Goal: Book appointment/travel/reservation

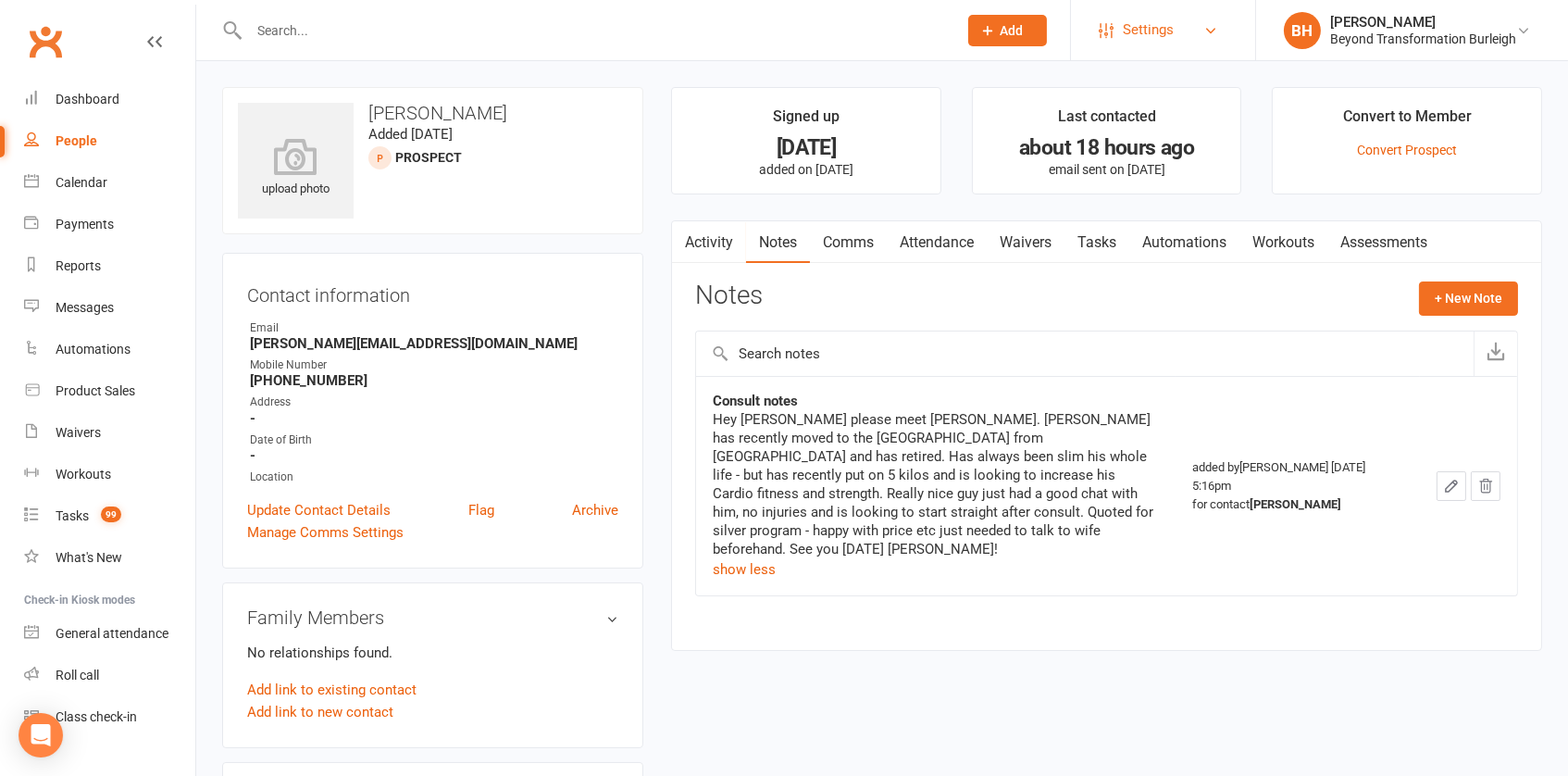
click at [1155, 27] on span "Settings" at bounding box center [1148, 30] width 51 height 42
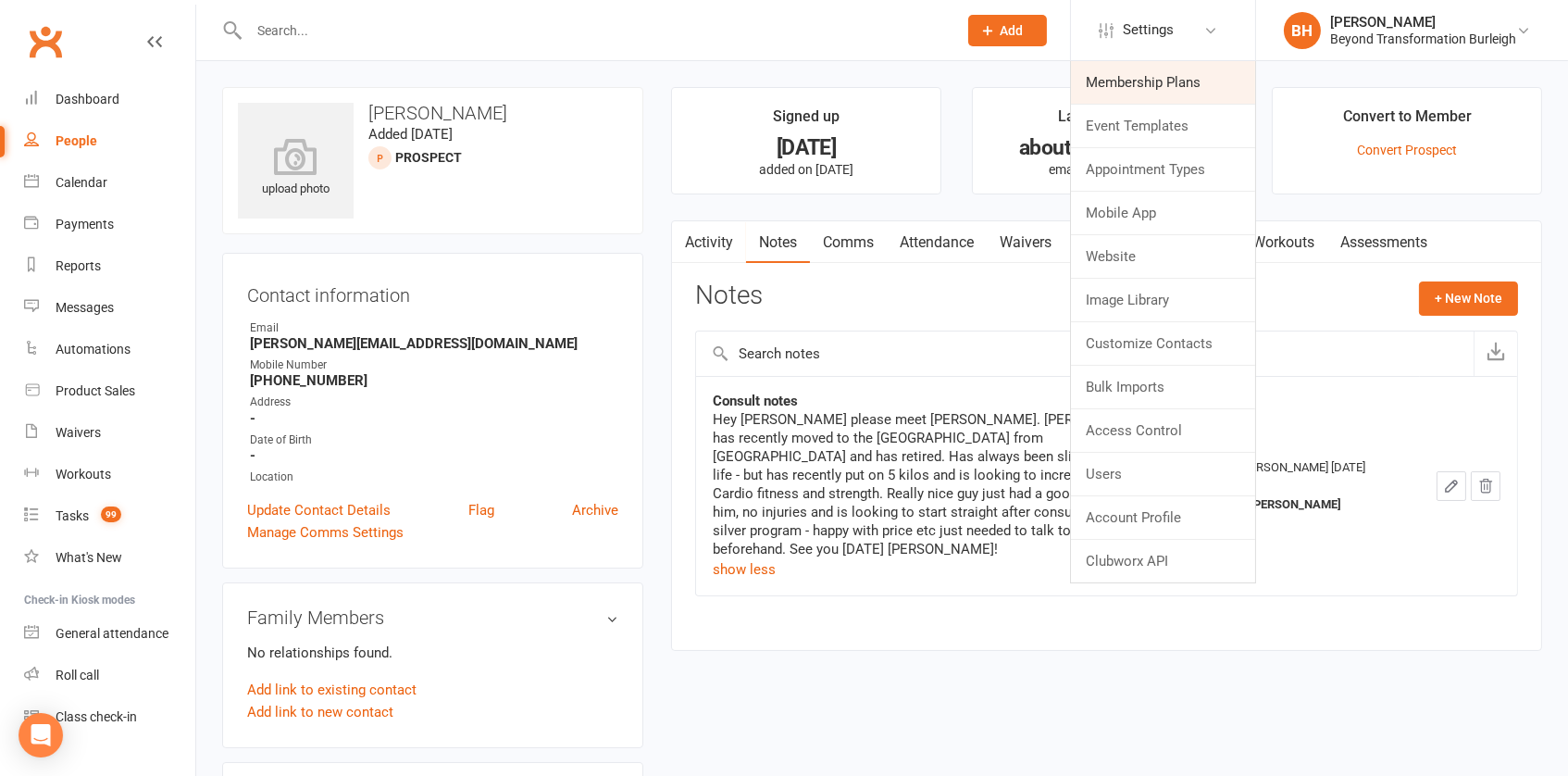
click at [1165, 75] on link "Membership Plans" at bounding box center [1163, 82] width 184 height 42
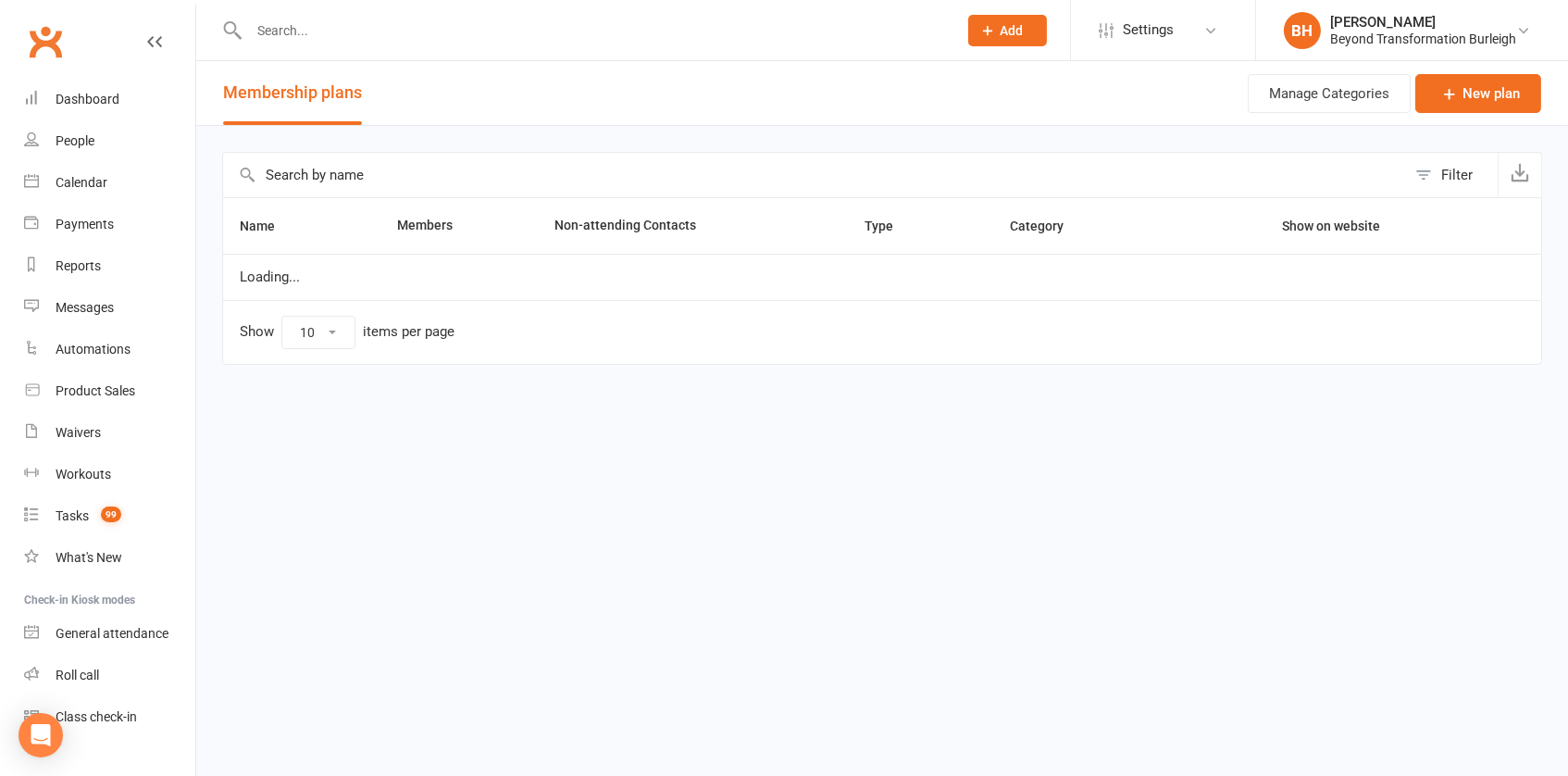
select select "100"
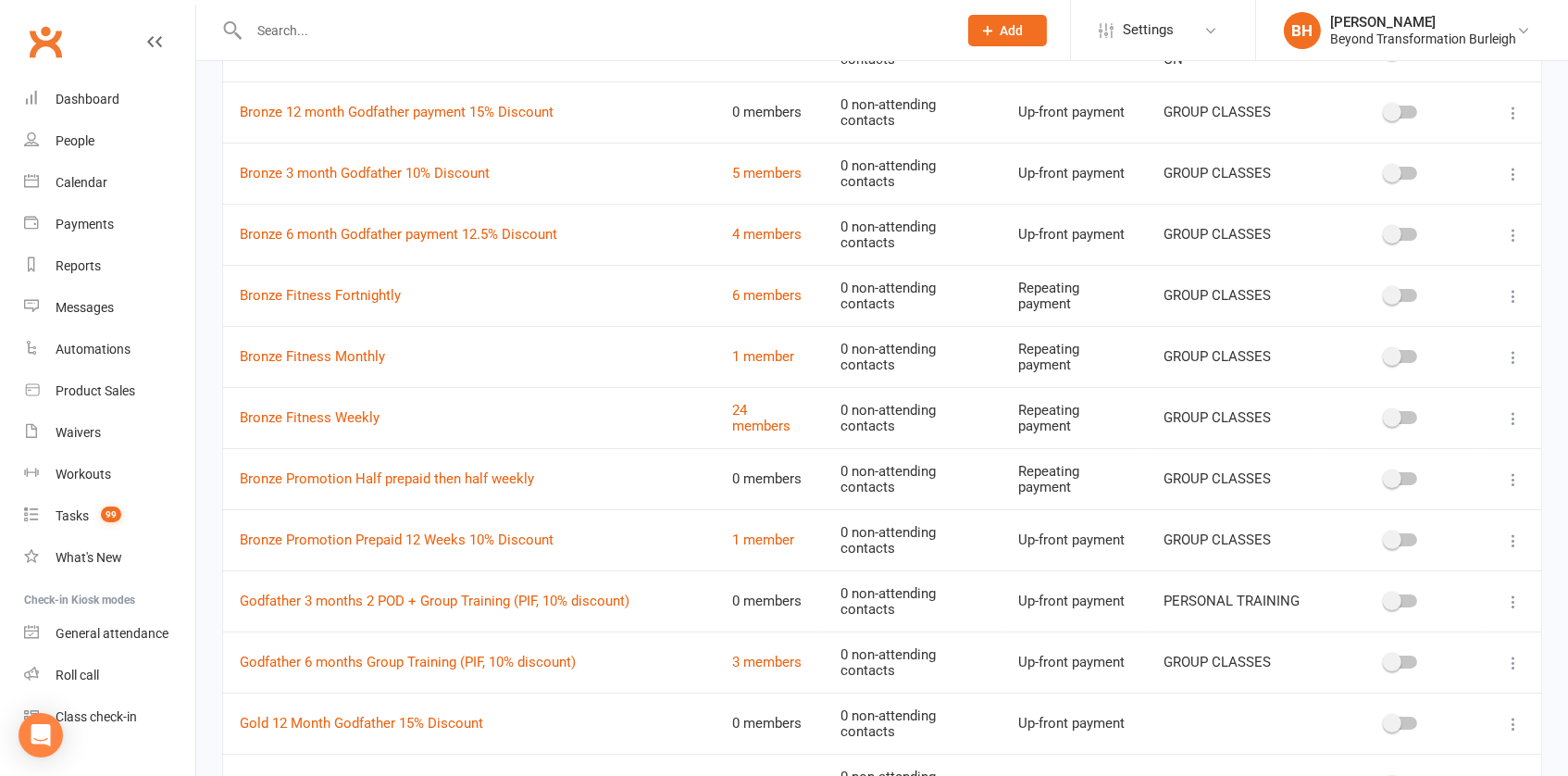
scroll to position [535, 0]
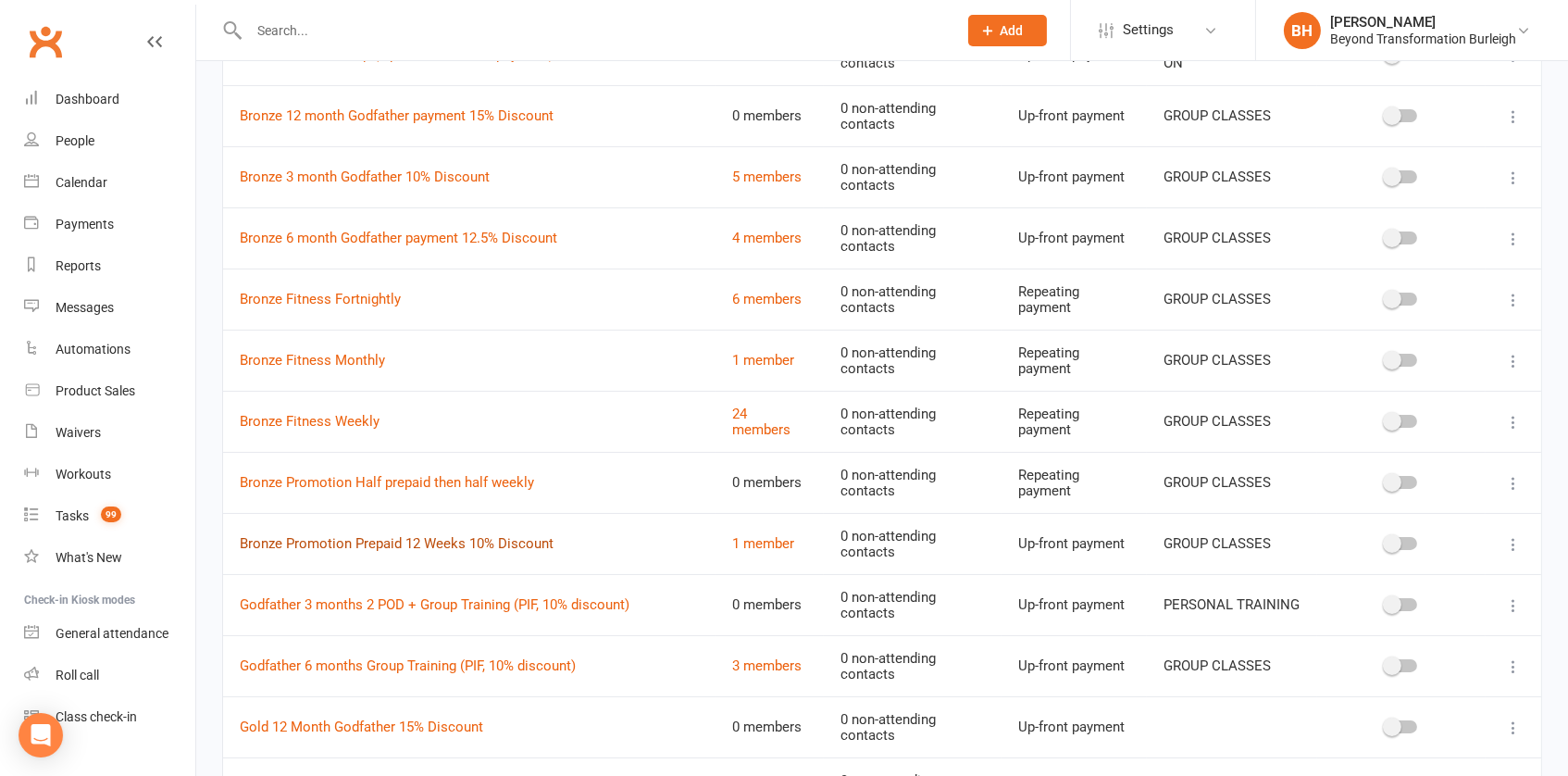
click at [404, 548] on link "Bronze Promotion Prepaid 12 Weeks 10% Discount" at bounding box center [396, 544] width 313 height 17
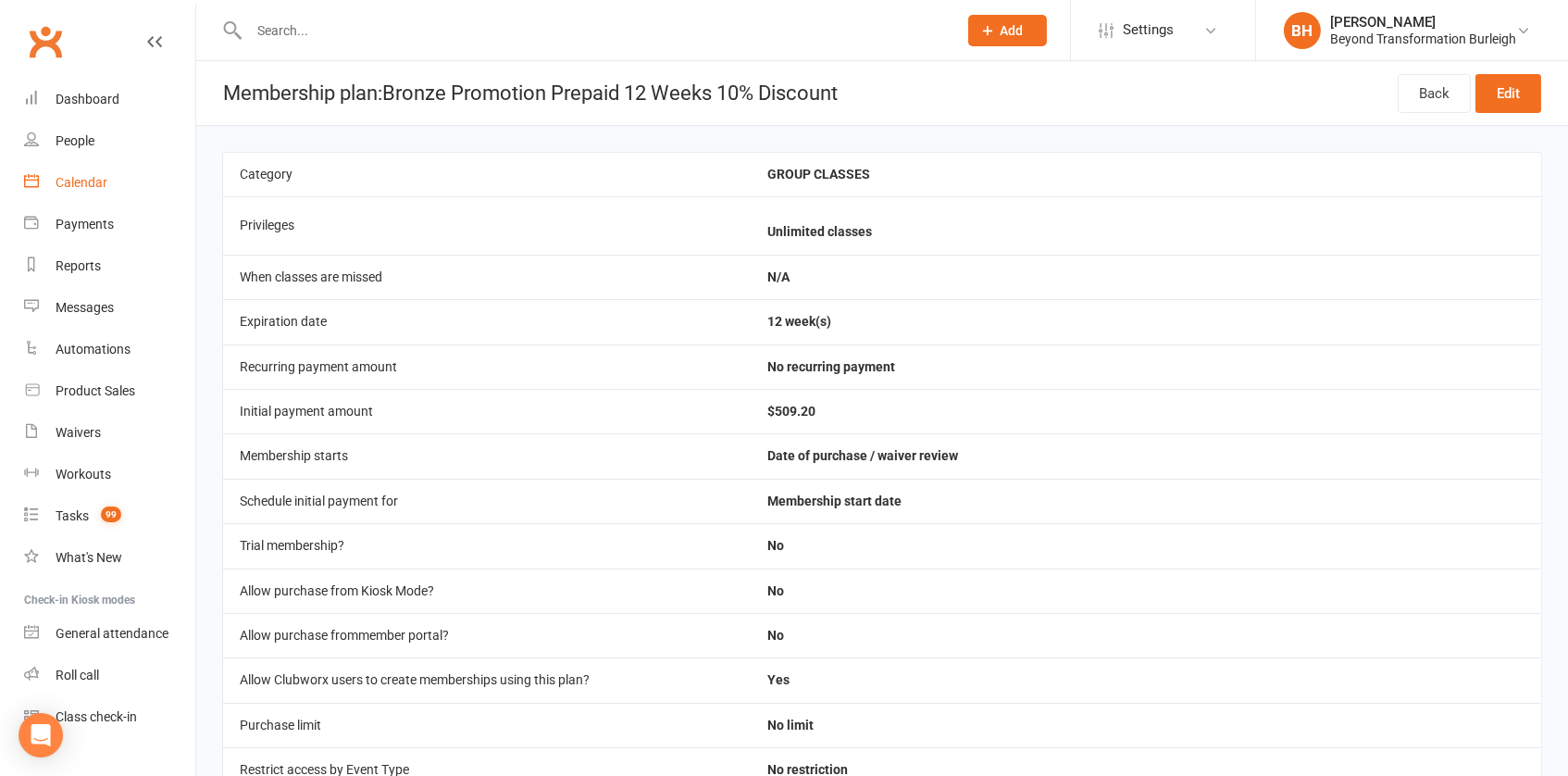
click at [87, 188] on div "Calendar" at bounding box center [81, 182] width 52 height 15
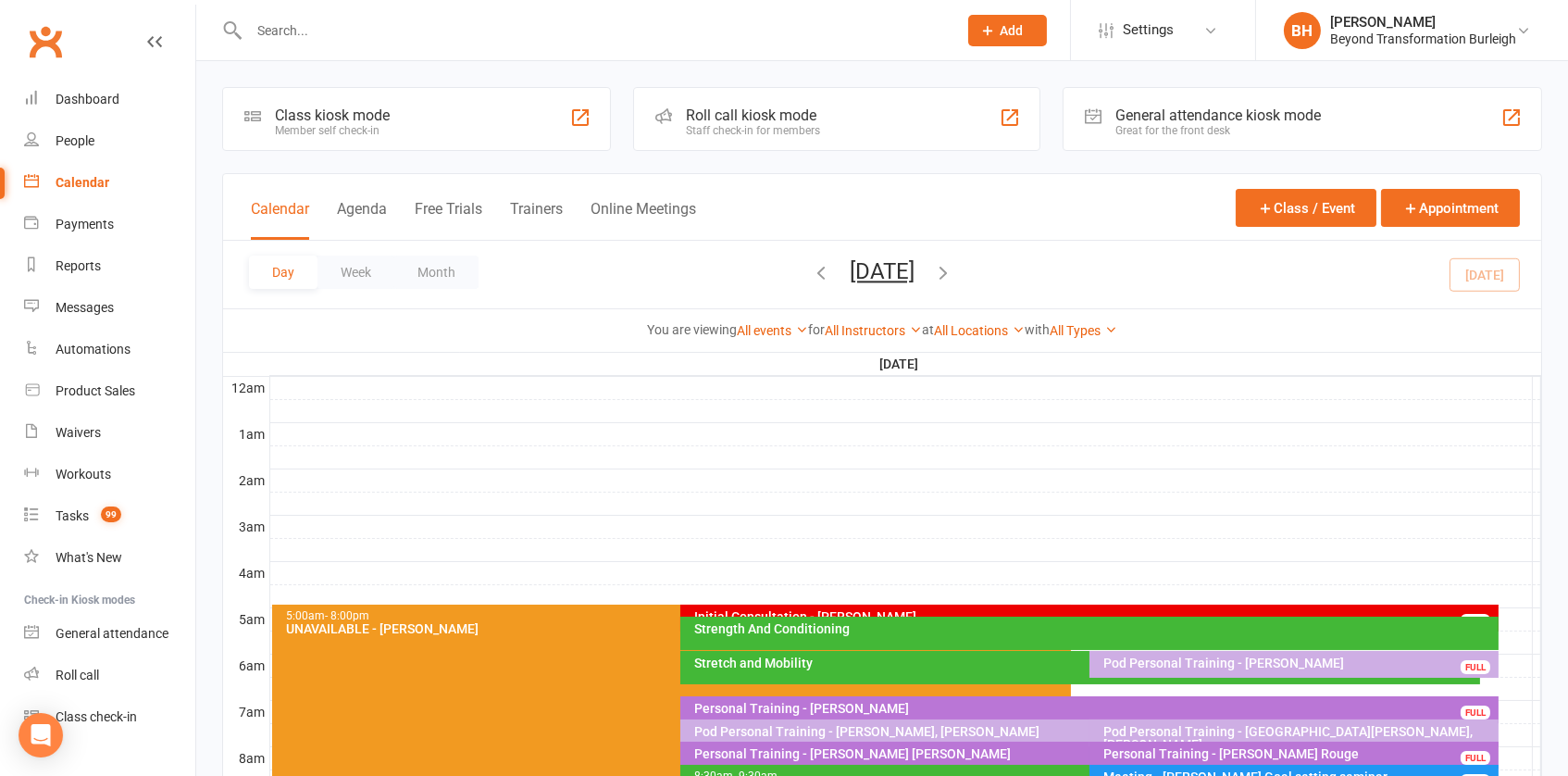
click at [897, 272] on button "[DATE]" at bounding box center [882, 271] width 65 height 25
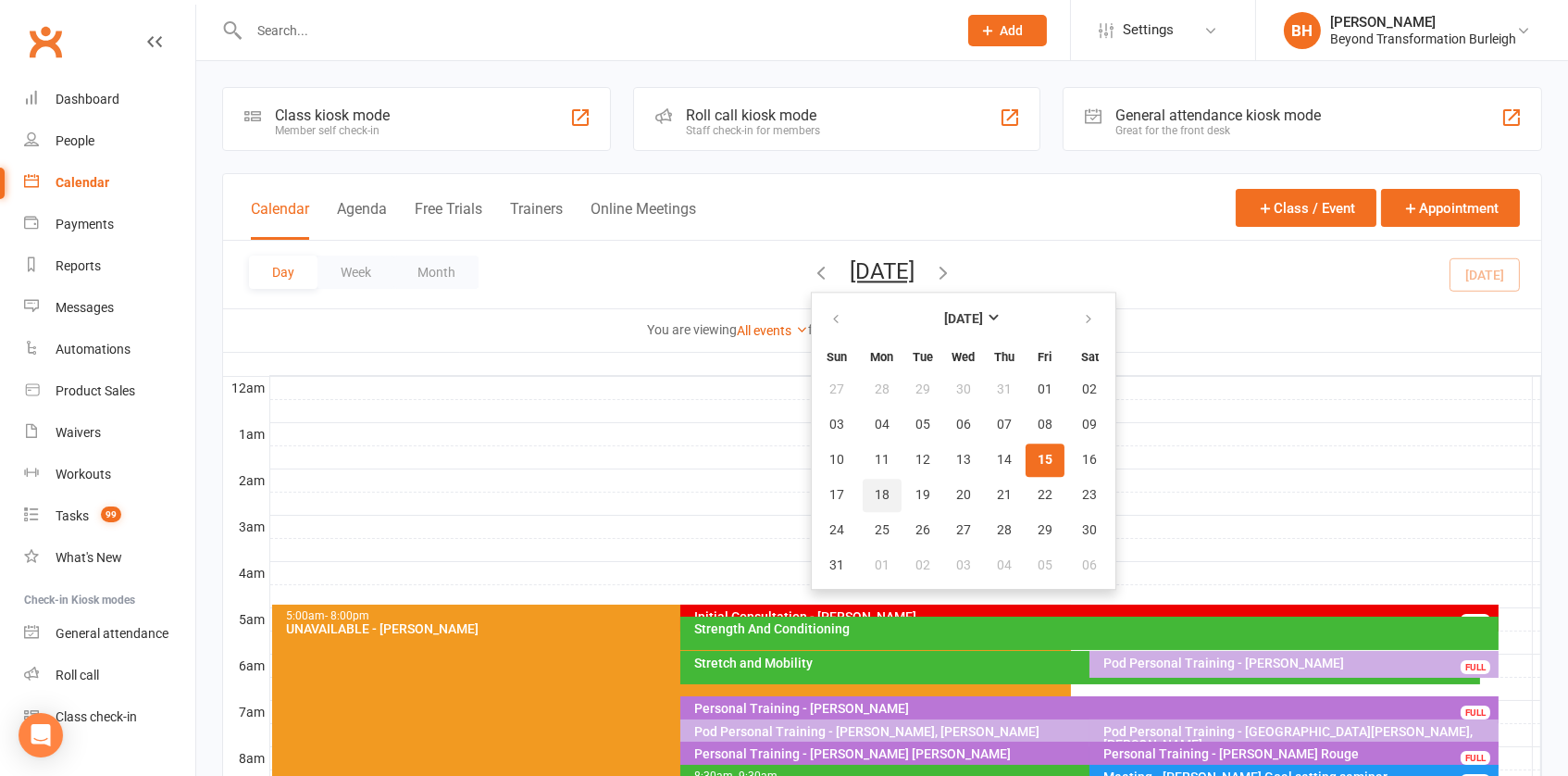
click at [875, 491] on span "18" at bounding box center [883, 496] width 15 height 15
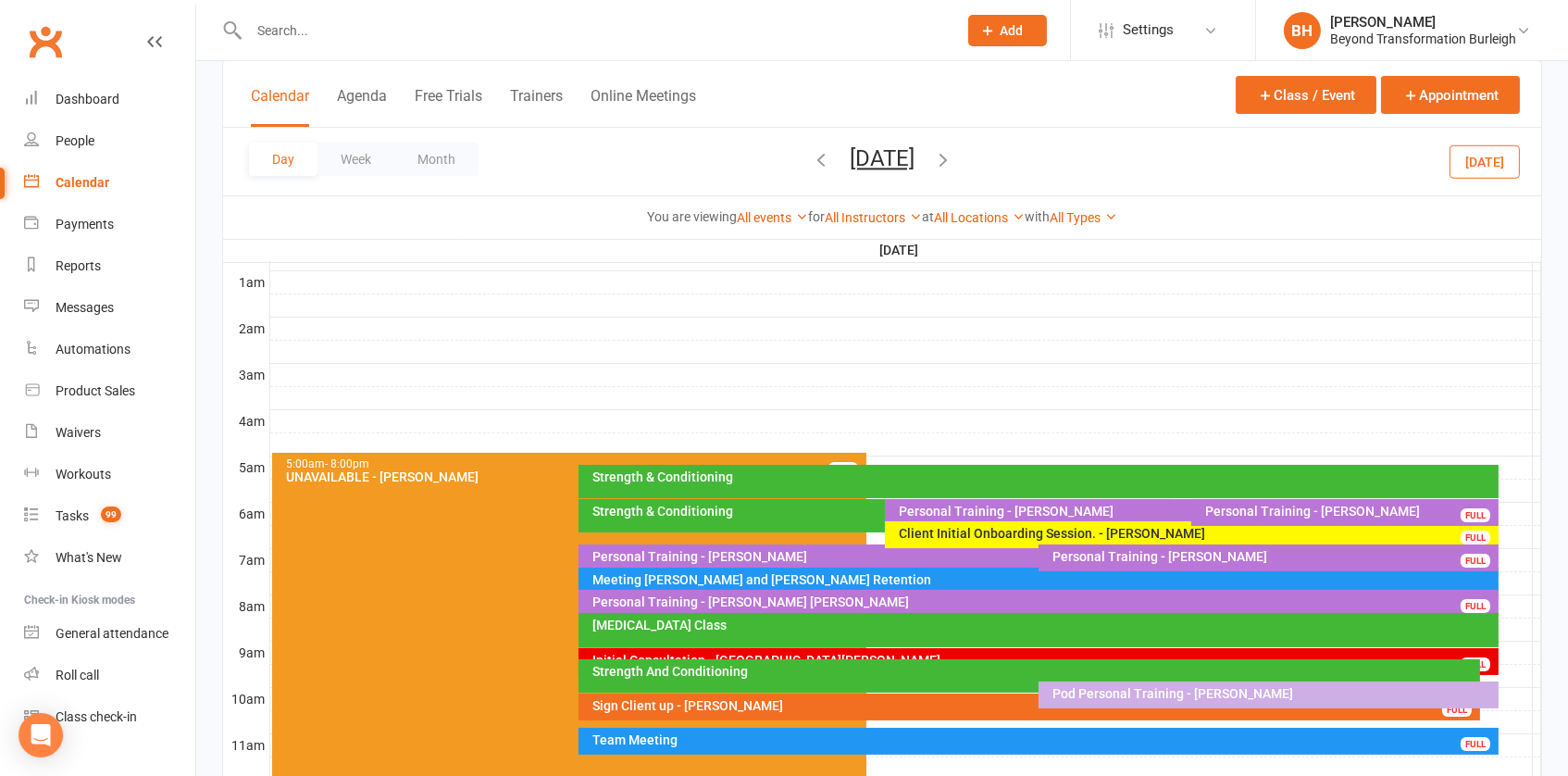
scroll to position [160, 0]
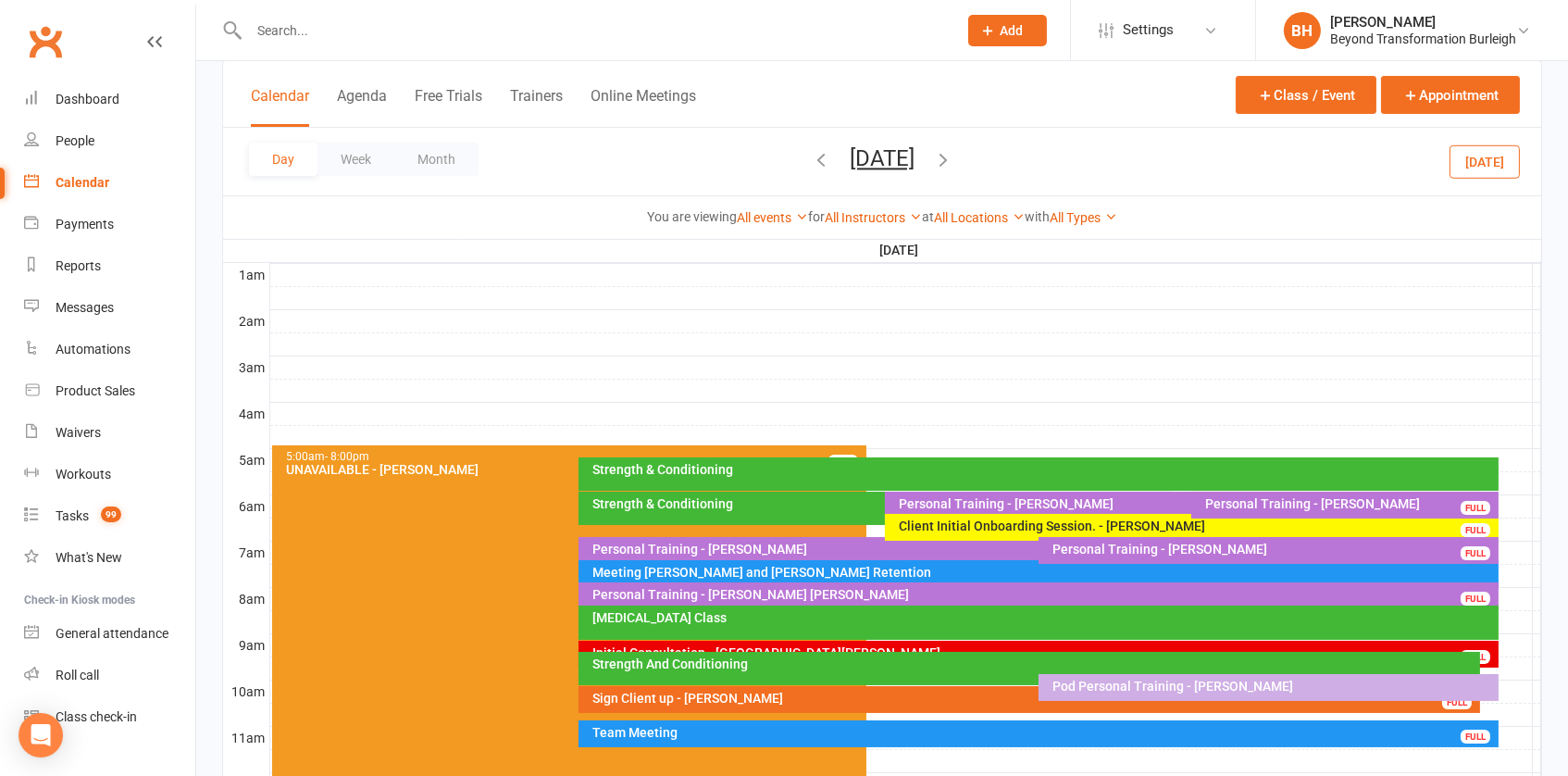
click at [717, 621] on div "[MEDICAL_DATA] Class" at bounding box center [1043, 617] width 903 height 13
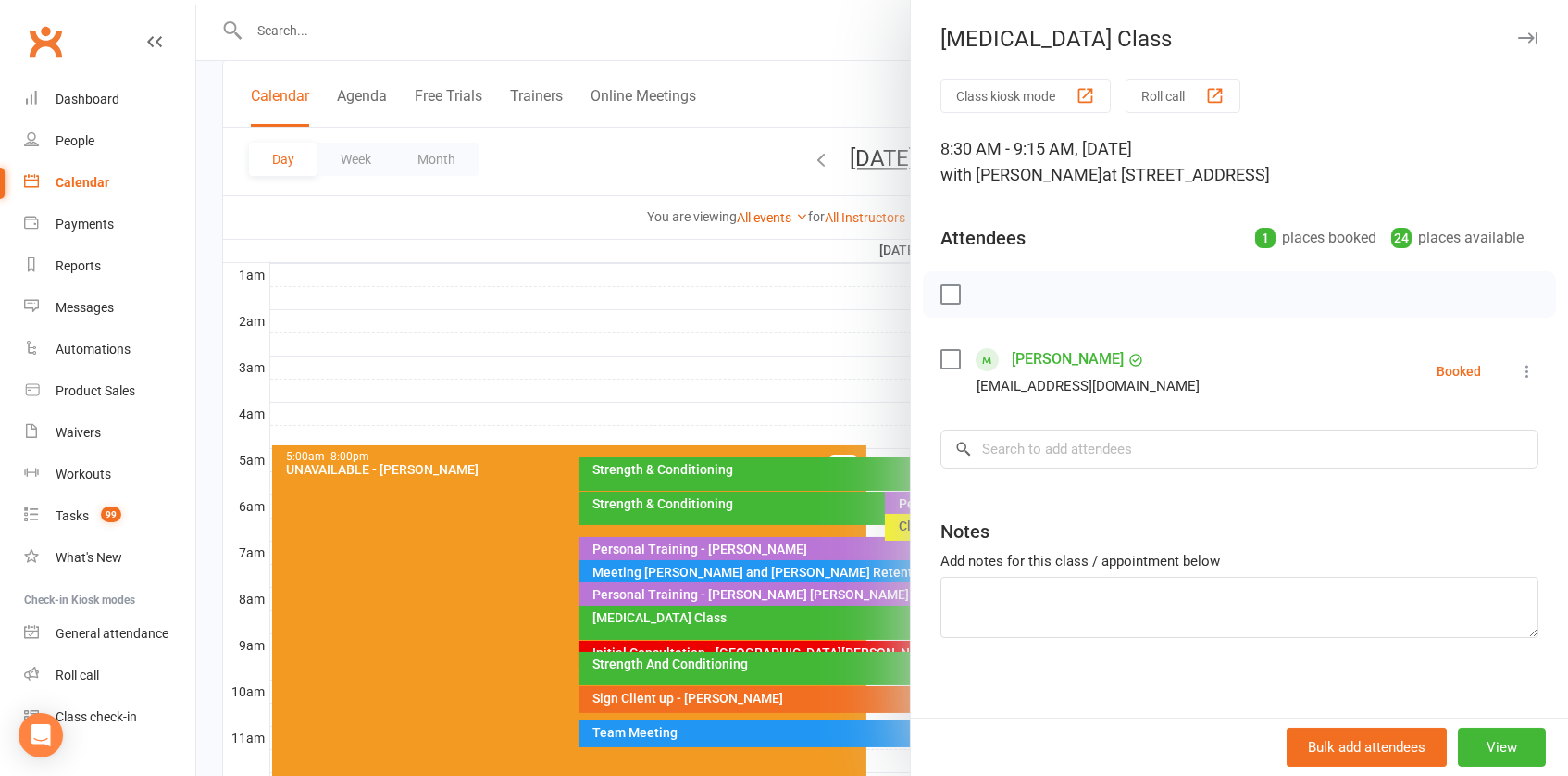
click at [823, 295] on div at bounding box center [882, 388] width 1372 height 776
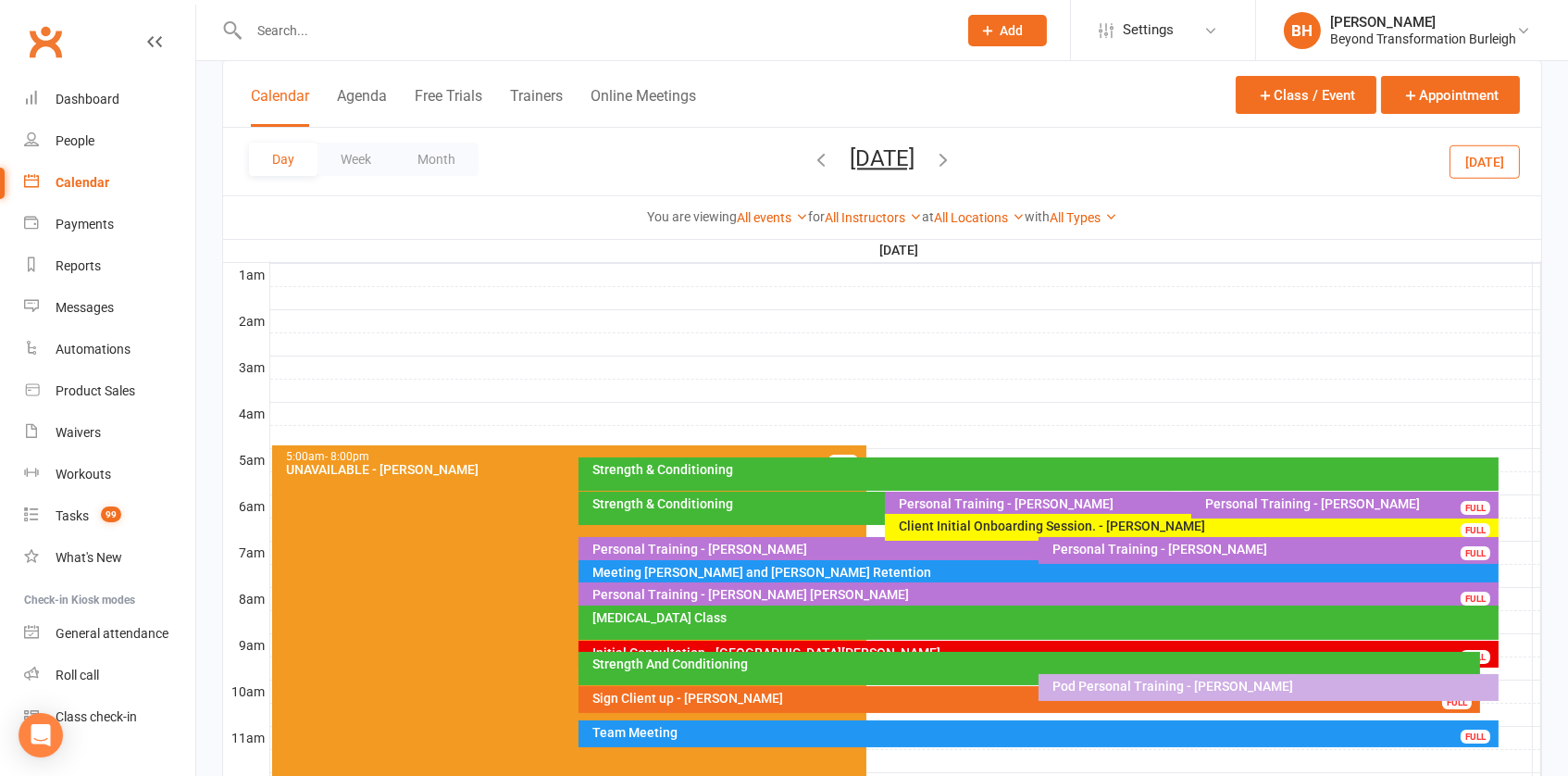
click at [766, 616] on div "[MEDICAL_DATA] Class" at bounding box center [1043, 617] width 903 height 13
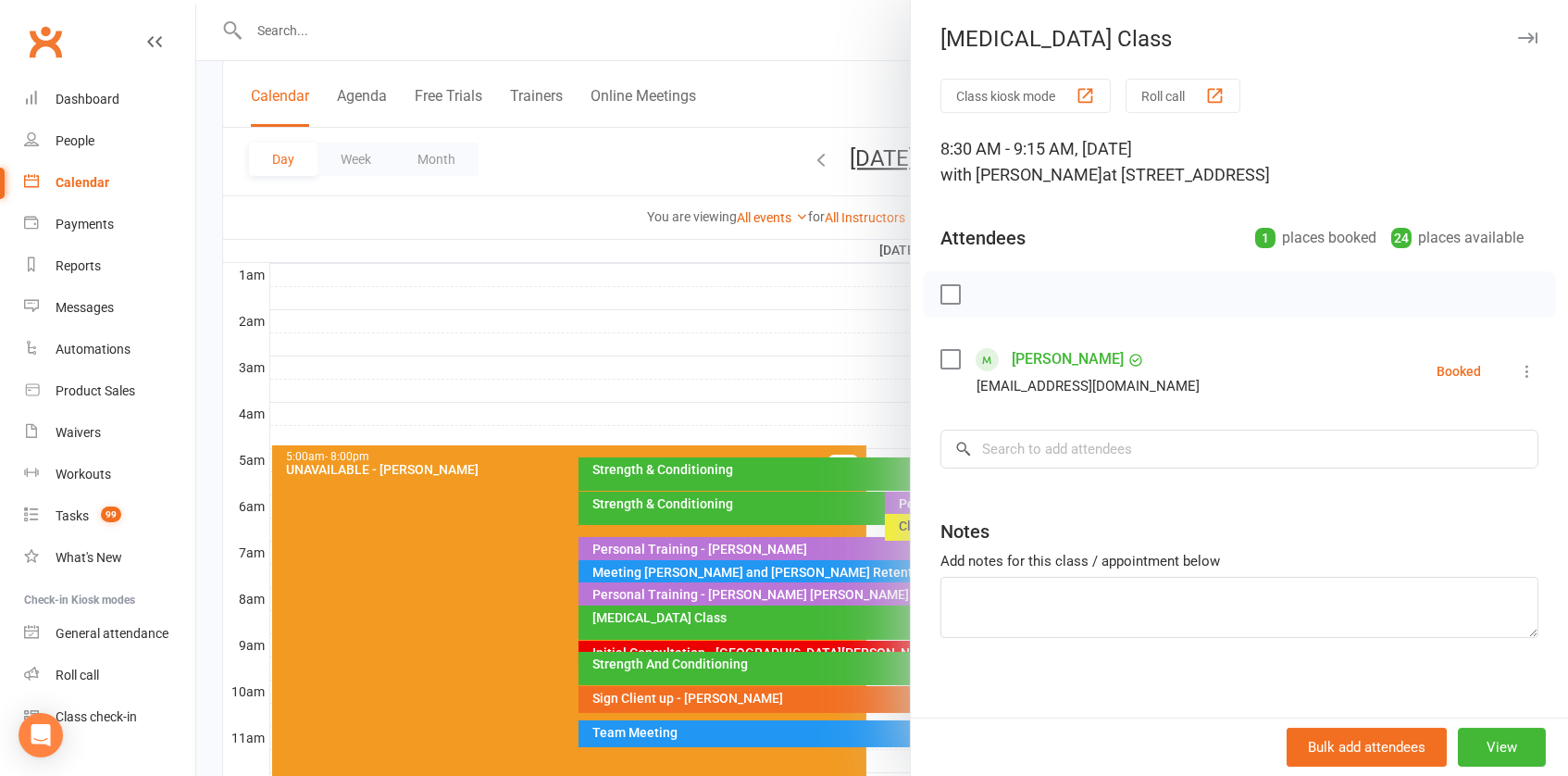
click at [673, 632] on div at bounding box center [882, 388] width 1372 height 776
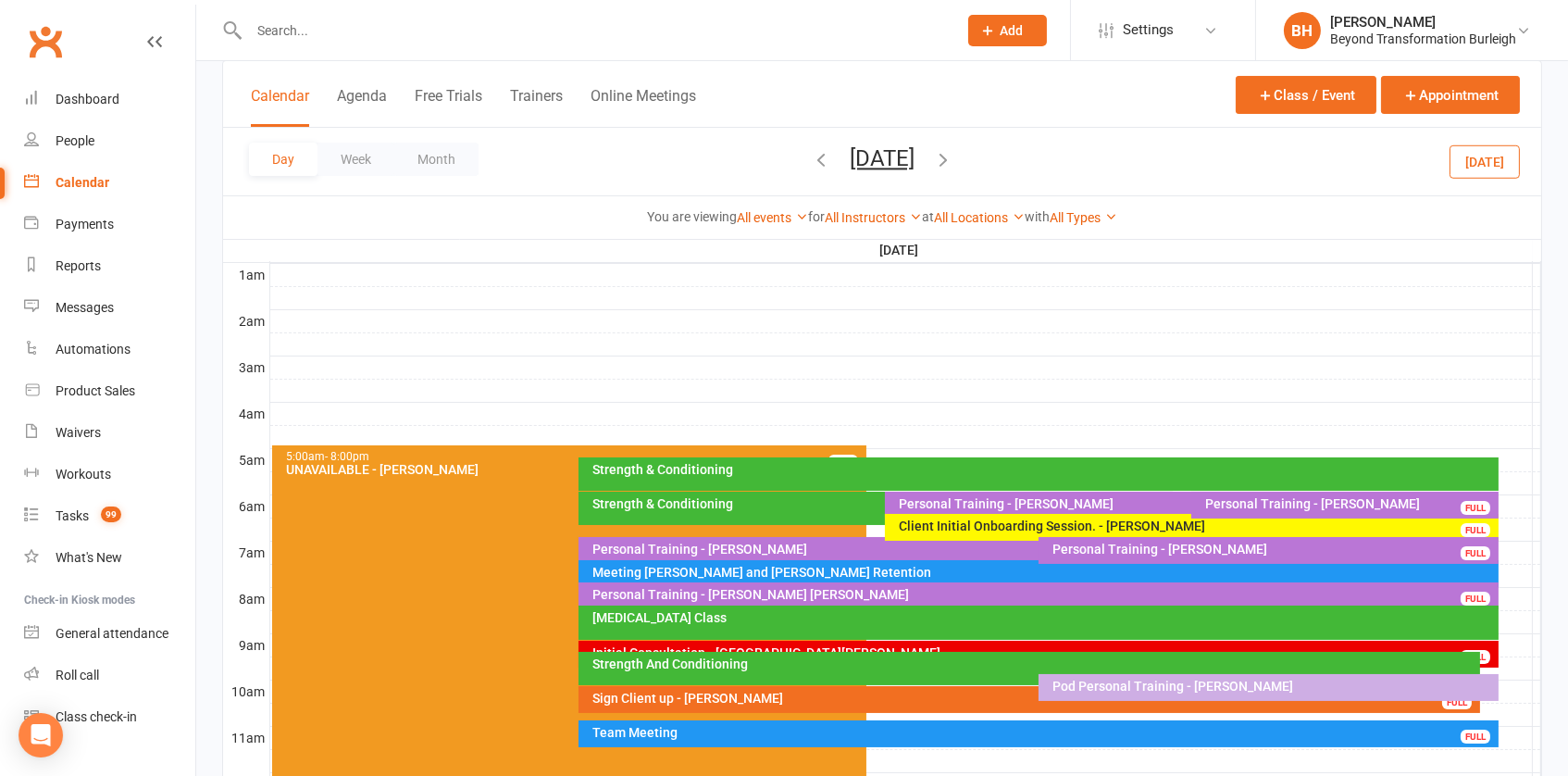
click at [1226, 614] on div "[MEDICAL_DATA] Class" at bounding box center [1043, 617] width 903 height 13
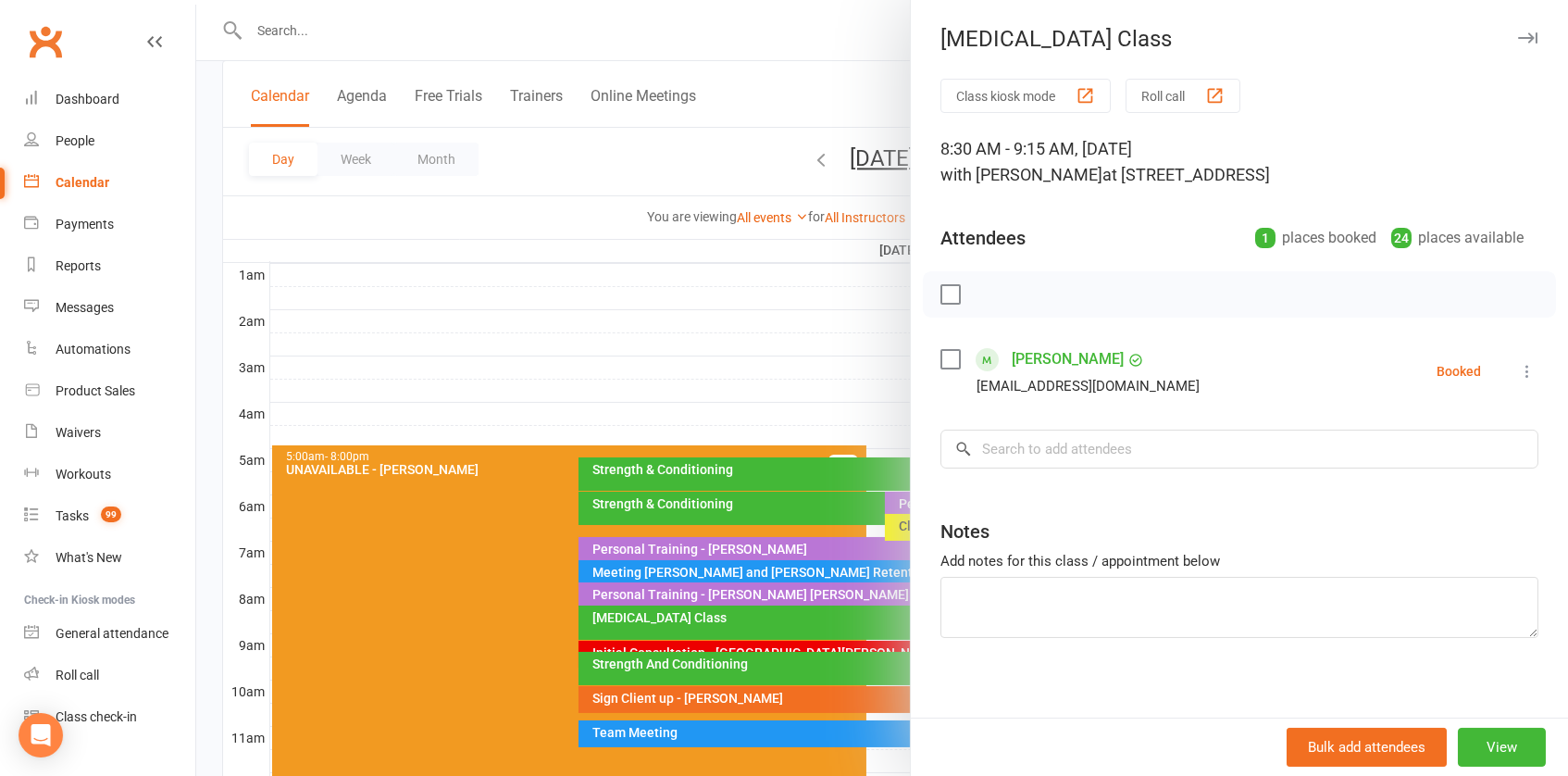
click at [504, 165] on div at bounding box center [882, 388] width 1372 height 776
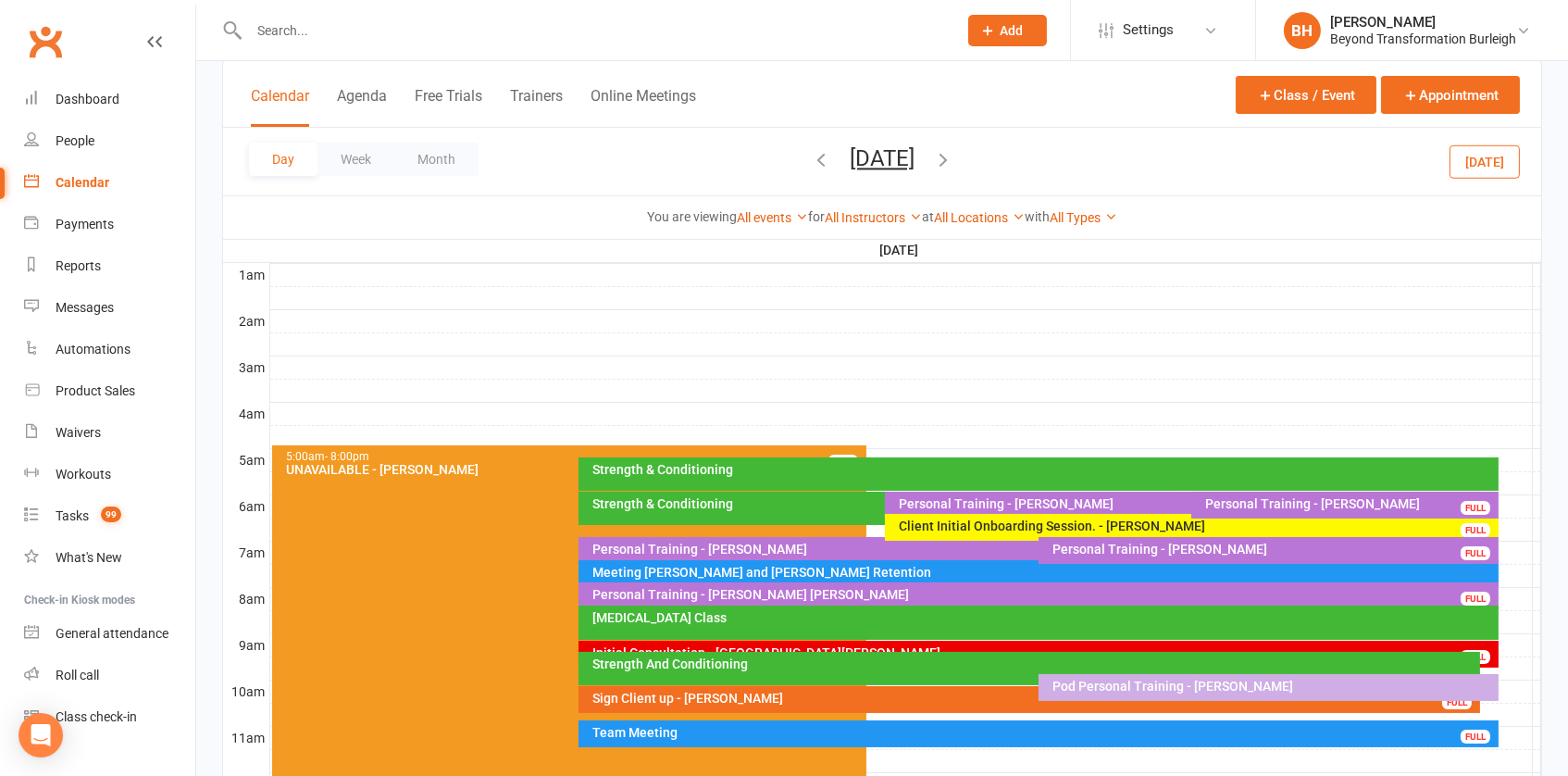
click at [850, 146] on button "[DATE]" at bounding box center [882, 158] width 65 height 25
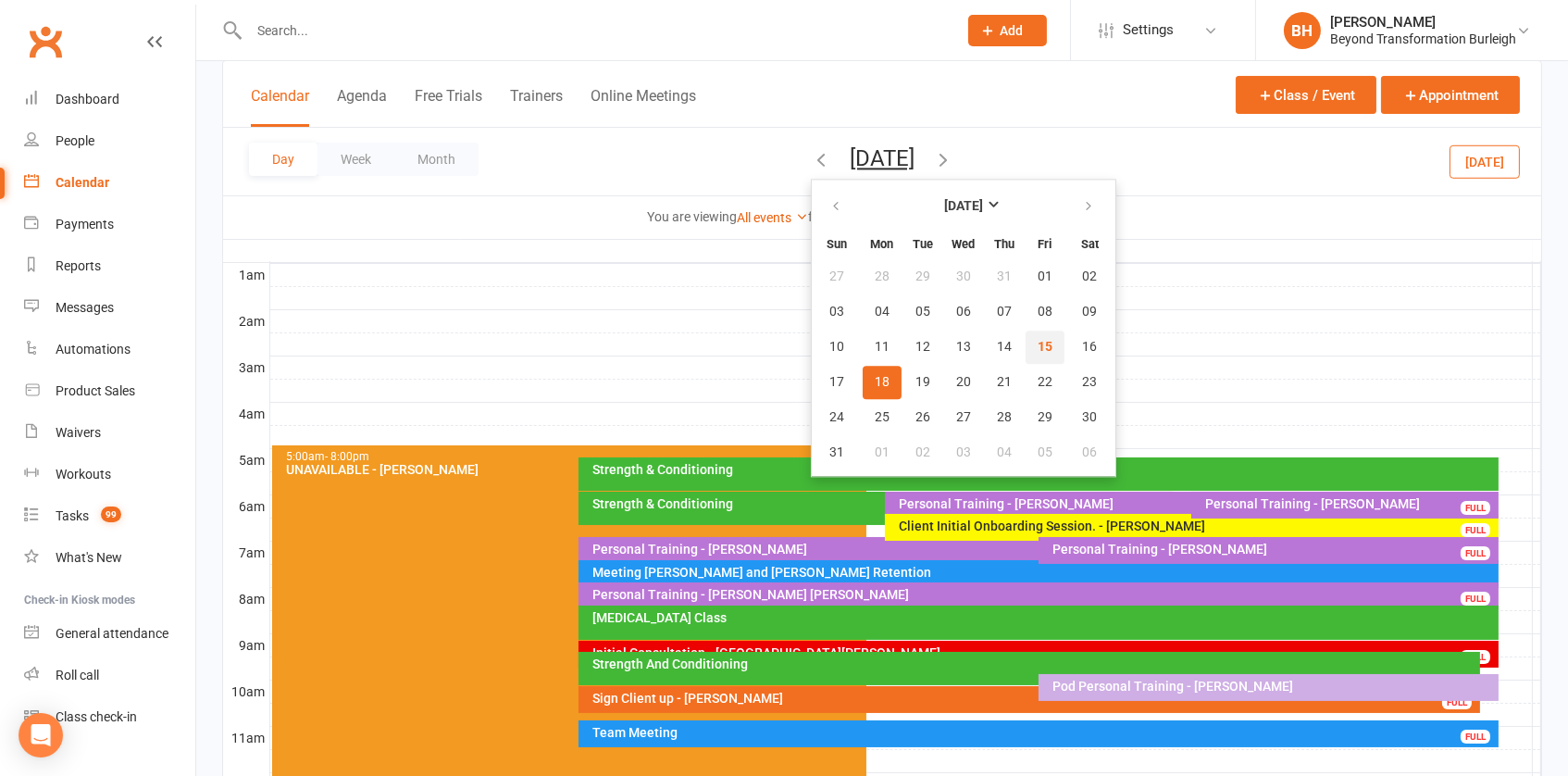
click at [1025, 344] on button "15" at bounding box center [1044, 346] width 39 height 33
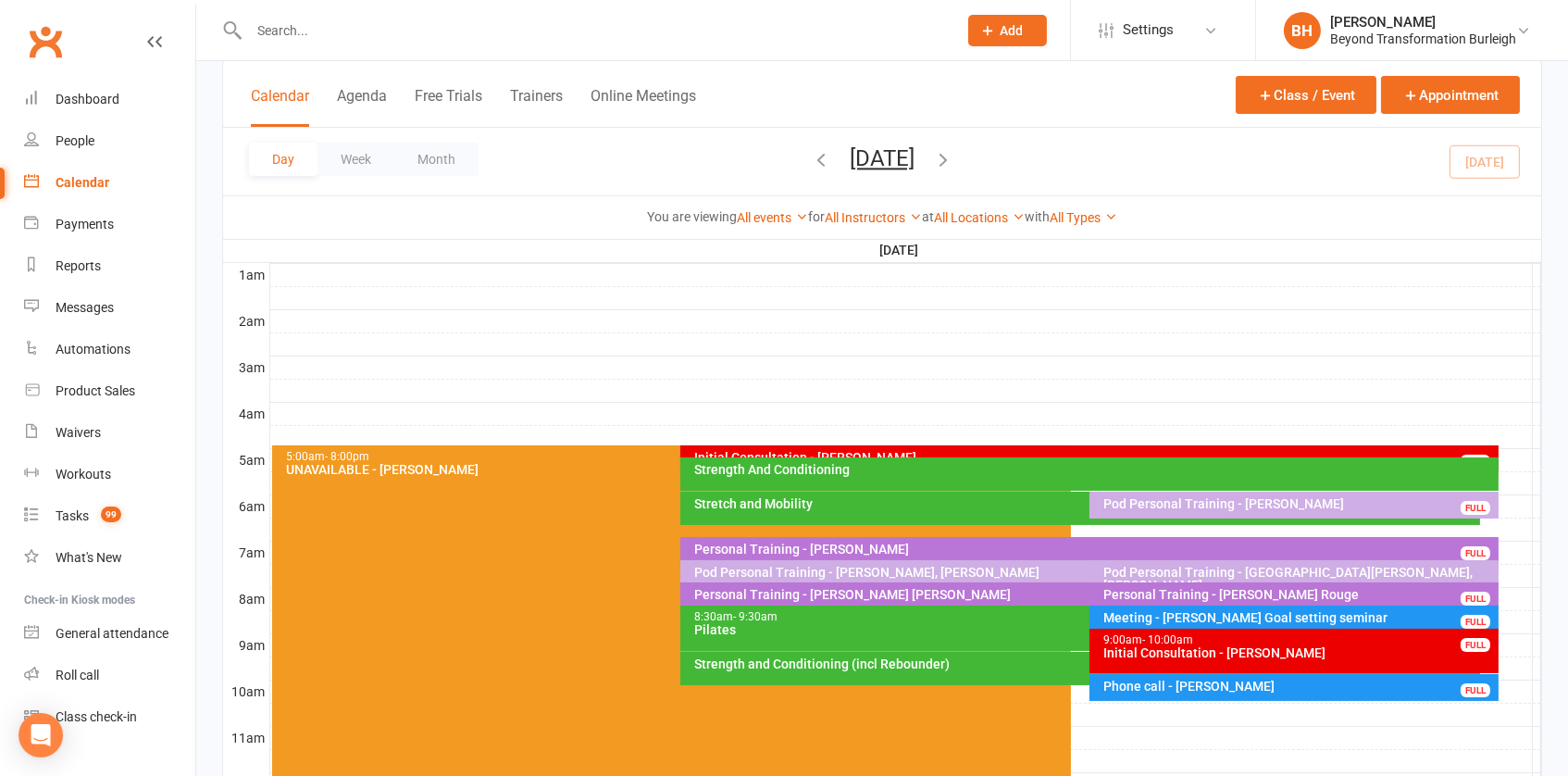
click at [885, 153] on button "[DATE]" at bounding box center [882, 158] width 65 height 25
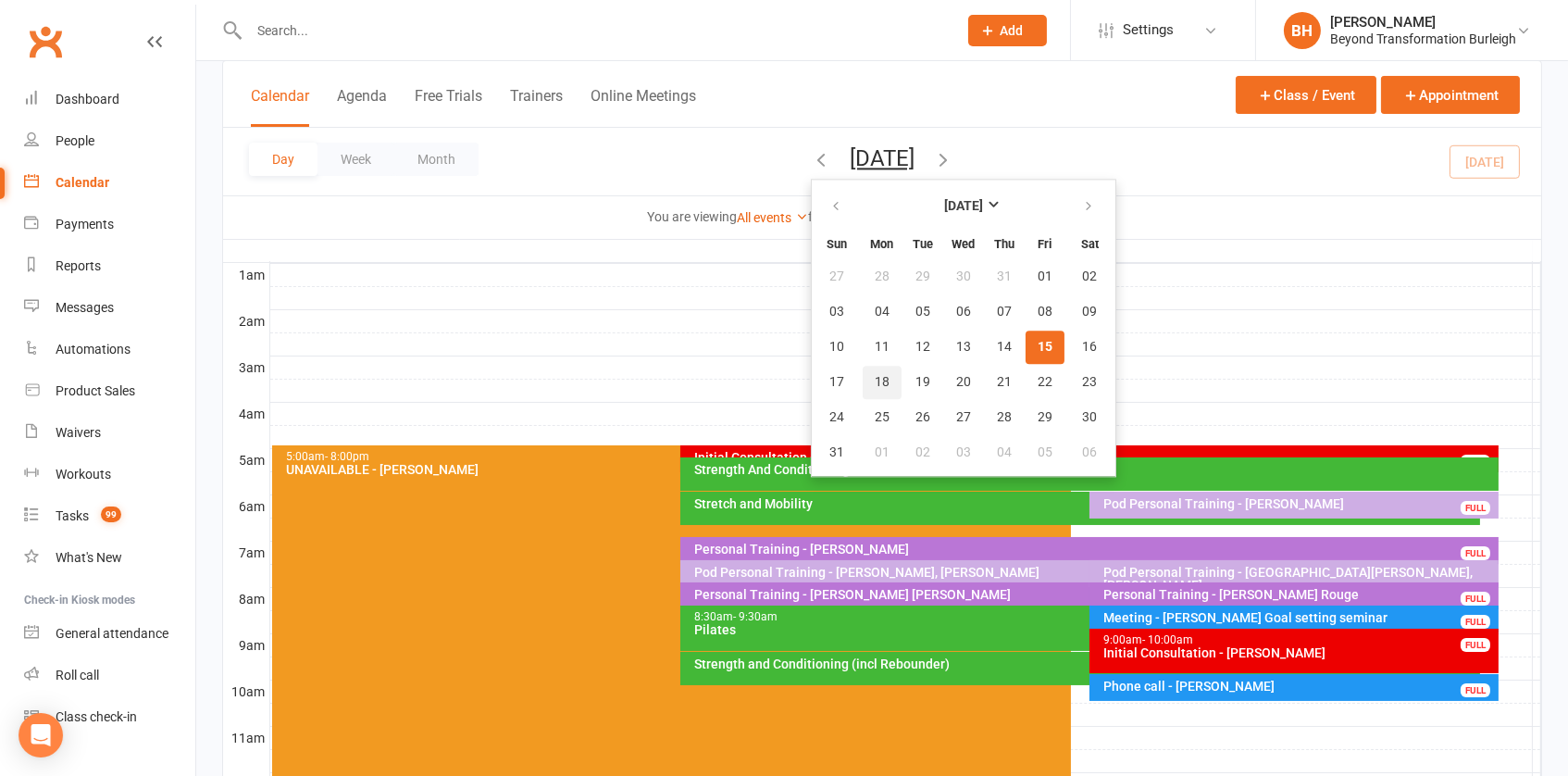
click at [875, 377] on span "18" at bounding box center [883, 382] width 15 height 15
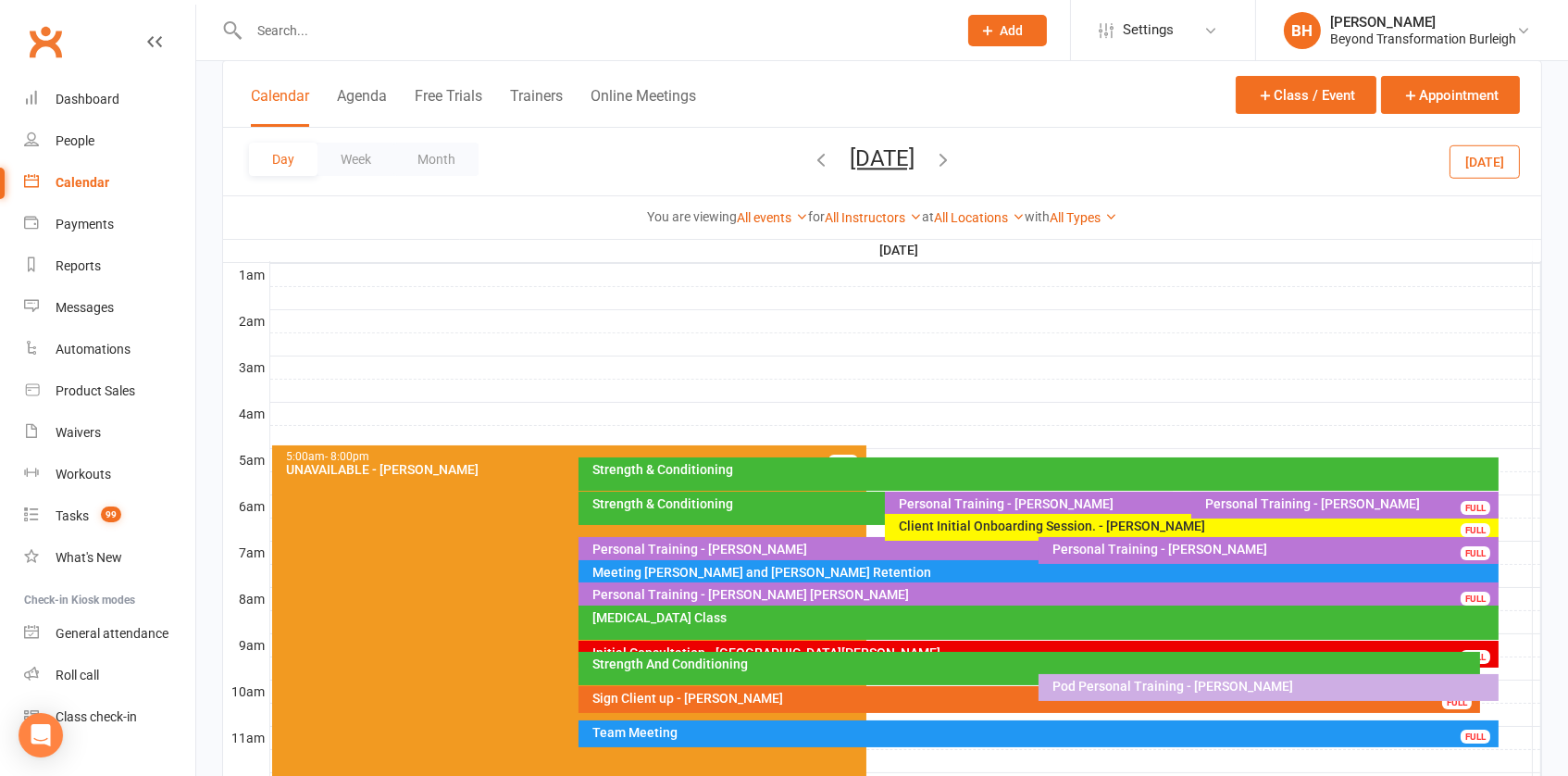
click at [895, 173] on span "[DATE] [DATE] Sun Mon Tue Wed Thu Fri Sat 27 28 29 30 31 01 02 03 04 05 06 07 0…" at bounding box center [883, 161] width 102 height 32
click at [893, 168] on button "[DATE]" at bounding box center [882, 158] width 65 height 25
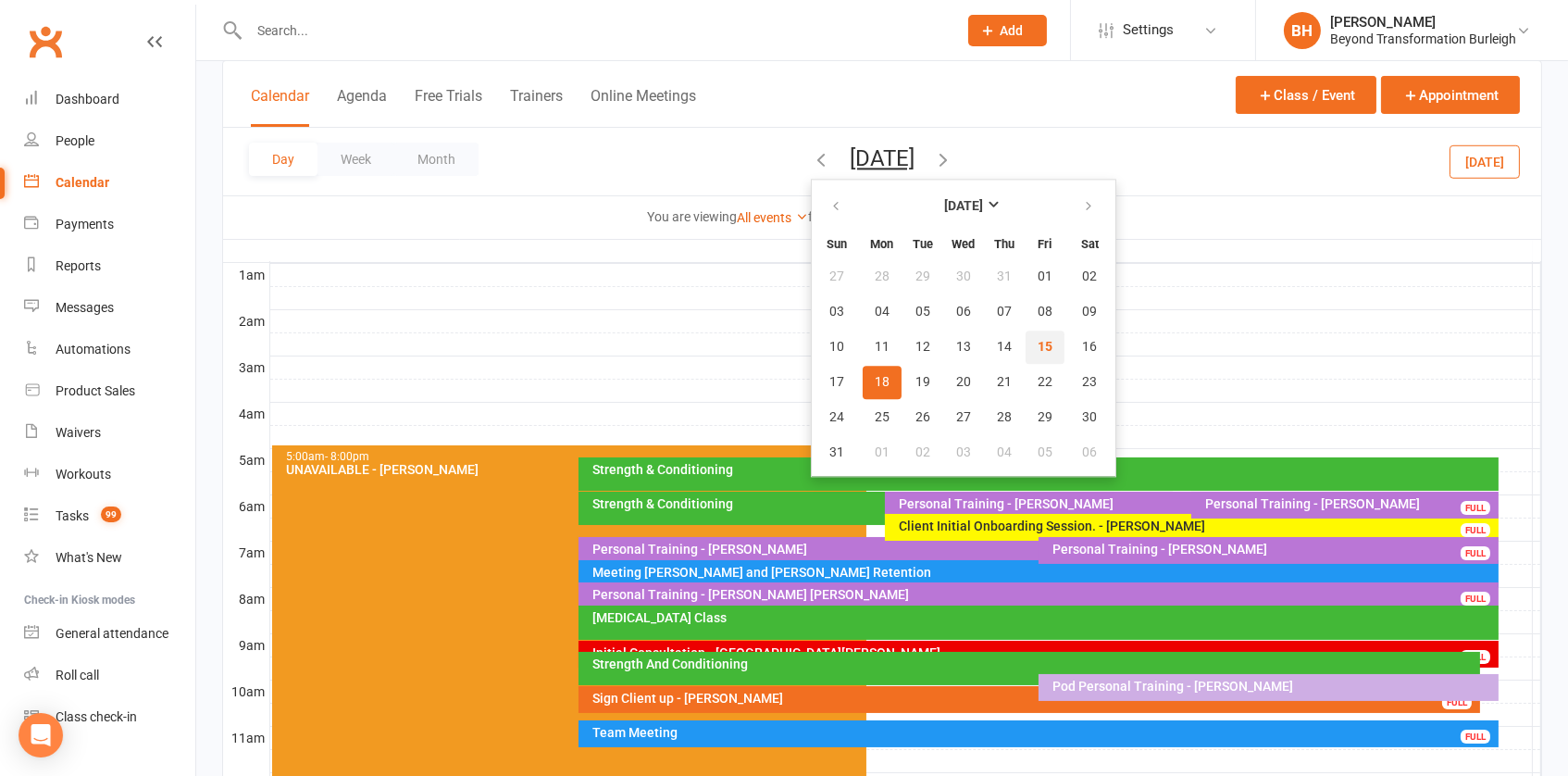
click at [1025, 349] on button "15" at bounding box center [1044, 346] width 39 height 33
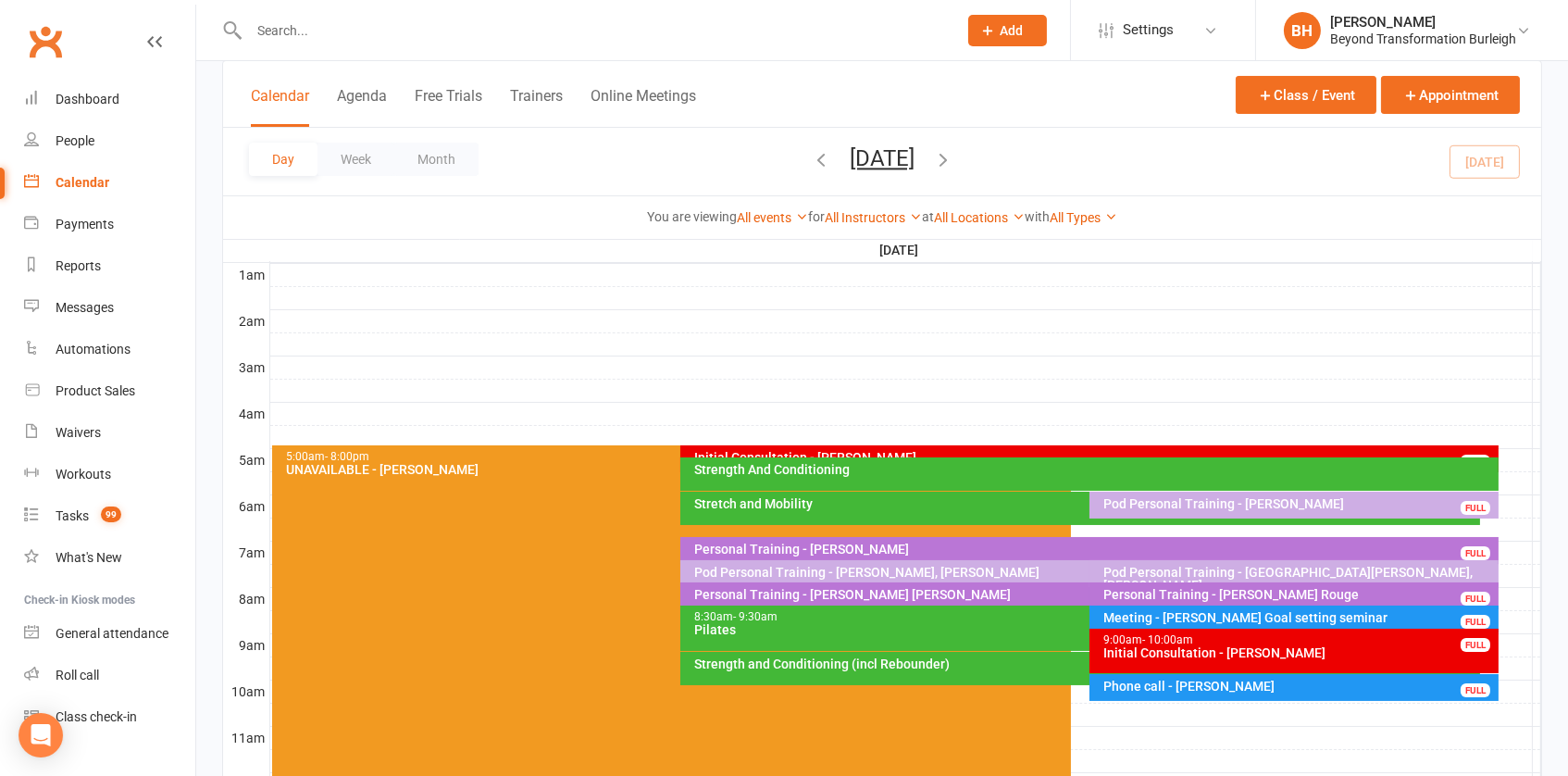
click at [999, 623] on div "Pilates" at bounding box center [1084, 630] width 783 height 13
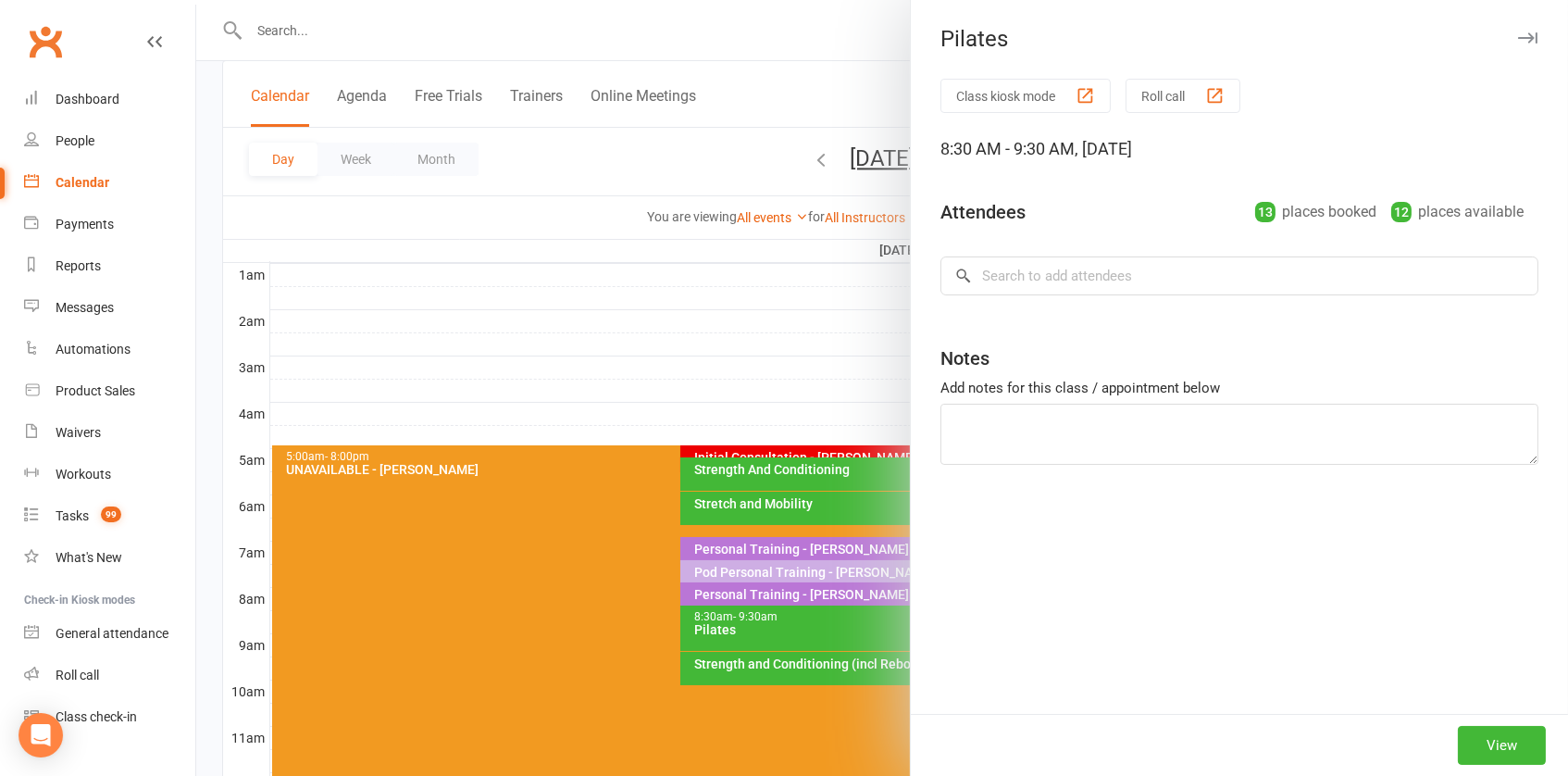
click at [834, 587] on div at bounding box center [882, 388] width 1372 height 776
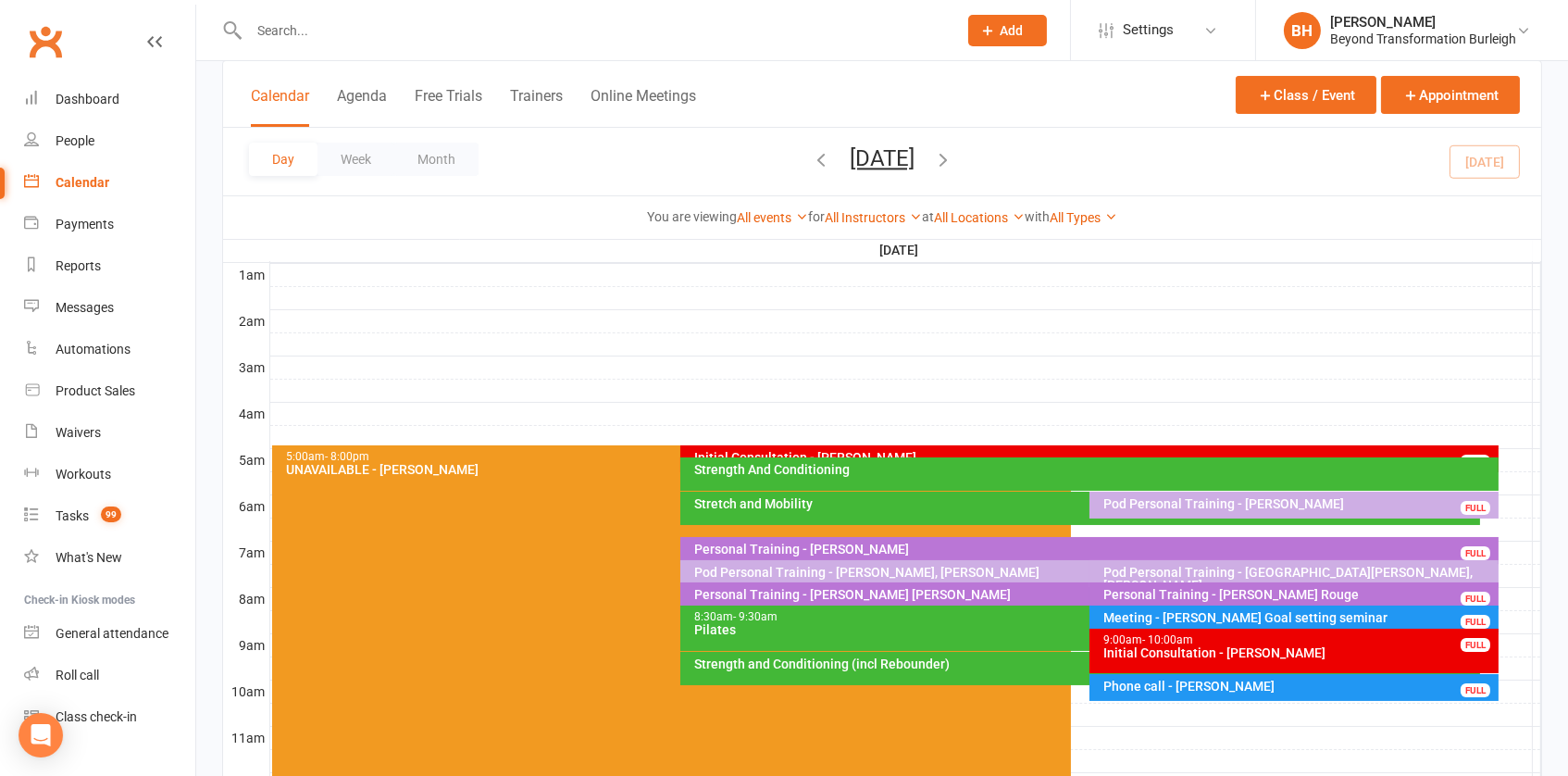
click at [862, 155] on button "[DATE]" at bounding box center [882, 158] width 65 height 25
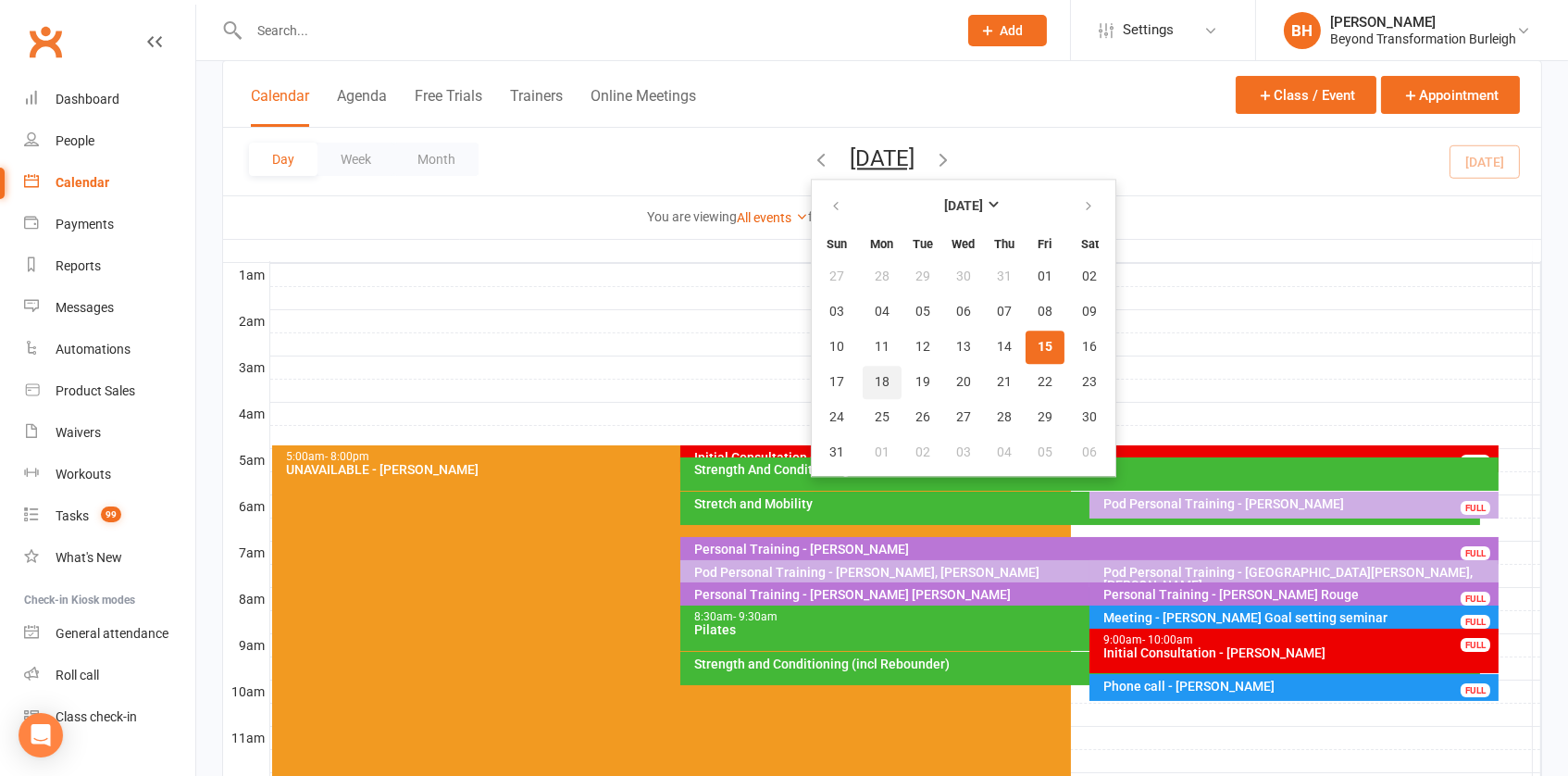
click at [875, 375] on span "18" at bounding box center [883, 382] width 15 height 15
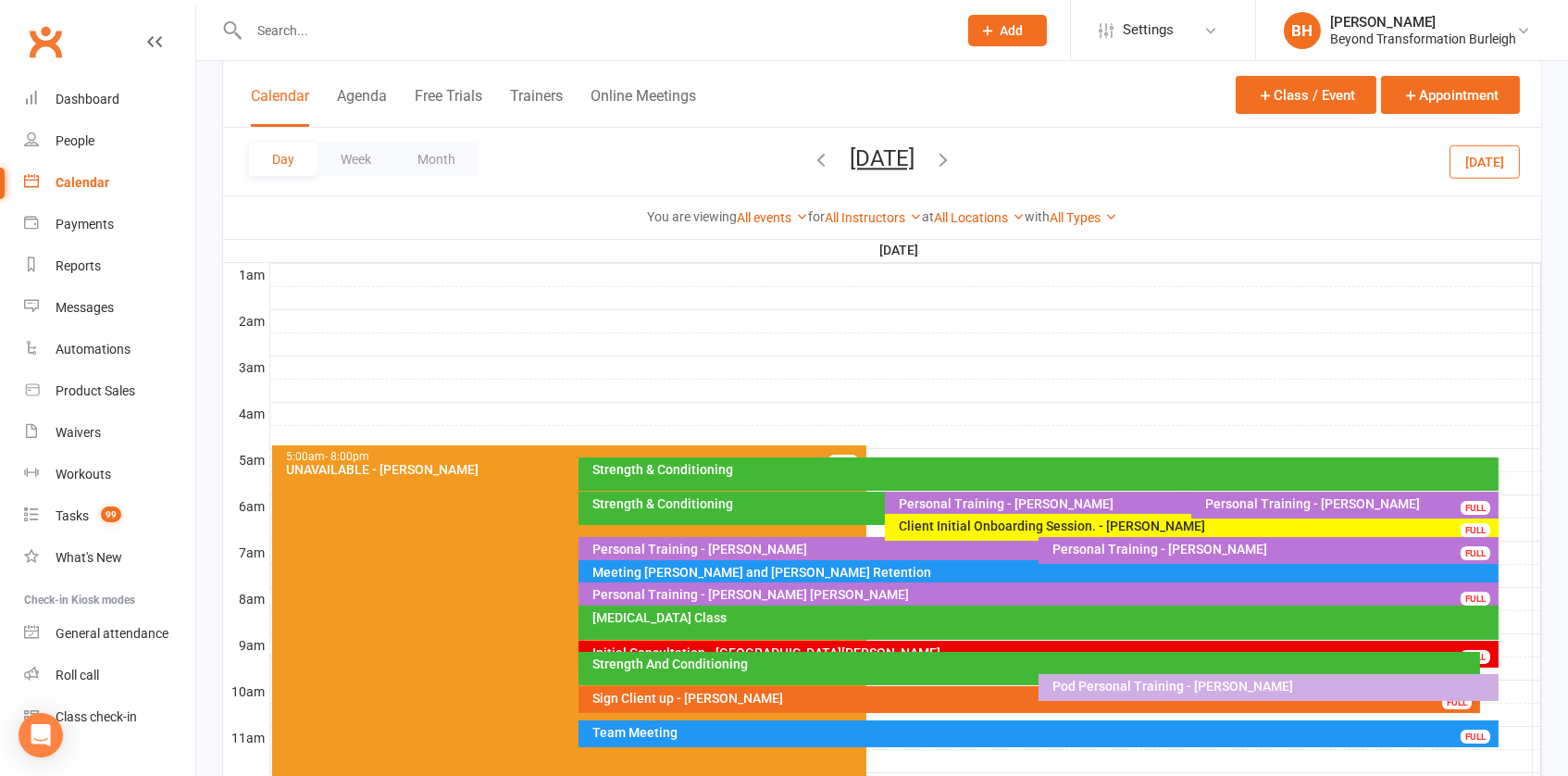
click at [760, 614] on div "[MEDICAL_DATA] Class" at bounding box center [1043, 617] width 903 height 13
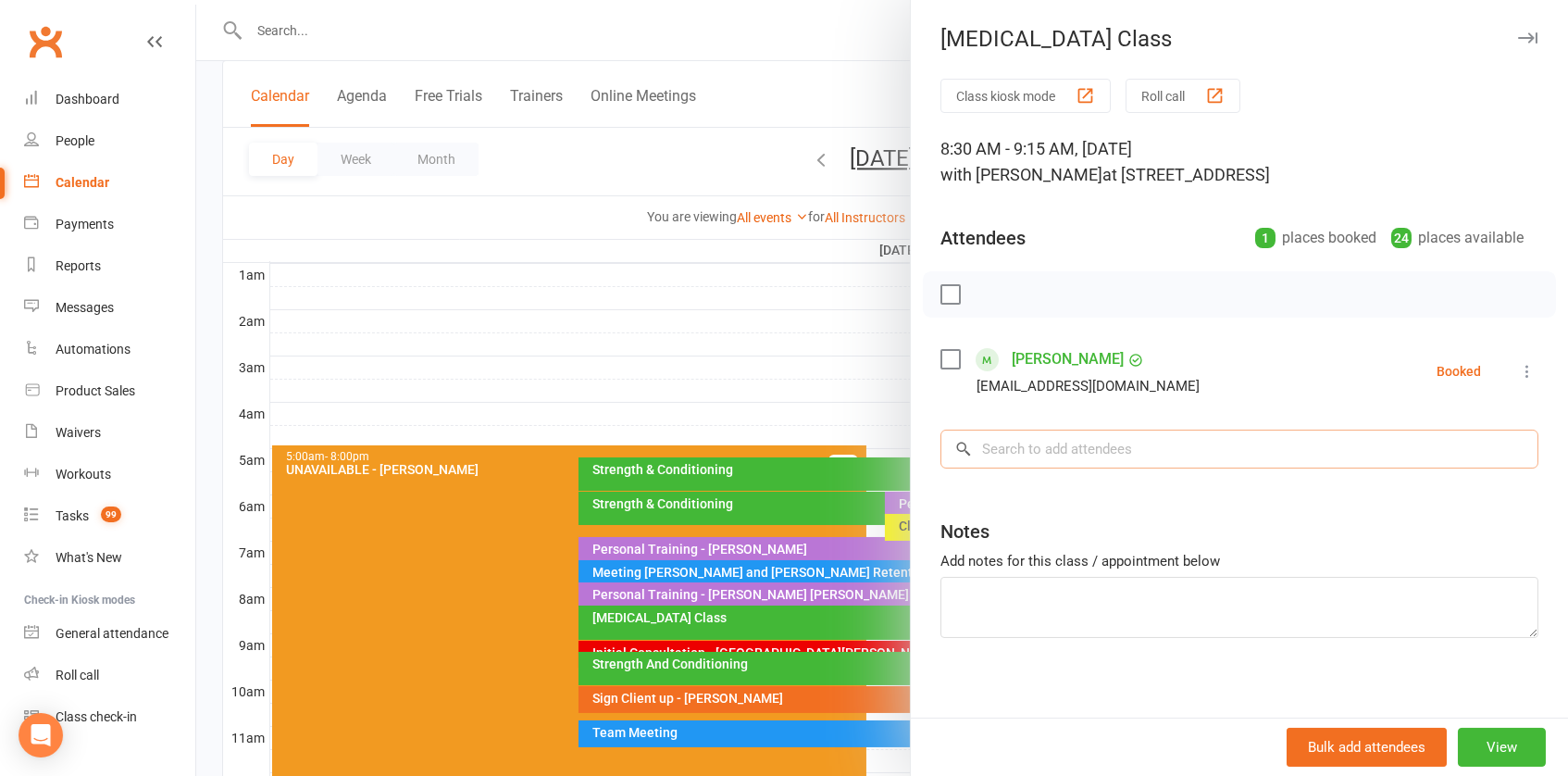
click at [1063, 439] on input "search" at bounding box center [1239, 448] width 598 height 39
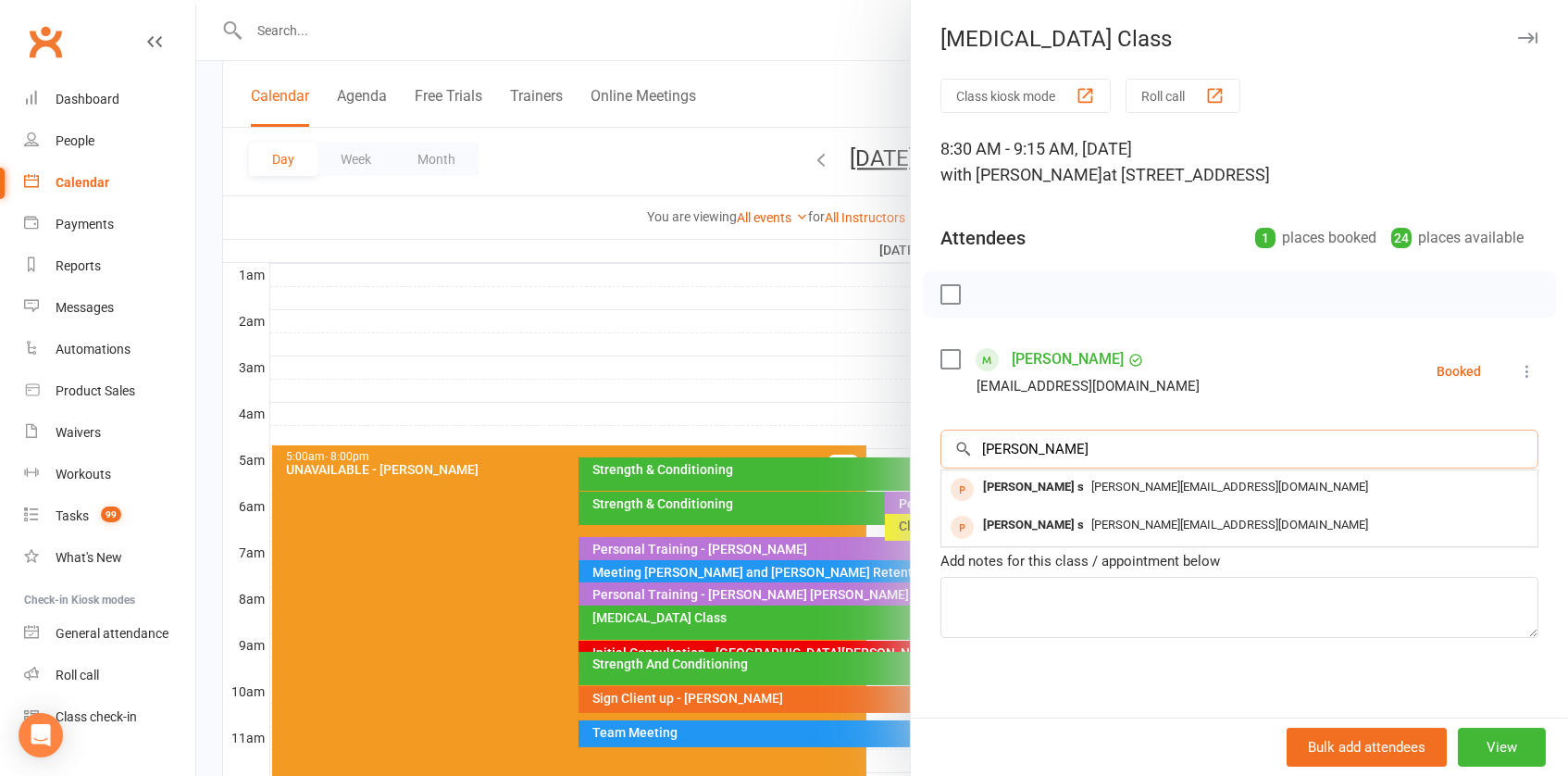
type input "[PERSON_NAME]"
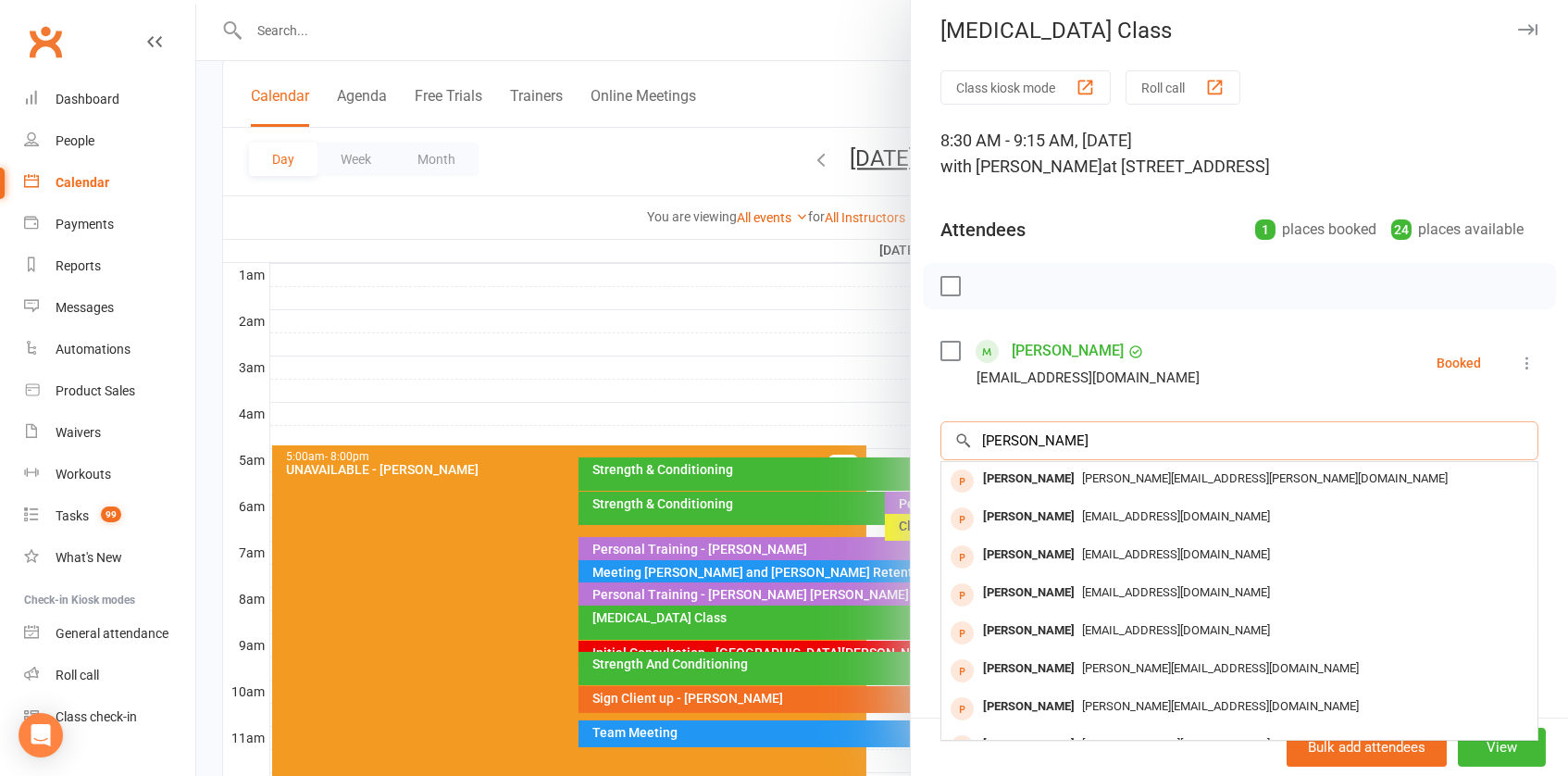
scroll to position [7, 0]
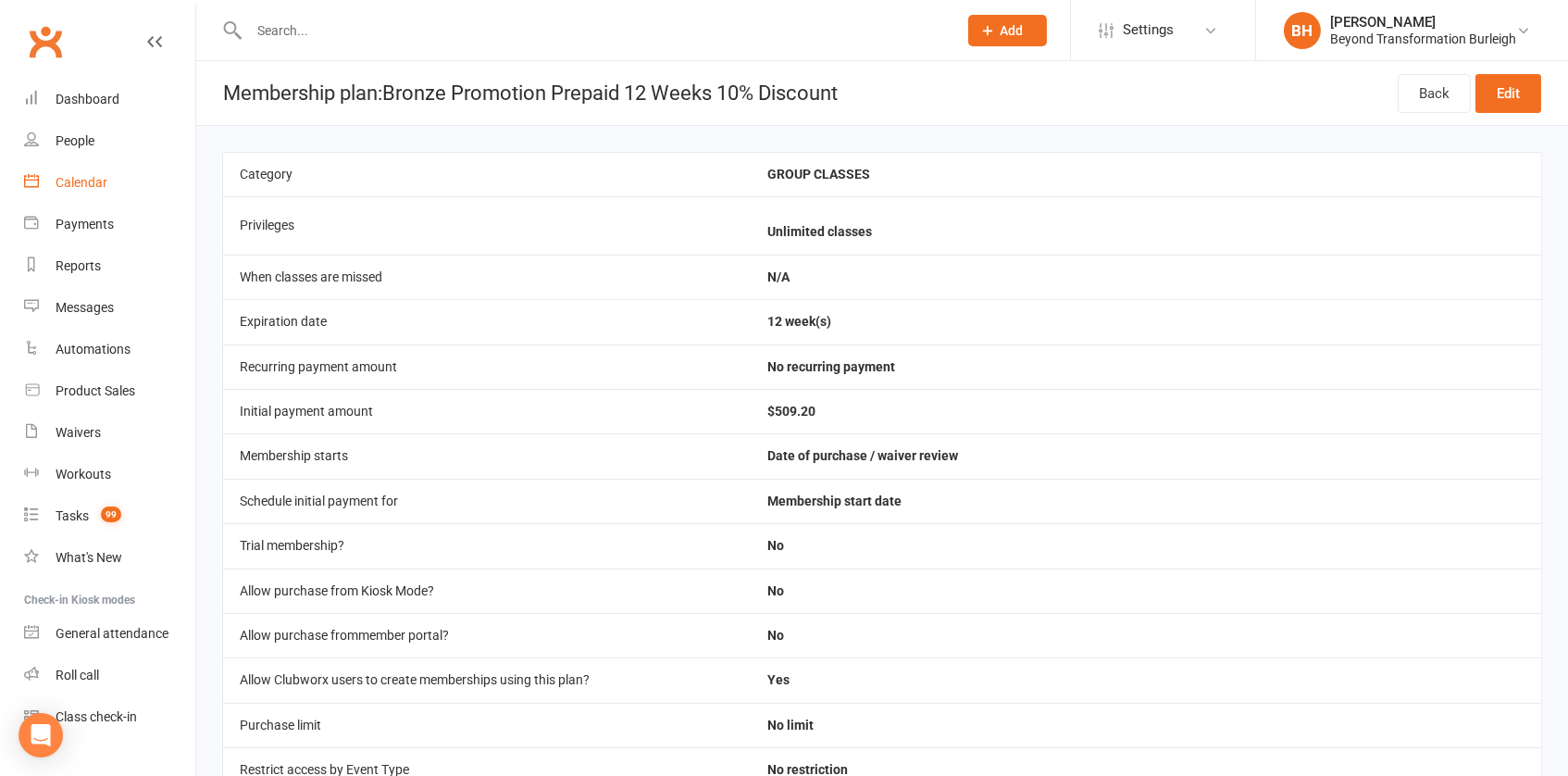
click at [106, 180] on div "Calendar" at bounding box center [81, 182] width 52 height 15
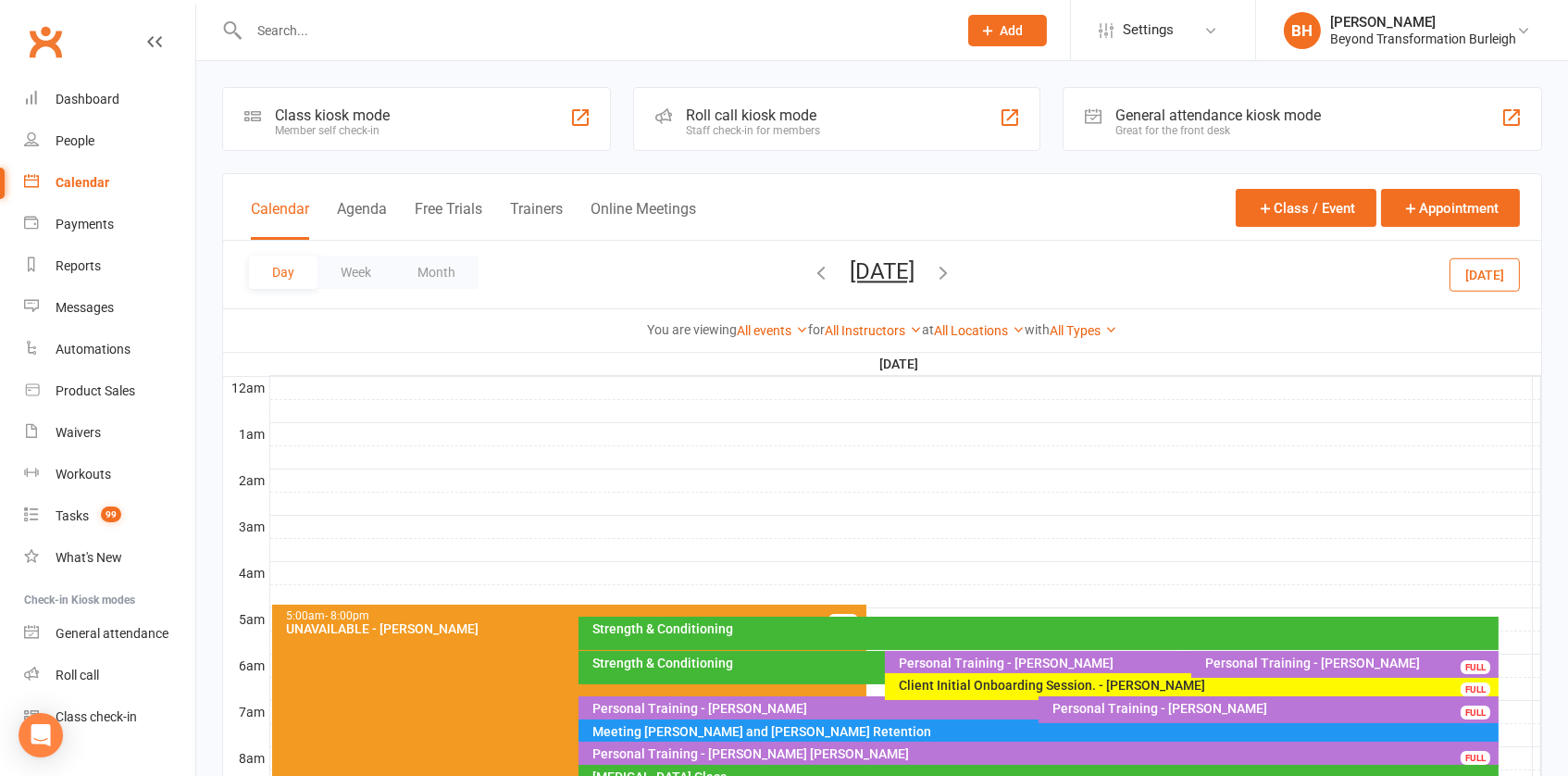
click at [889, 277] on button "[DATE]" at bounding box center [882, 271] width 65 height 25
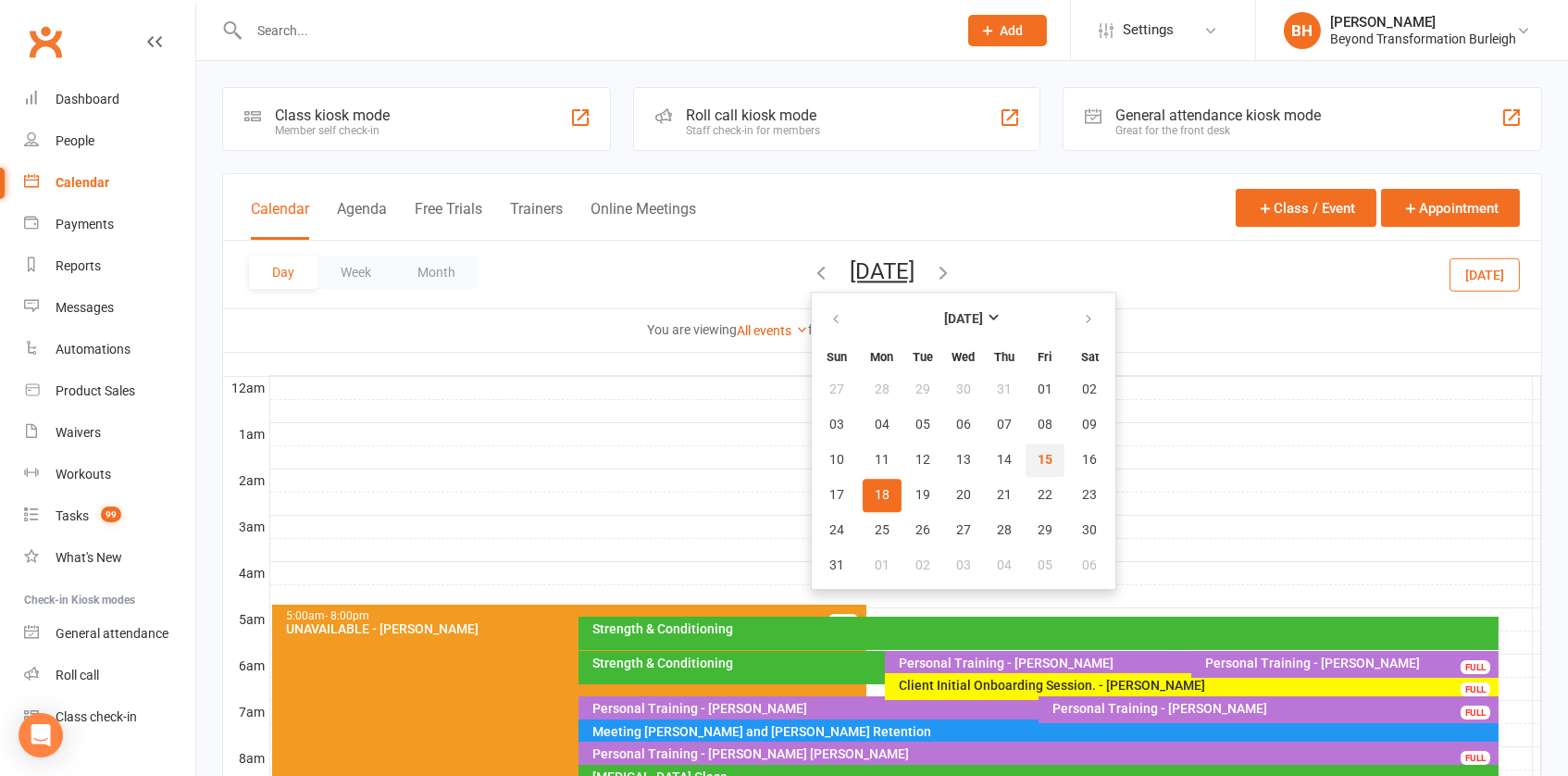
click at [1037, 457] on span "15" at bounding box center [1045, 460] width 15 height 15
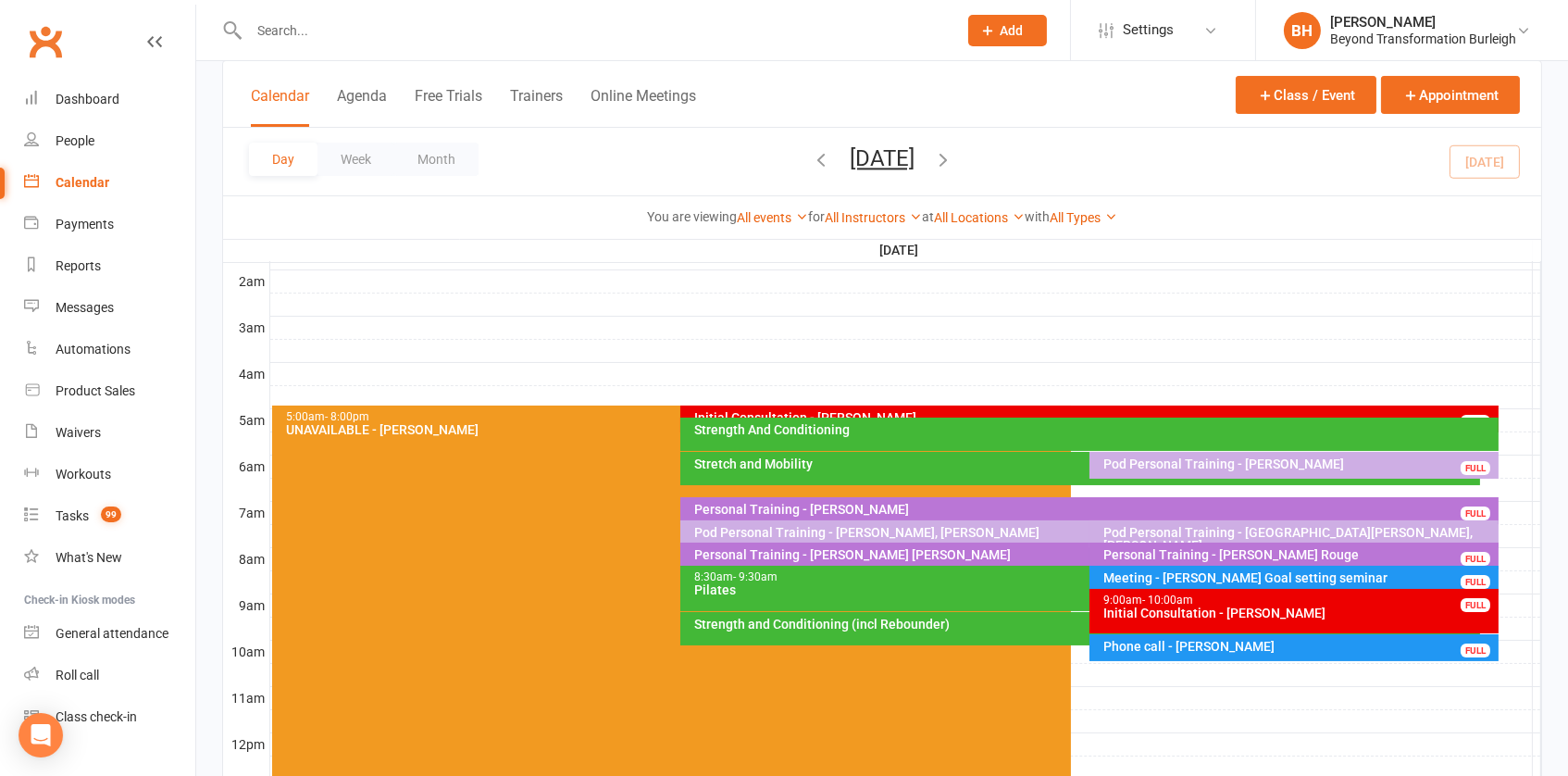
scroll to position [194, 0]
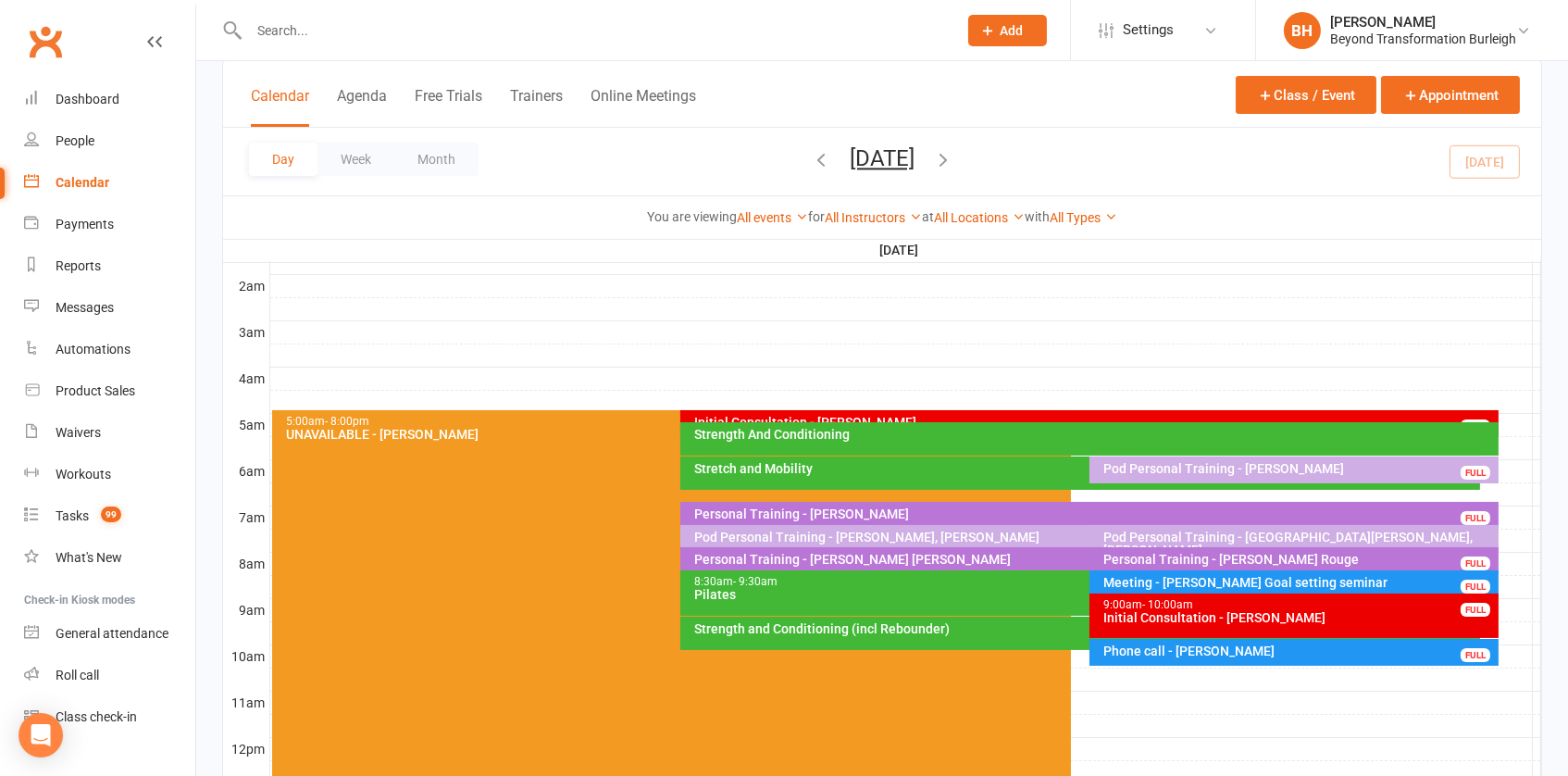
click at [915, 155] on button "[DATE]" at bounding box center [882, 158] width 65 height 25
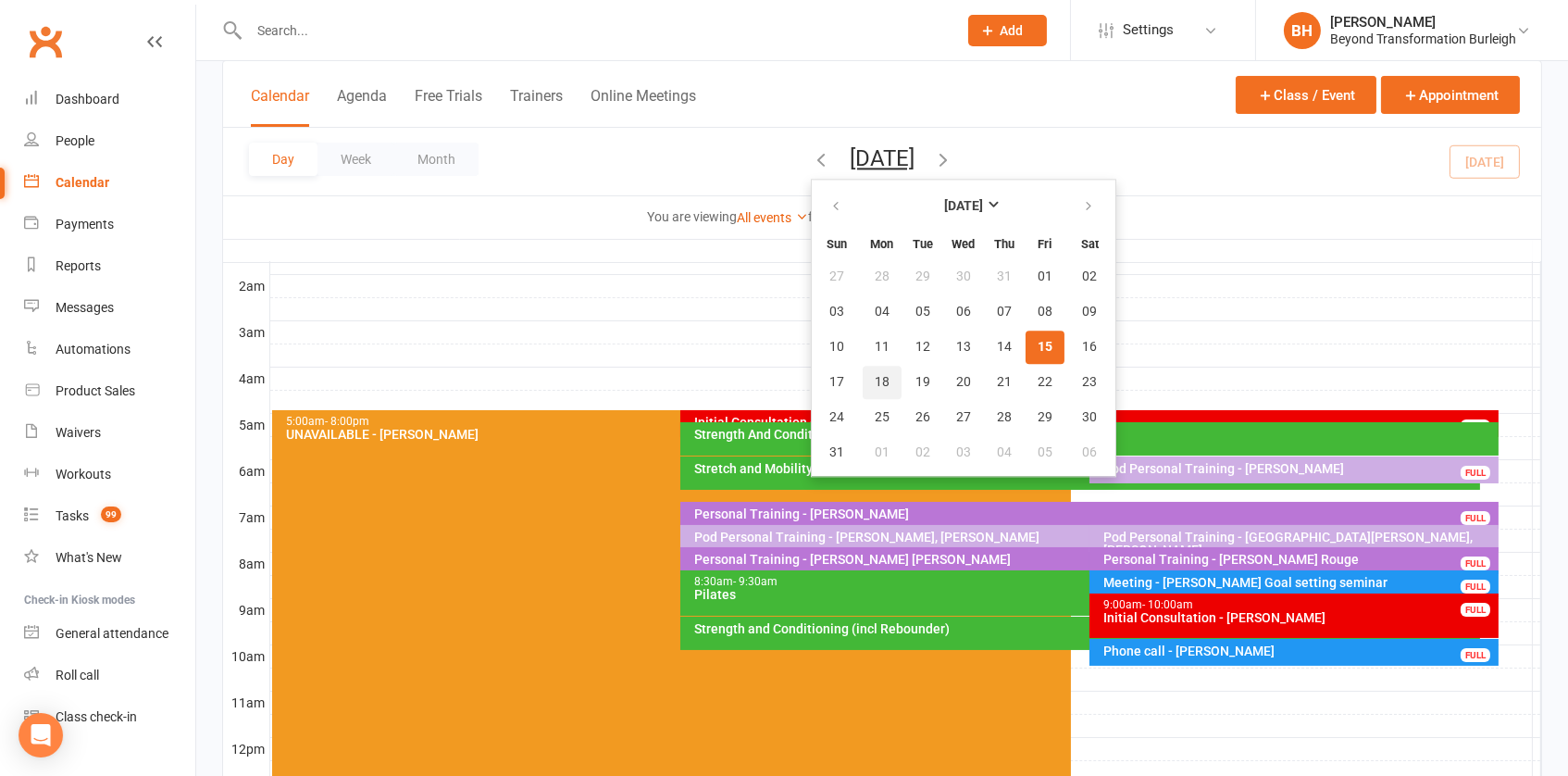
click at [863, 372] on button "18" at bounding box center [882, 381] width 39 height 33
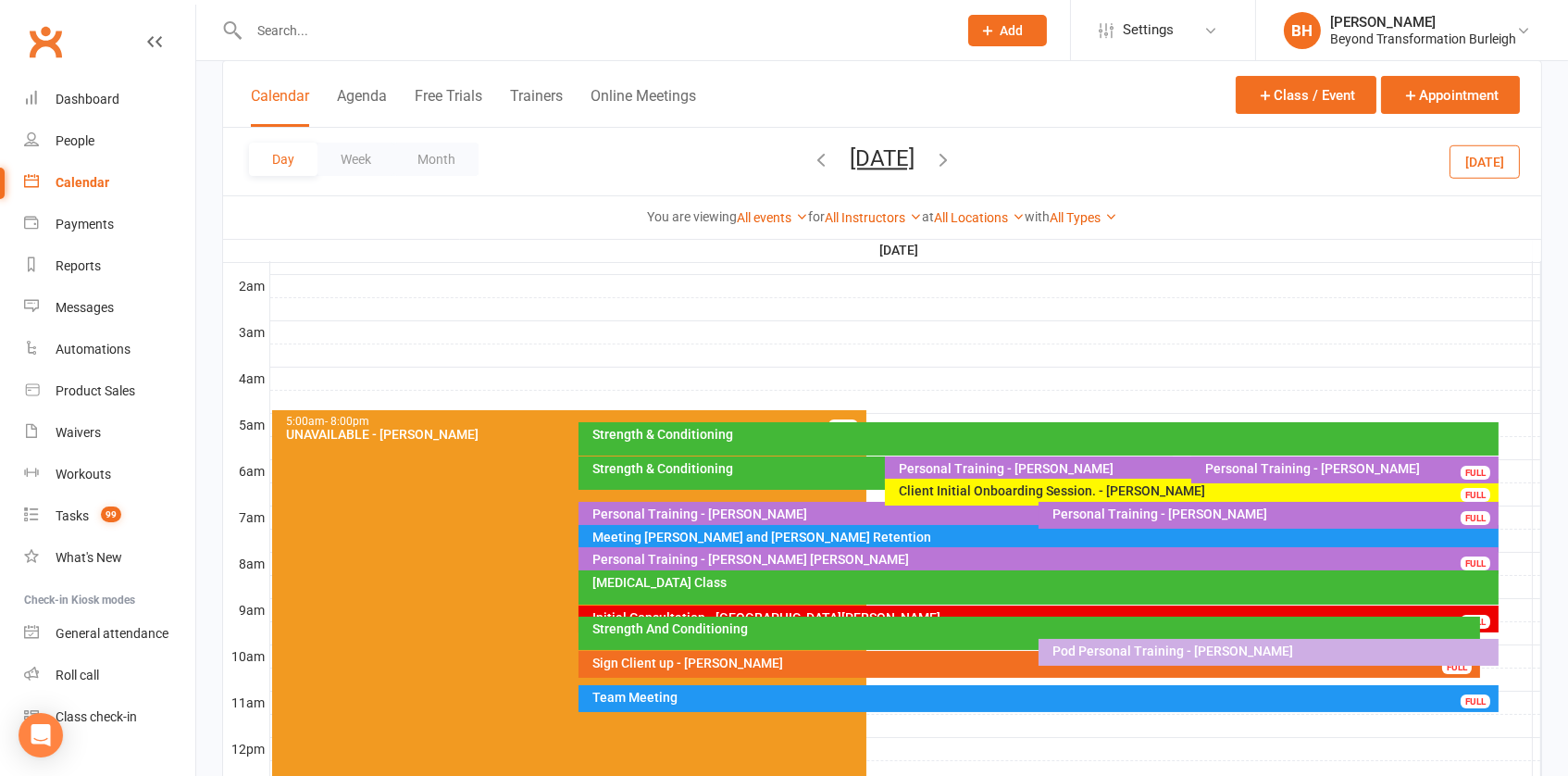
click at [742, 581] on div "[MEDICAL_DATA] Class" at bounding box center [1043, 582] width 903 height 13
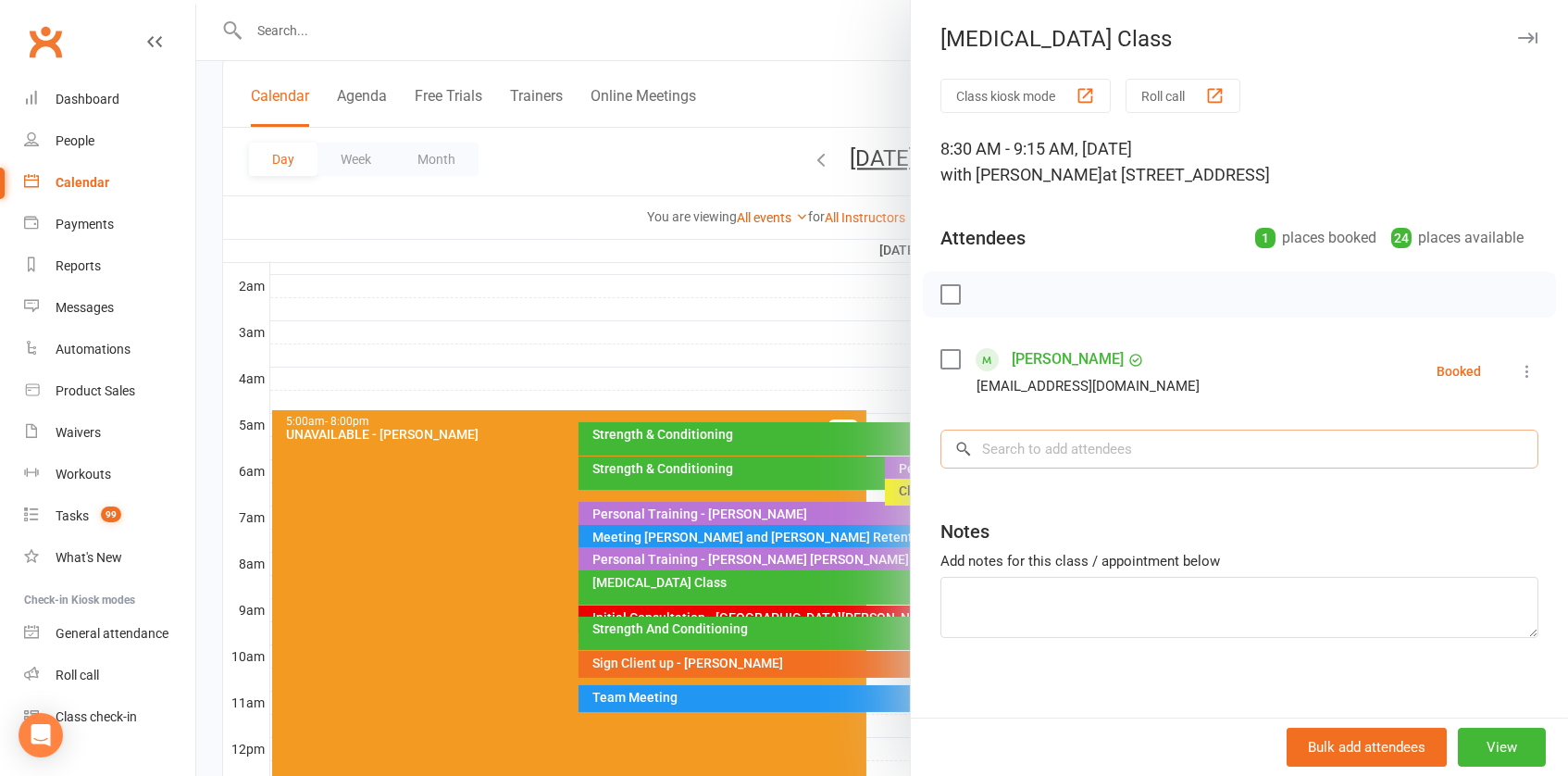
click at [1038, 446] on input "search" at bounding box center [1239, 448] width 598 height 39
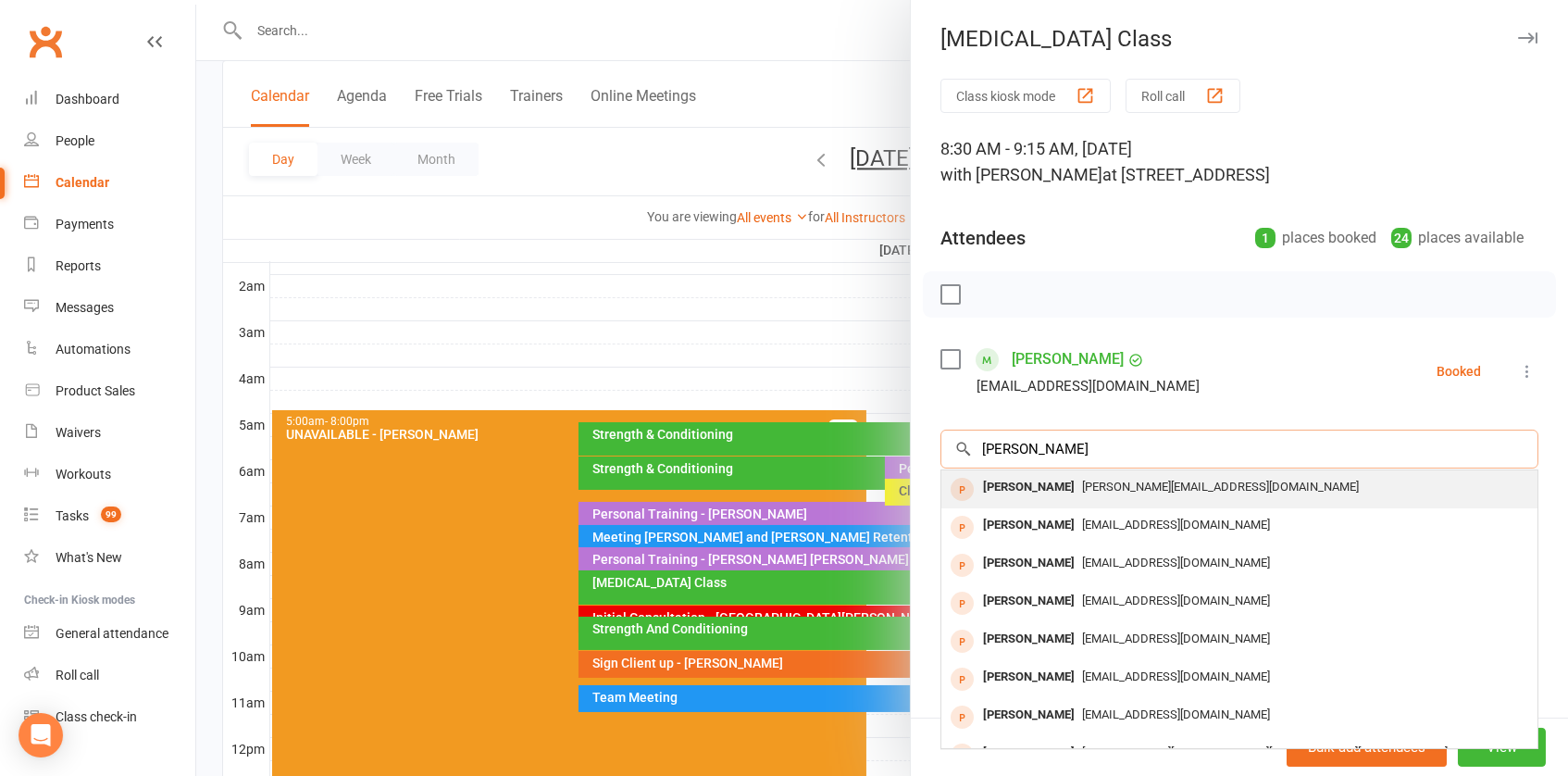
type input "[PERSON_NAME]"
drag, startPoint x: 1036, startPoint y: 480, endPoint x: 1078, endPoint y: 485, distance: 42.3
click at [1082, 485] on span "[PERSON_NAME][EMAIL_ADDRESS][DOMAIN_NAME]" at bounding box center [1220, 486] width 277 height 14
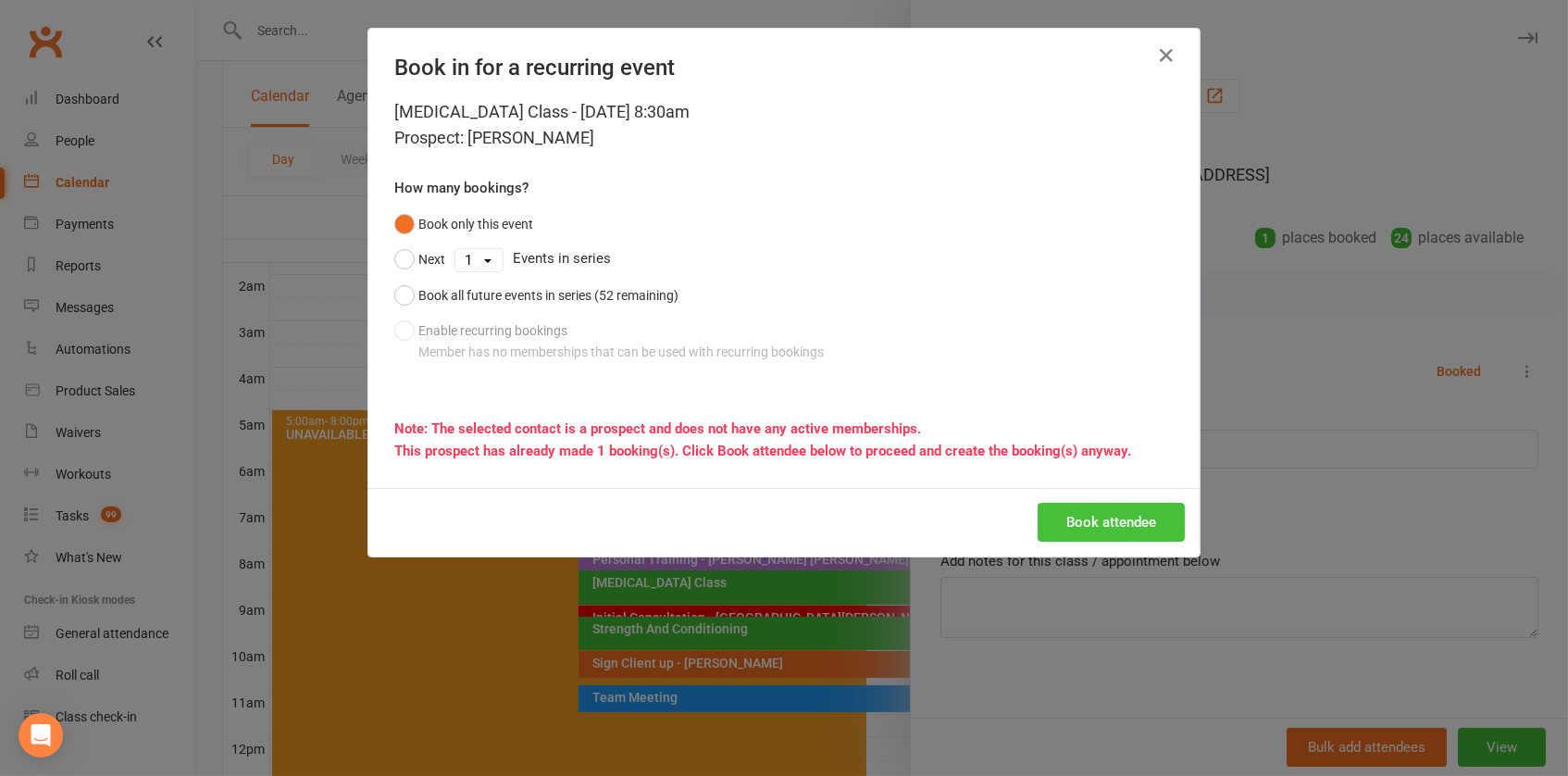
click at [1091, 515] on button "Book attendee" at bounding box center [1111, 521] width 147 height 39
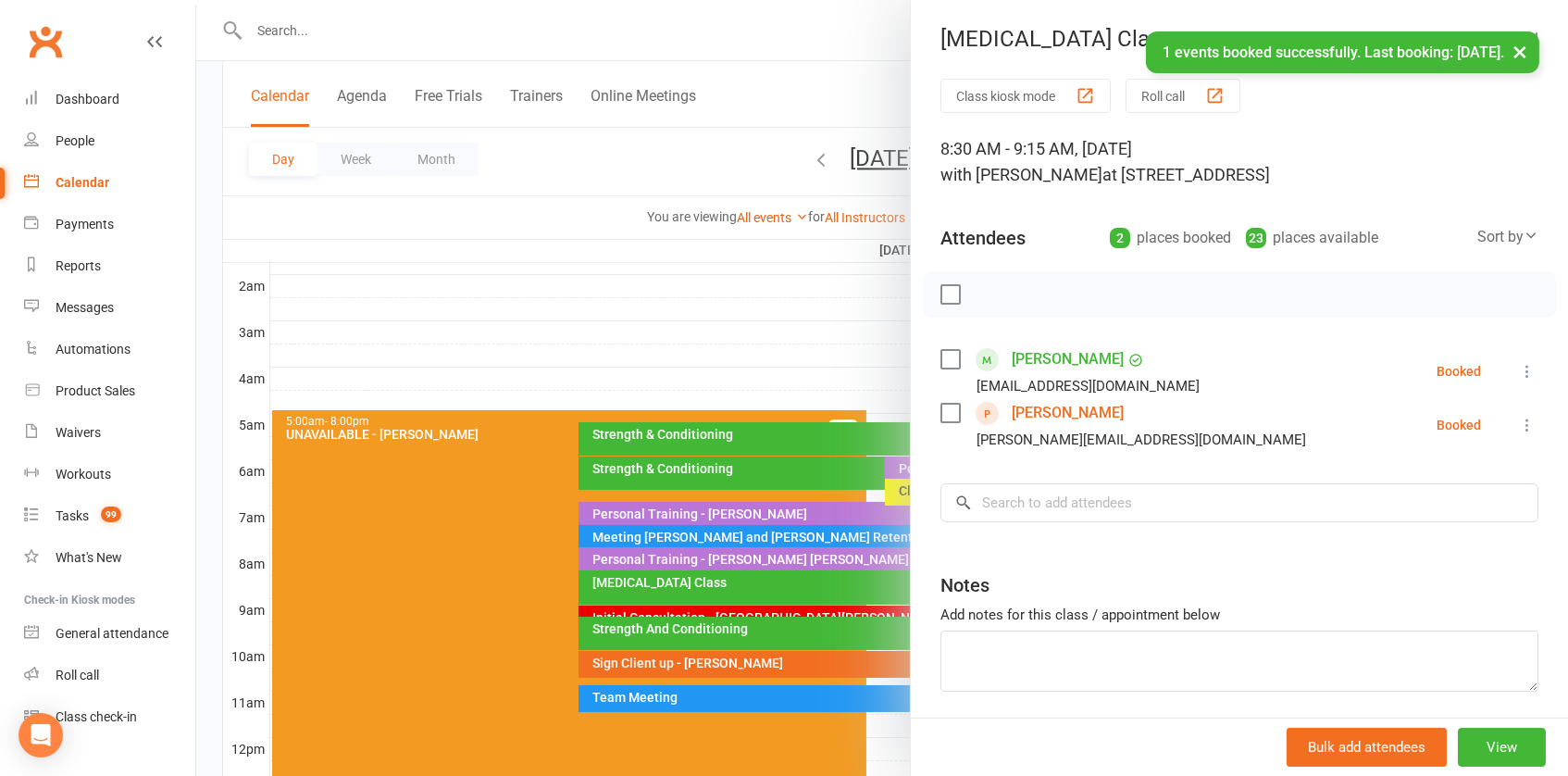
click at [717, 545] on div at bounding box center [882, 388] width 1372 height 776
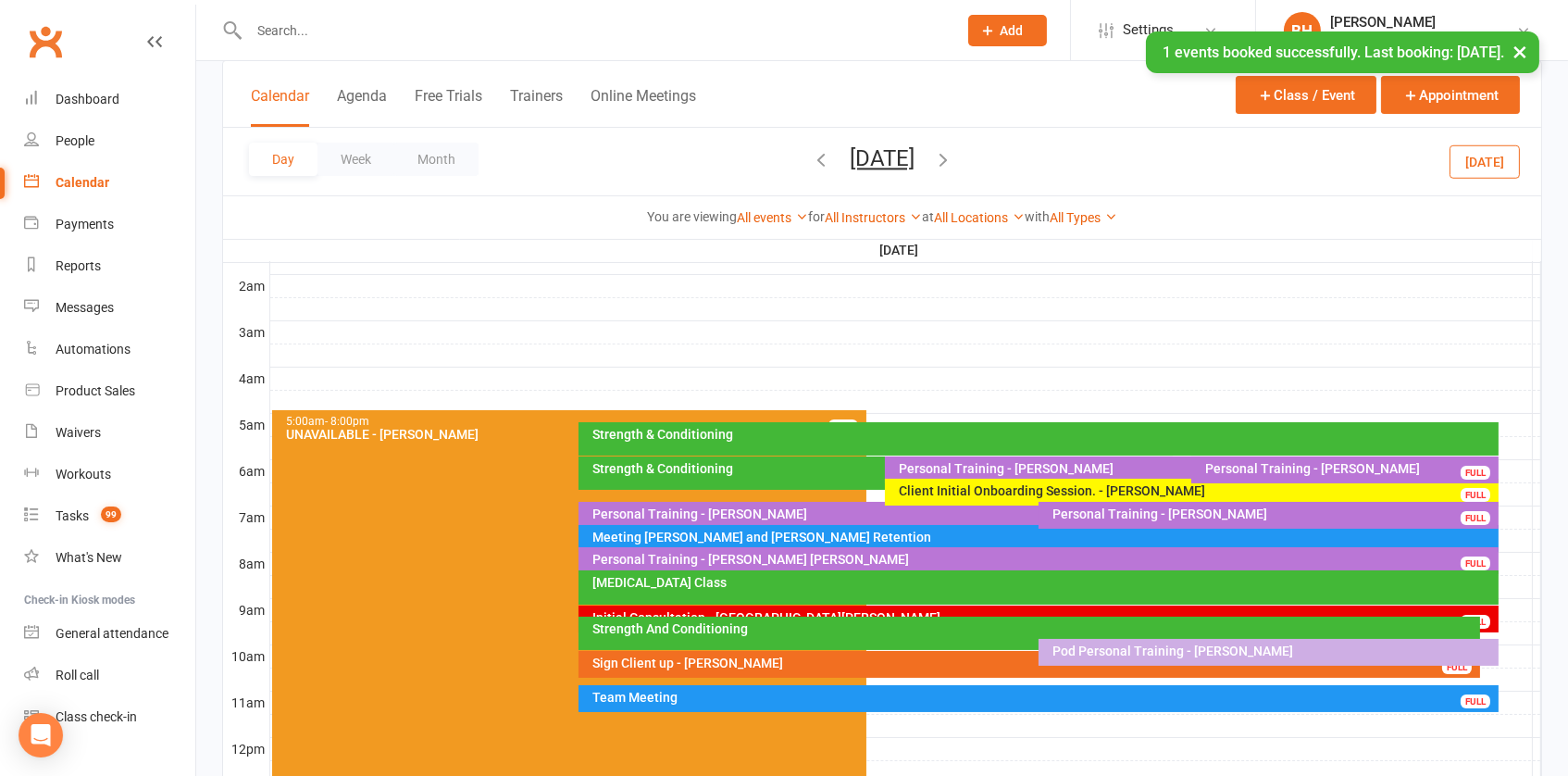
click at [1512, 622] on div at bounding box center [905, 633] width 1271 height 23
click at [1476, 565] on button "Add Appointment" at bounding box center [1510, 585] width 84 height 44
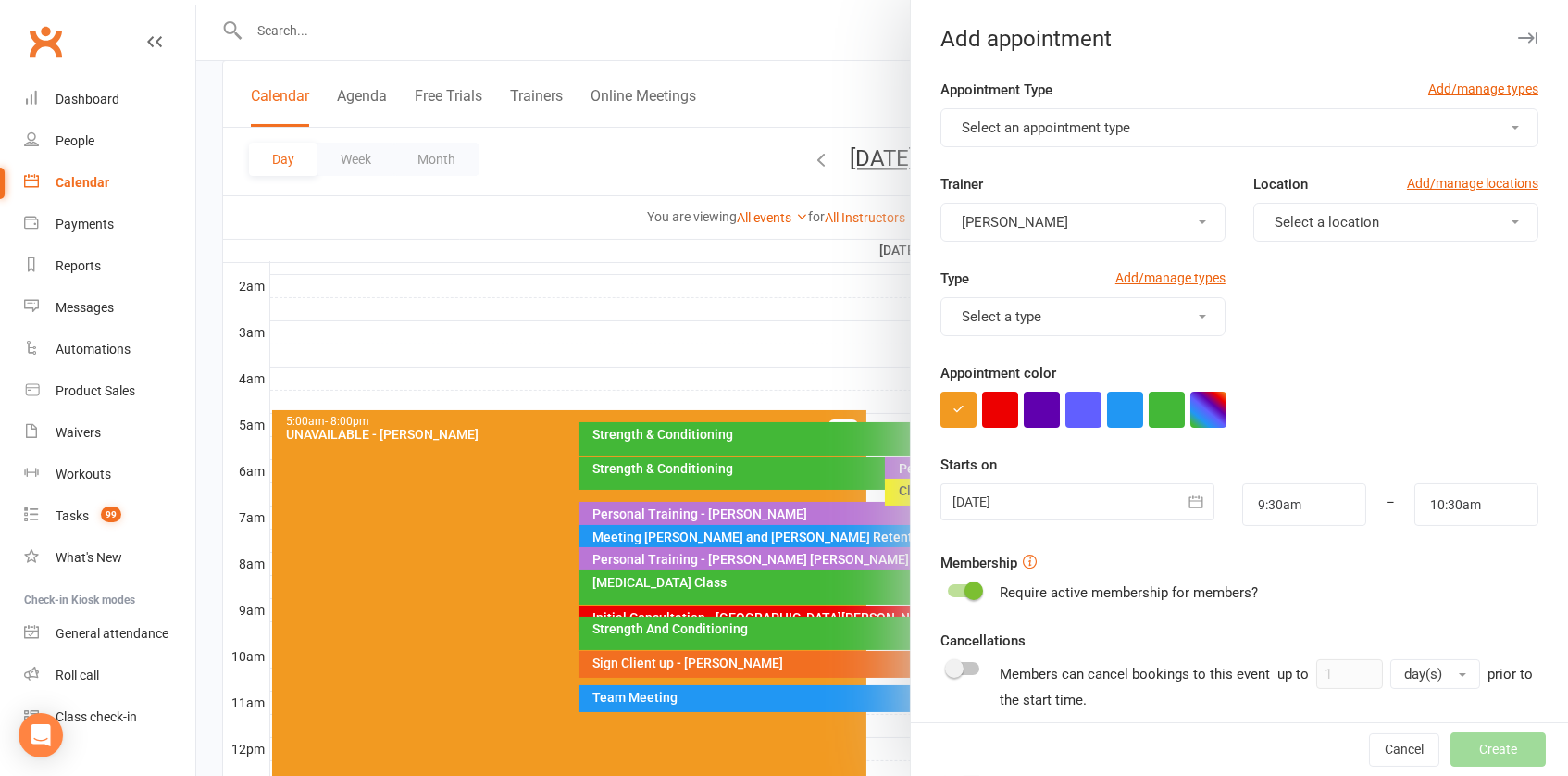
click at [1099, 113] on button "Select an appointment type" at bounding box center [1239, 127] width 598 height 39
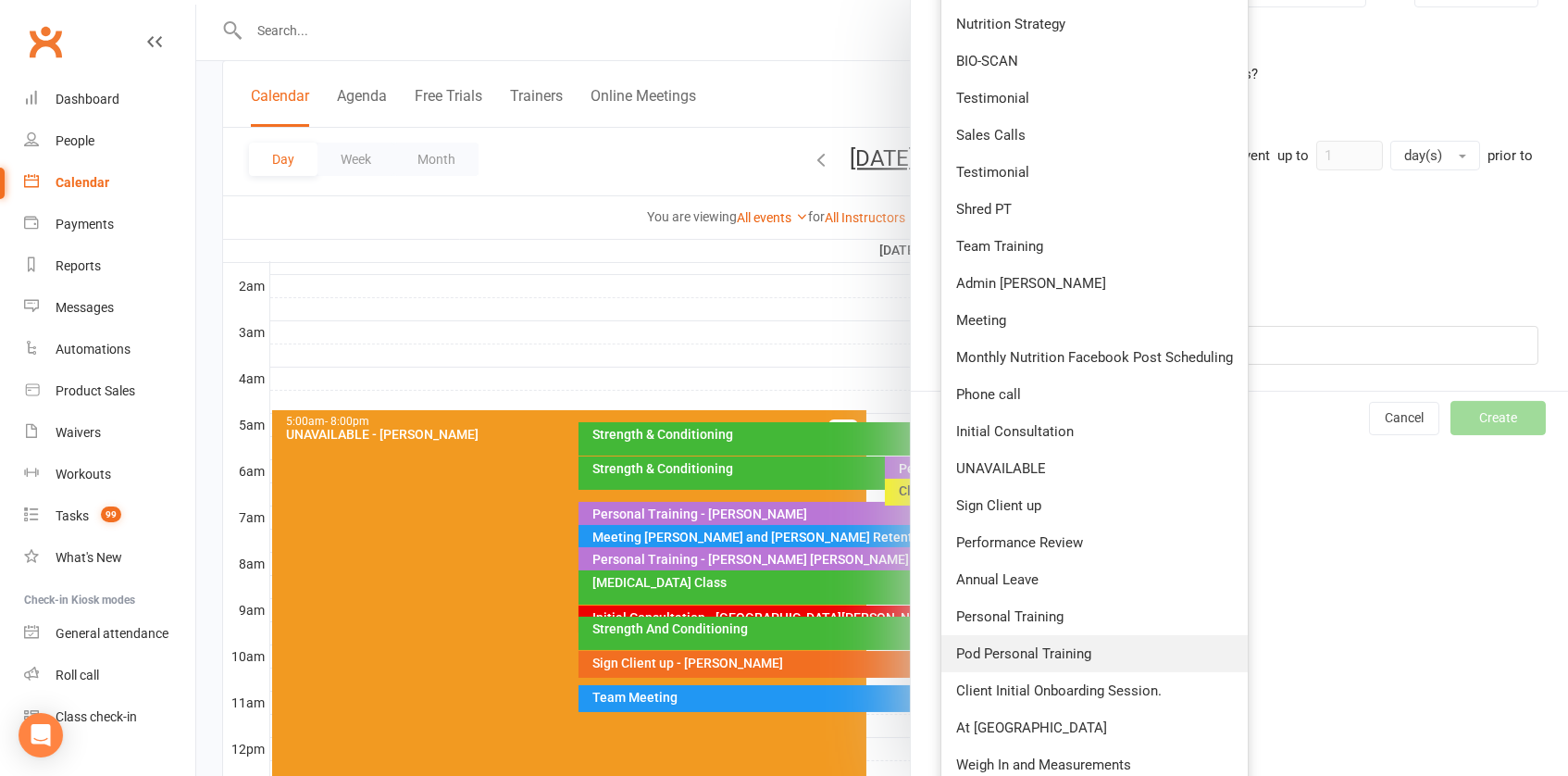
scroll to position [515, 0]
click at [1062, 685] on span "Client Initial Onboarding Session." at bounding box center [1059, 694] width 206 height 17
type input "10:00am"
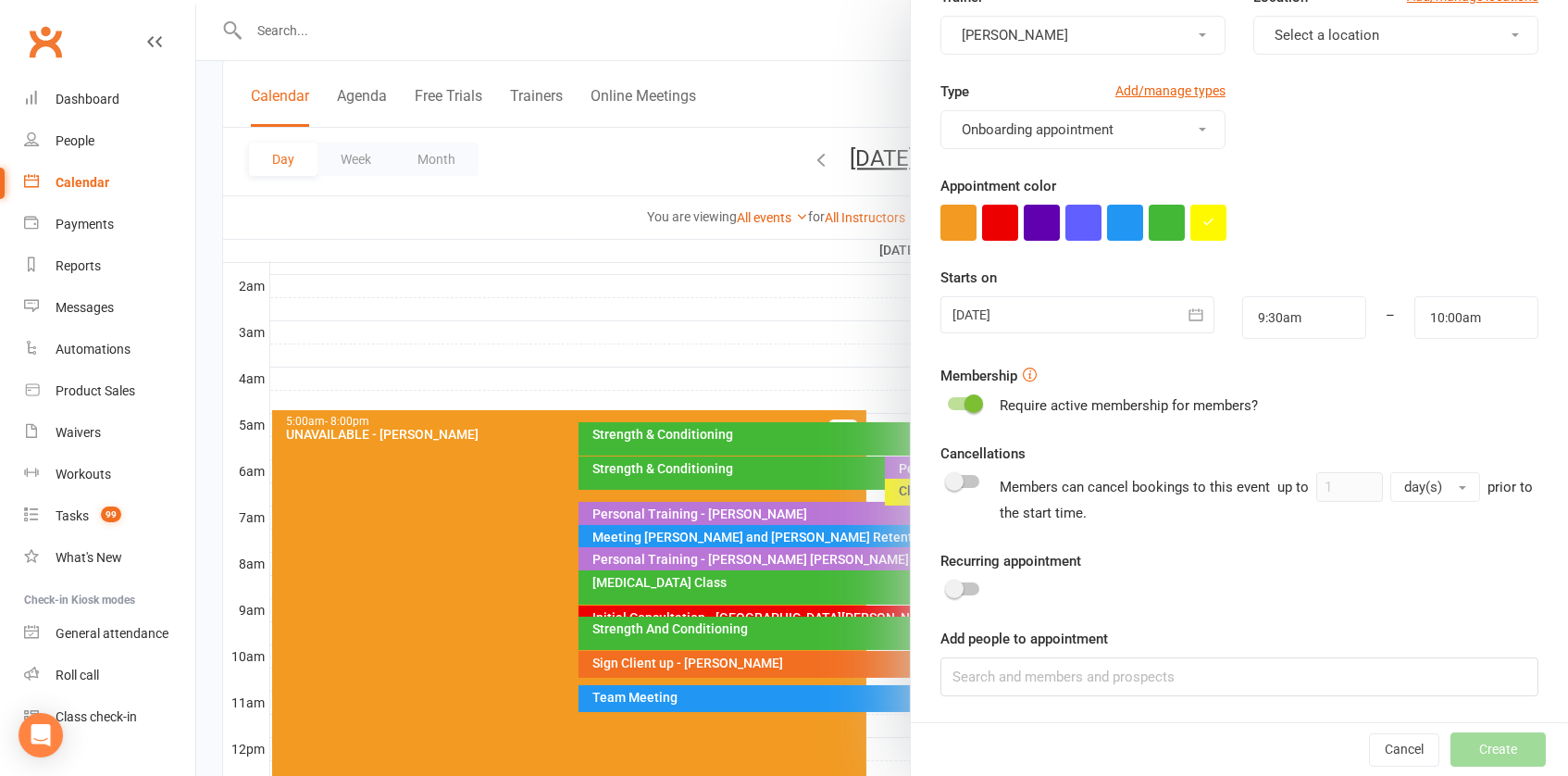
scroll to position [0, 0]
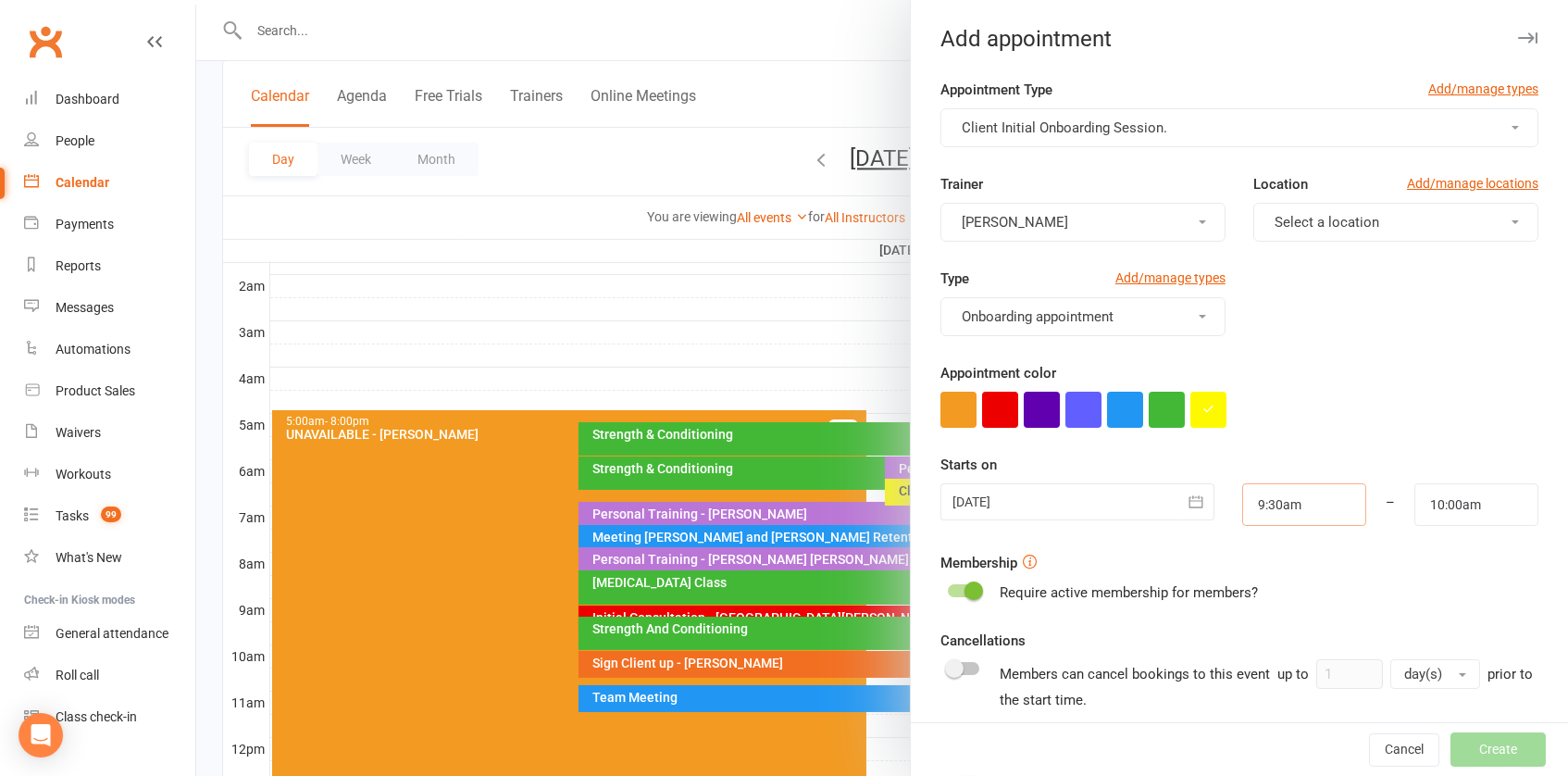
click at [1298, 498] on input "9:30am" at bounding box center [1304, 504] width 124 height 42
type input "9:15am"
click at [1280, 546] on li "9:15am" at bounding box center [1288, 559] width 89 height 27
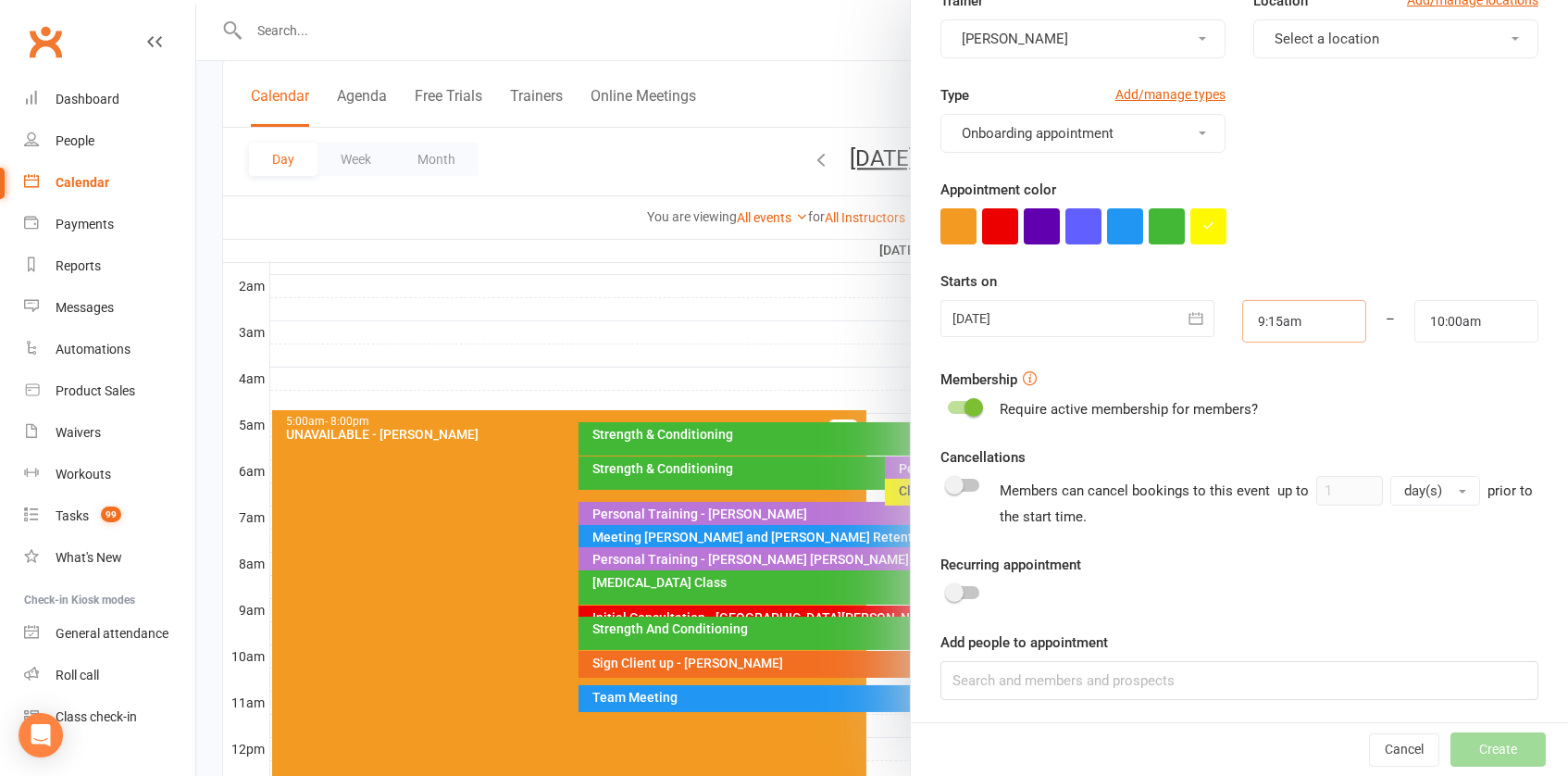
scroll to position [182, 0]
click at [1138, 683] on input at bounding box center [1239, 681] width 598 height 39
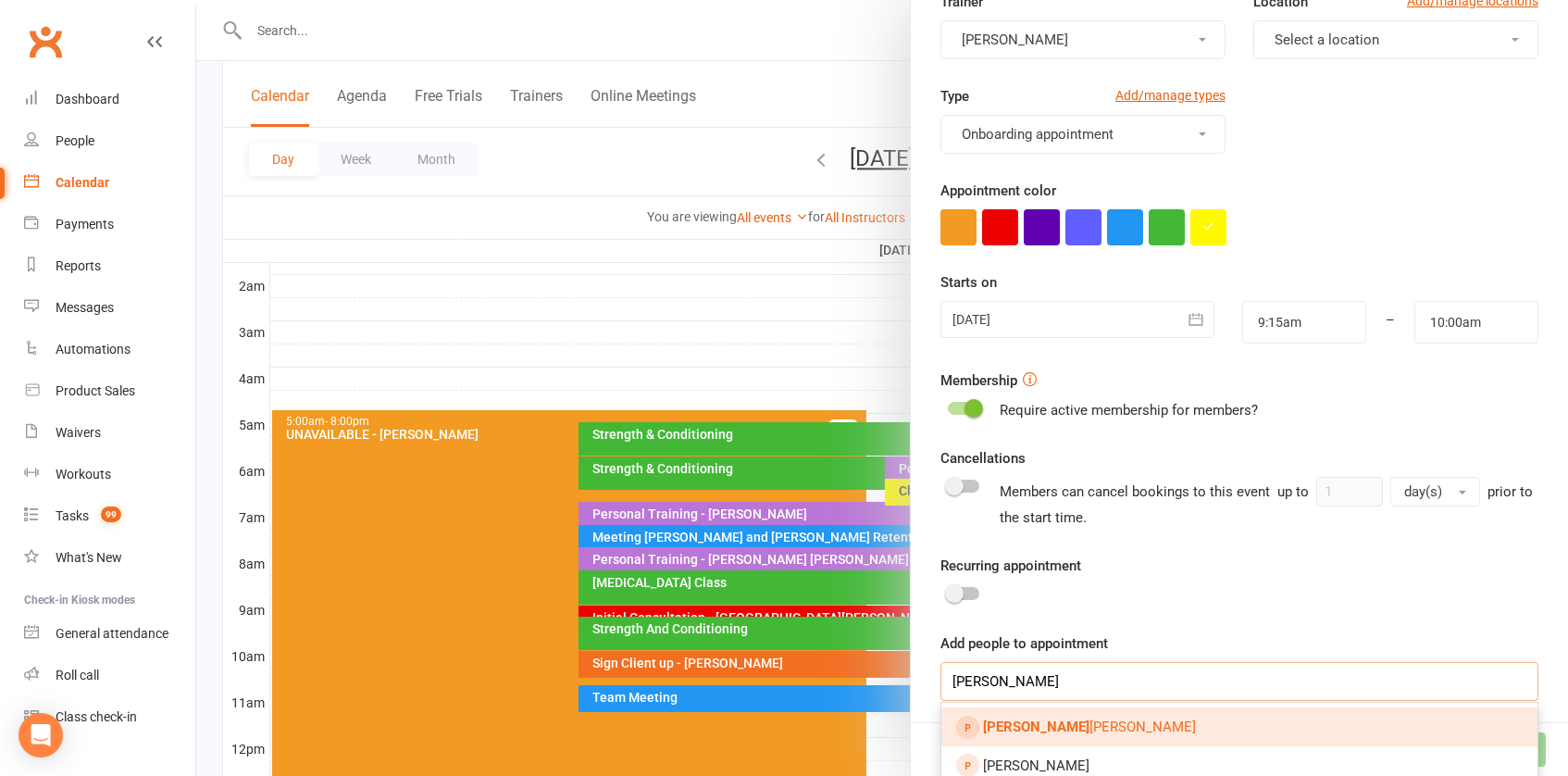
type input "[PERSON_NAME]"
click at [1107, 720] on link "[PERSON_NAME] Scic [PERSON_NAME]" at bounding box center [1239, 726] width 596 height 39
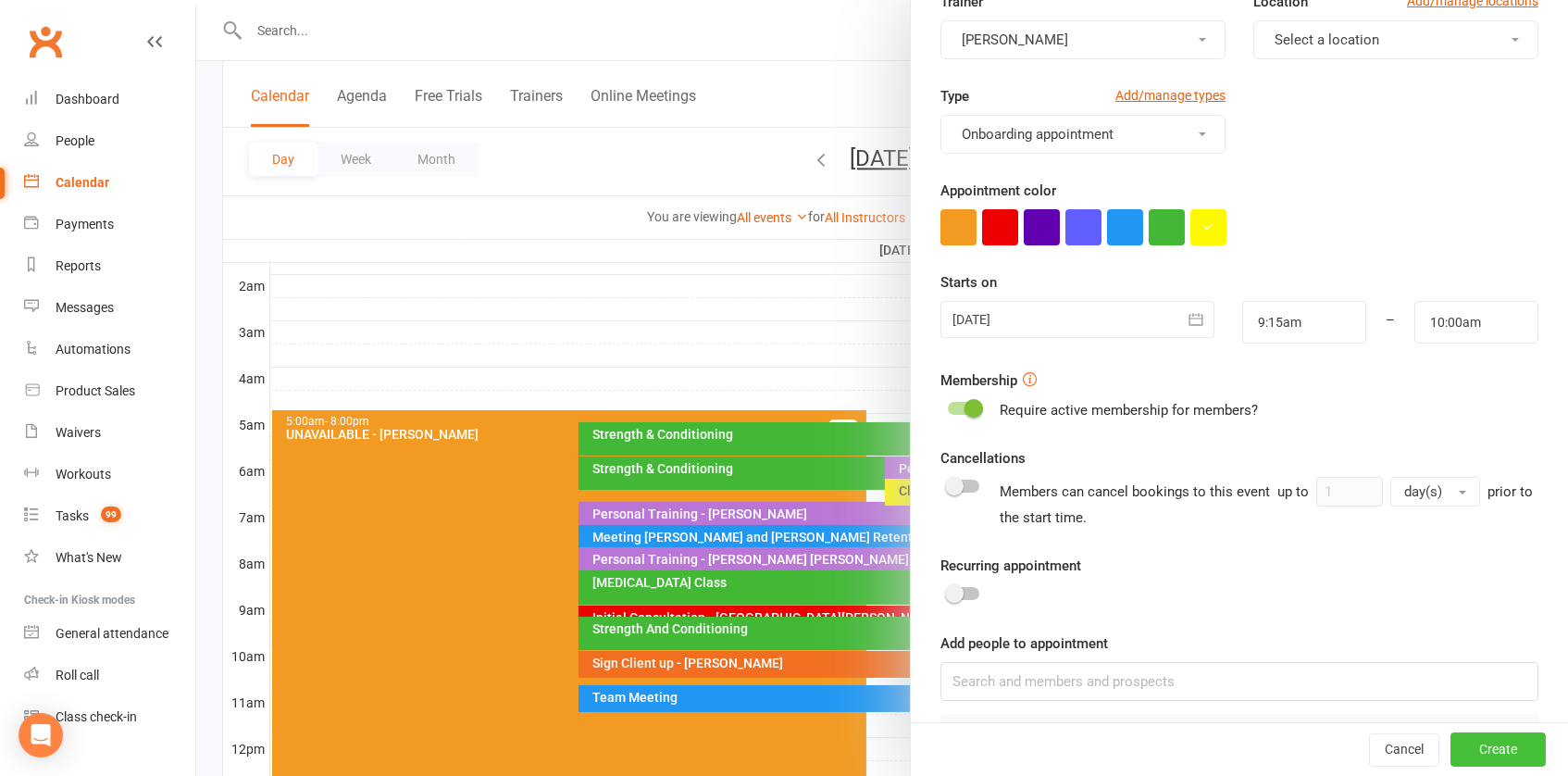
click at [1483, 745] on button "Create" at bounding box center [1498, 750] width 95 height 33
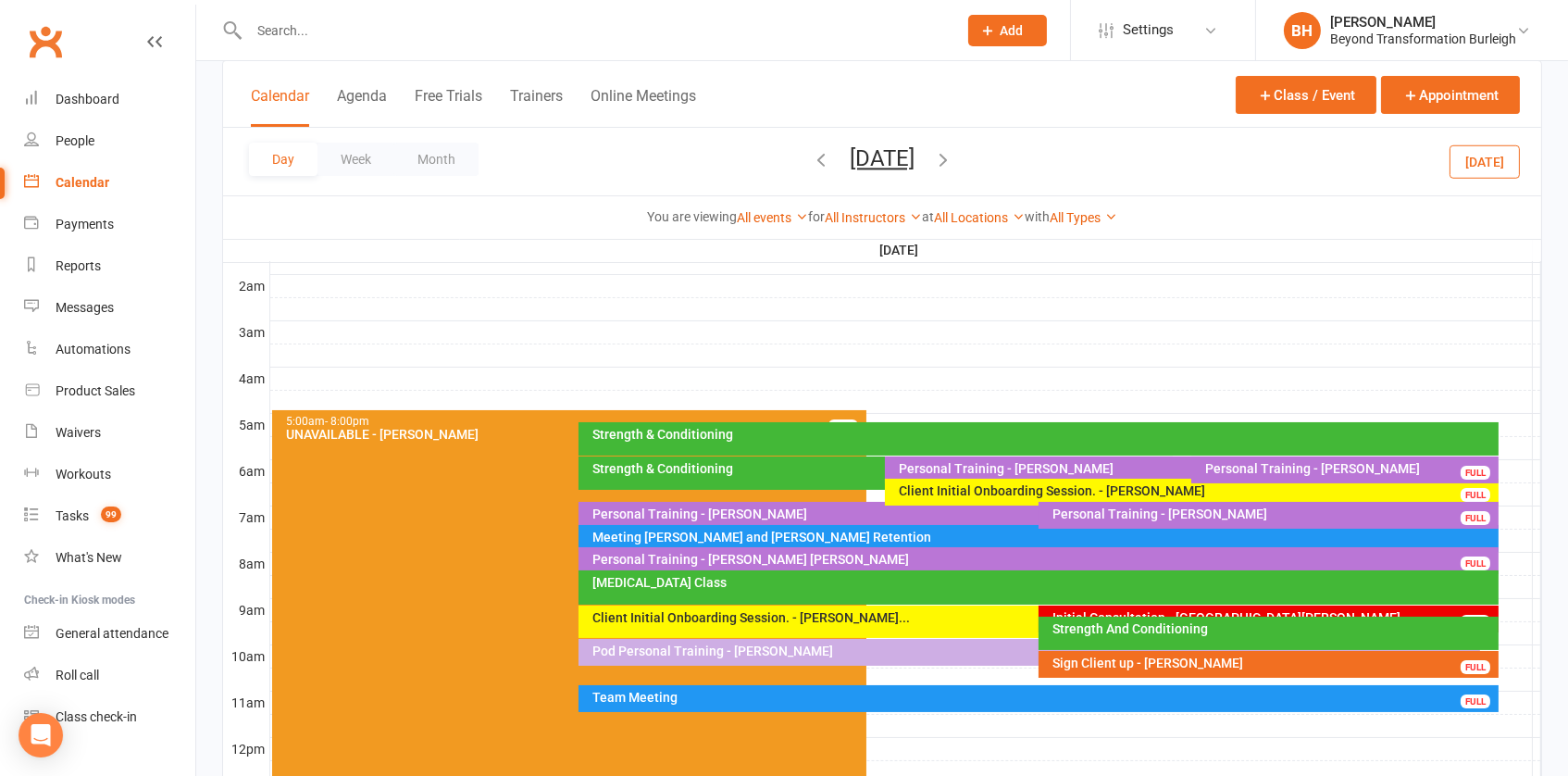
click at [1163, 611] on div "Initial Consultation - [GEOGRAPHIC_DATA][PERSON_NAME]" at bounding box center [1273, 617] width 444 height 13
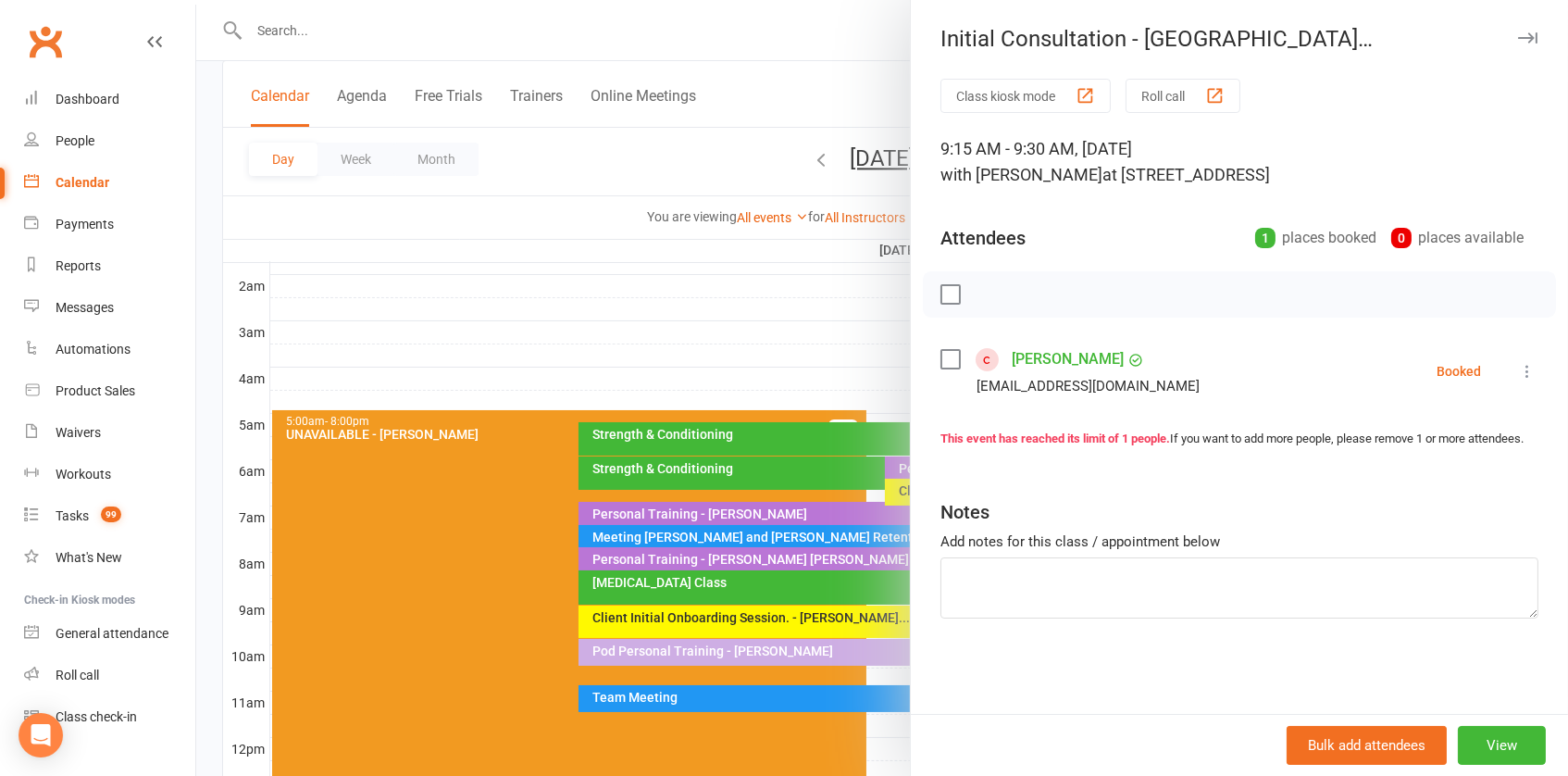
click at [718, 482] on div at bounding box center [882, 388] width 1372 height 776
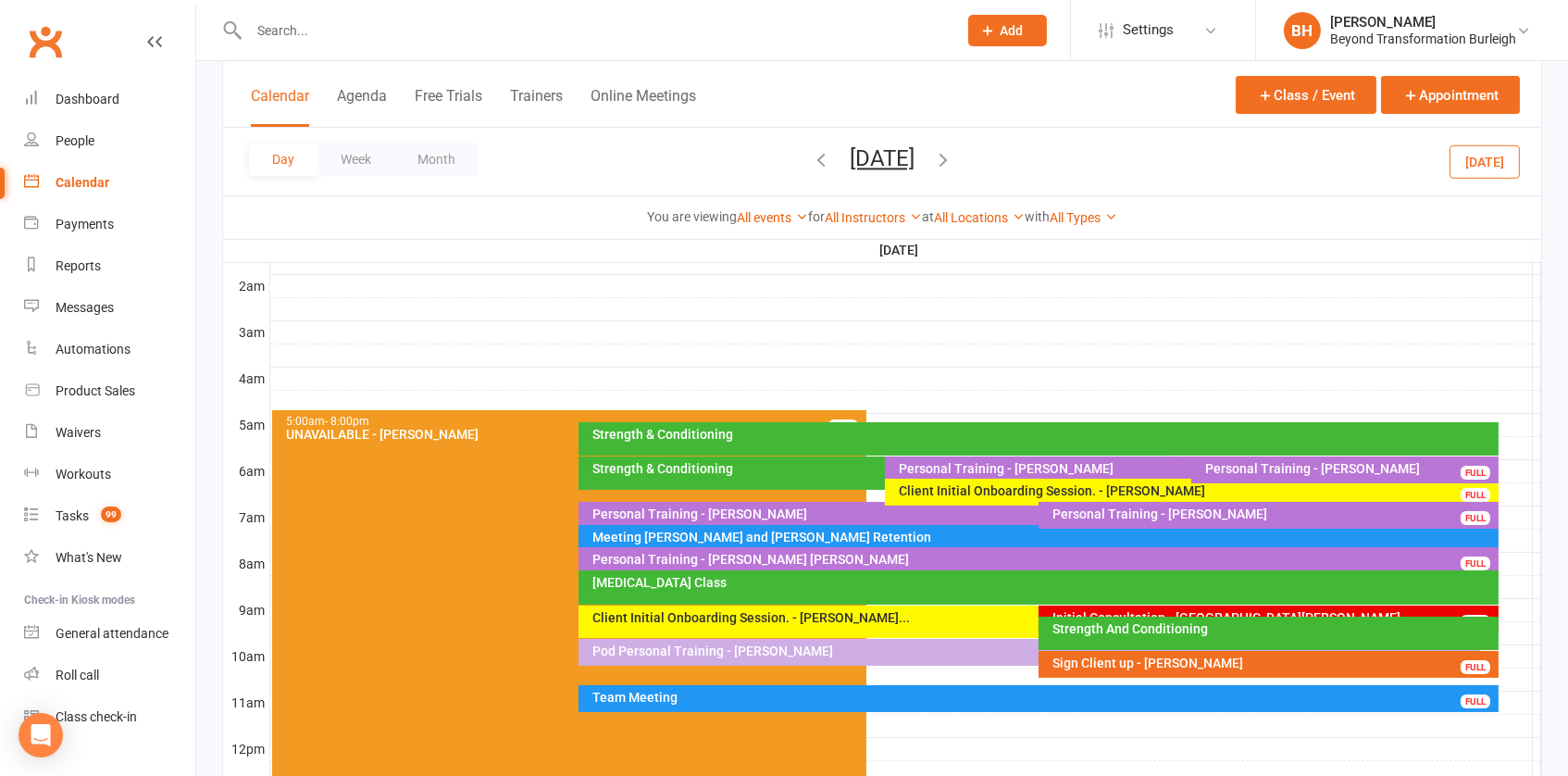
click at [884, 152] on button "[DATE]" at bounding box center [882, 158] width 65 height 25
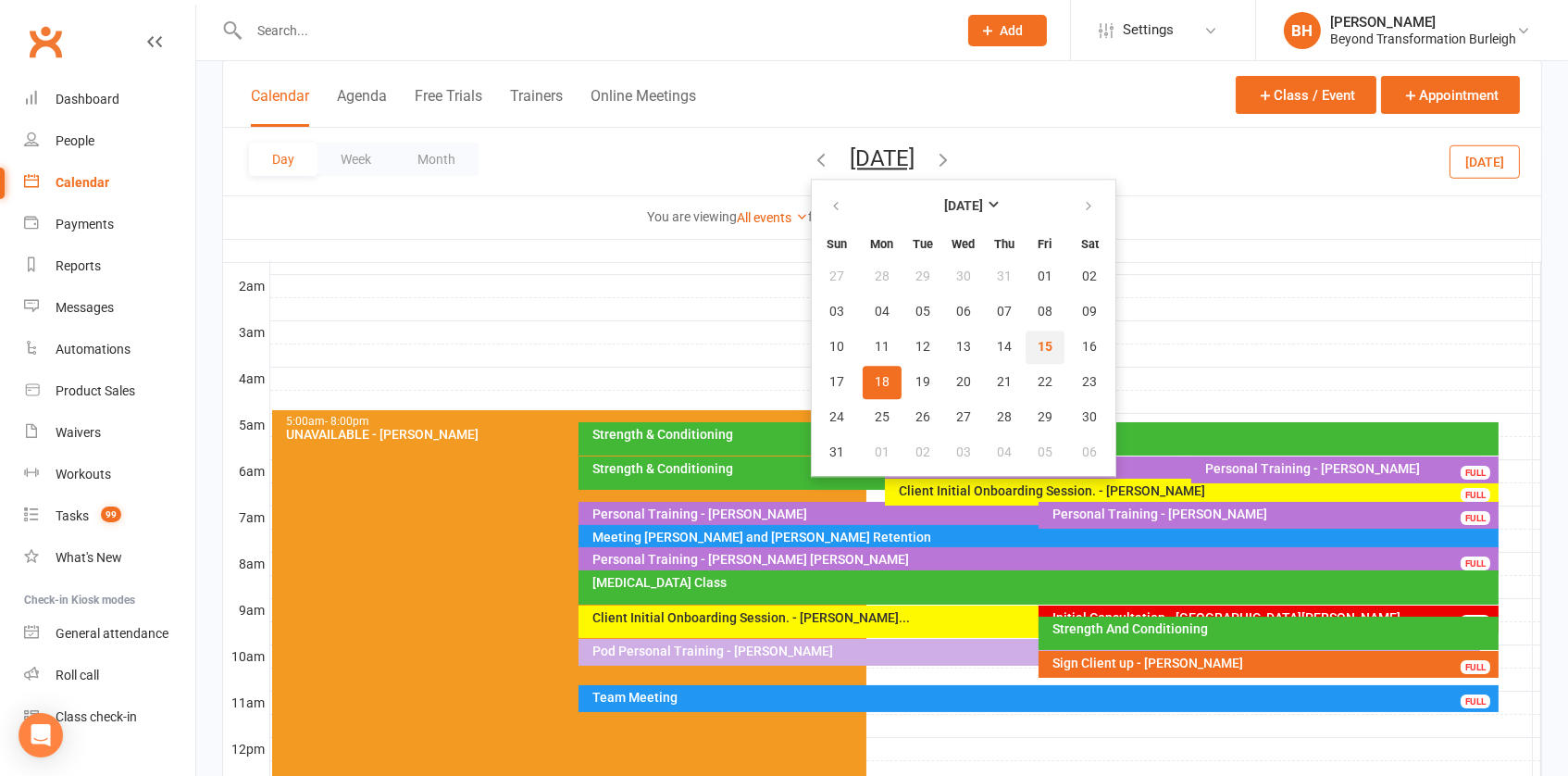
click at [1037, 347] on span "15" at bounding box center [1045, 347] width 15 height 15
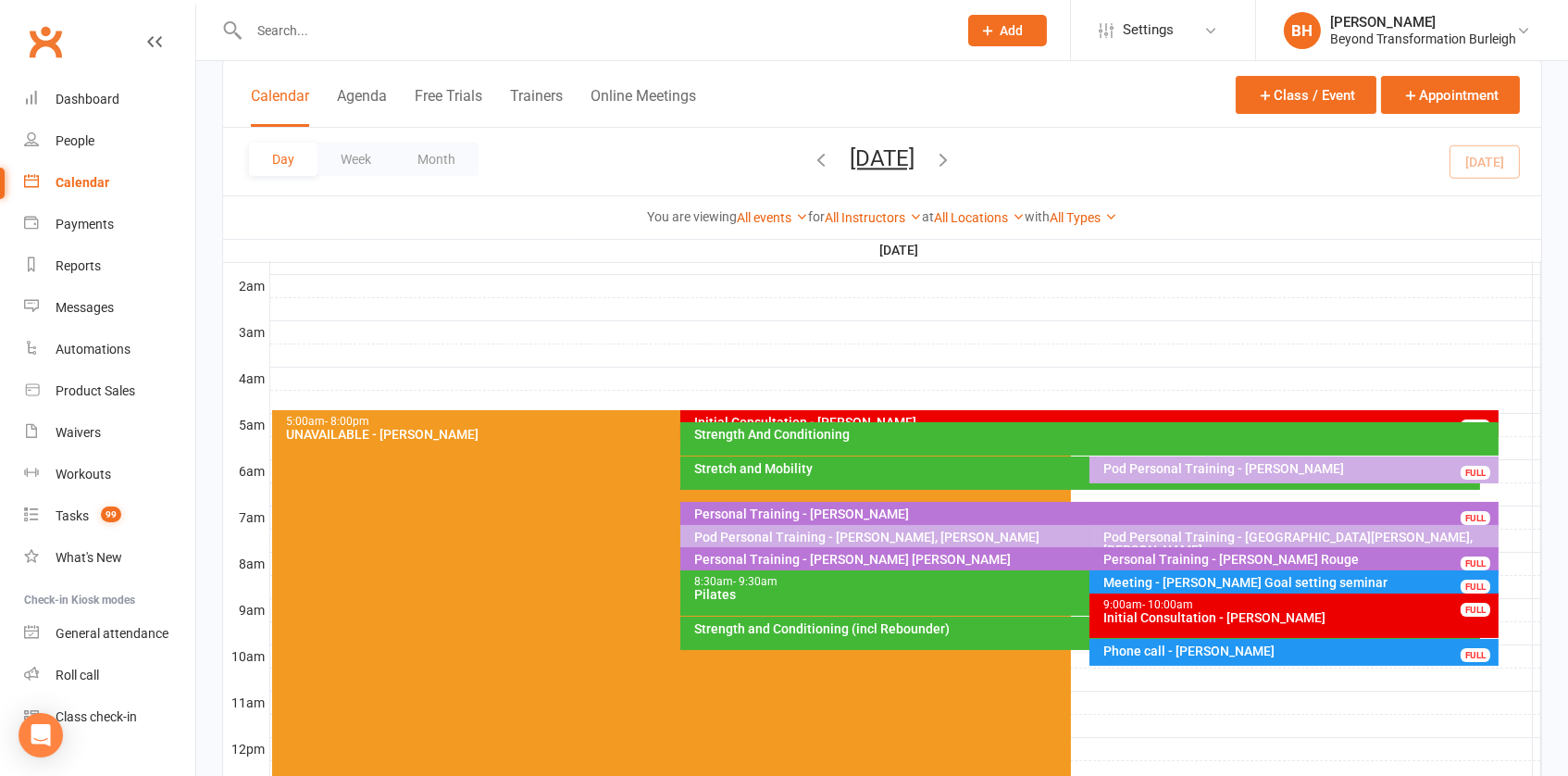
click at [1217, 611] on div "Initial Consultation - [PERSON_NAME]" at bounding box center [1299, 617] width 393 height 13
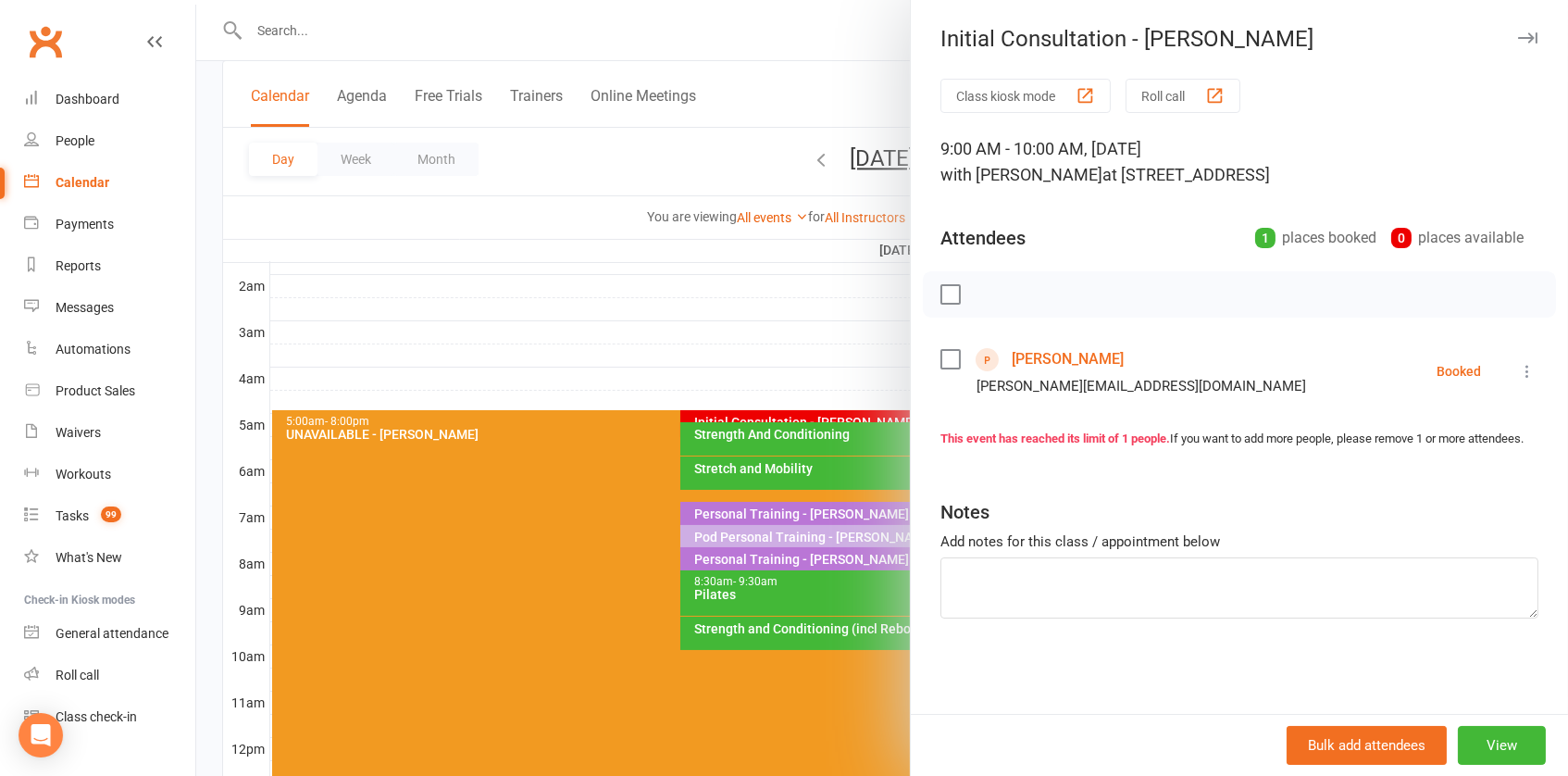
click at [1521, 377] on icon at bounding box center [1527, 371] width 19 height 19
click at [1446, 467] on link "Check in" at bounding box center [1446, 481] width 183 height 37
click at [663, 383] on div at bounding box center [882, 388] width 1372 height 776
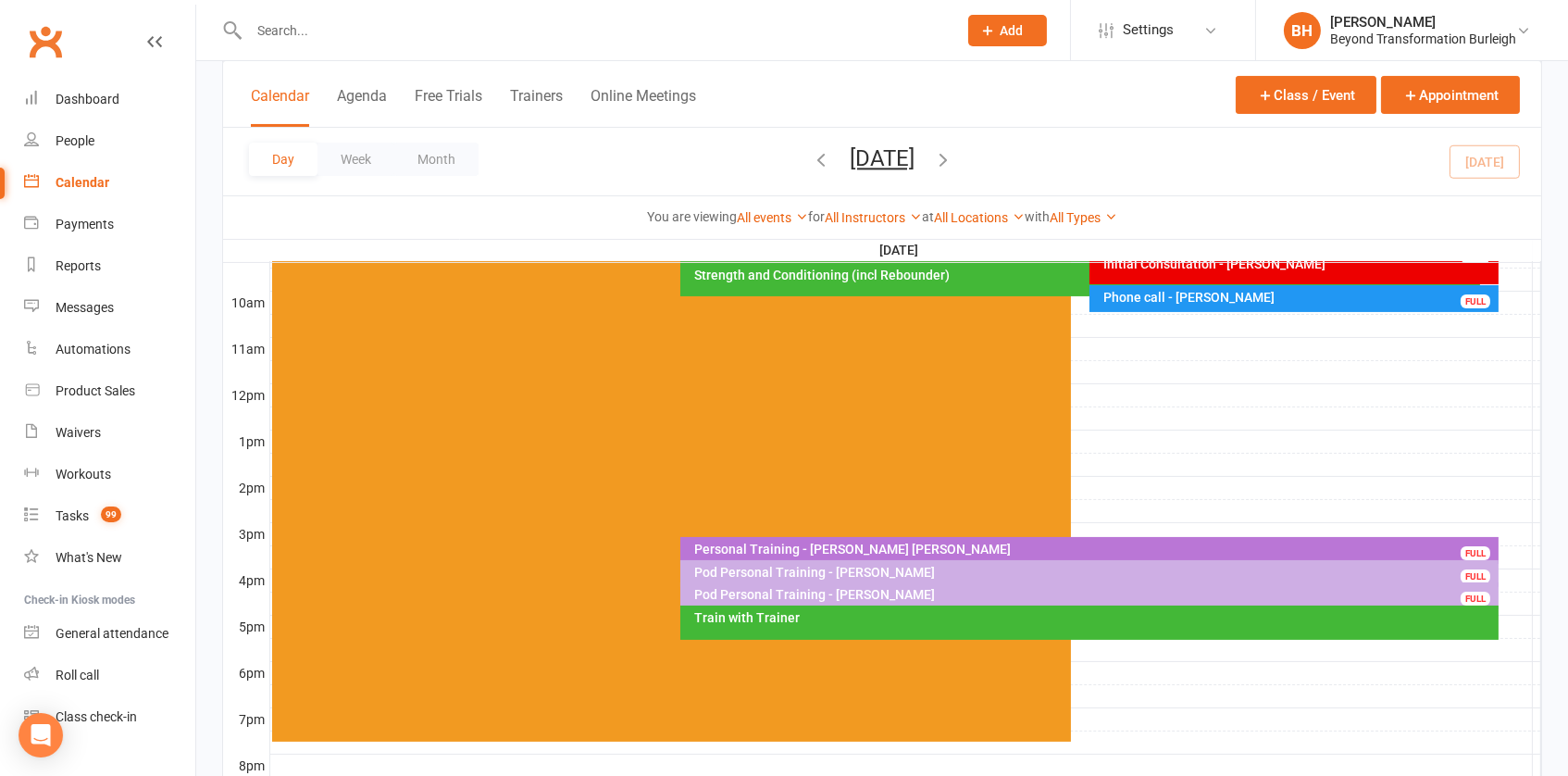
scroll to position [501, 0]
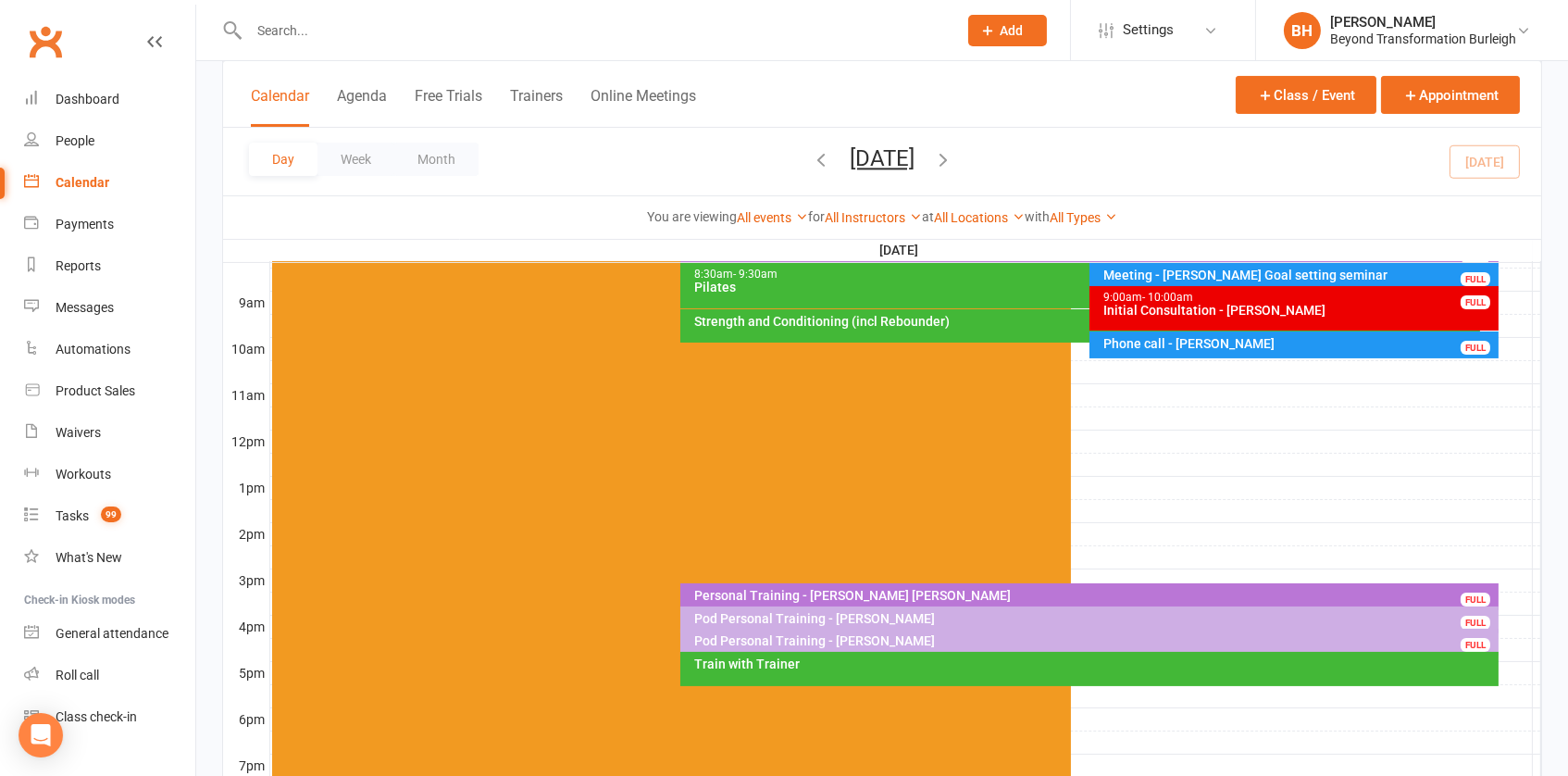
click at [1281, 344] on div "Phone call - [PERSON_NAME]" at bounding box center [1299, 344] width 393 height 13
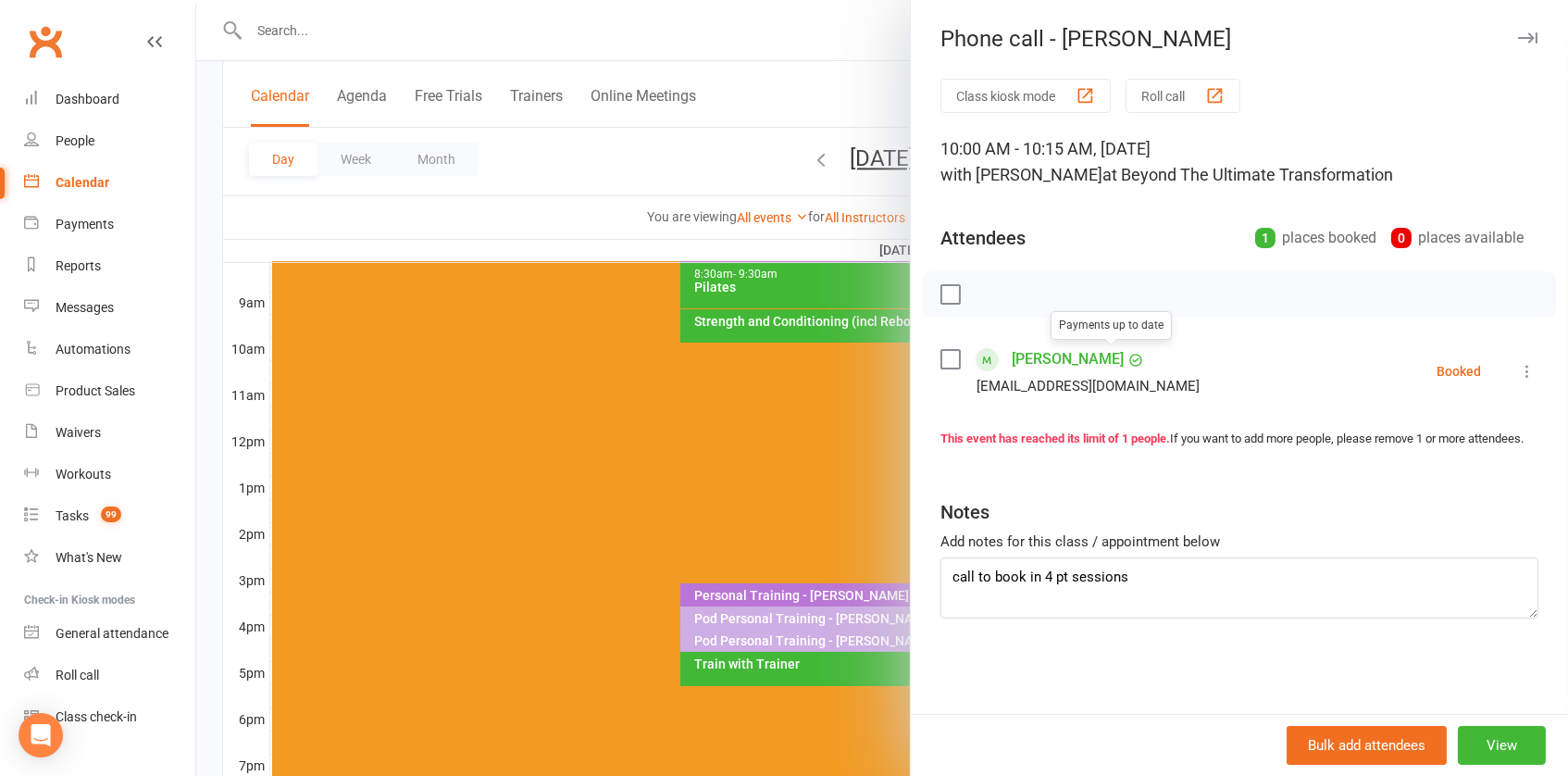
click at [1050, 350] on link "[PERSON_NAME]" at bounding box center [1068, 359] width 112 height 29
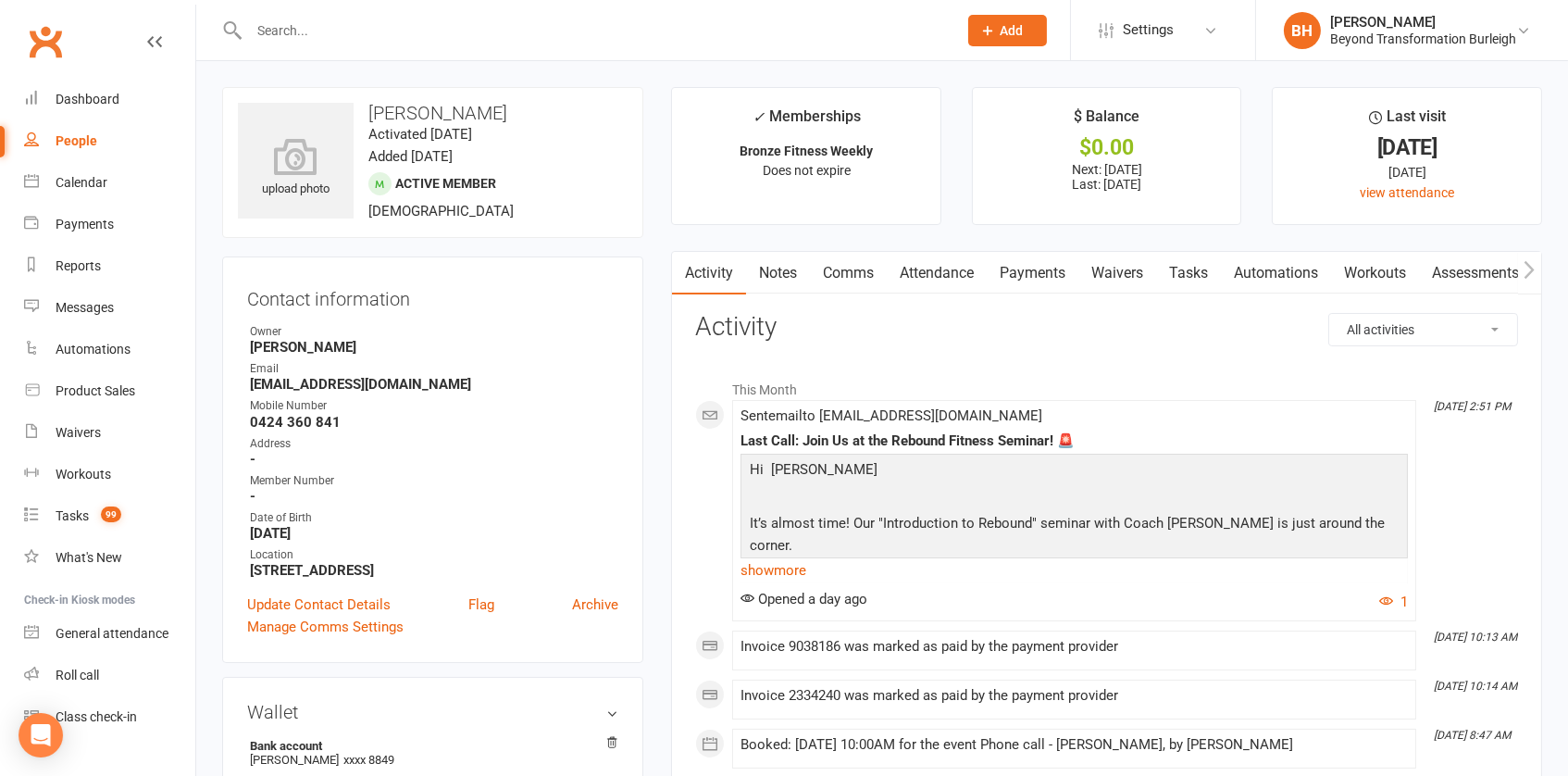
click at [770, 274] on link "Notes" at bounding box center [778, 273] width 64 height 42
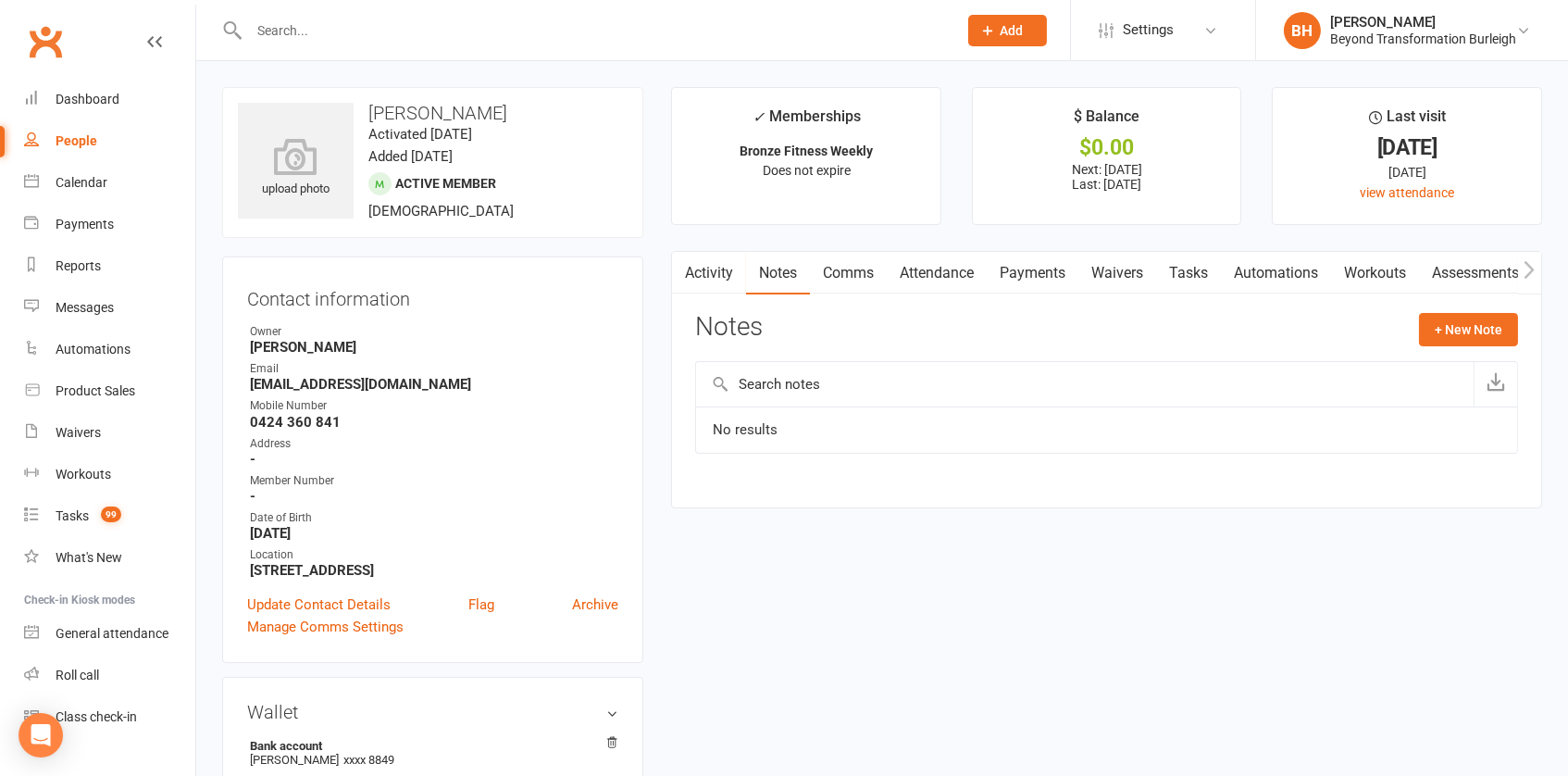
click at [1032, 266] on link "Payments" at bounding box center [1032, 273] width 92 height 42
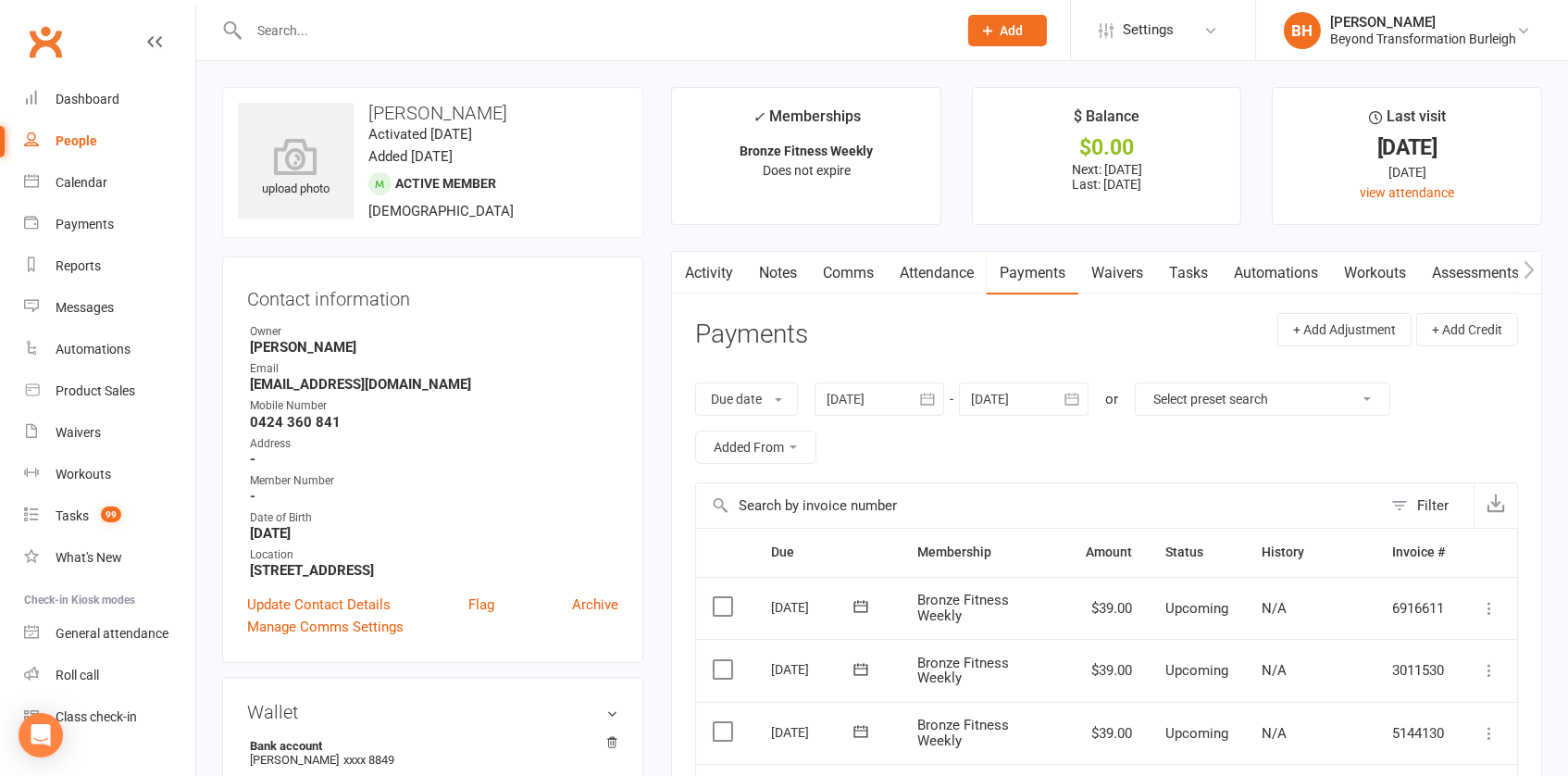
click at [948, 273] on link "Attendance" at bounding box center [936, 273] width 100 height 42
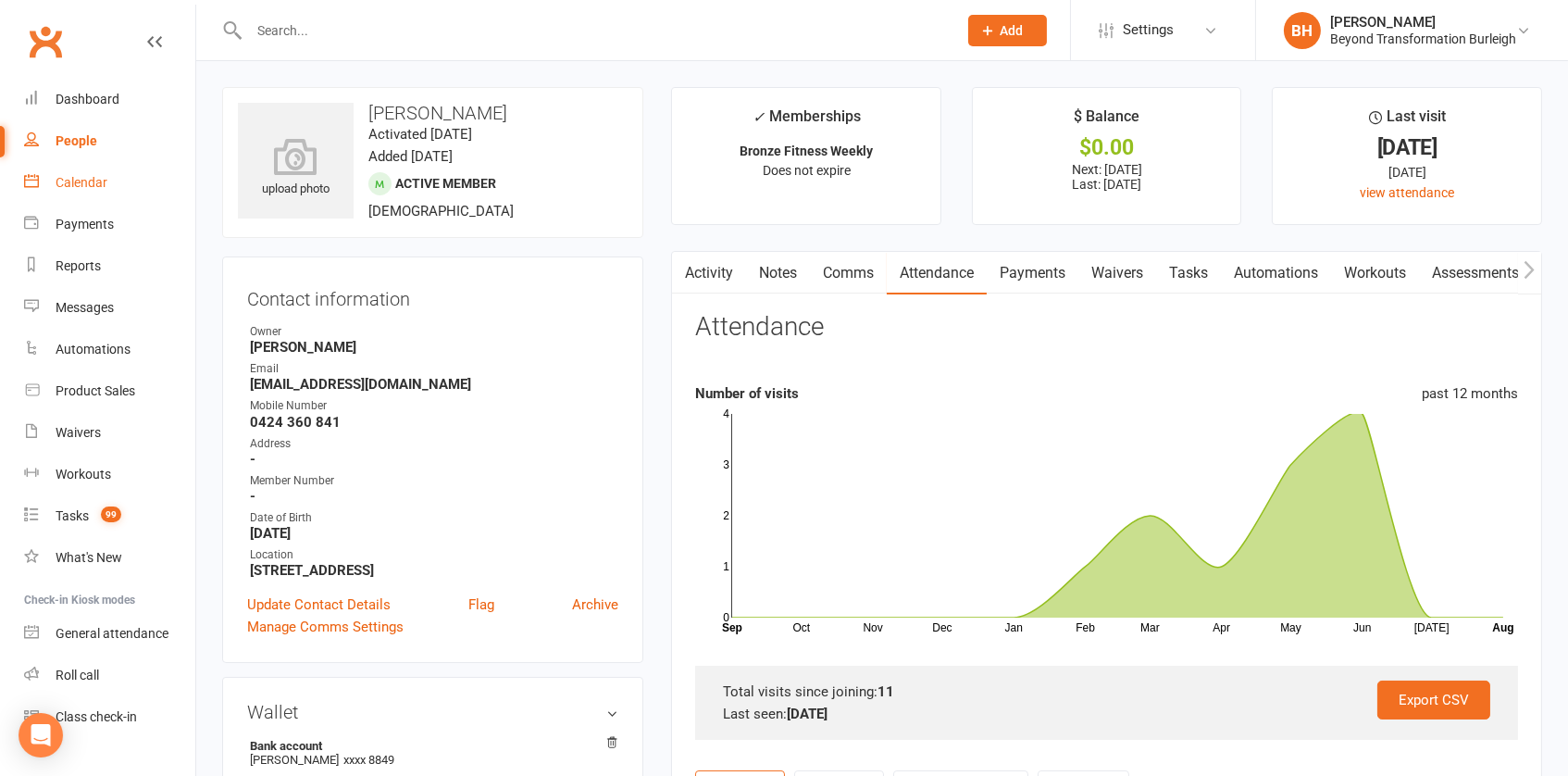
click at [67, 184] on div "Calendar" at bounding box center [81, 182] width 52 height 15
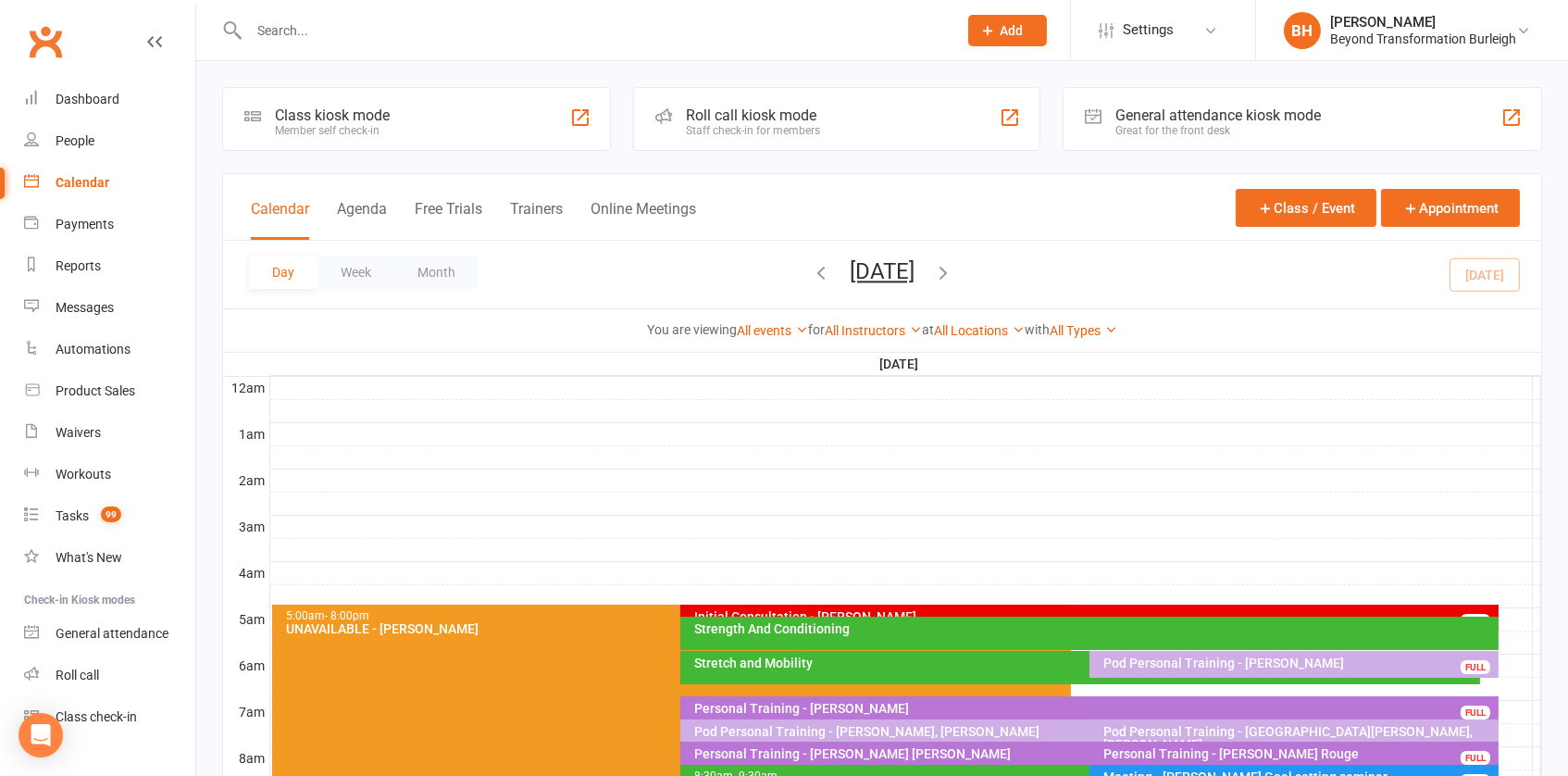
click at [867, 270] on button "[DATE]" at bounding box center [882, 271] width 65 height 25
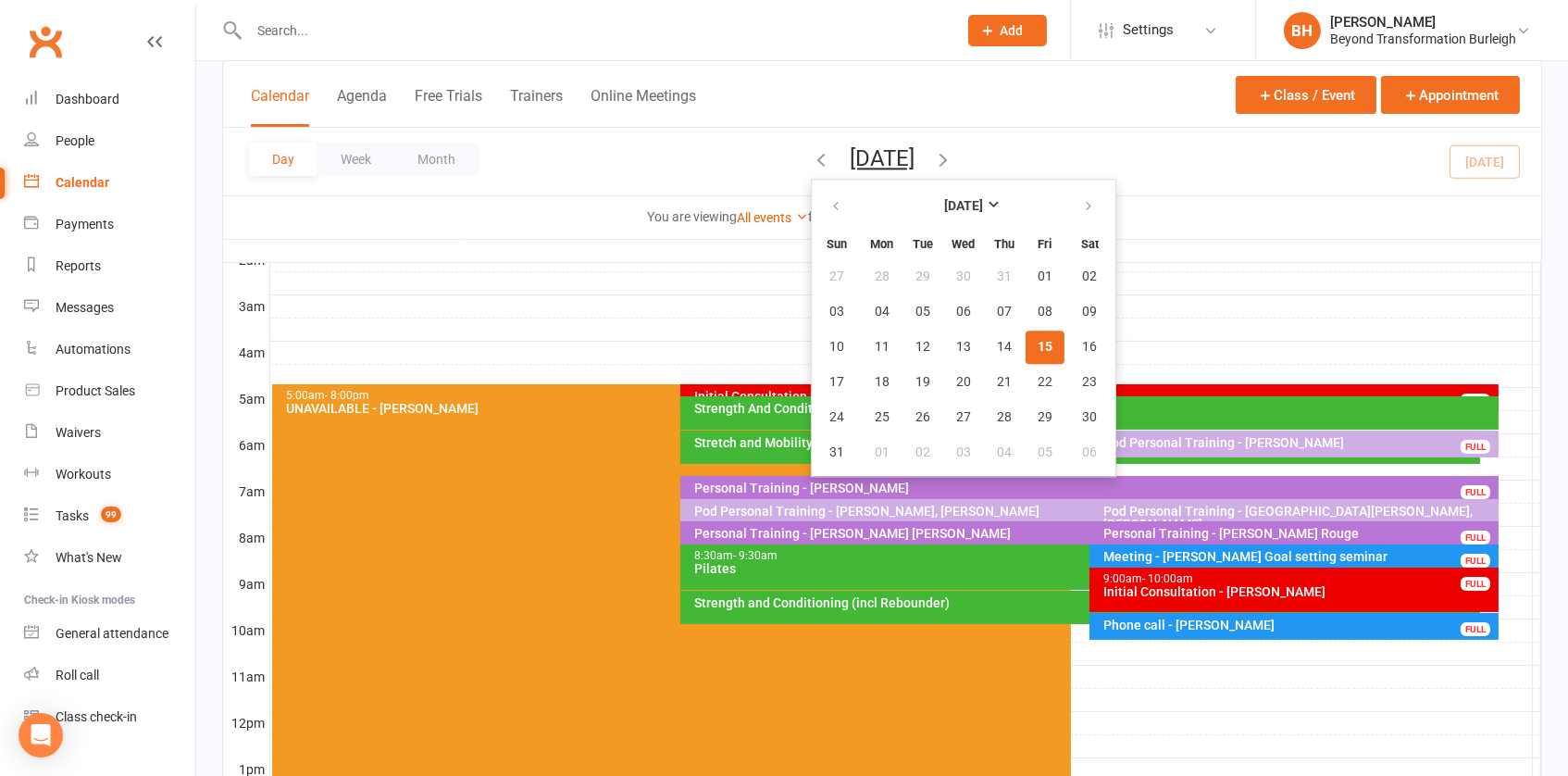
scroll to position [218, 0]
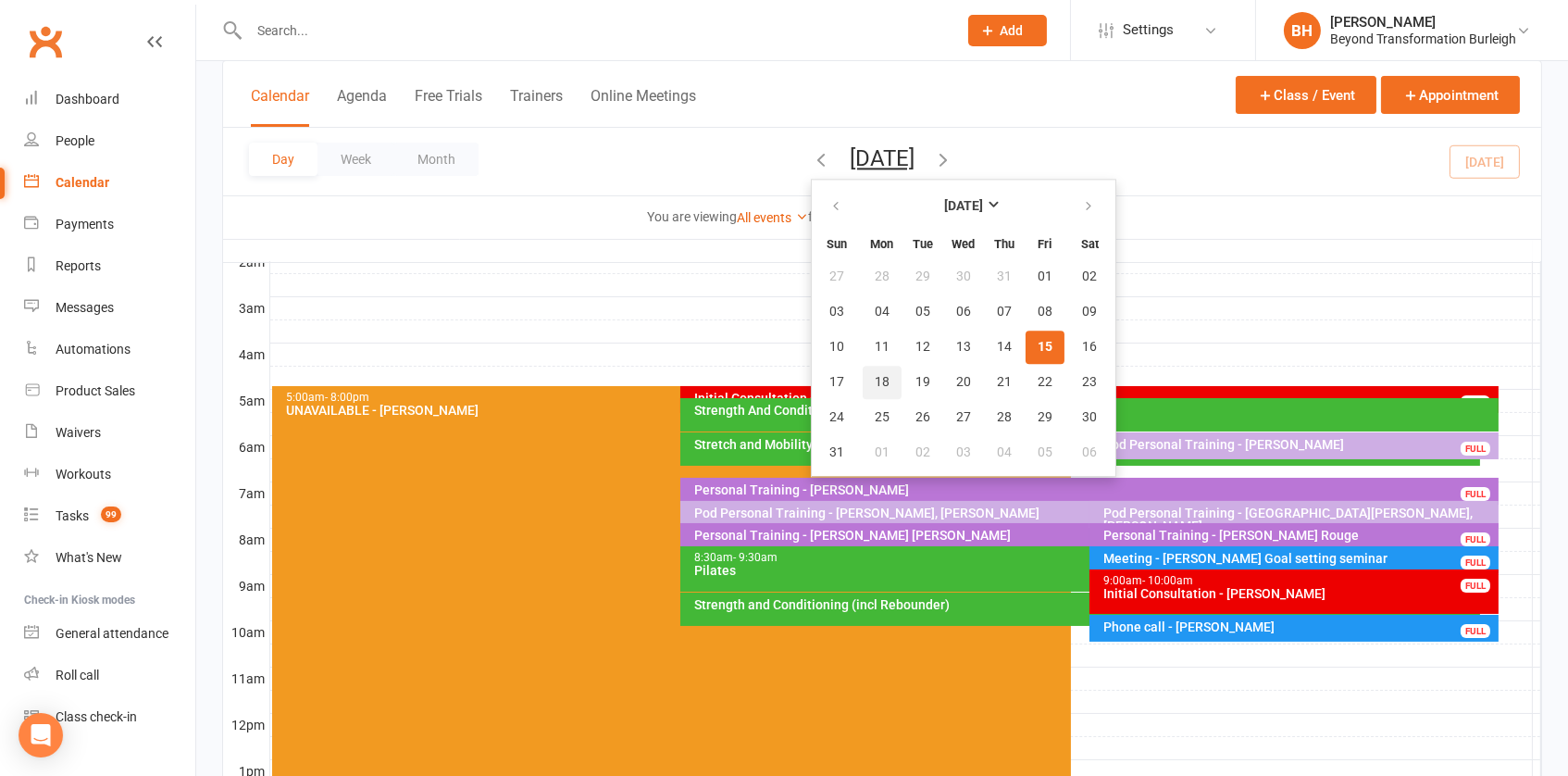
click at [863, 379] on button "18" at bounding box center [882, 381] width 39 height 33
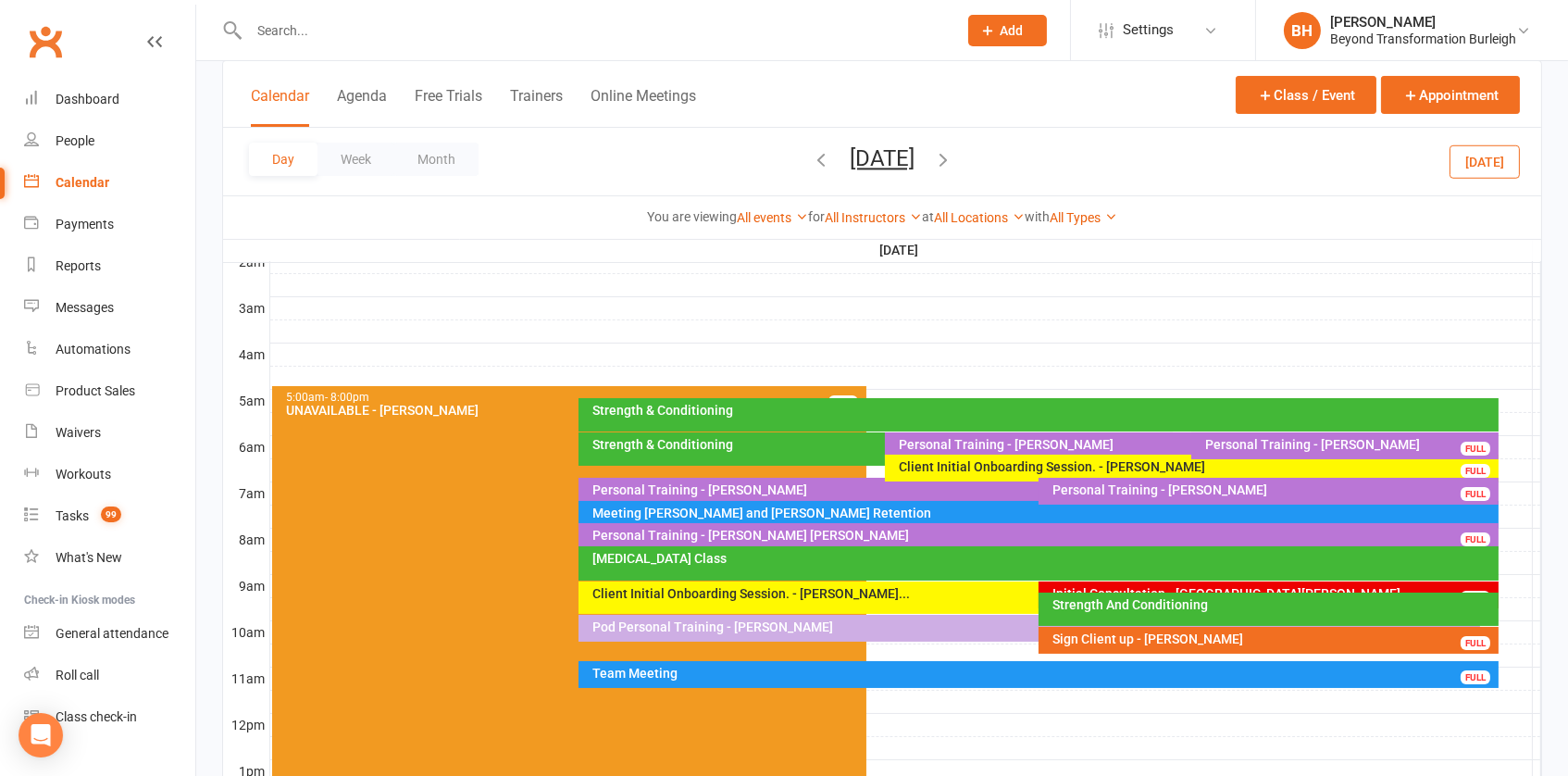
click at [953, 155] on icon "button" at bounding box center [943, 160] width 21 height 21
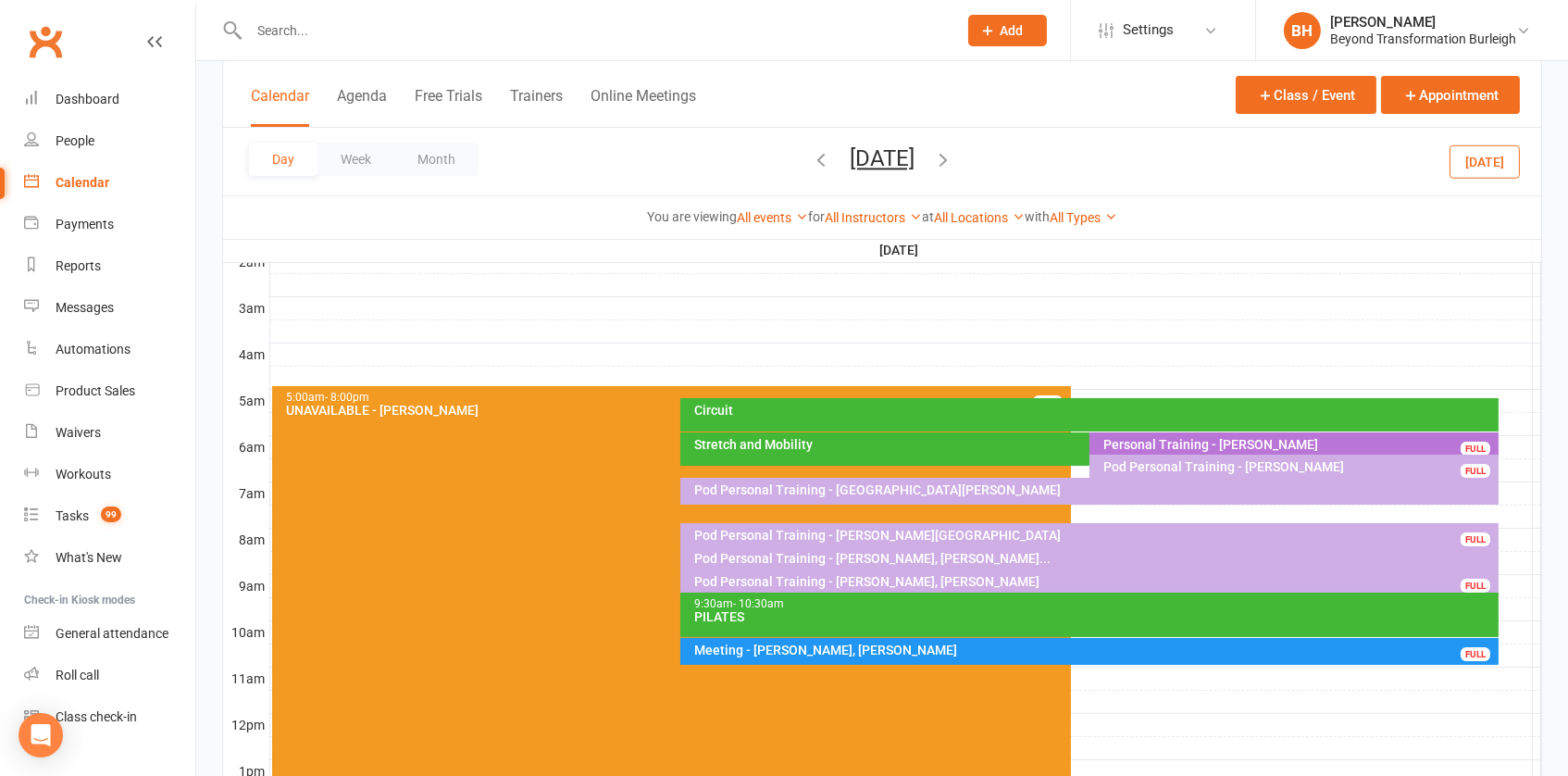
click at [1522, 483] on div at bounding box center [905, 494] width 1271 height 23
click at [1489, 432] on button "Add Appointment" at bounding box center [1518, 452] width 79 height 44
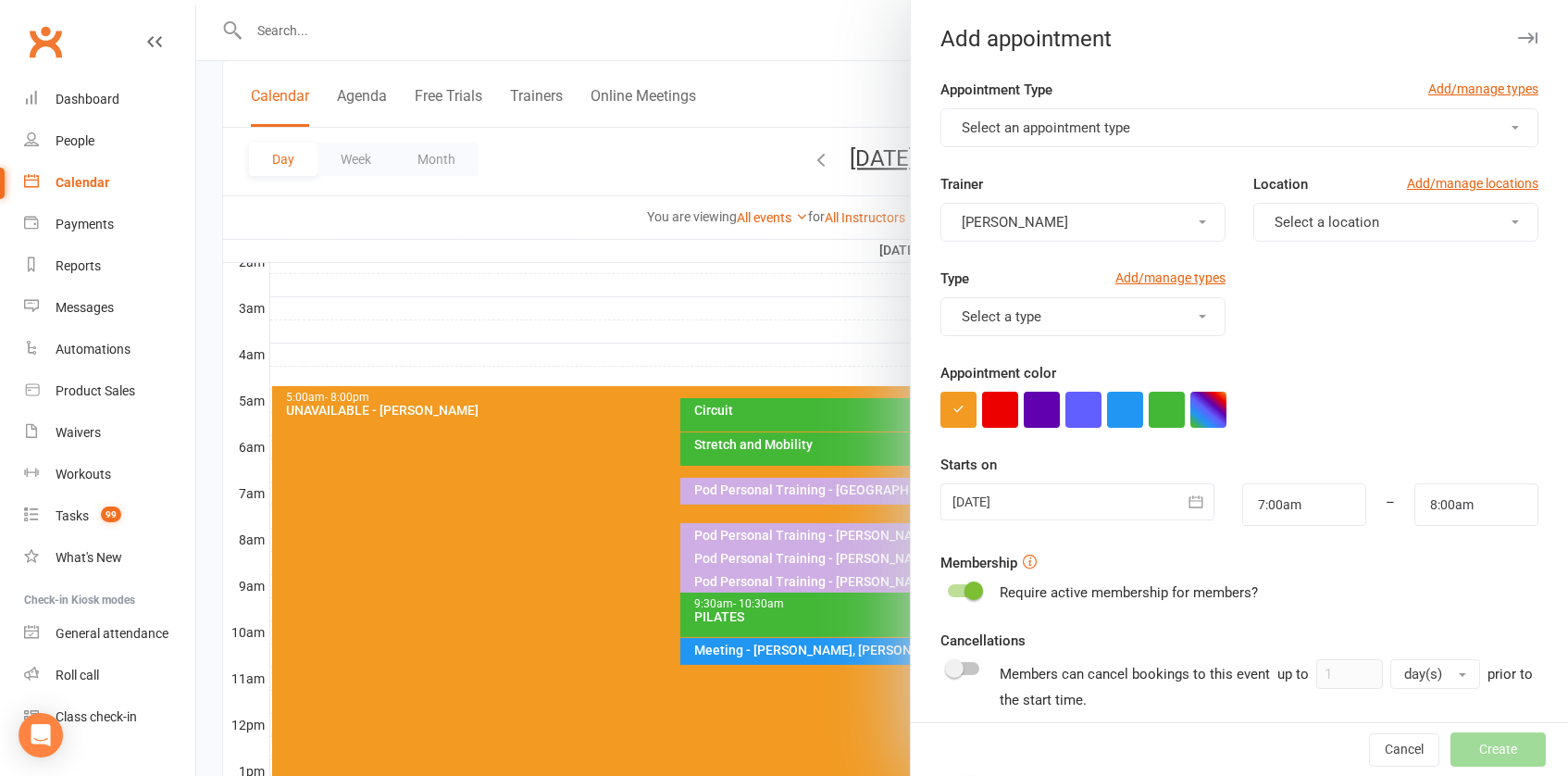
click at [1208, 138] on button "Select an appointment type" at bounding box center [1239, 127] width 598 height 39
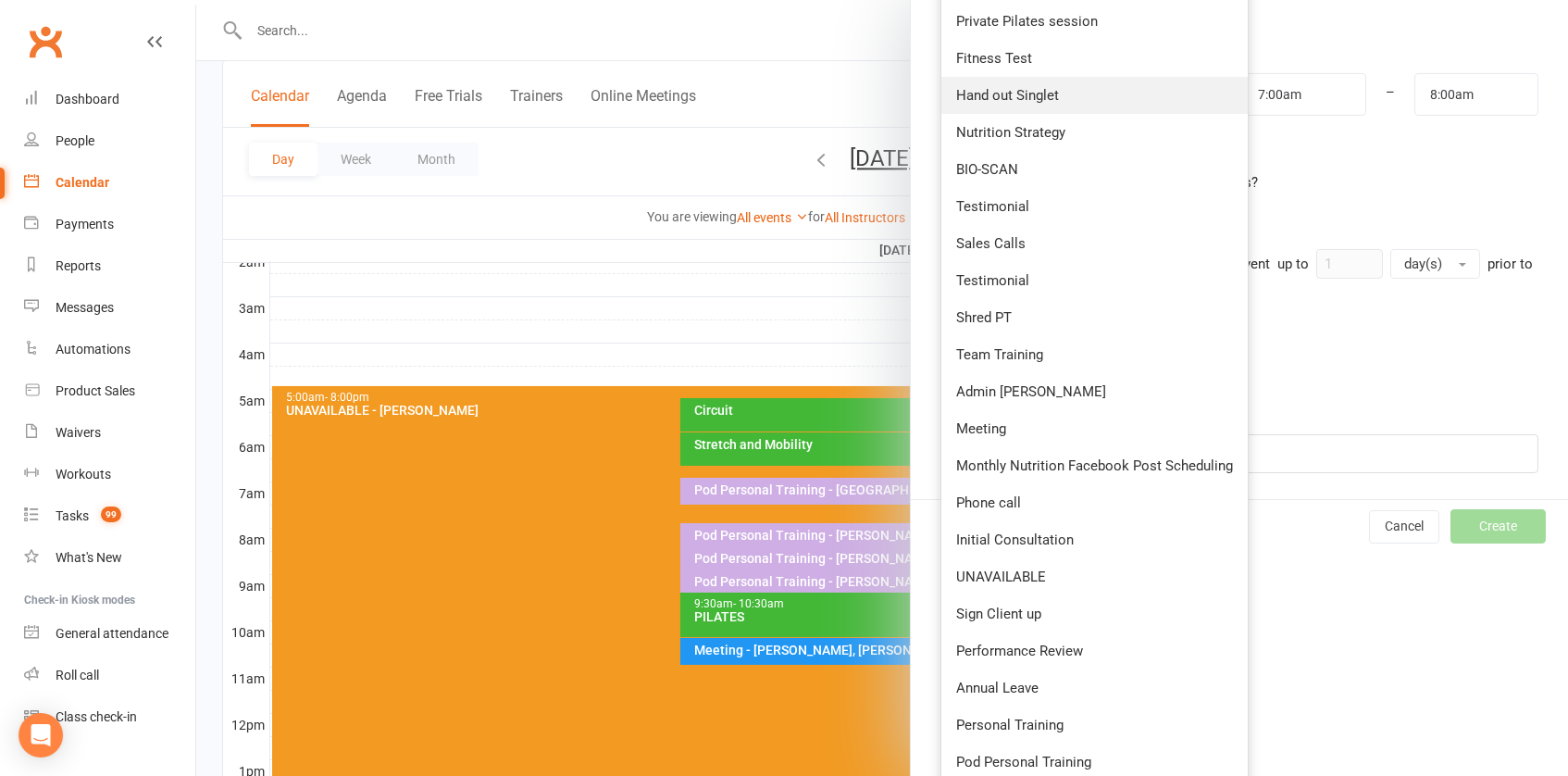
scroll to position [424, 0]
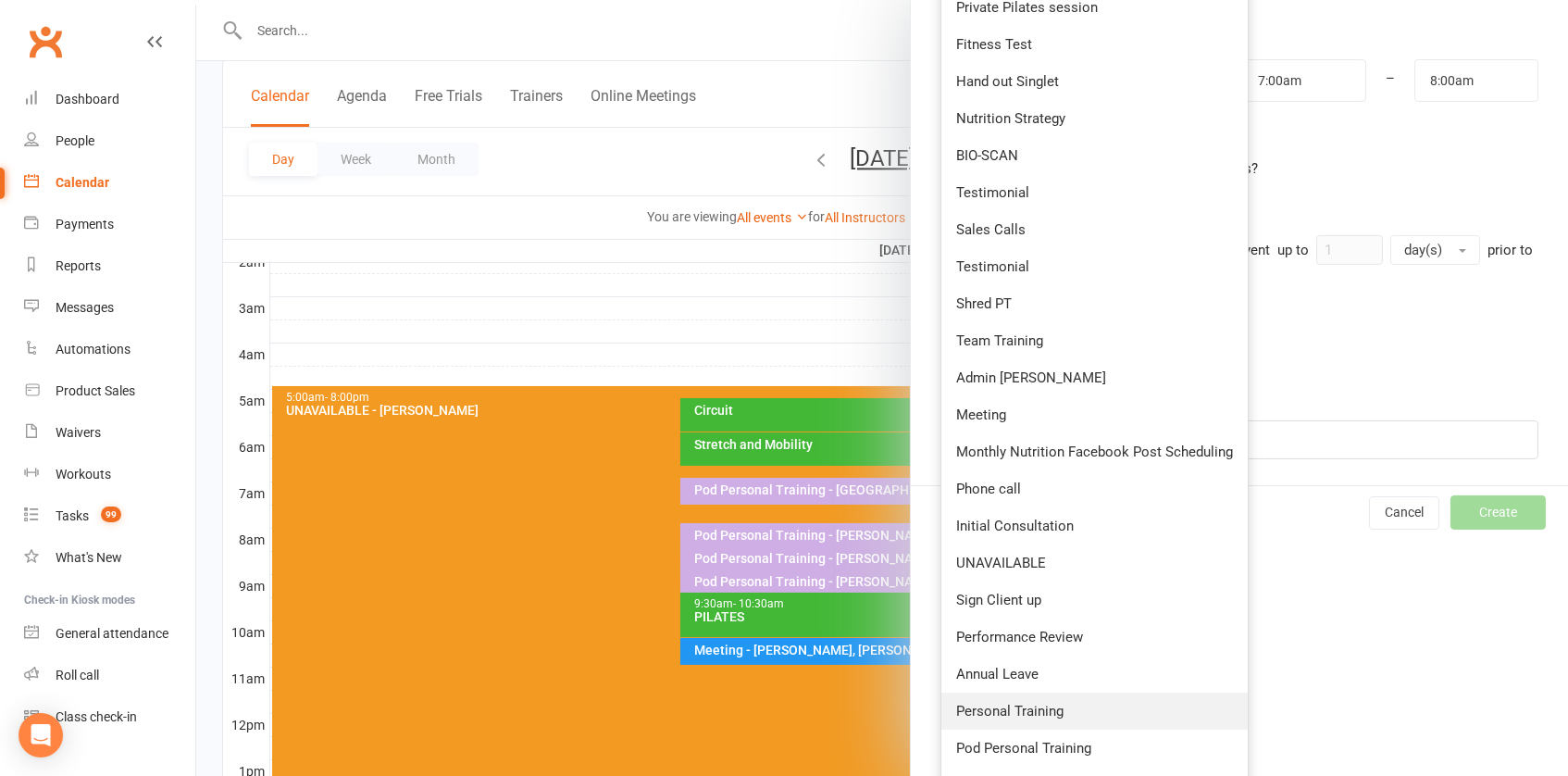
click at [1037, 702] on span "Personal Training" at bounding box center [1010, 711] width 108 height 17
type input "7:30am"
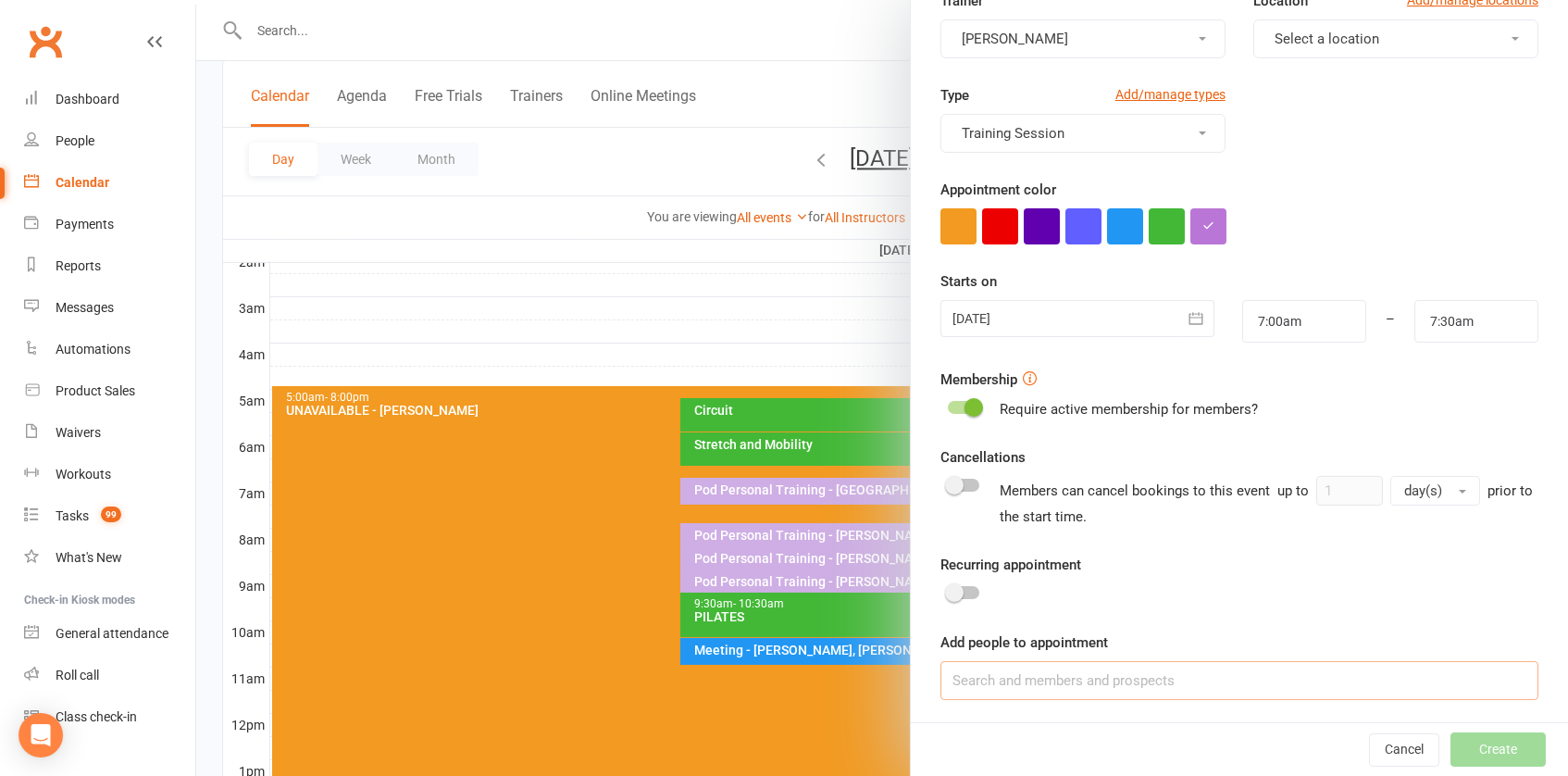
scroll to position [182, 0]
click at [1071, 678] on input at bounding box center [1239, 681] width 598 height 39
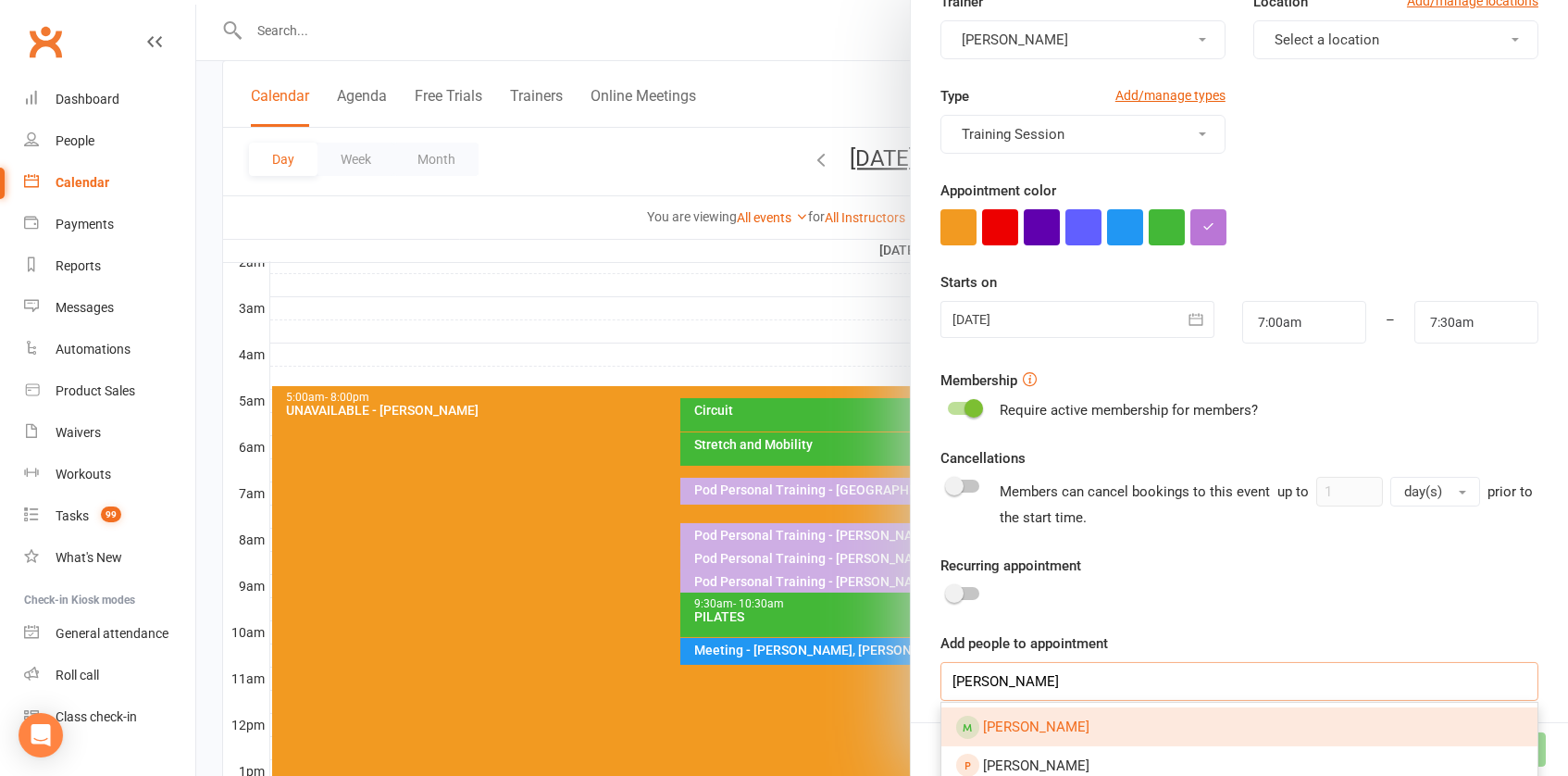
type input "[PERSON_NAME]"
click at [1060, 720] on span "[PERSON_NAME]" at bounding box center [1036, 727] width 107 height 17
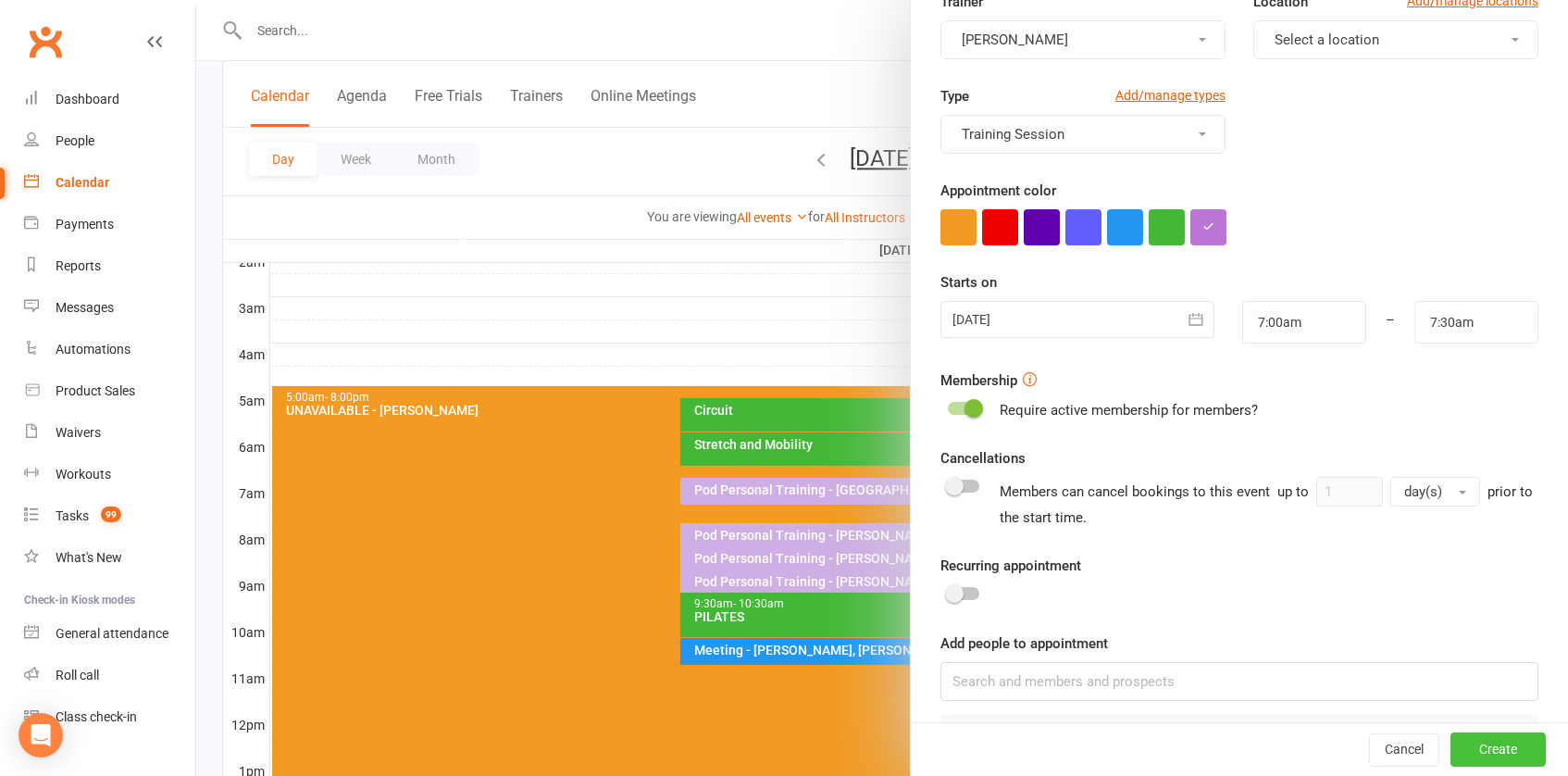
click at [1494, 748] on button "Create" at bounding box center [1498, 750] width 95 height 33
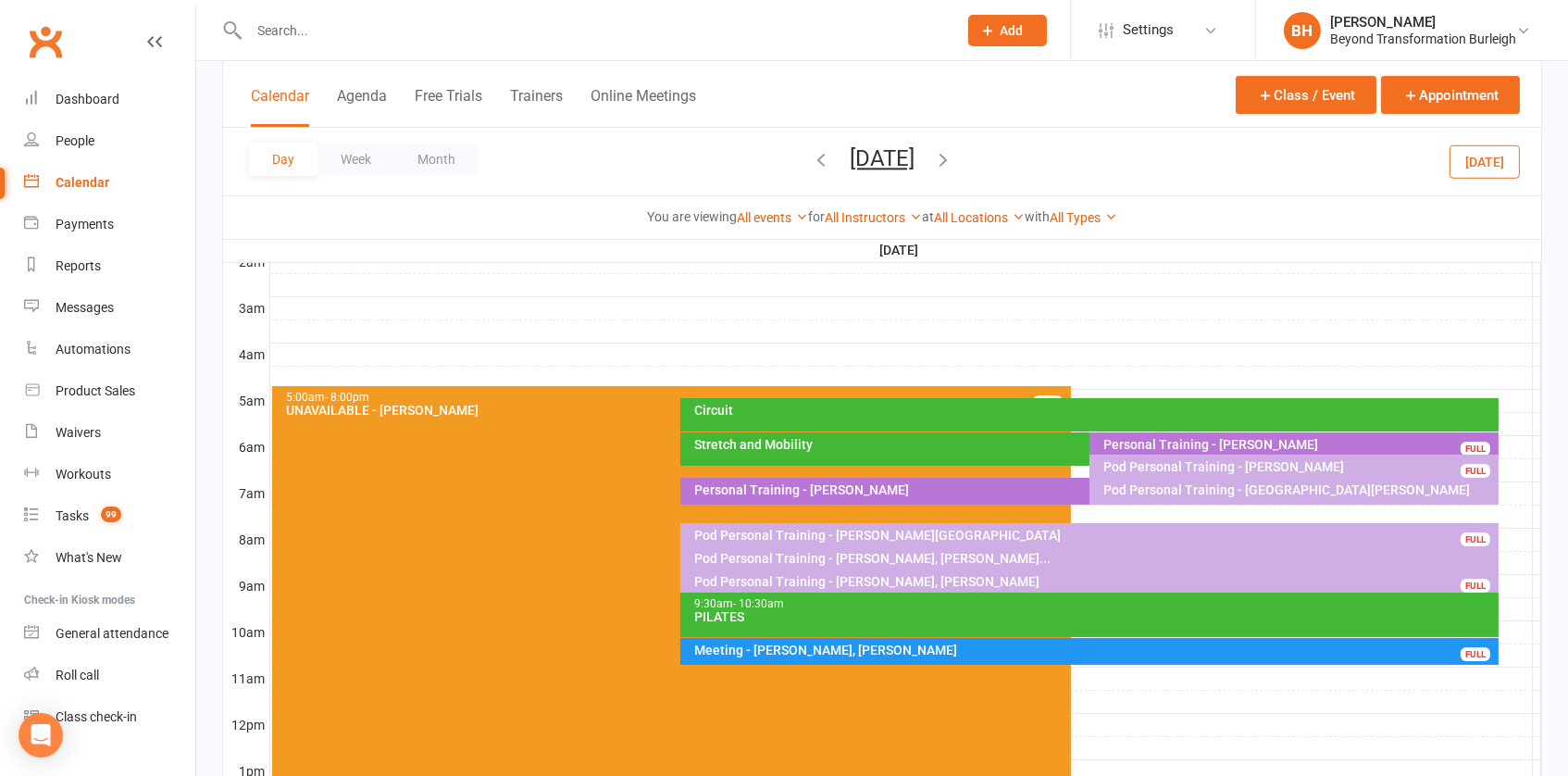
click at [850, 150] on button "[DATE]" at bounding box center [882, 158] width 65 height 25
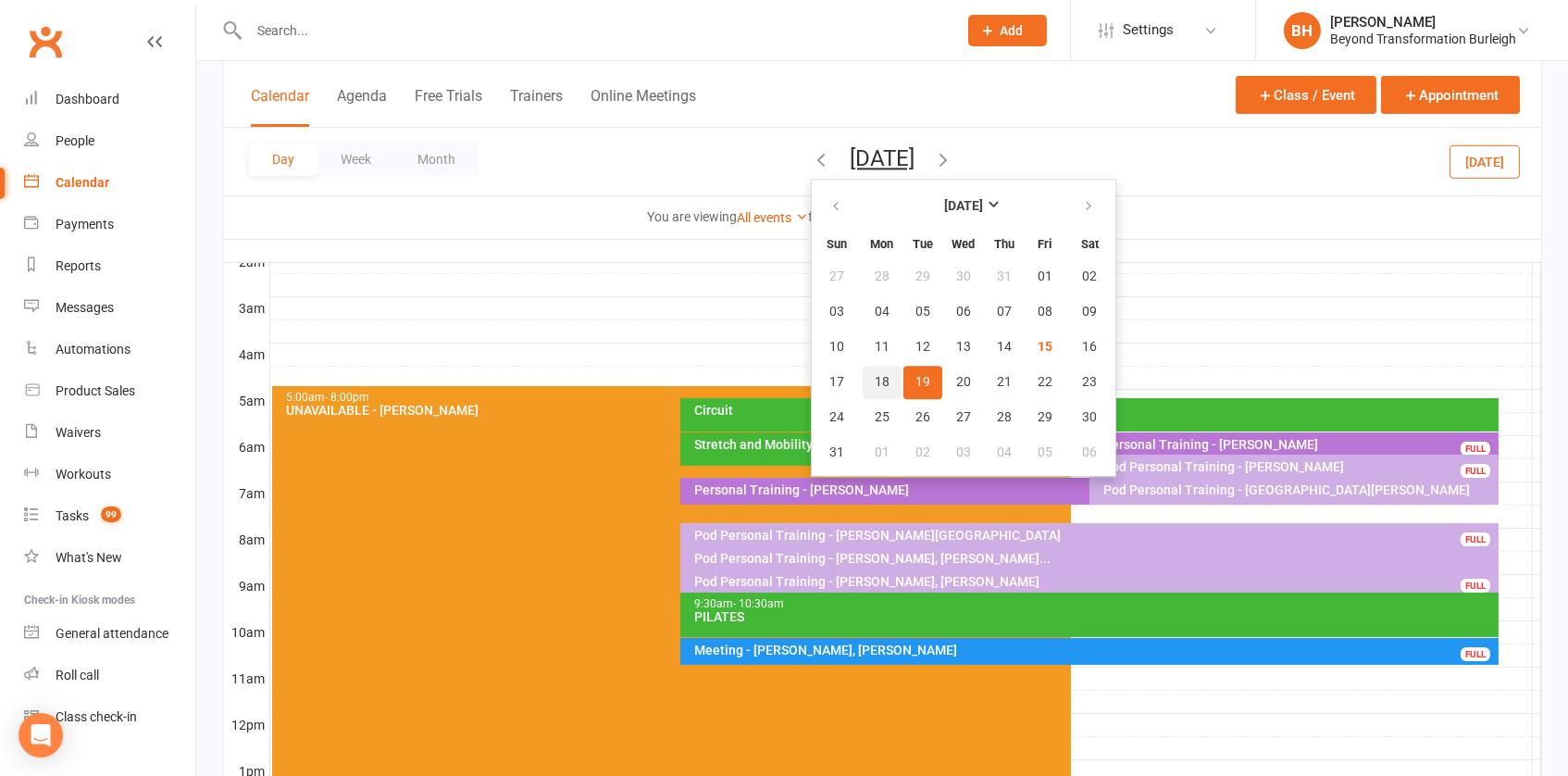
click at [863, 377] on button "18" at bounding box center [882, 381] width 39 height 33
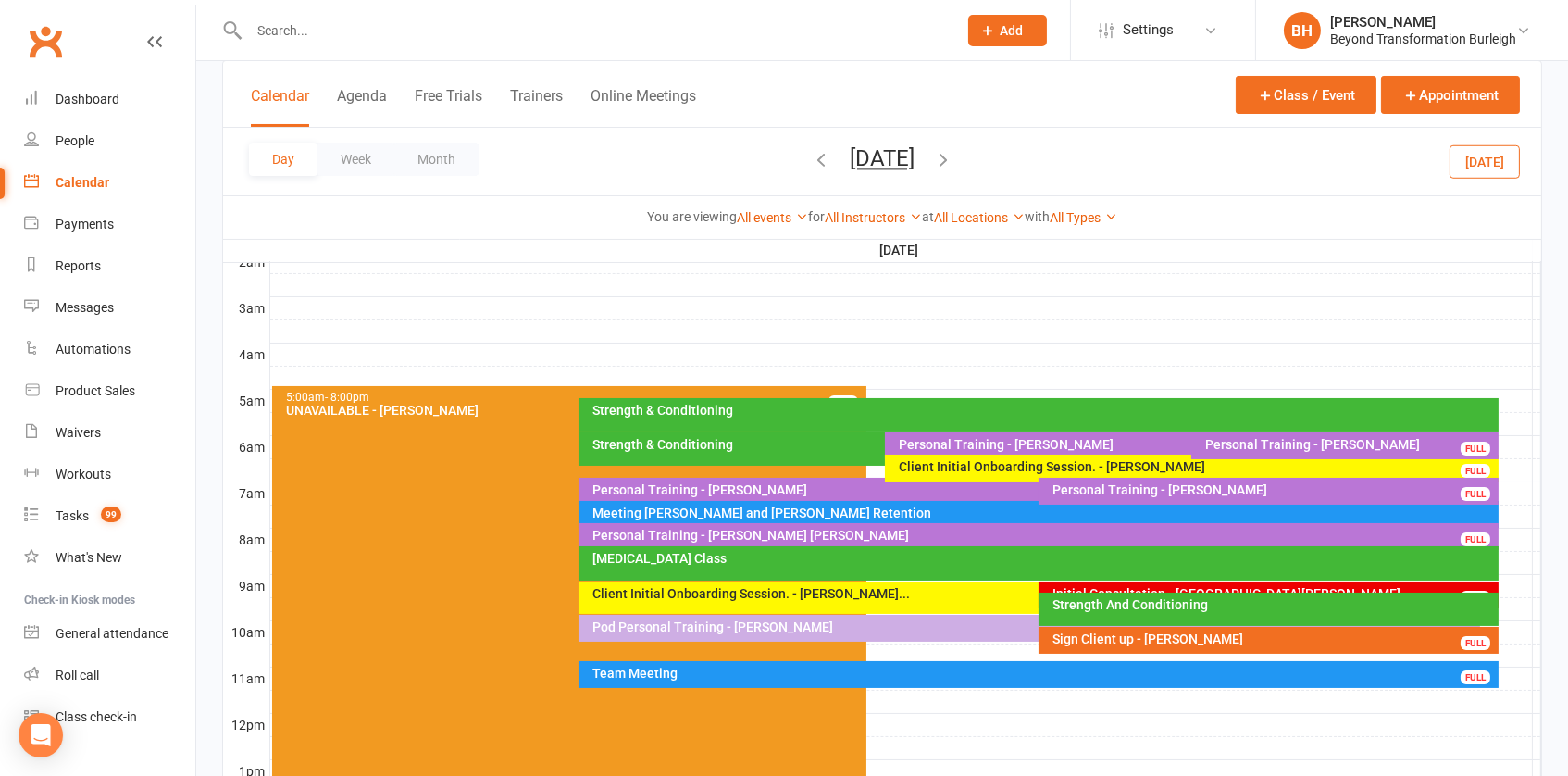
click at [868, 159] on button "[DATE]" at bounding box center [882, 158] width 65 height 25
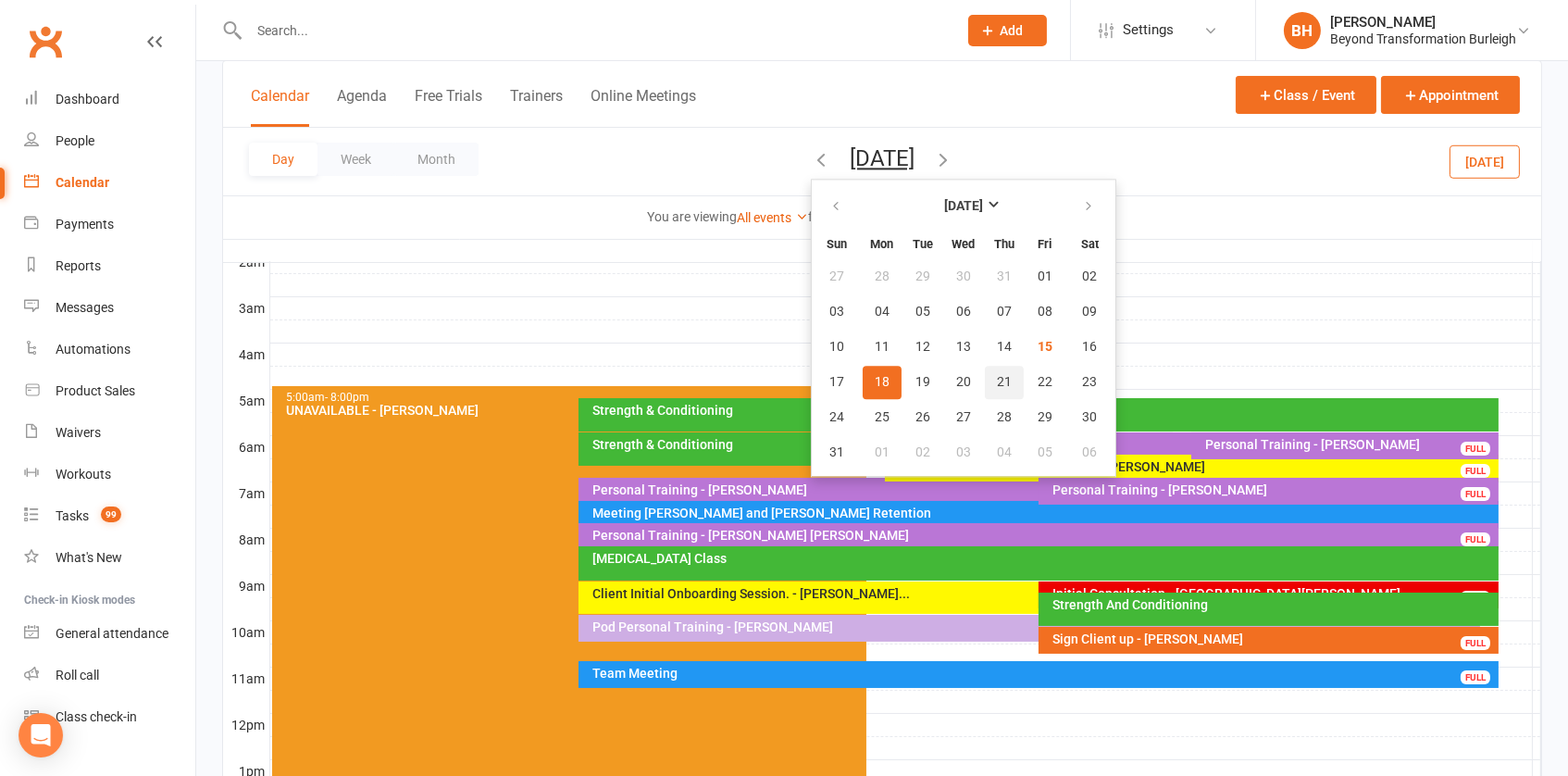
click at [997, 377] on span "21" at bounding box center [1004, 382] width 15 height 15
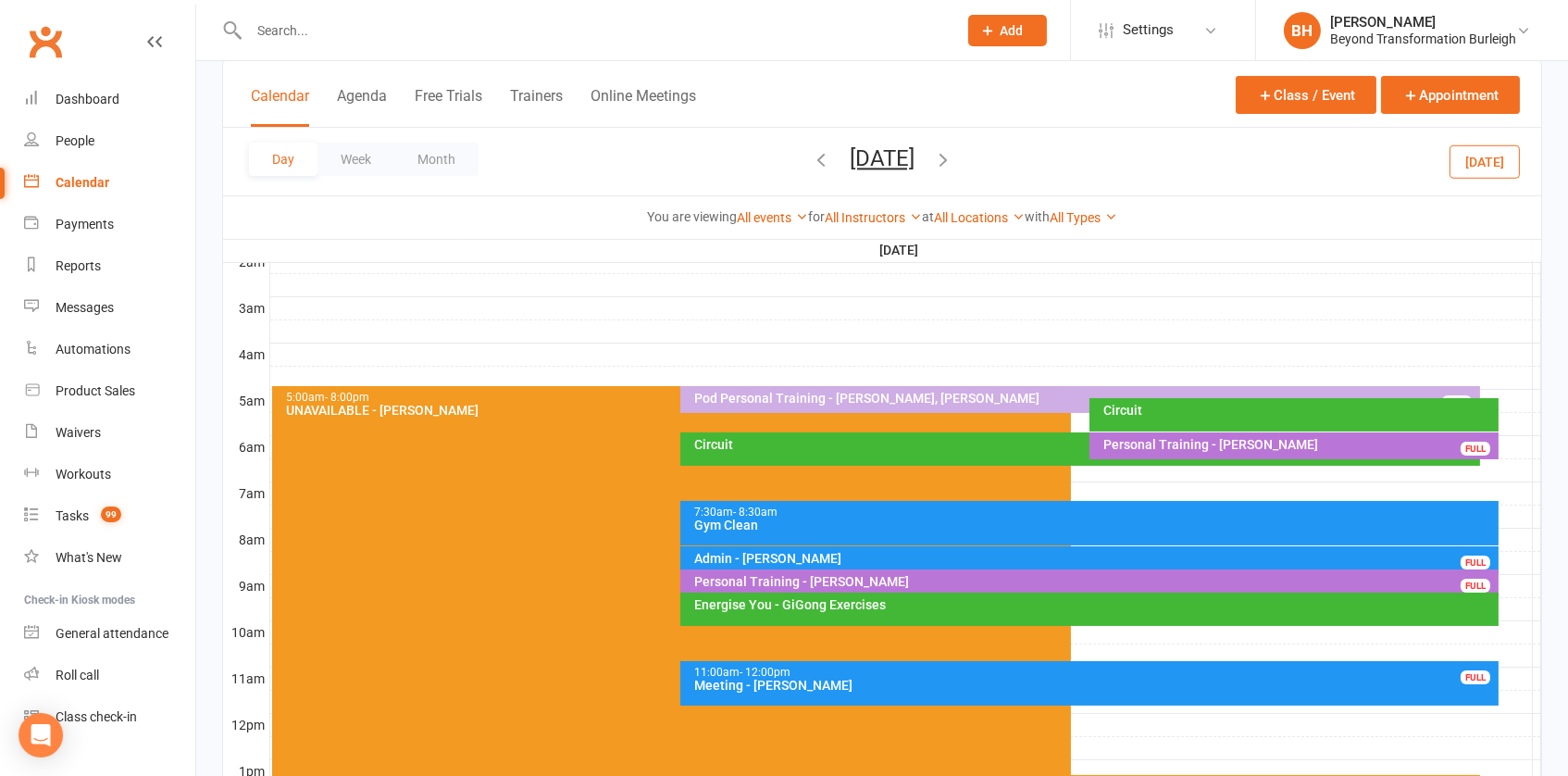
click at [861, 149] on button "[DATE]" at bounding box center [882, 158] width 65 height 25
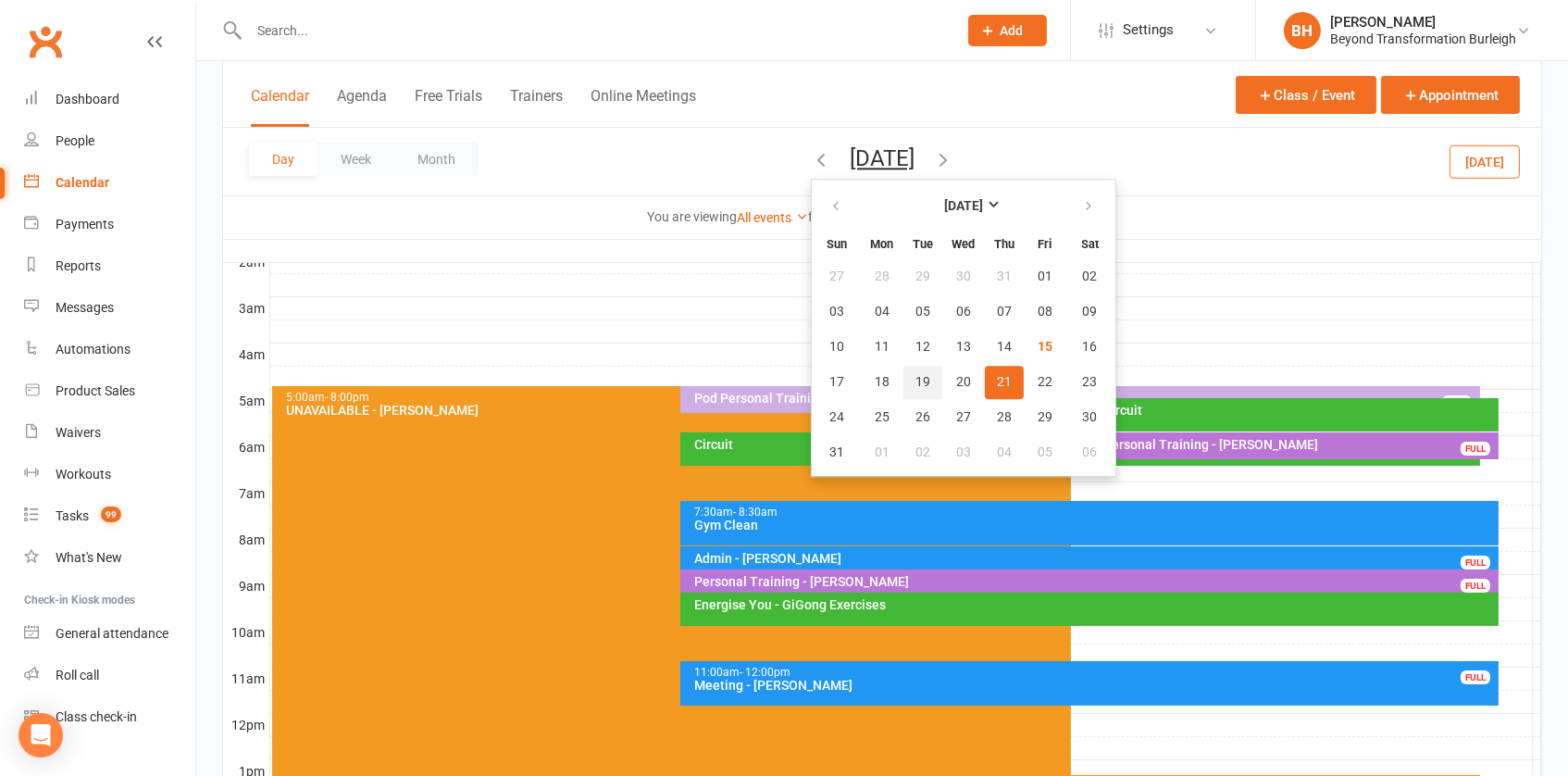
click at [916, 380] on span "19" at bounding box center [923, 382] width 15 height 15
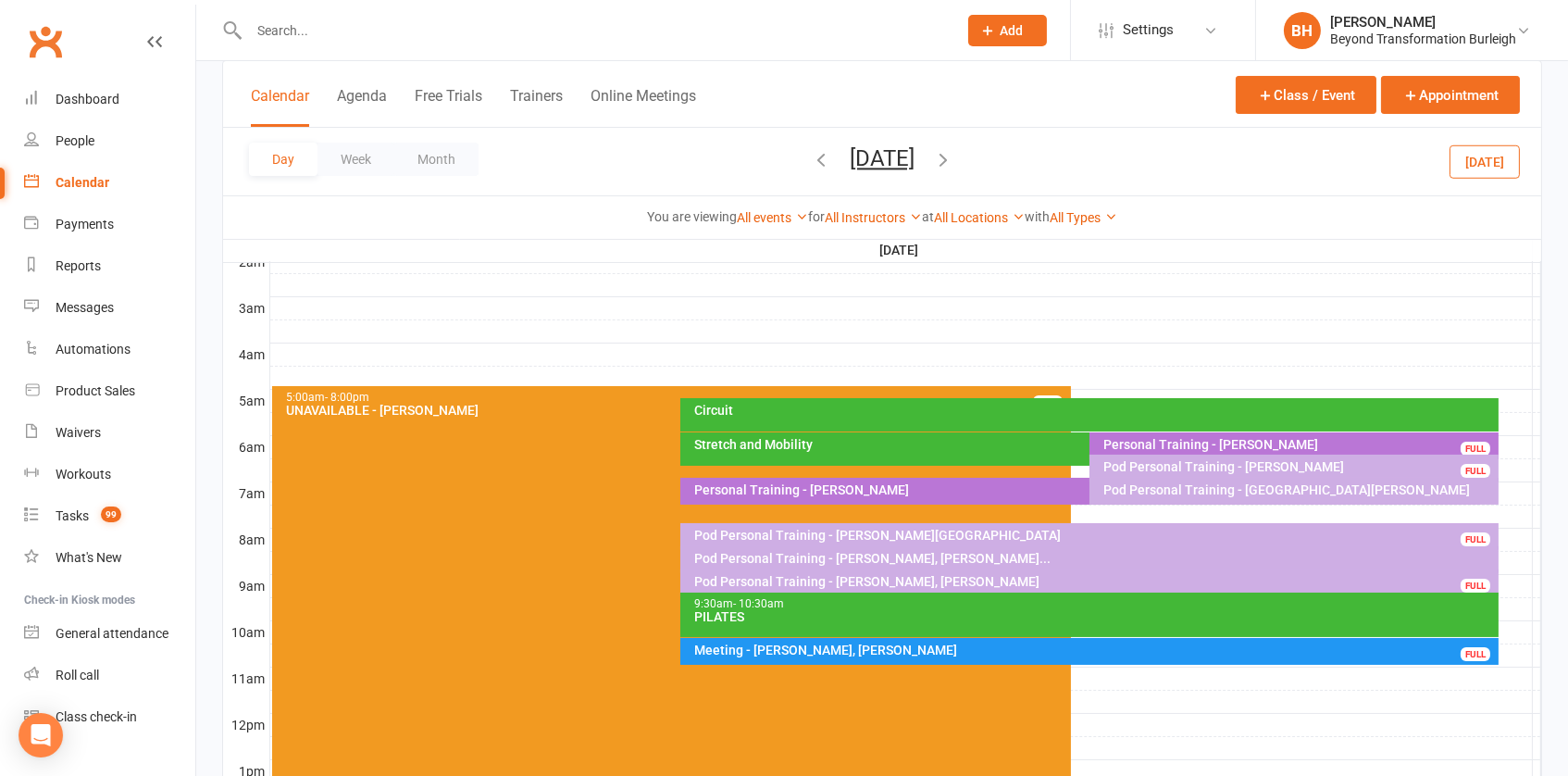
click at [953, 160] on icon "button" at bounding box center [943, 160] width 21 height 21
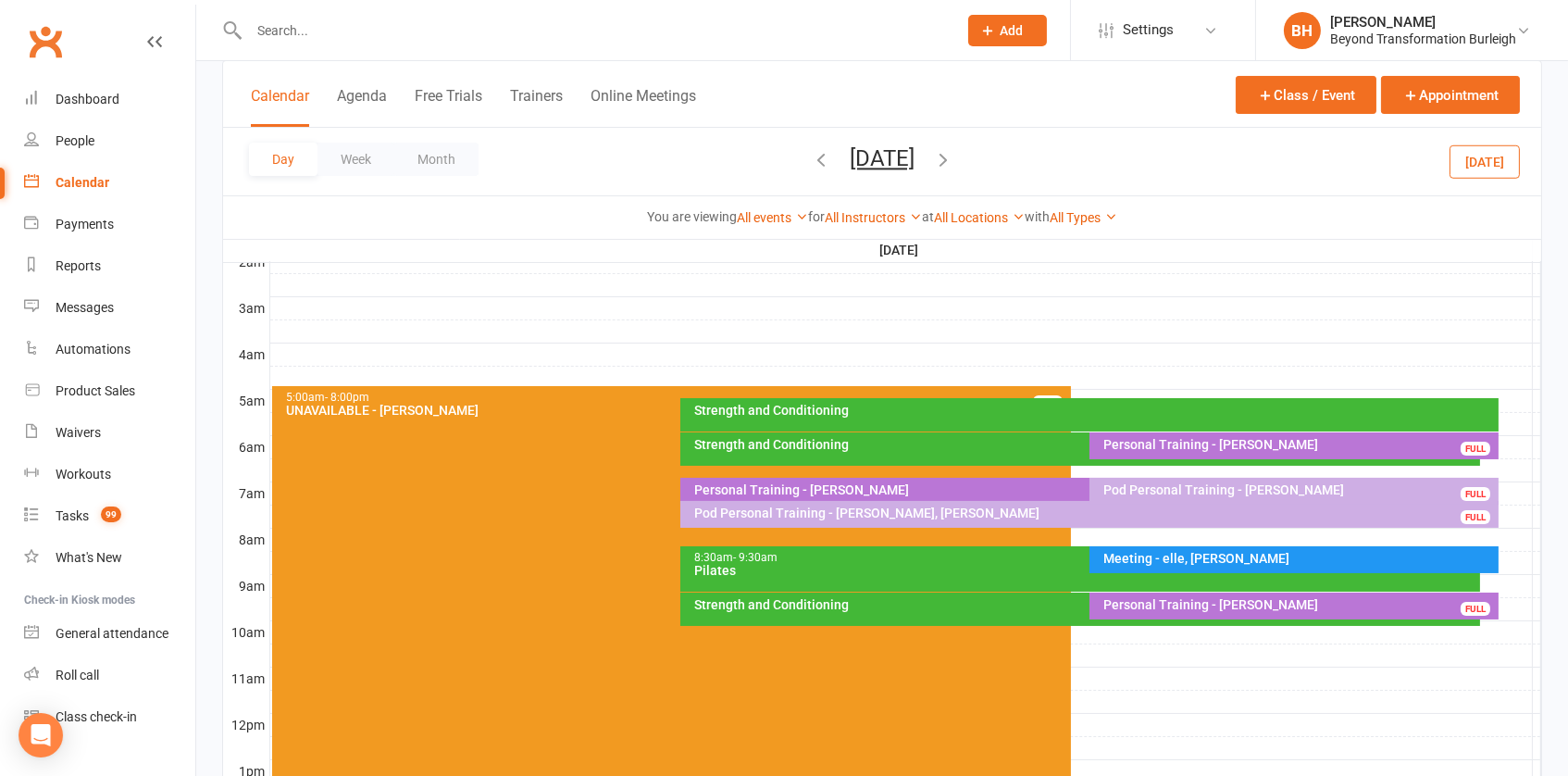
click at [951, 432] on div "Strength and Conditioning" at bounding box center [1080, 448] width 799 height 33
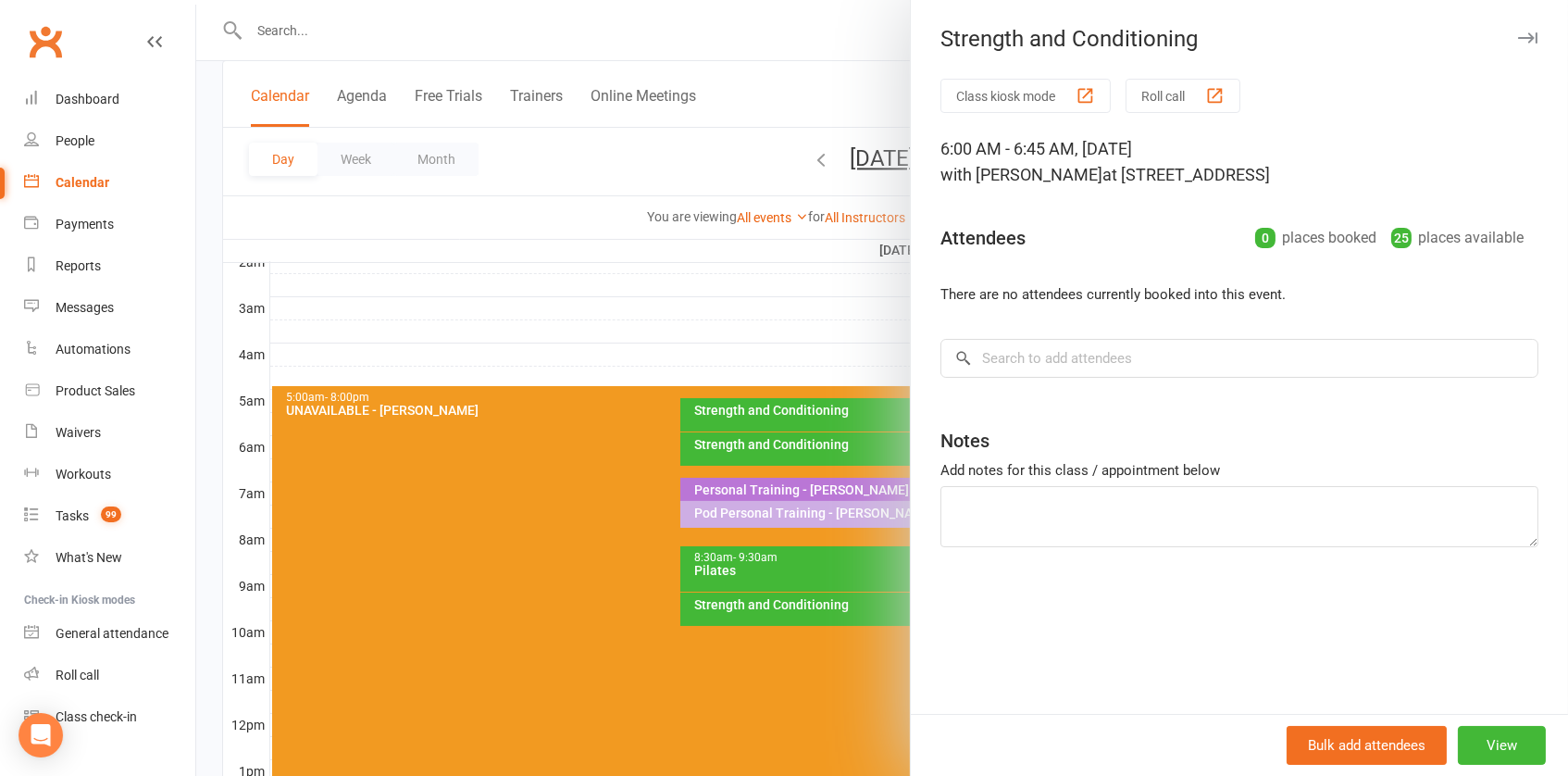
click at [764, 365] on div at bounding box center [882, 388] width 1372 height 776
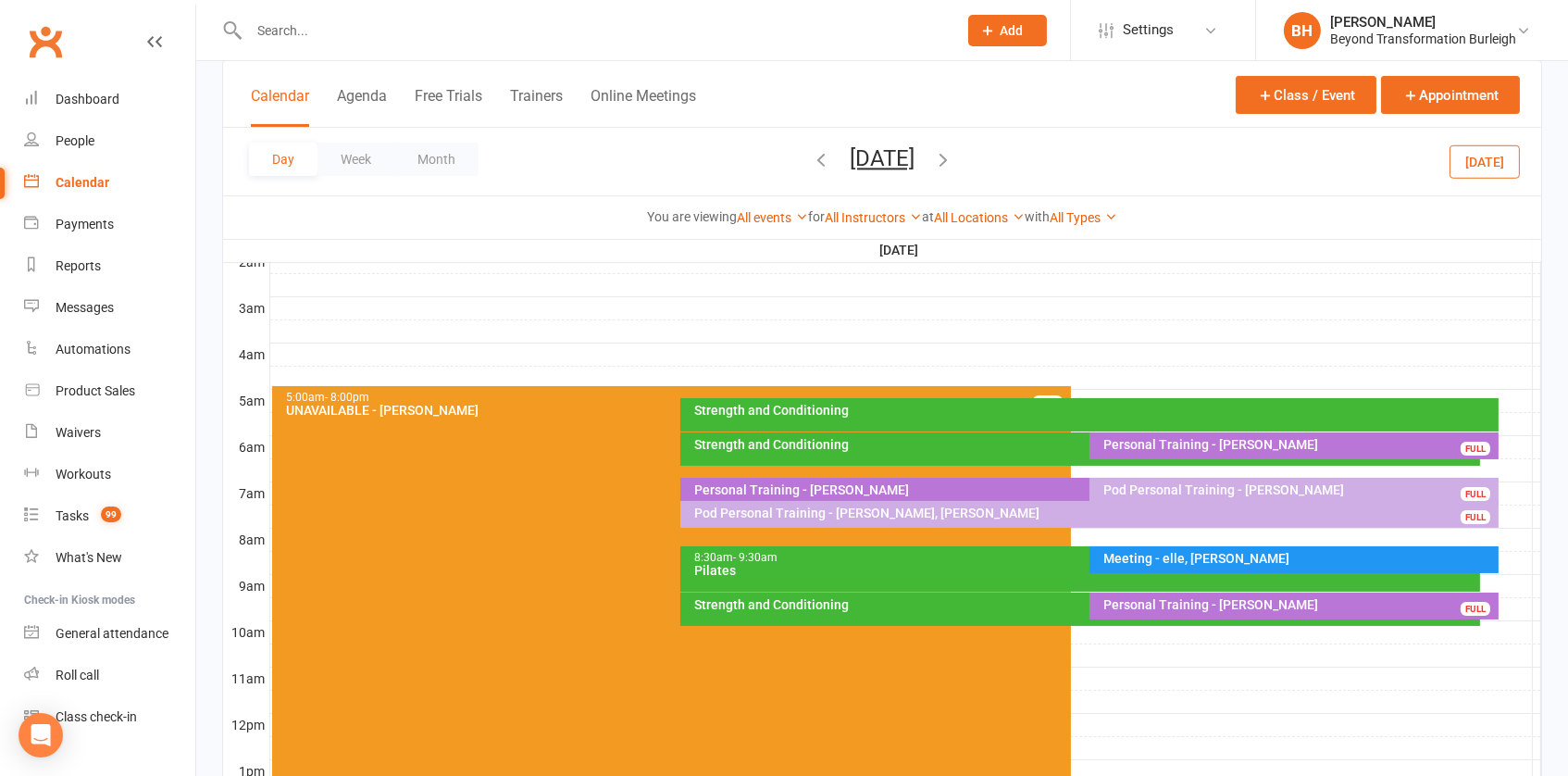
click at [895, 158] on button "[DATE]" at bounding box center [882, 158] width 65 height 25
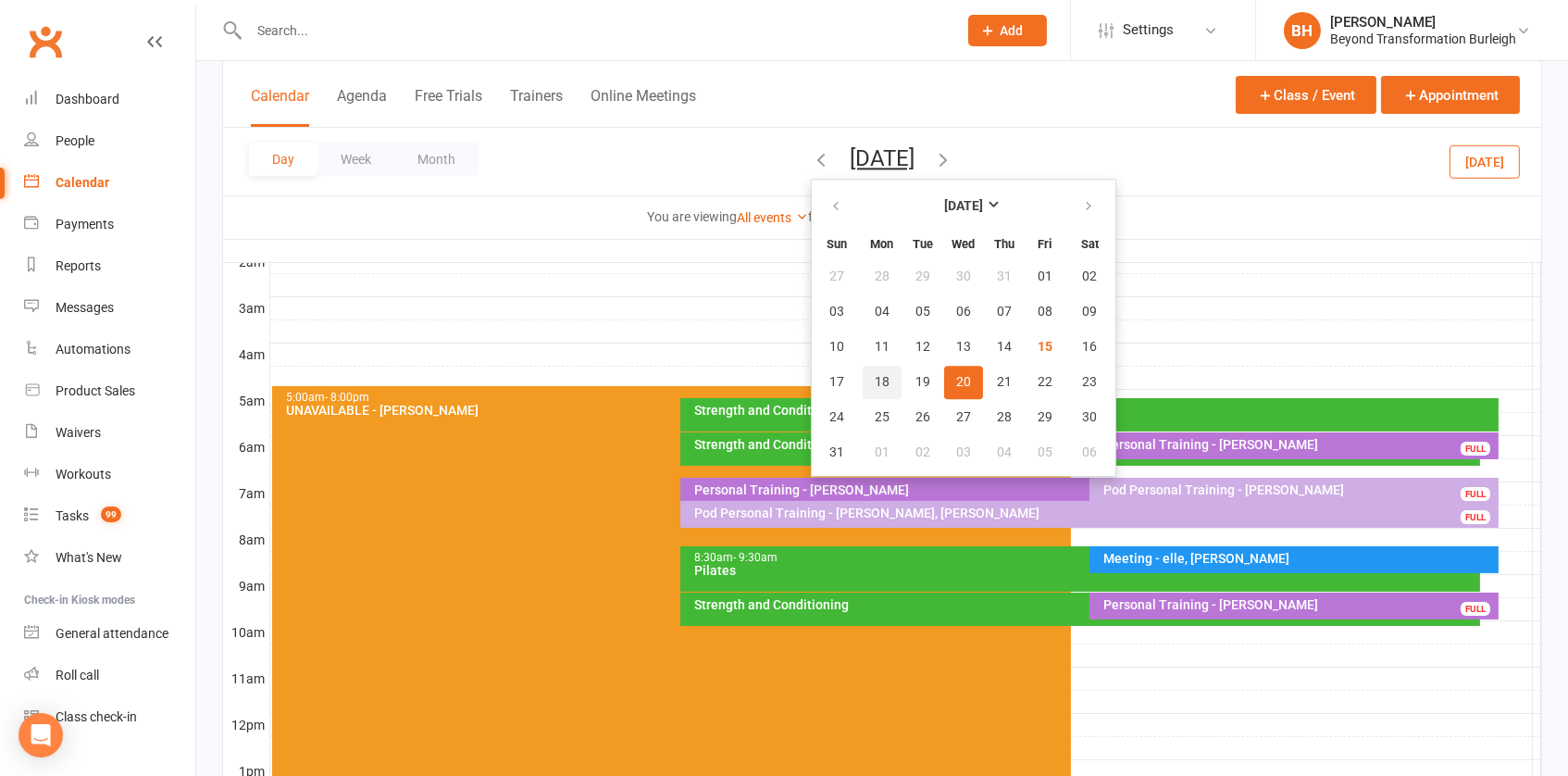
click at [863, 373] on button "18" at bounding box center [882, 381] width 39 height 33
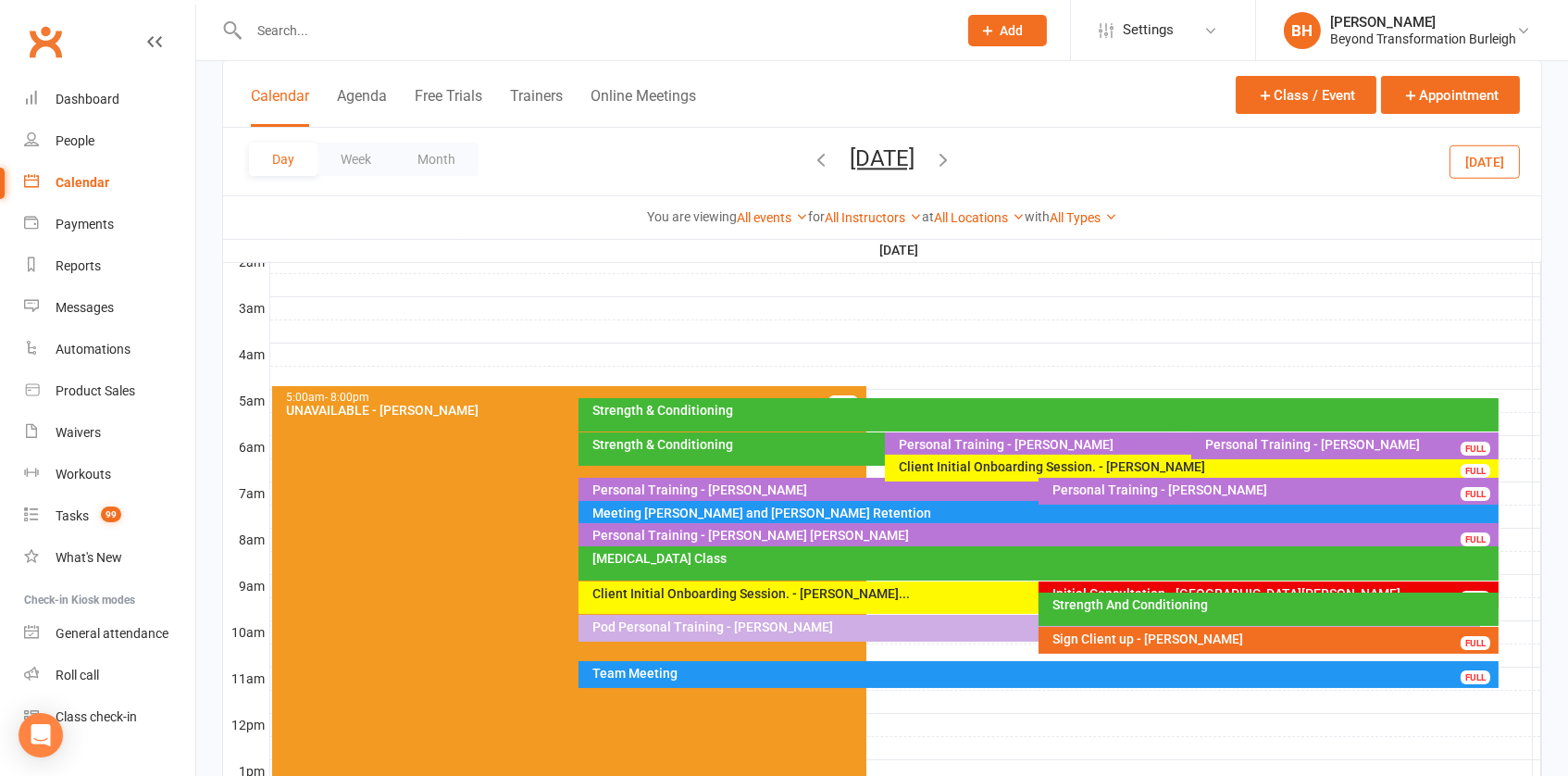
click at [953, 159] on icon "button" at bounding box center [943, 160] width 21 height 21
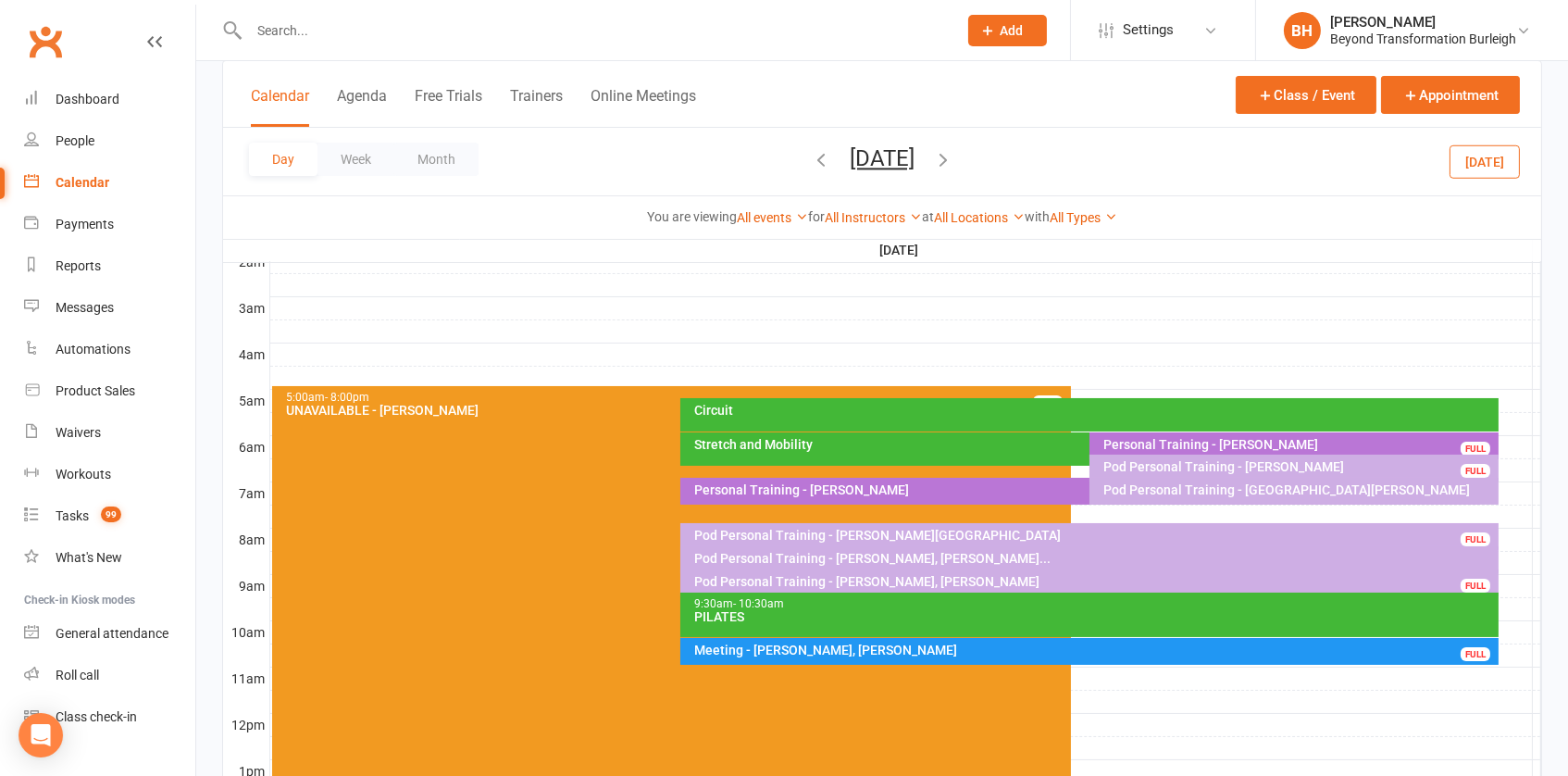
click at [869, 150] on button "[DATE]" at bounding box center [882, 158] width 65 height 25
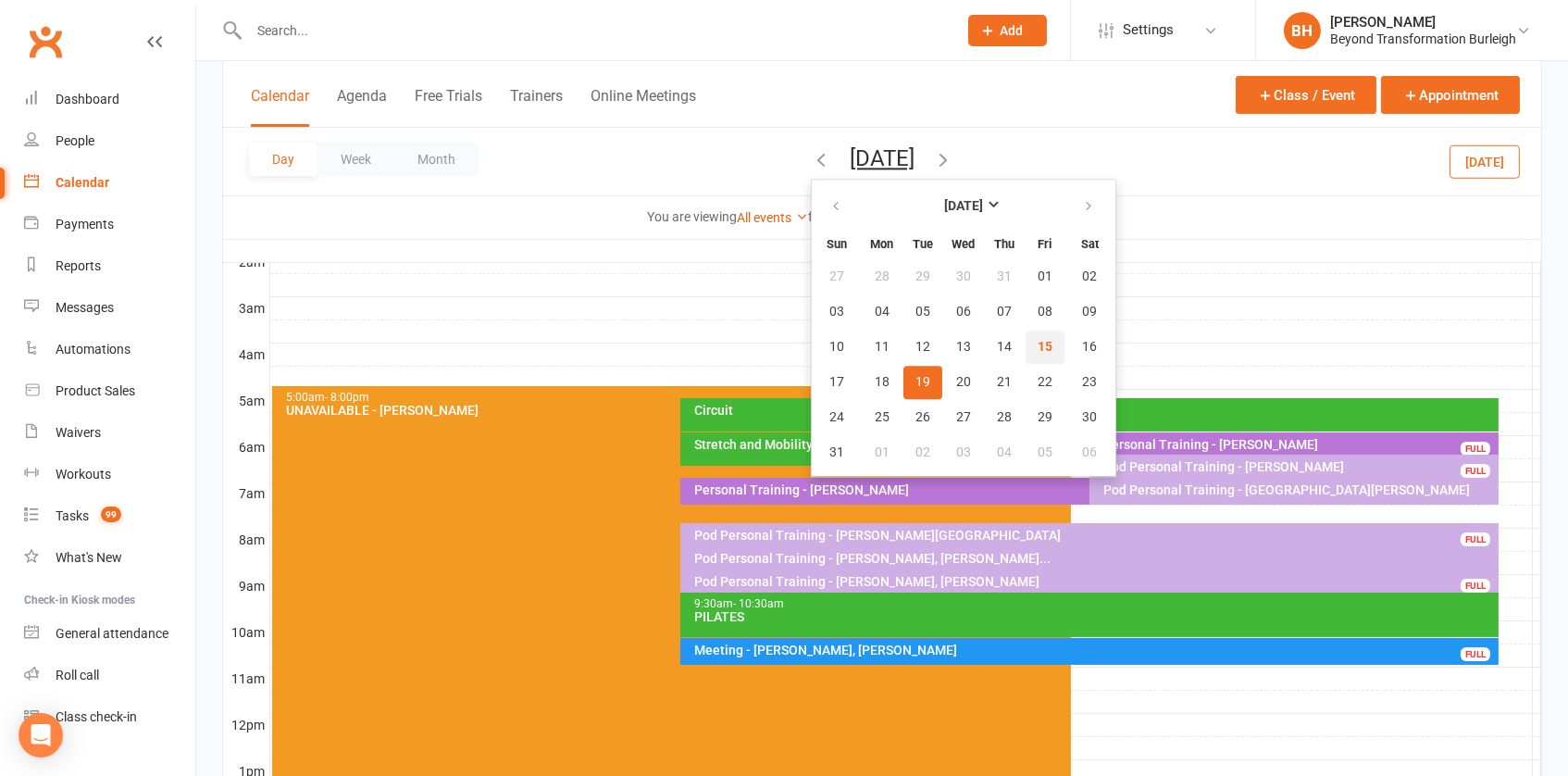
click at [1025, 348] on button "15" at bounding box center [1044, 346] width 39 height 33
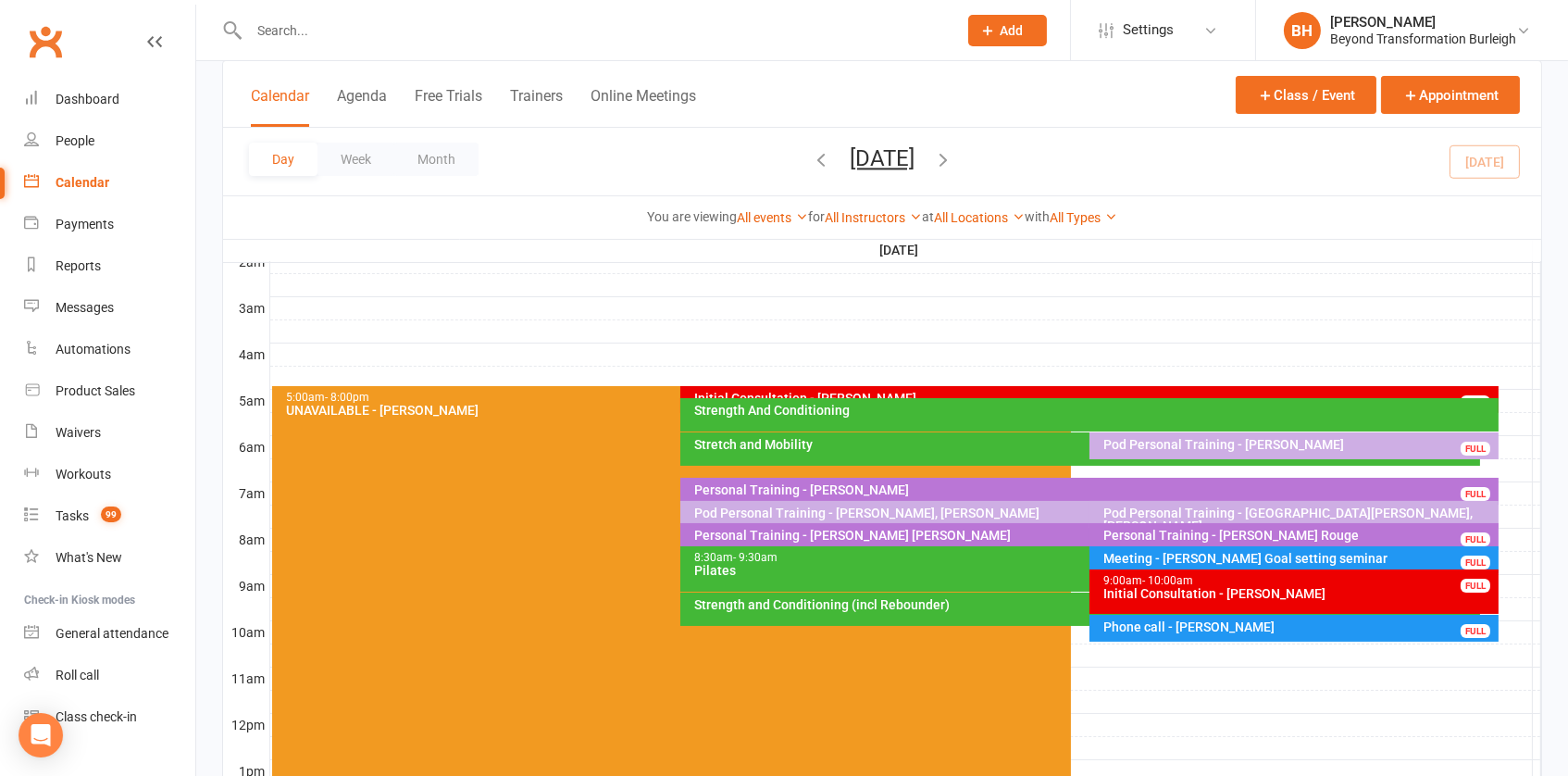
click at [850, 152] on button "[DATE]" at bounding box center [882, 158] width 65 height 25
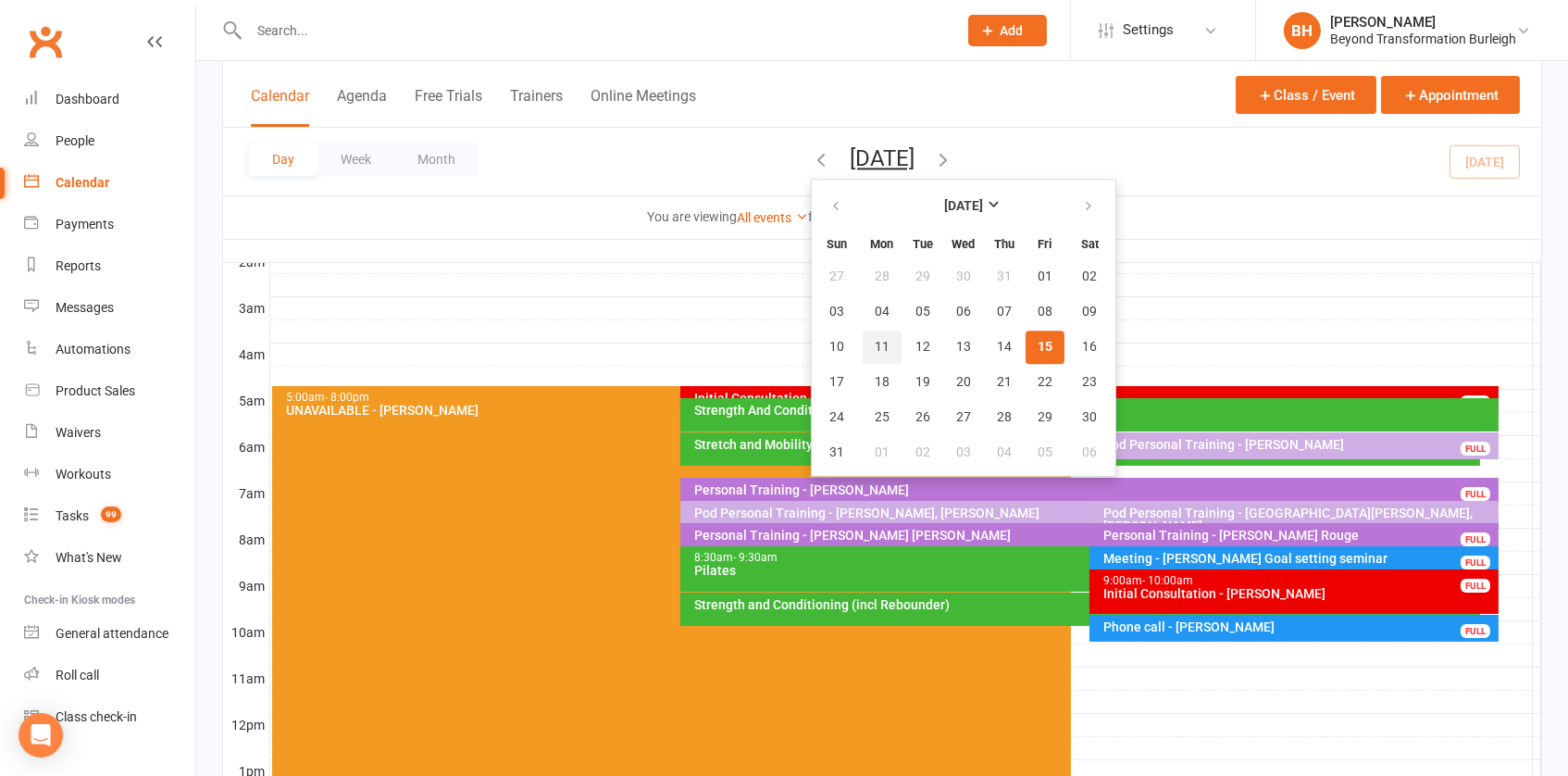
click at [875, 340] on span "11" at bounding box center [883, 347] width 15 height 15
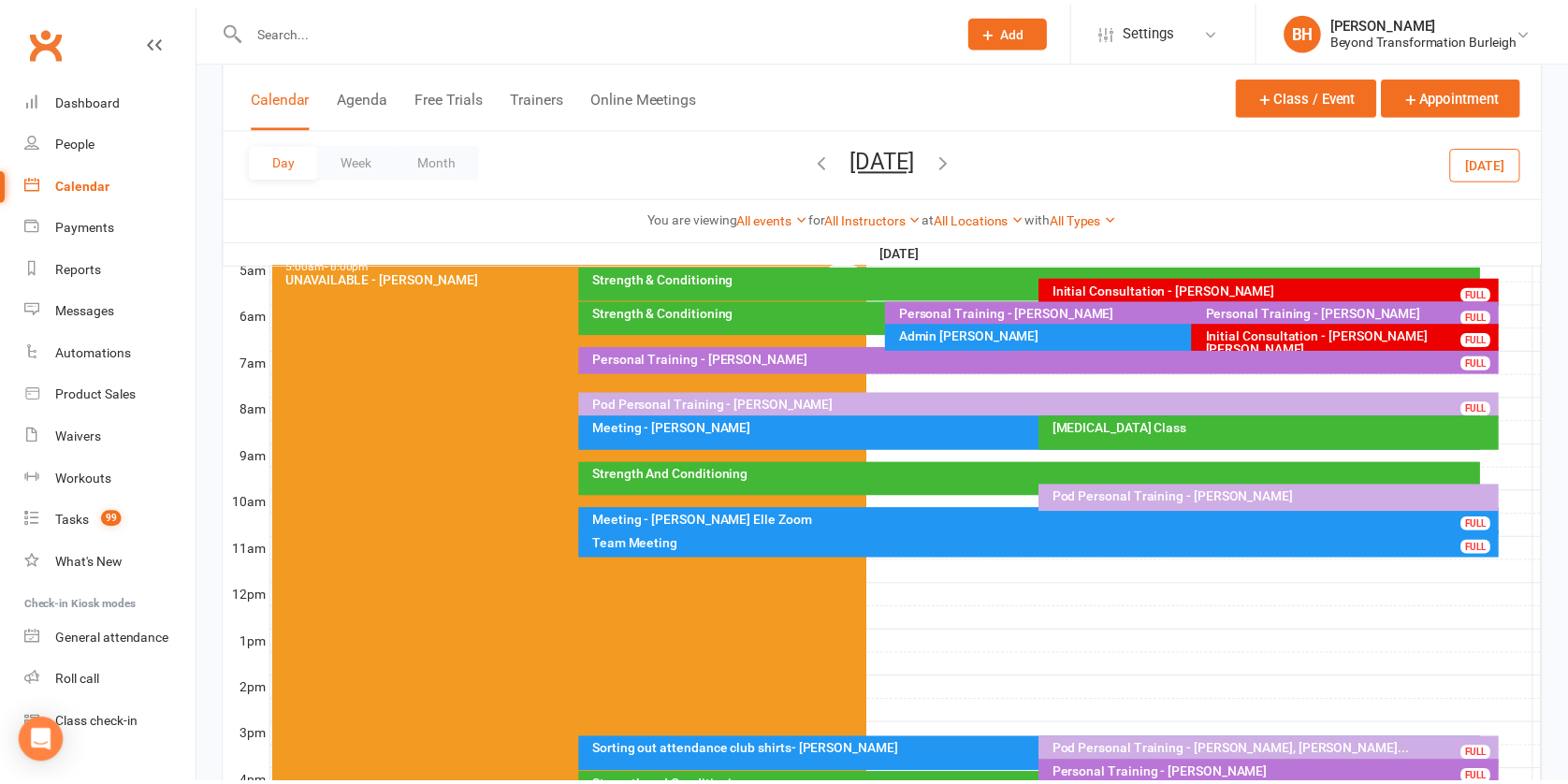
scroll to position [245, 0]
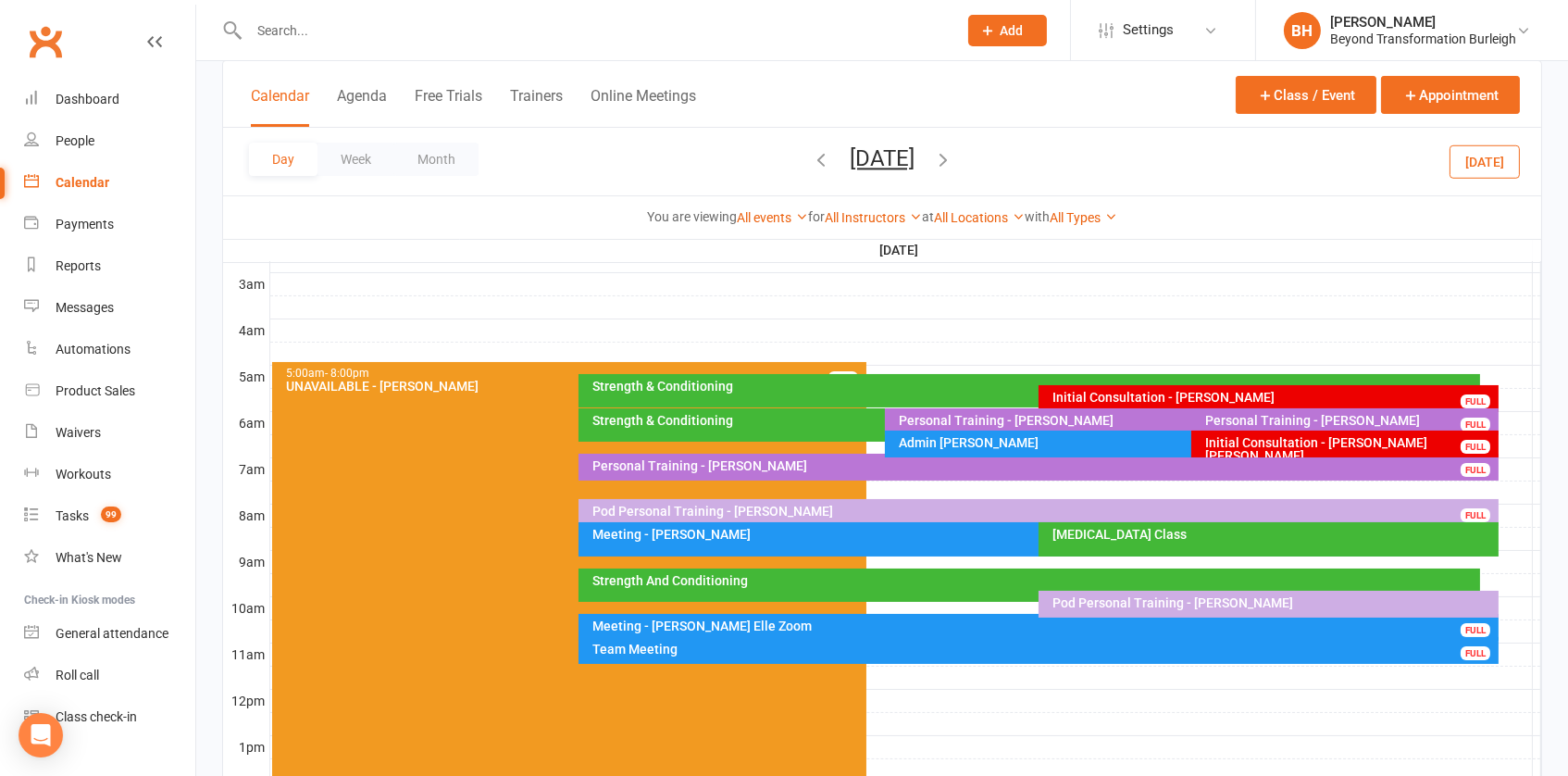
click at [953, 149] on icon "button" at bounding box center [943, 160] width 21 height 21
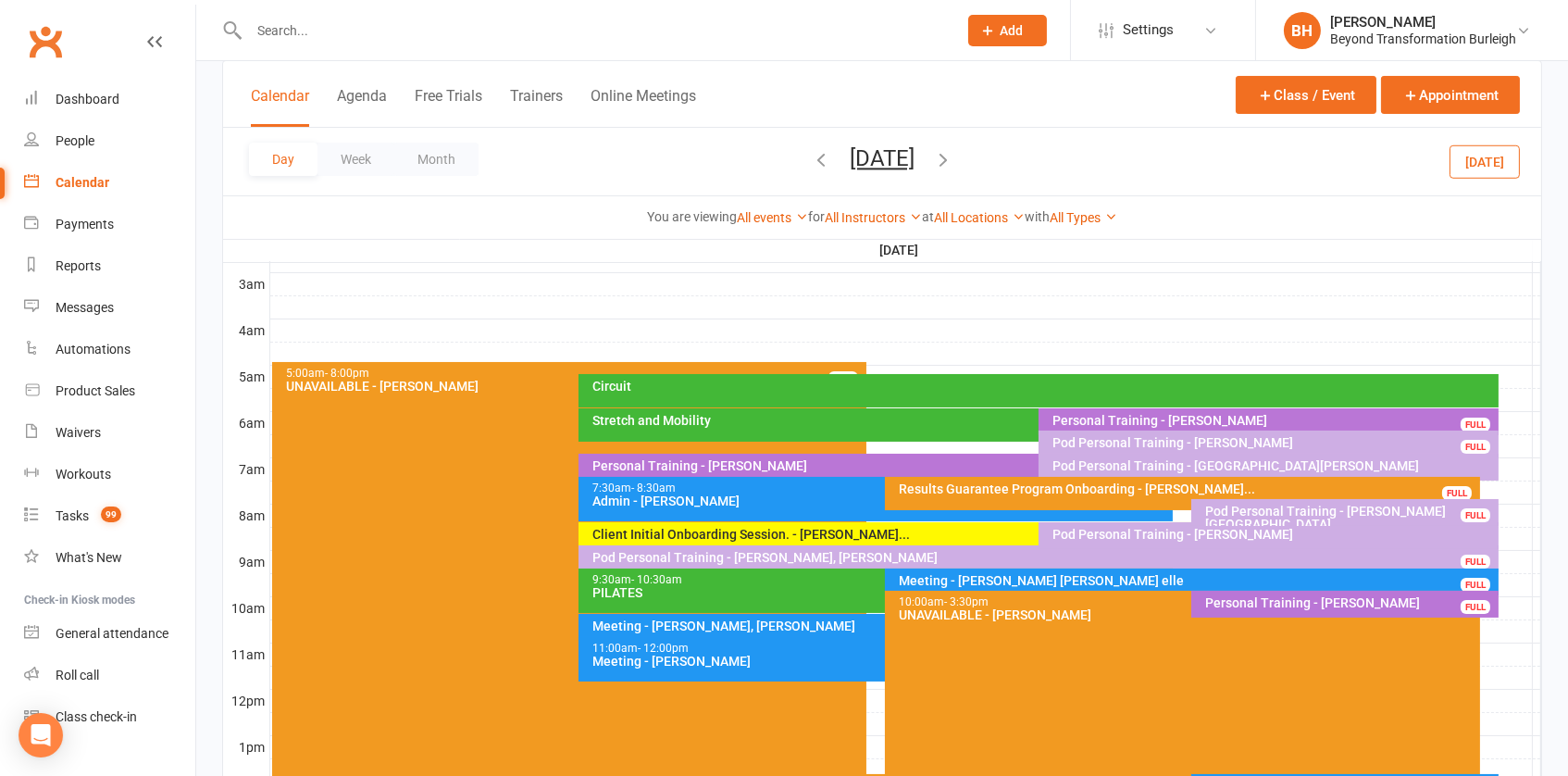
click at [883, 528] on div "Client Initial Onboarding Session. - [PERSON_NAME]..." at bounding box center [1034, 534] width 885 height 13
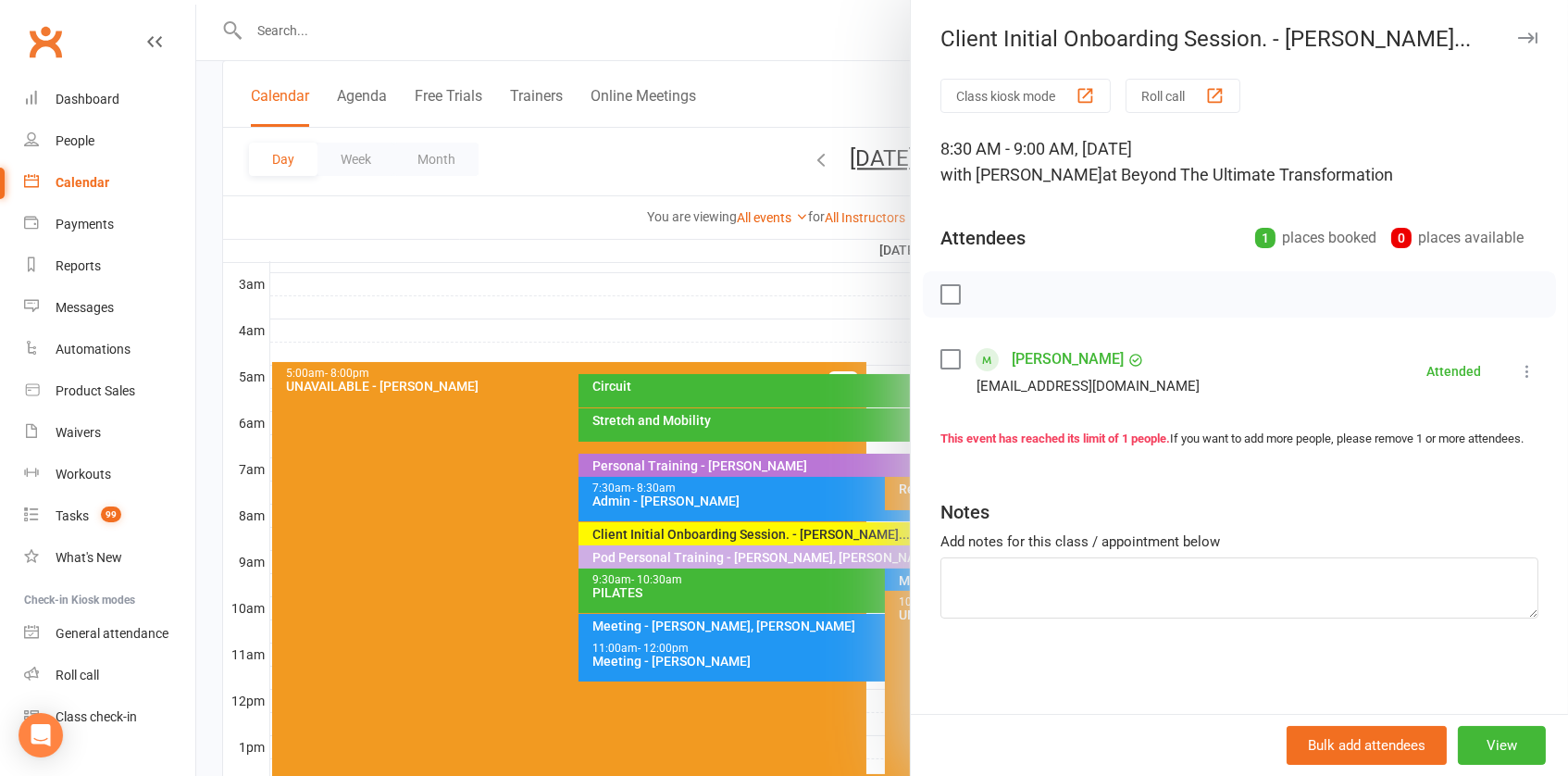
click at [671, 408] on div at bounding box center [882, 388] width 1372 height 776
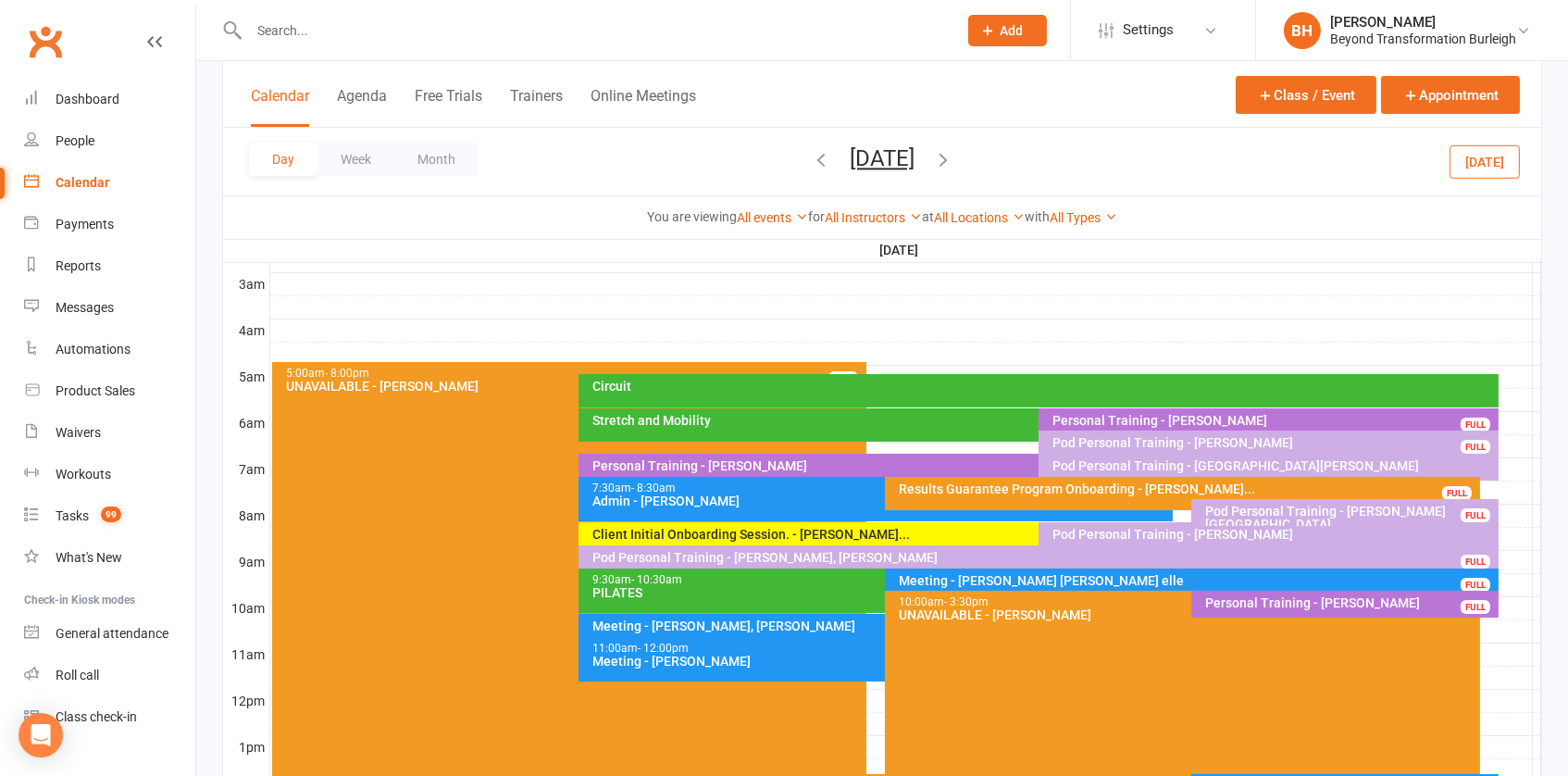
click at [916, 136] on div "Day Week Month [DATE] [DATE] Sun Mon Tue Wed Thu Fri Sat 27 28 29 30 31 01 02 0…" at bounding box center [882, 161] width 1318 height 68
click at [914, 152] on button "[DATE]" at bounding box center [882, 158] width 65 height 25
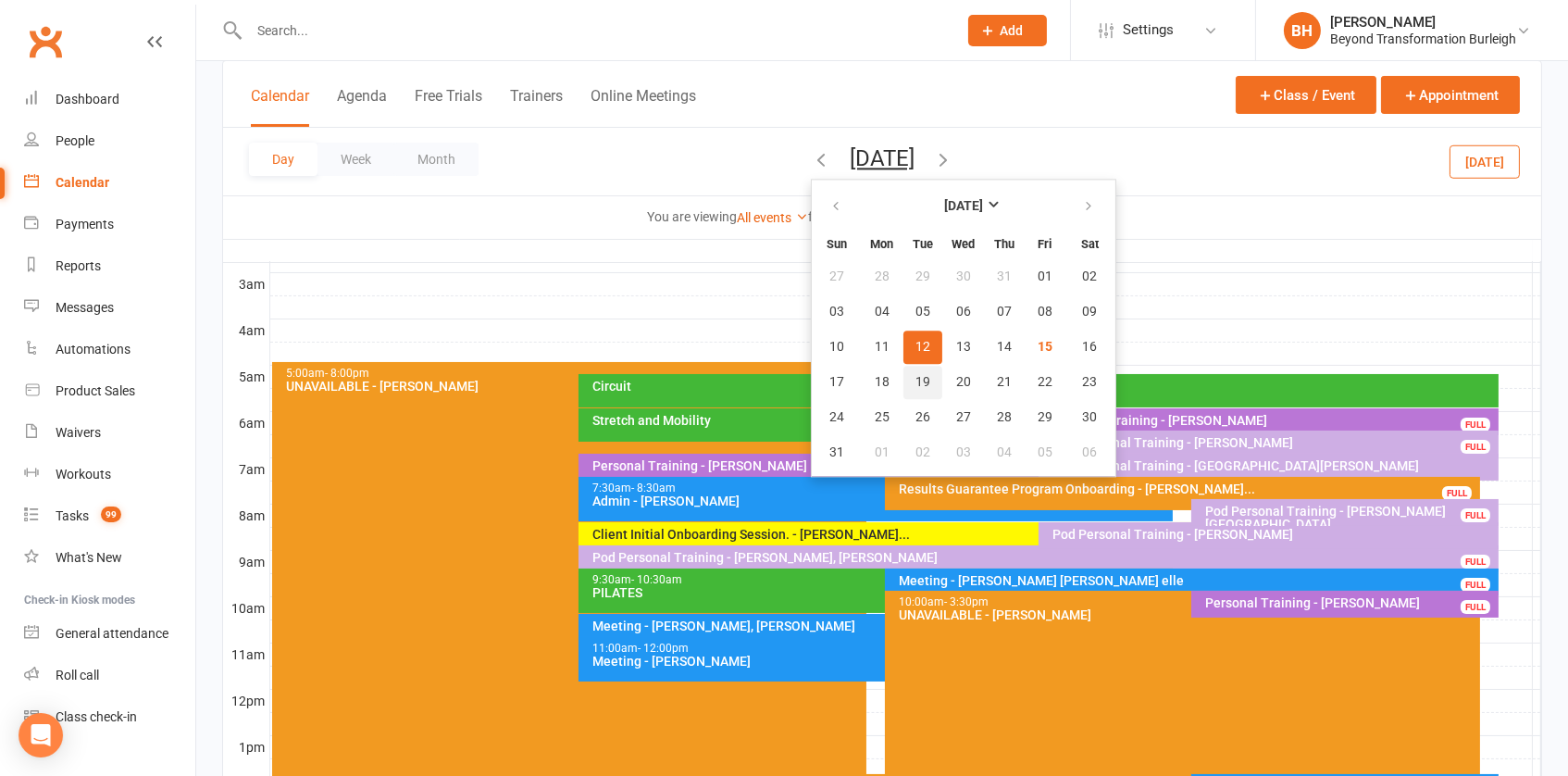
click at [903, 377] on button "19" at bounding box center [922, 381] width 39 height 33
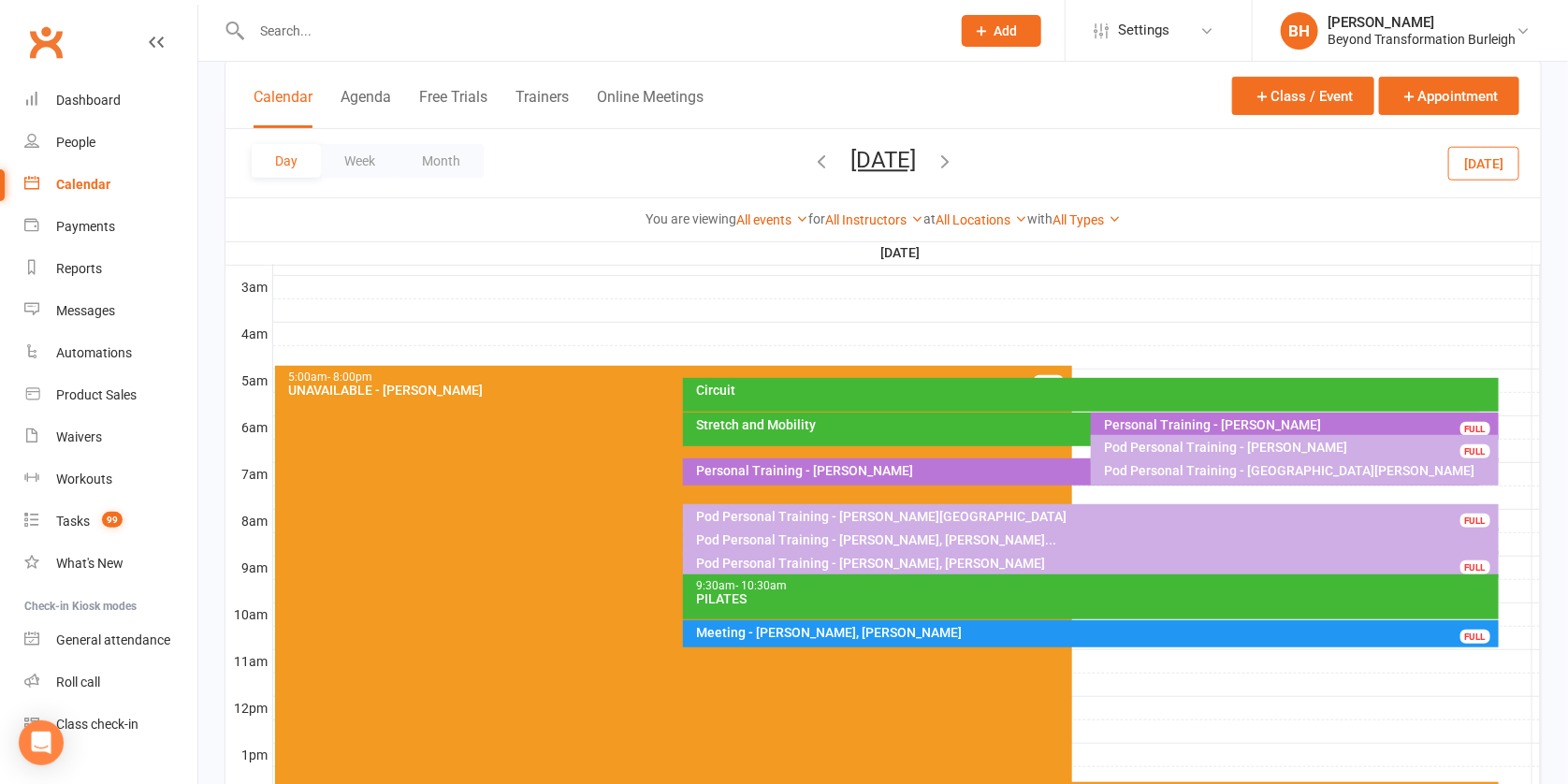
click at [855, 154] on button "[DATE]" at bounding box center [883, 159] width 66 height 26
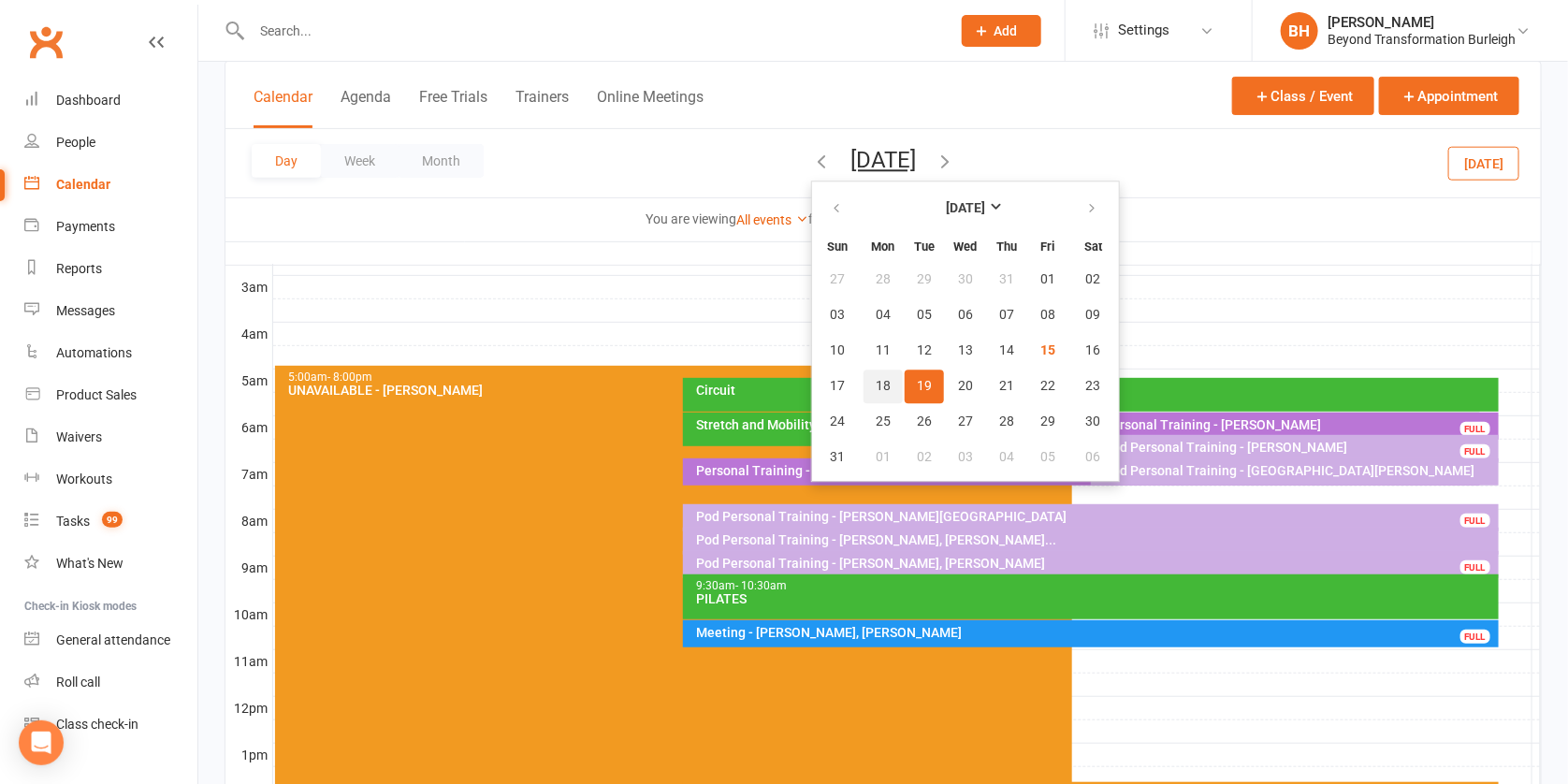
click at [864, 387] on button "18" at bounding box center [883, 385] width 39 height 33
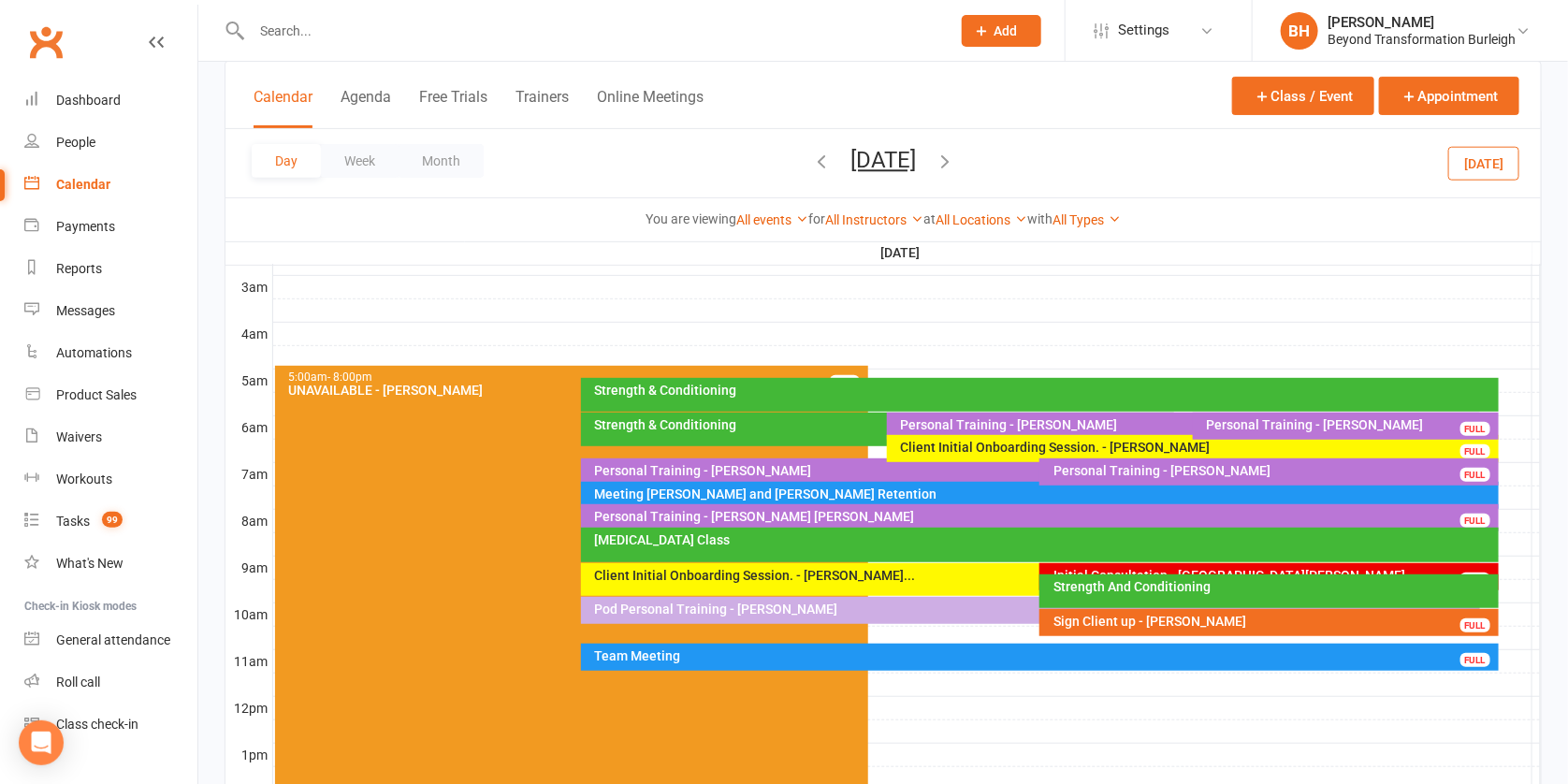
click at [883, 574] on div "Client Initial Onboarding Session. - [PERSON_NAME]..." at bounding box center [1035, 575] width 883 height 13
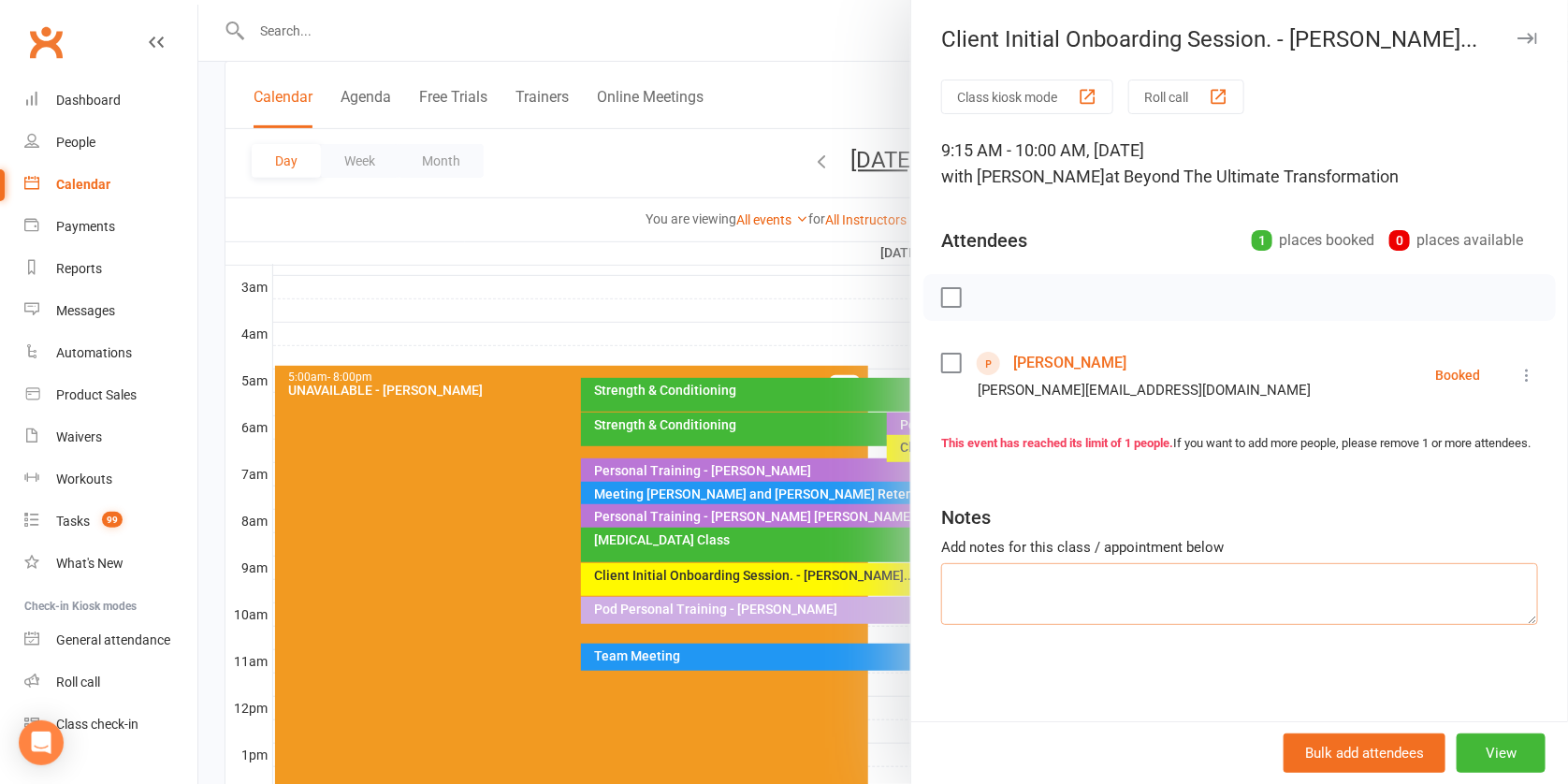
click at [1076, 603] on textarea at bounding box center [1240, 593] width 597 height 62
click at [1078, 597] on textarea "Signing up to Bronze upfront promotion" at bounding box center [1240, 593] width 597 height 62
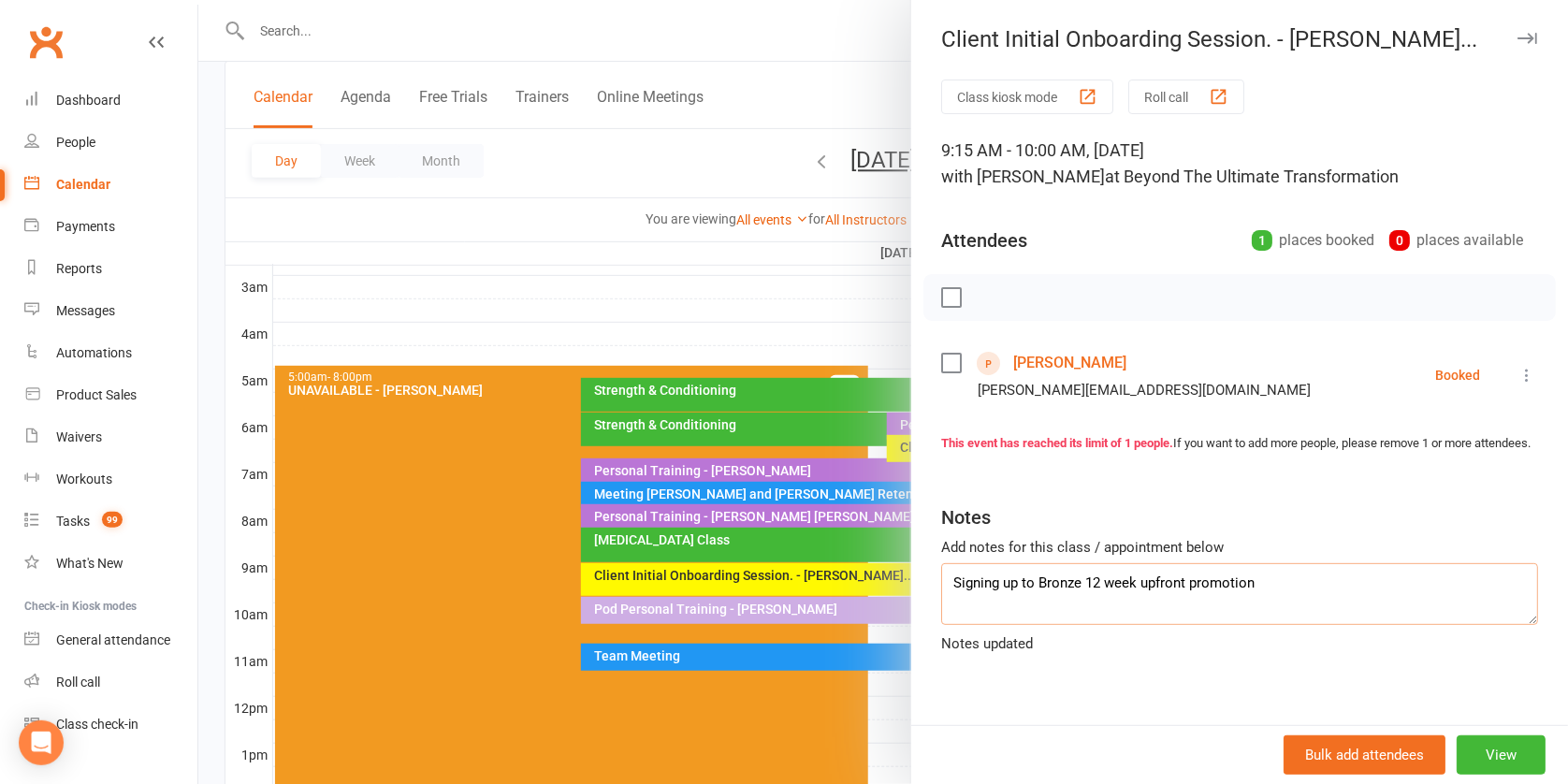
type textarea "Signing up to Bronze 12 week upfront promotion"
click at [801, 271] on div at bounding box center [884, 392] width 1370 height 784
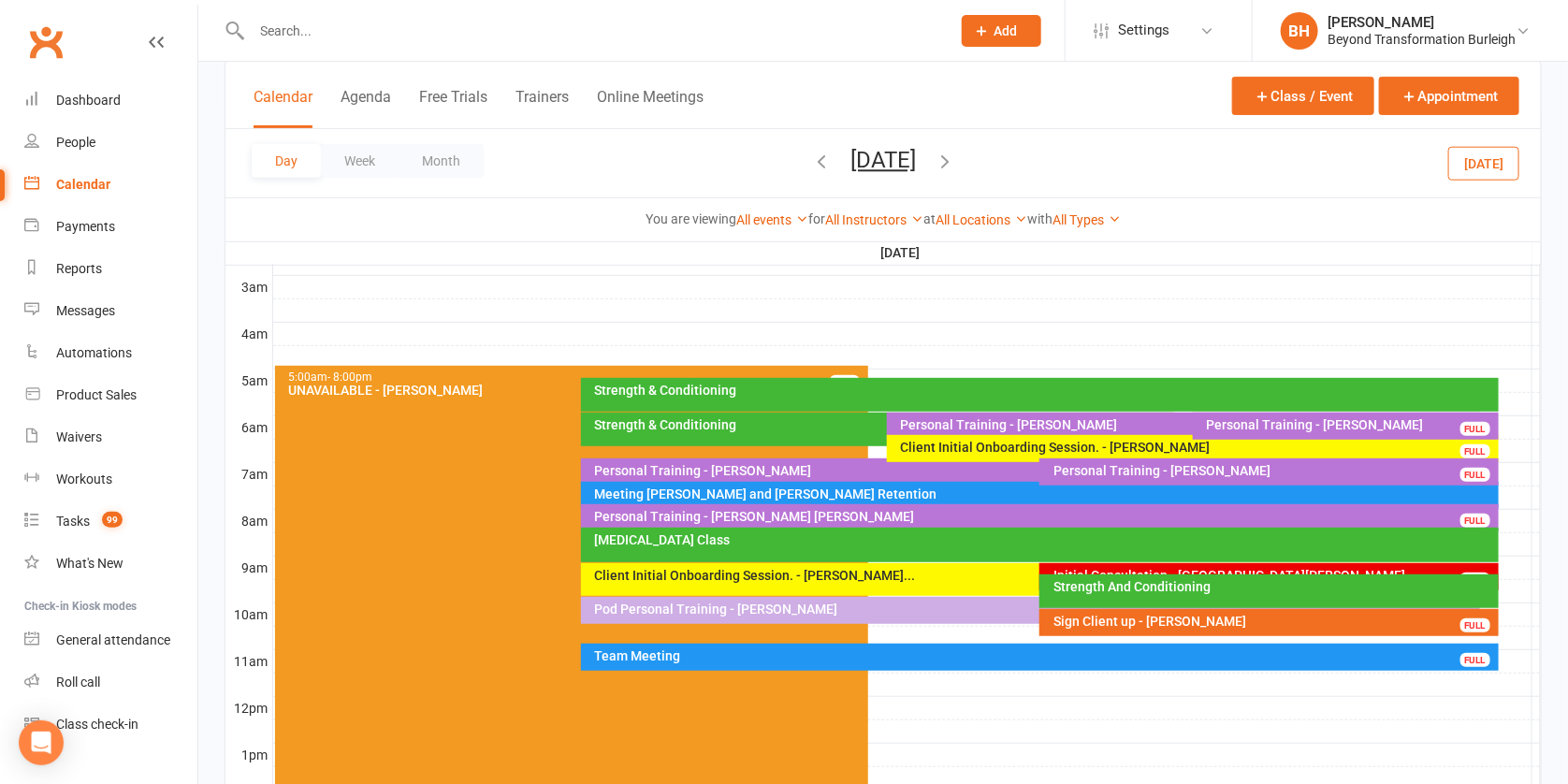
click at [815, 549] on div "[MEDICAL_DATA] Class" at bounding box center [1040, 545] width 918 height 34
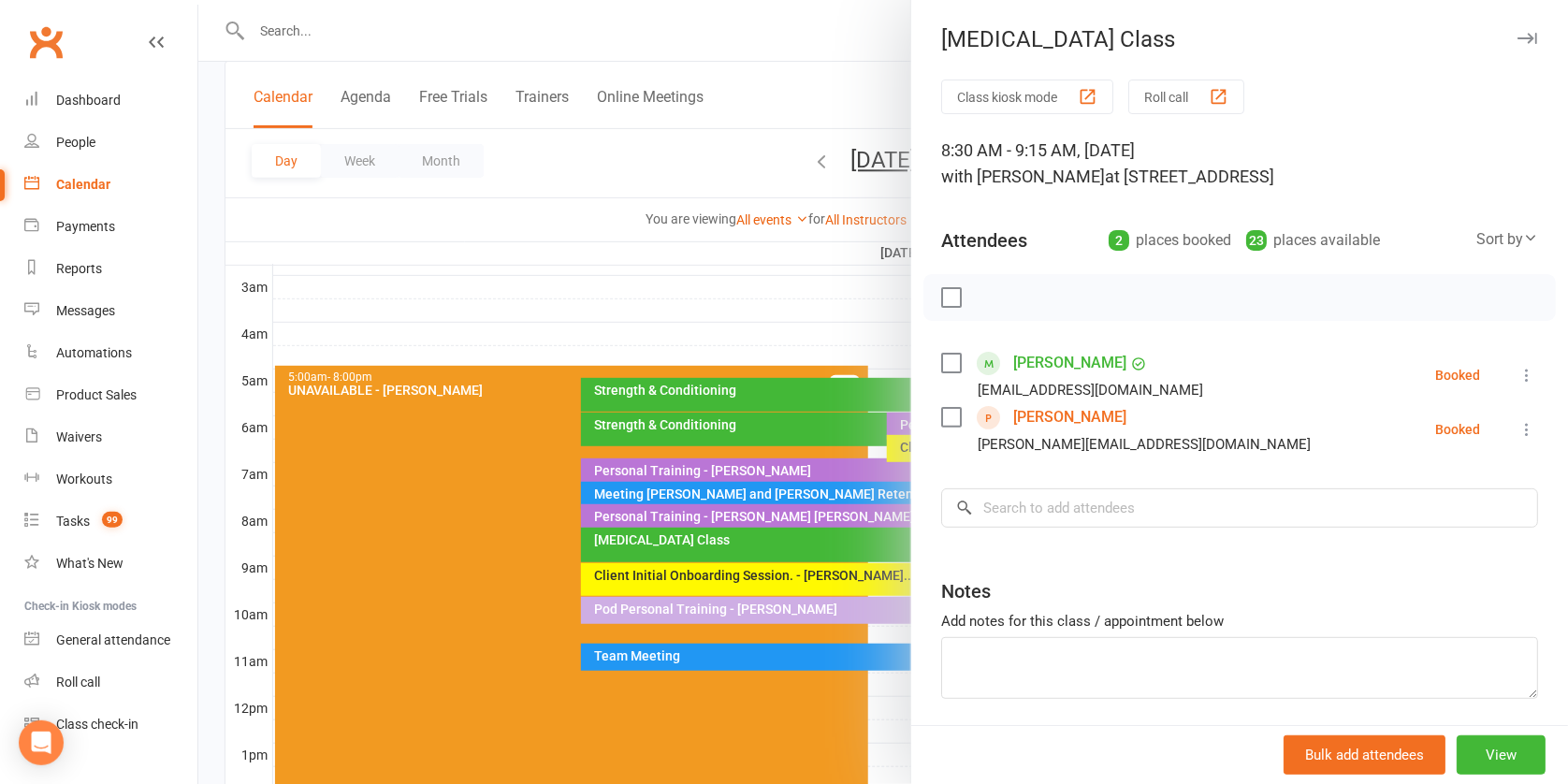
click at [855, 503] on div at bounding box center [884, 392] width 1370 height 784
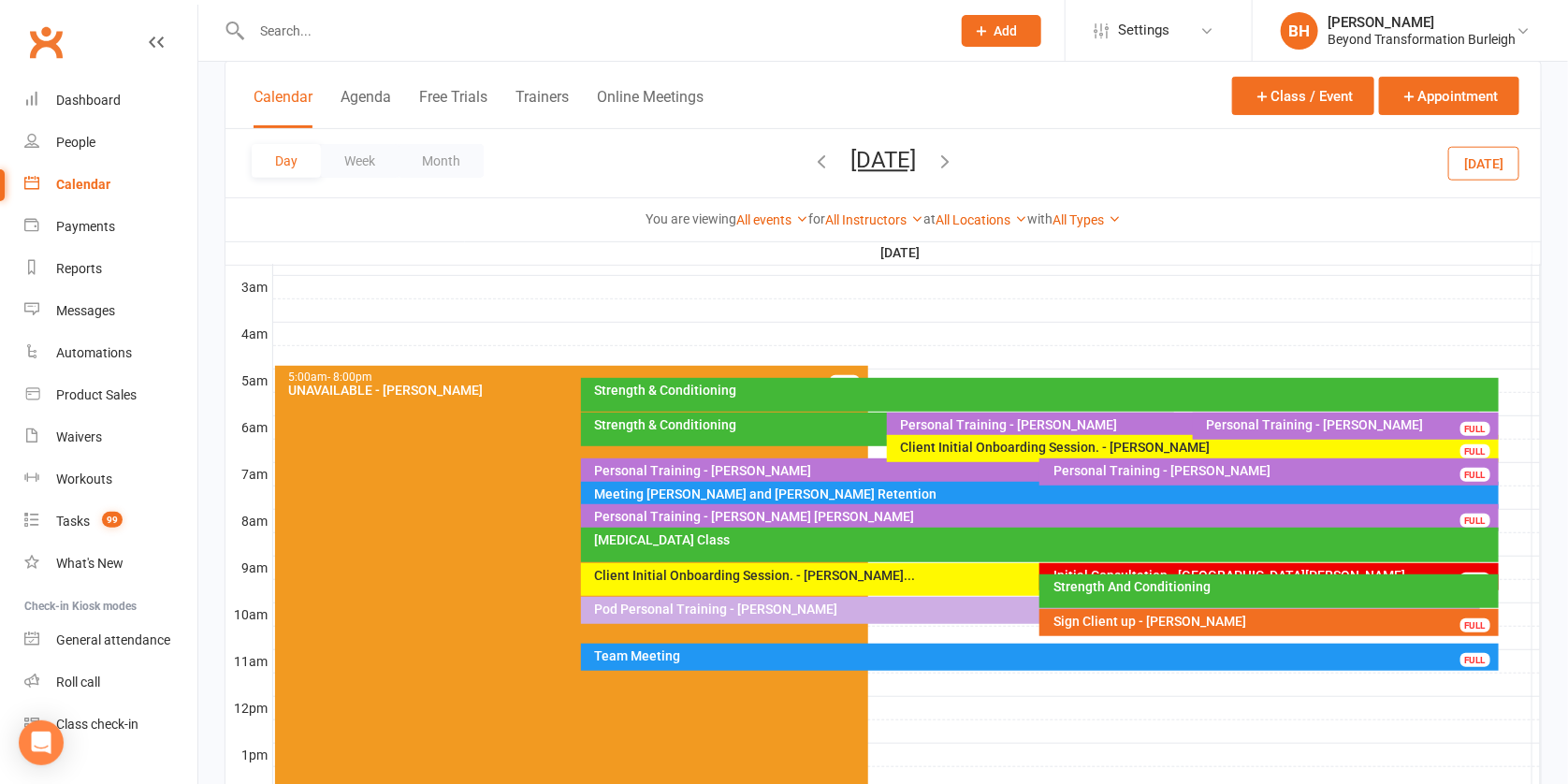
click at [814, 545] on div "[MEDICAL_DATA] Class" at bounding box center [1040, 545] width 918 height 34
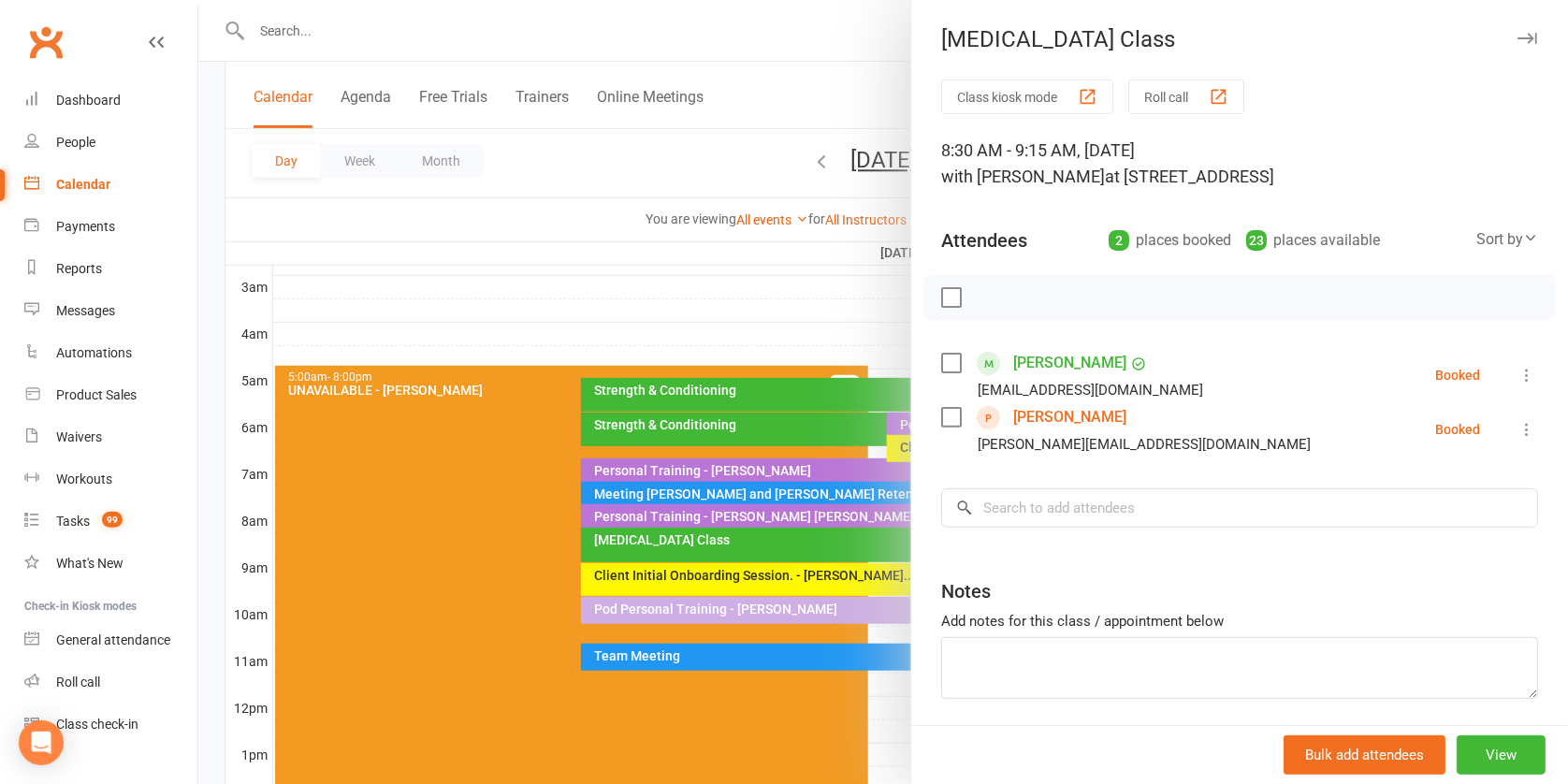
click at [793, 551] on div at bounding box center [884, 392] width 1370 height 784
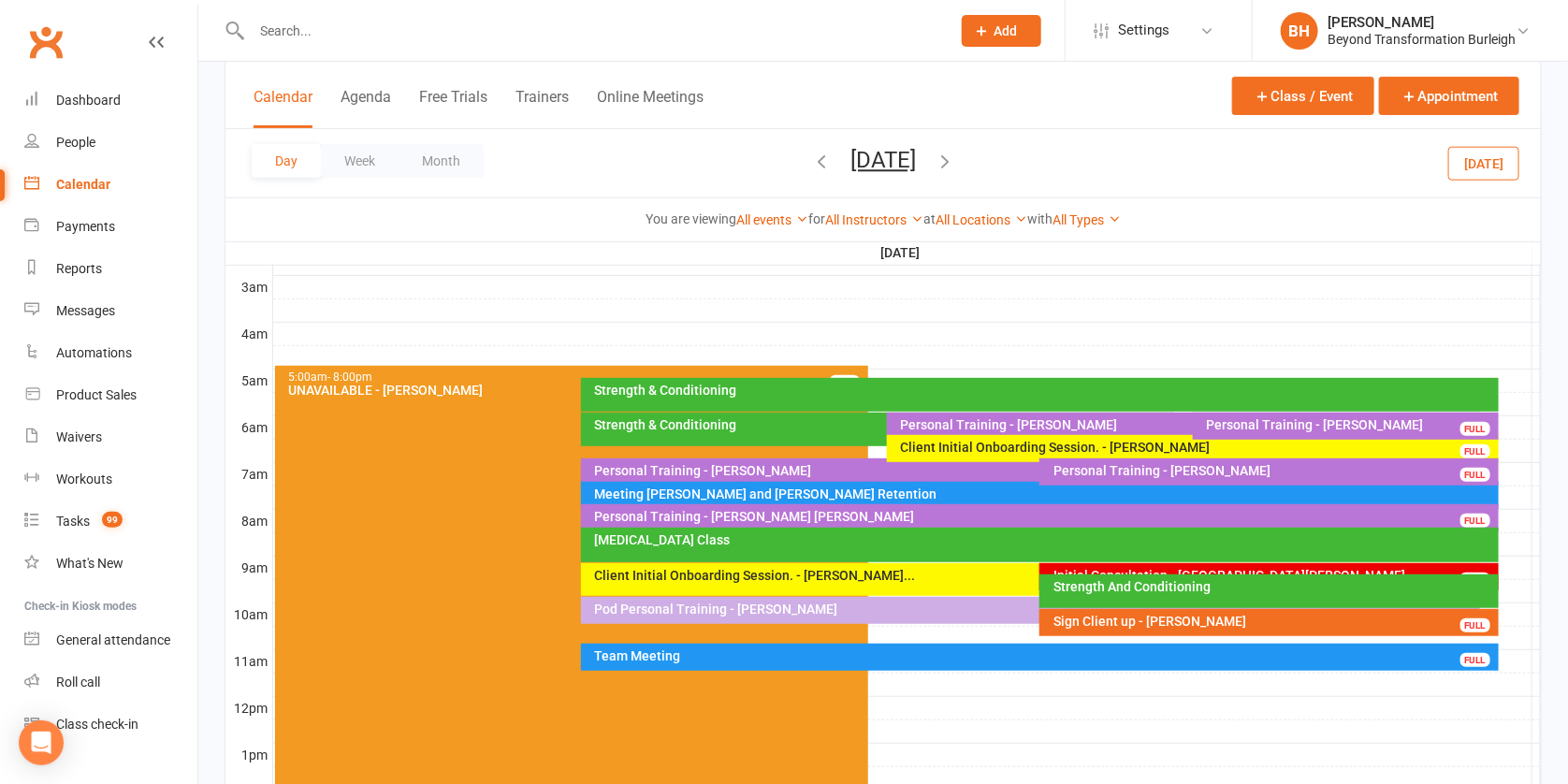
click at [828, 516] on div "Personal Training - [PERSON_NAME] [PERSON_NAME]" at bounding box center [1045, 516] width 901 height 13
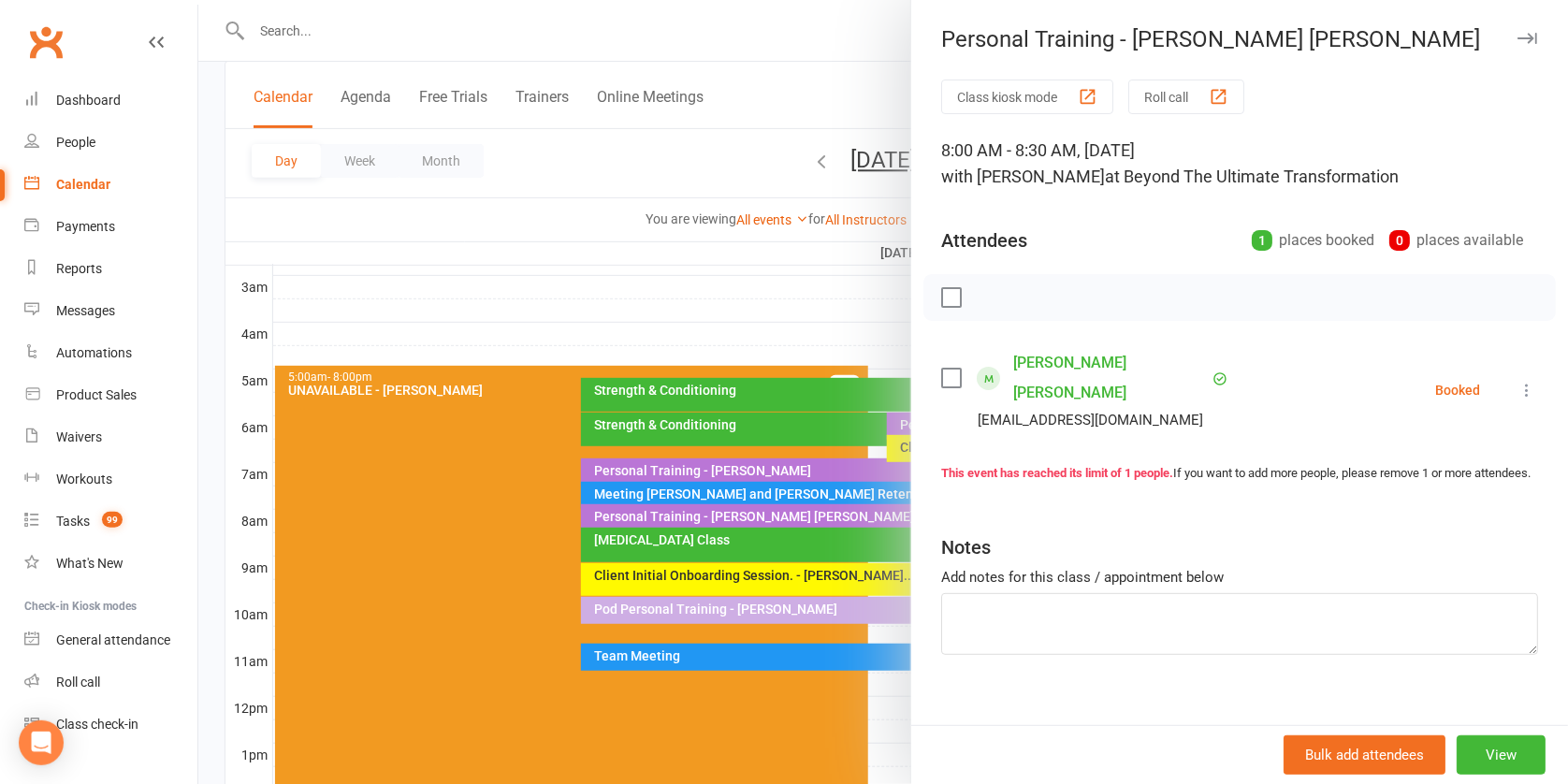
click at [863, 373] on div at bounding box center [884, 392] width 1370 height 784
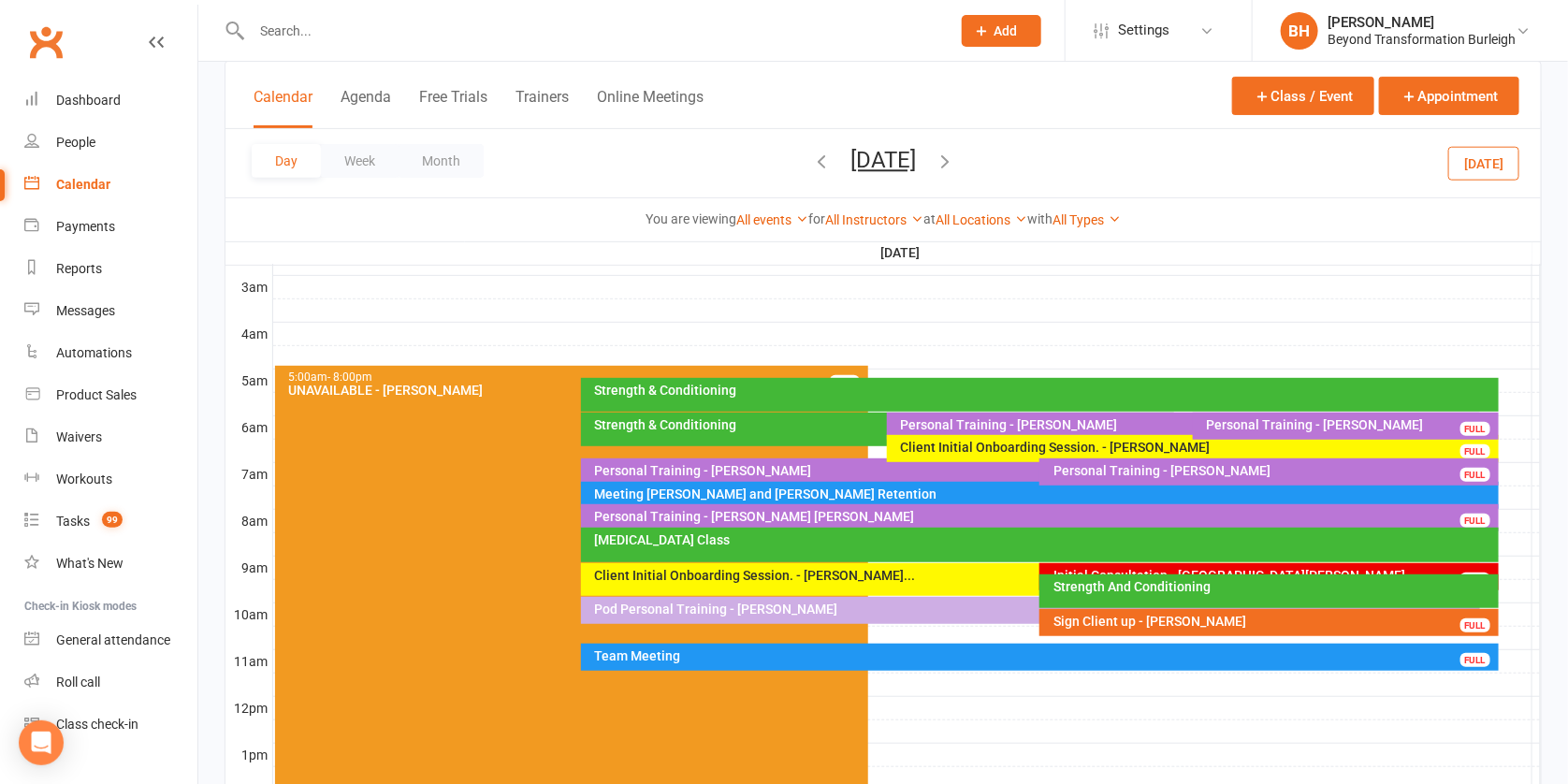
click at [863, 172] on span "[DATE] [DATE] Sun Mon Tue Wed Thu Fri Sat 27 28 29 30 31 01 02 03 04 05 06 07 0…" at bounding box center [884, 163] width 103 height 32
click at [871, 155] on button "[DATE]" at bounding box center [883, 159] width 66 height 26
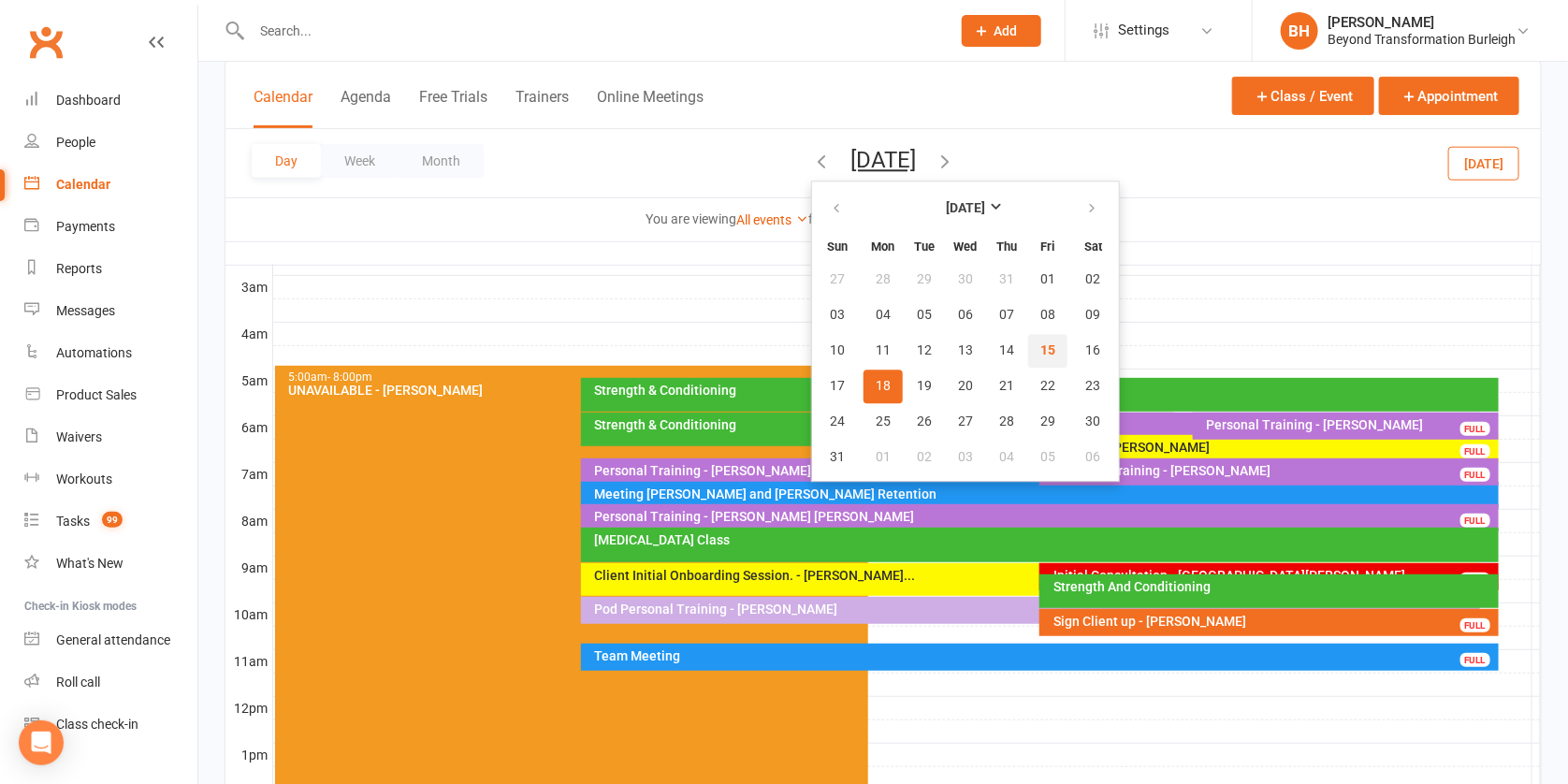
click at [1040, 354] on span "15" at bounding box center [1048, 351] width 15 height 15
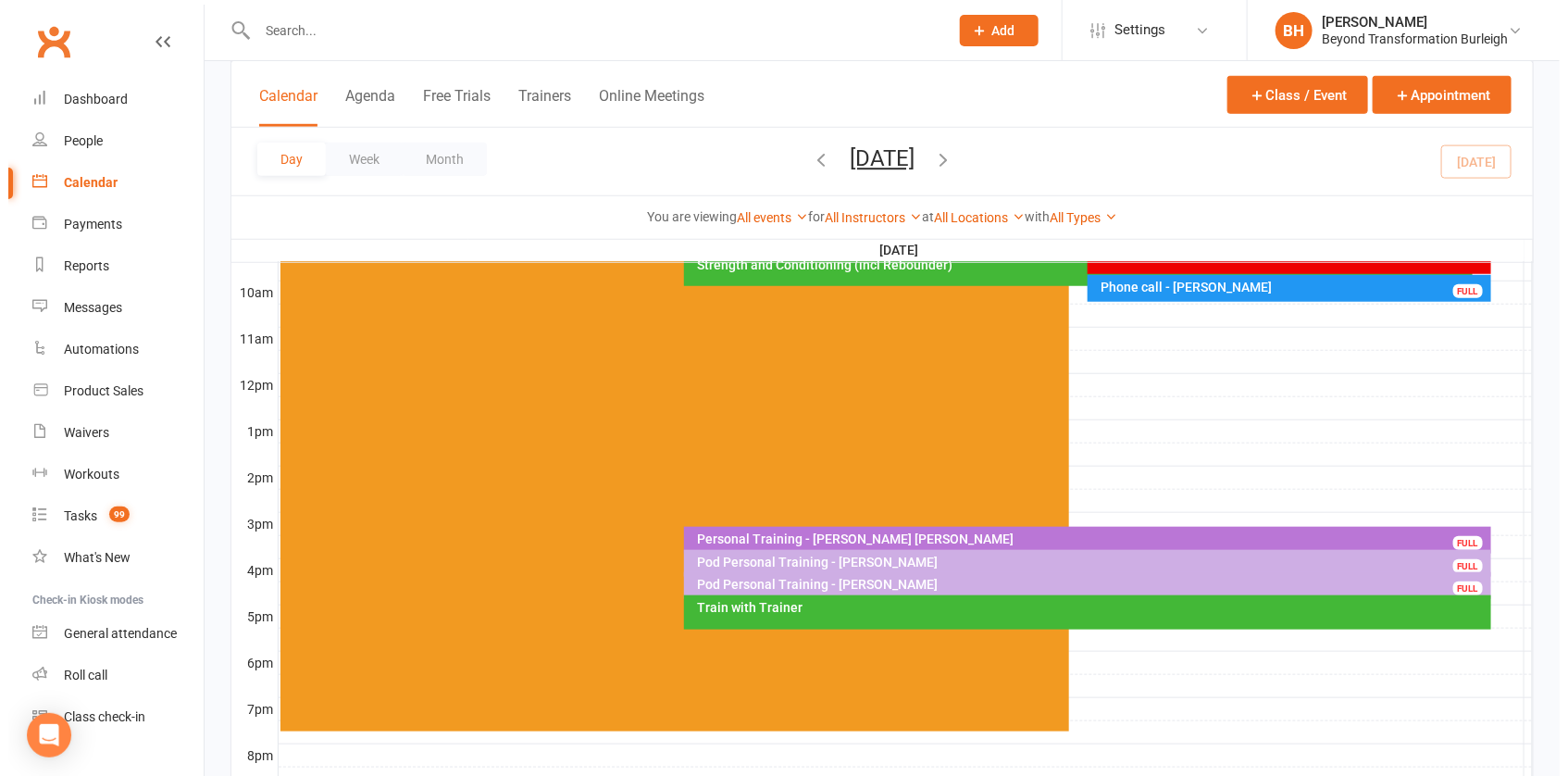
scroll to position [557, 0]
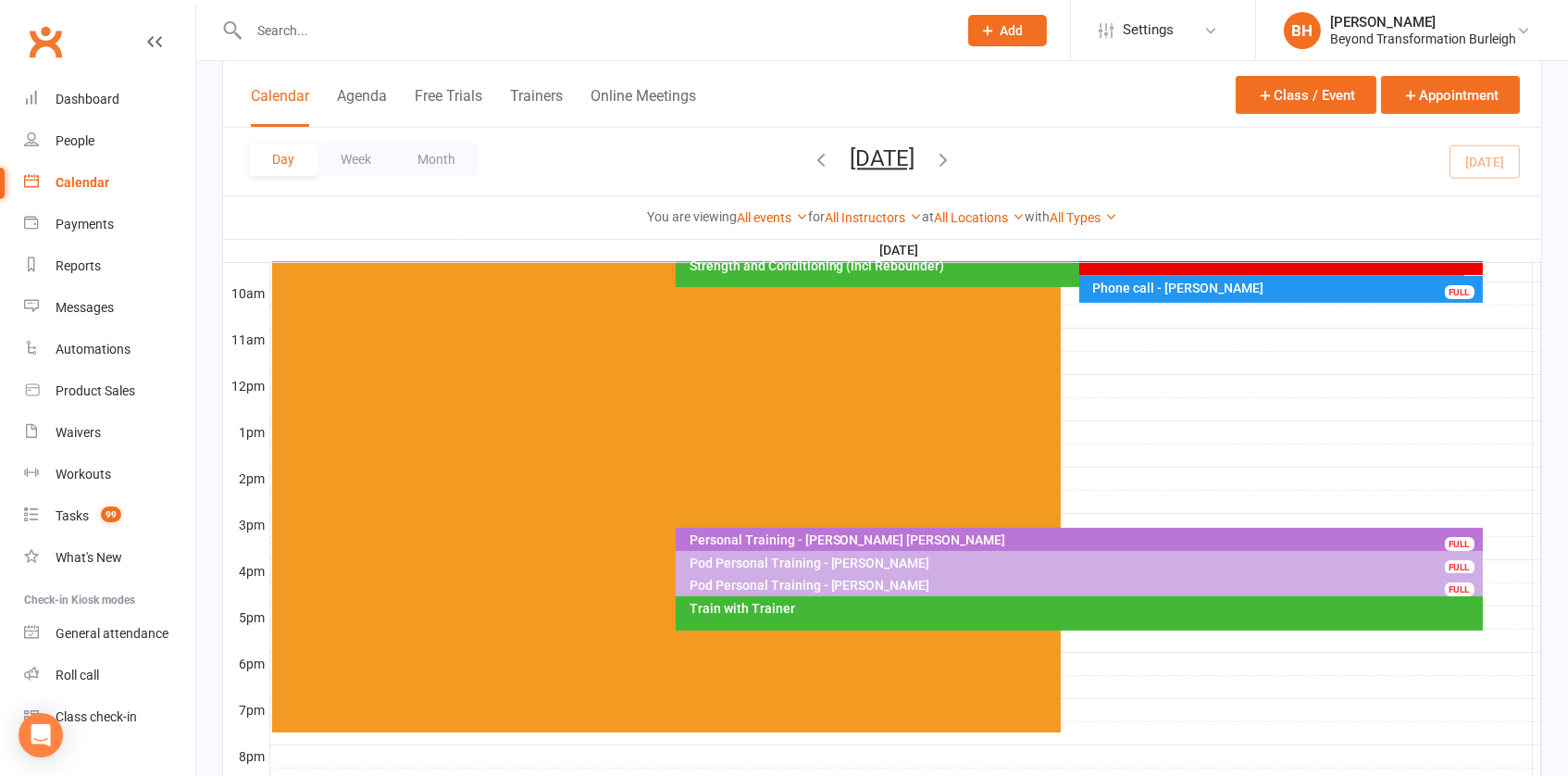
click at [953, 162] on icon "button" at bounding box center [943, 160] width 21 height 21
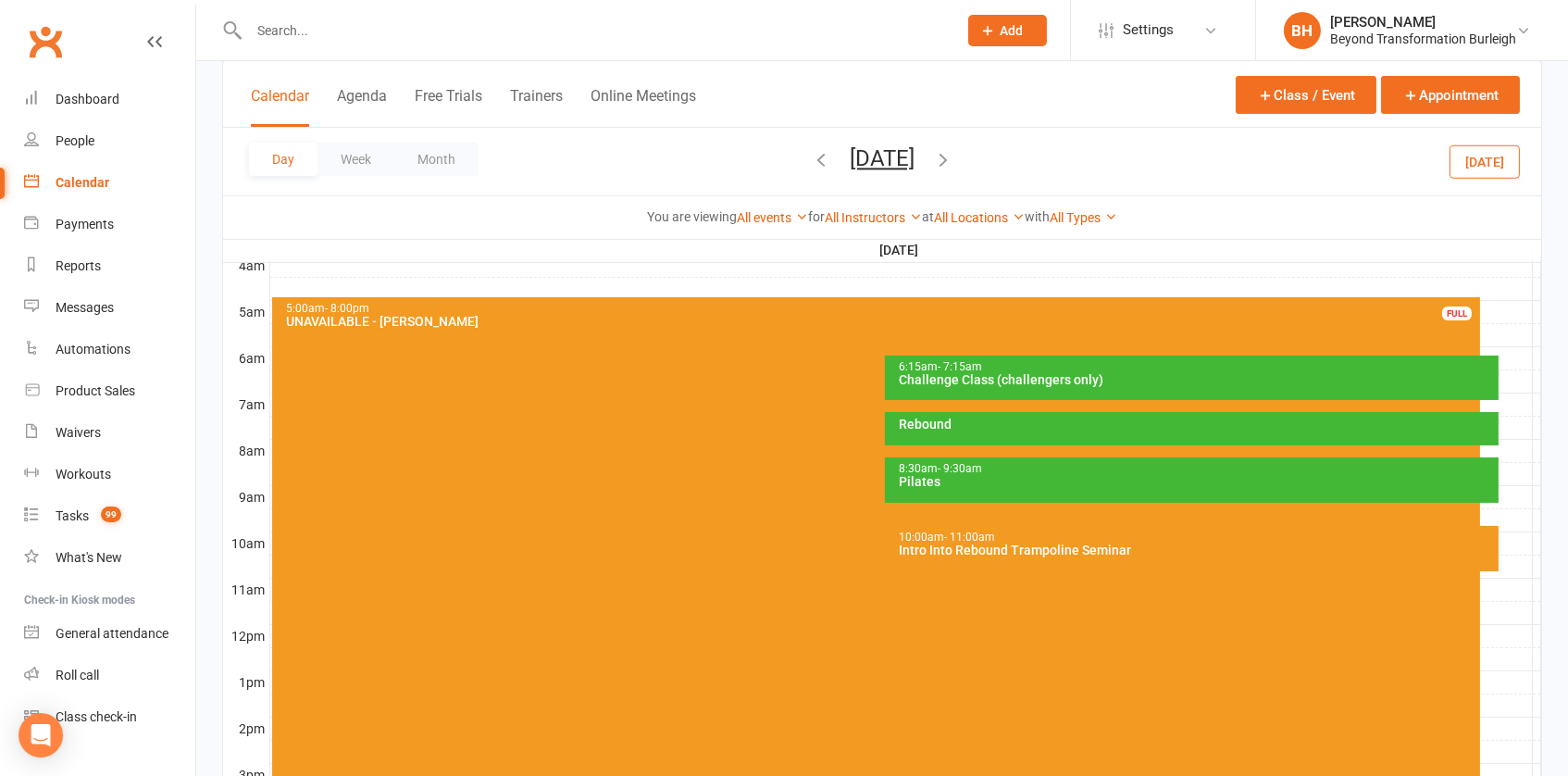
scroll to position [301, 0]
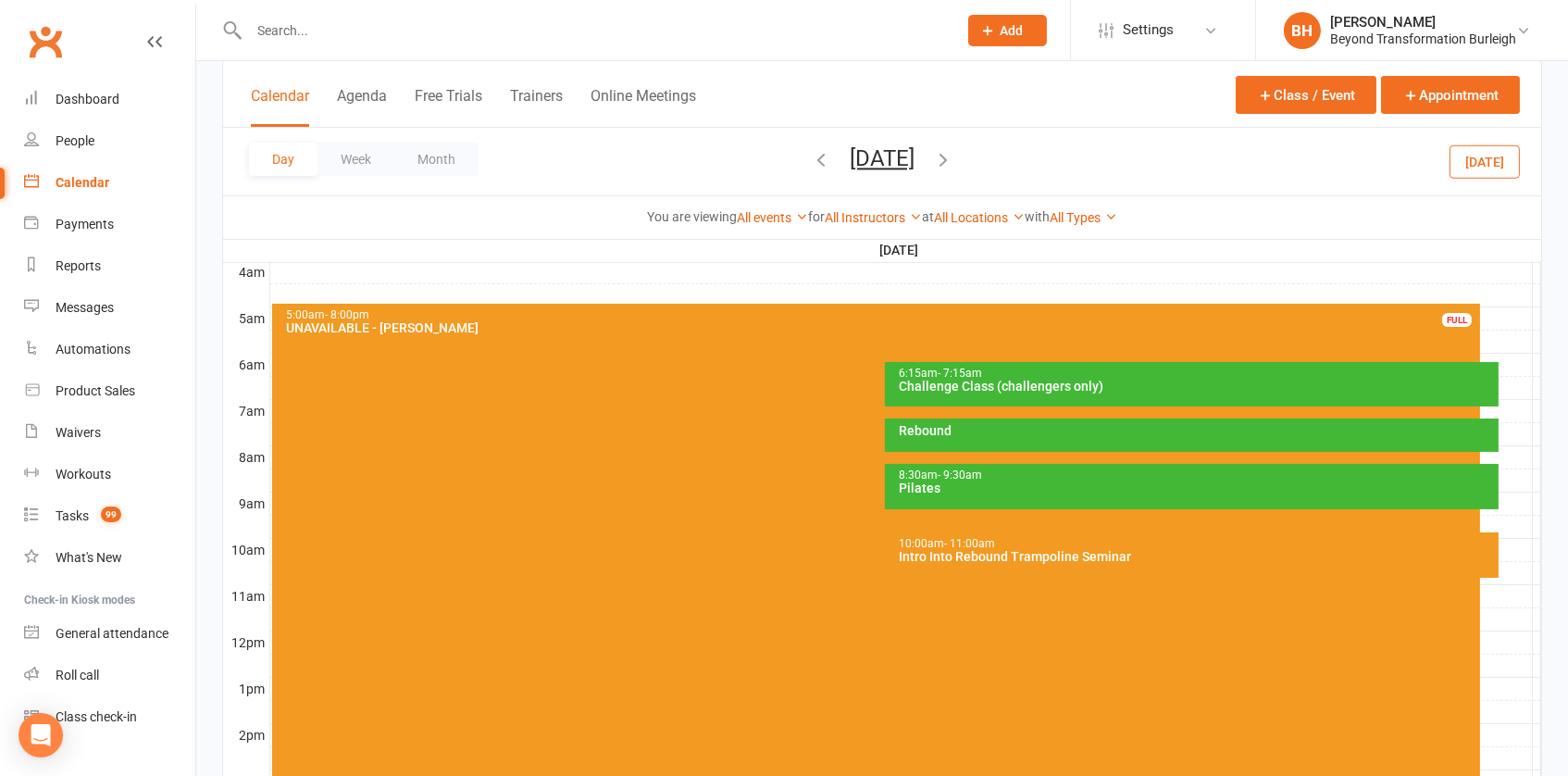
click at [1015, 554] on div "Intro Into Rebound Trampoline Seminar" at bounding box center [1196, 556] width 597 height 13
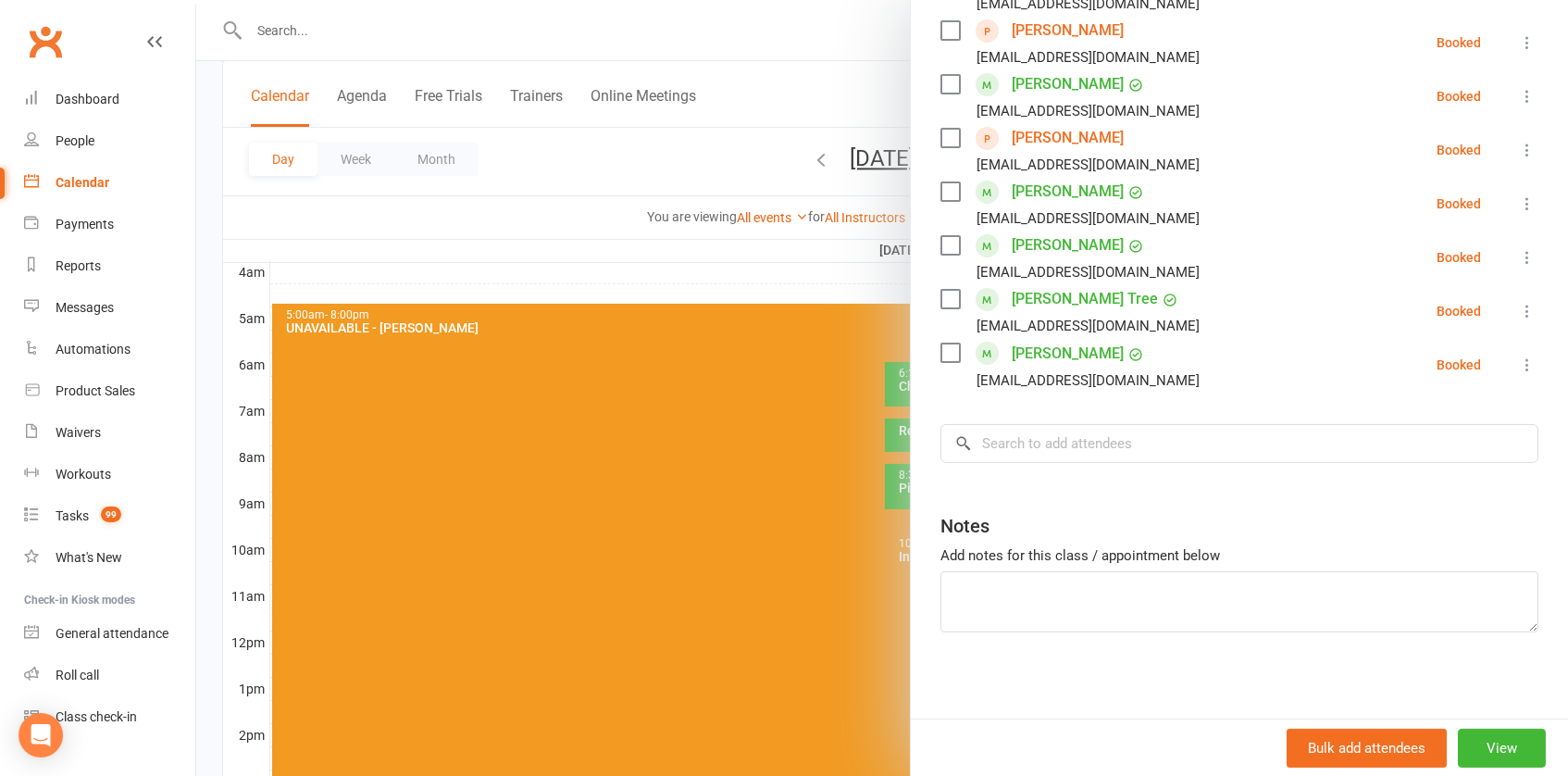
scroll to position [811, 0]
click at [99, 84] on link "Dashboard" at bounding box center [109, 99] width 171 height 42
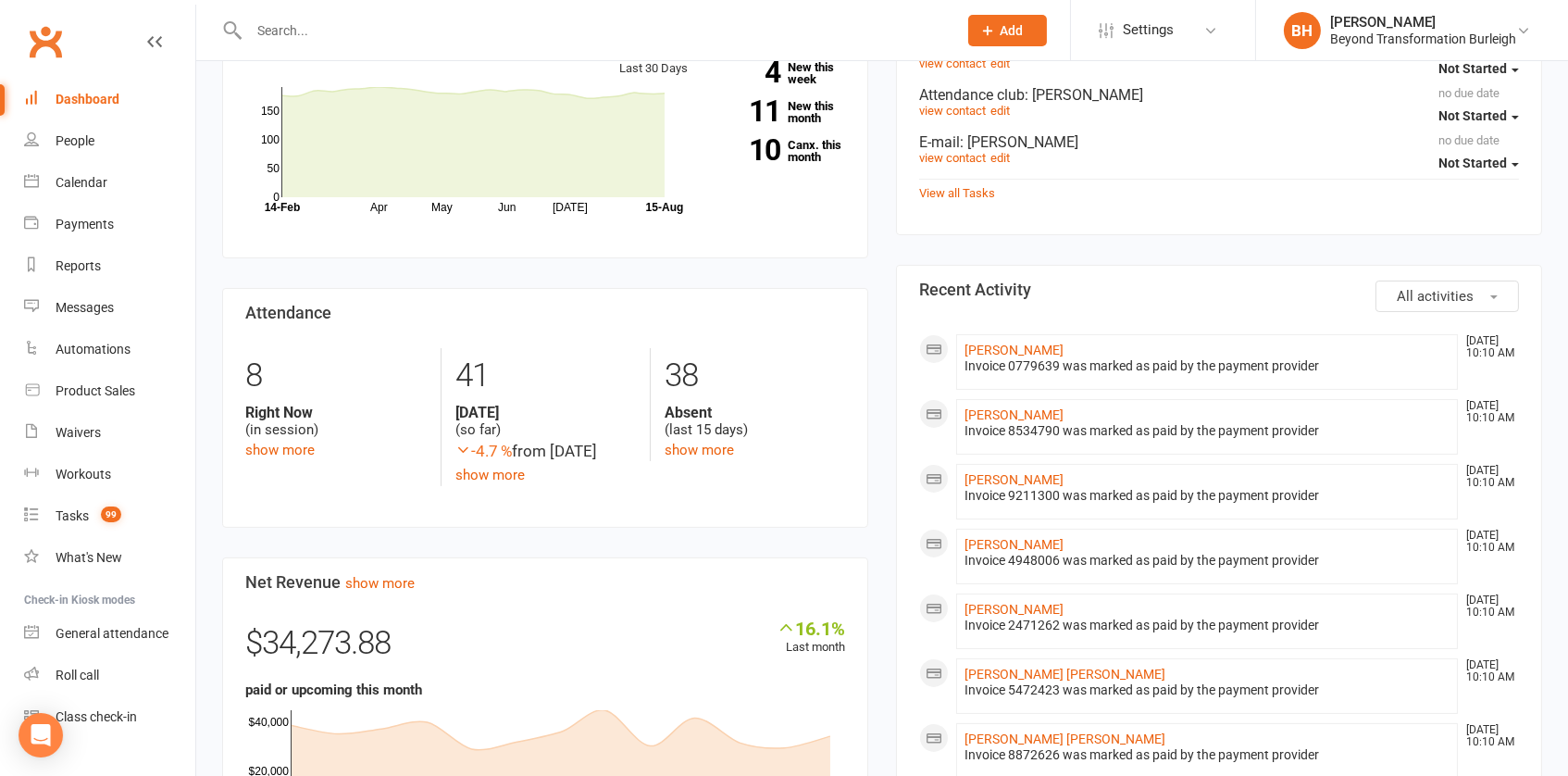
scroll to position [734, 0]
click at [1430, 286] on span "All activities" at bounding box center [1435, 295] width 76 height 17
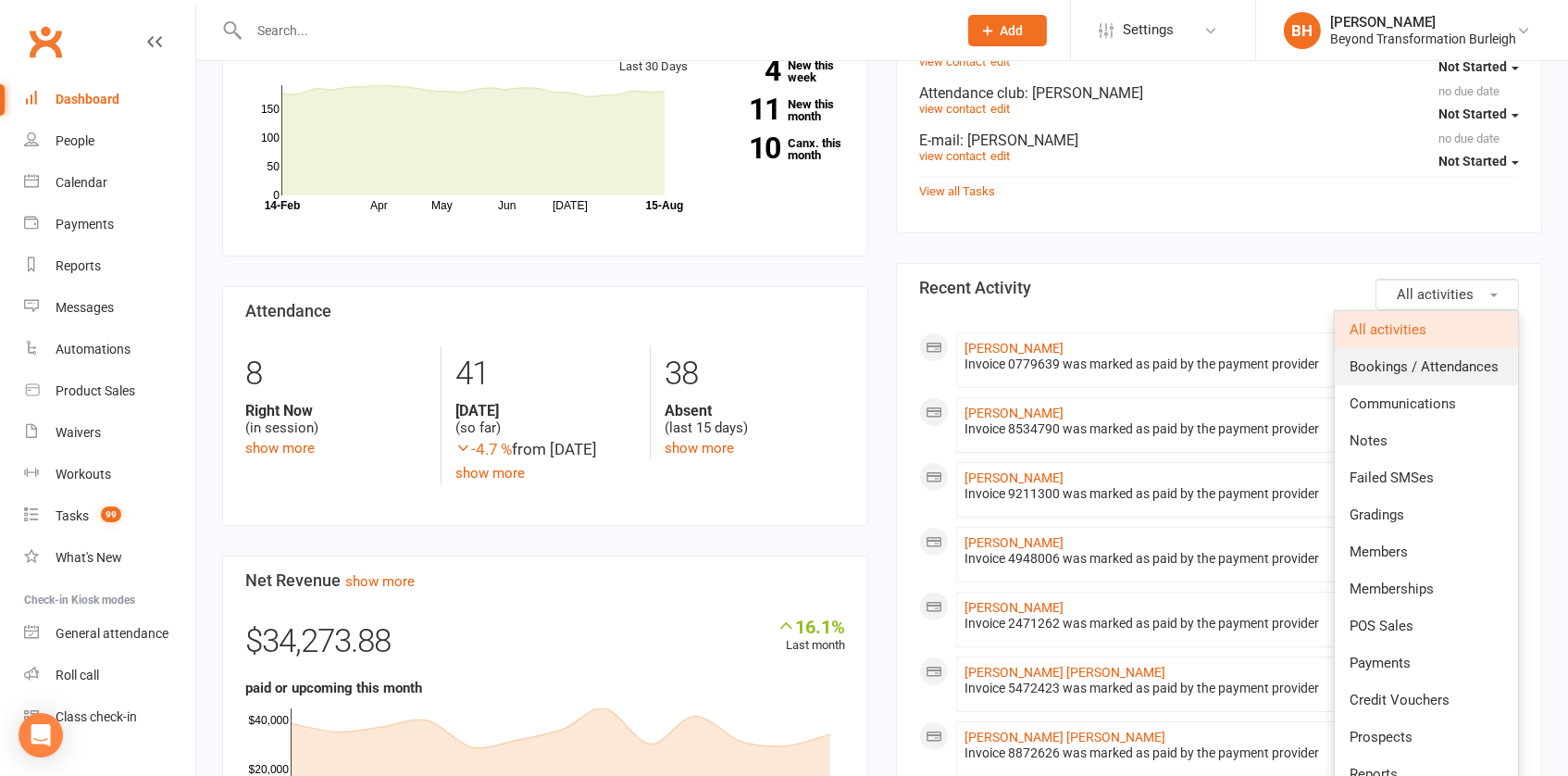
click at [1428, 358] on span "Bookings / Attendances" at bounding box center [1425, 366] width 149 height 17
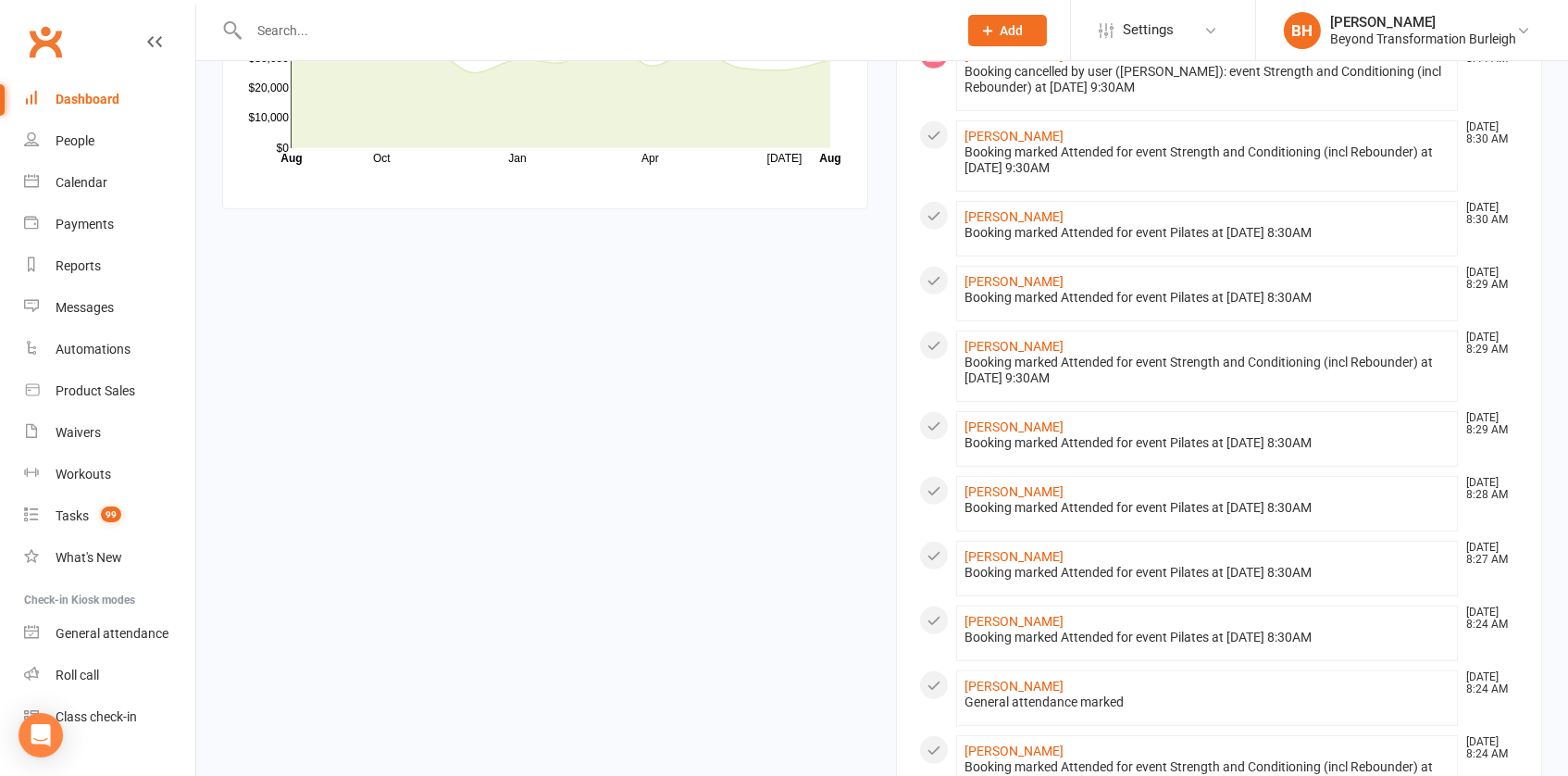
scroll to position [1738, 0]
click at [88, 177] on div "Calendar" at bounding box center [81, 182] width 52 height 15
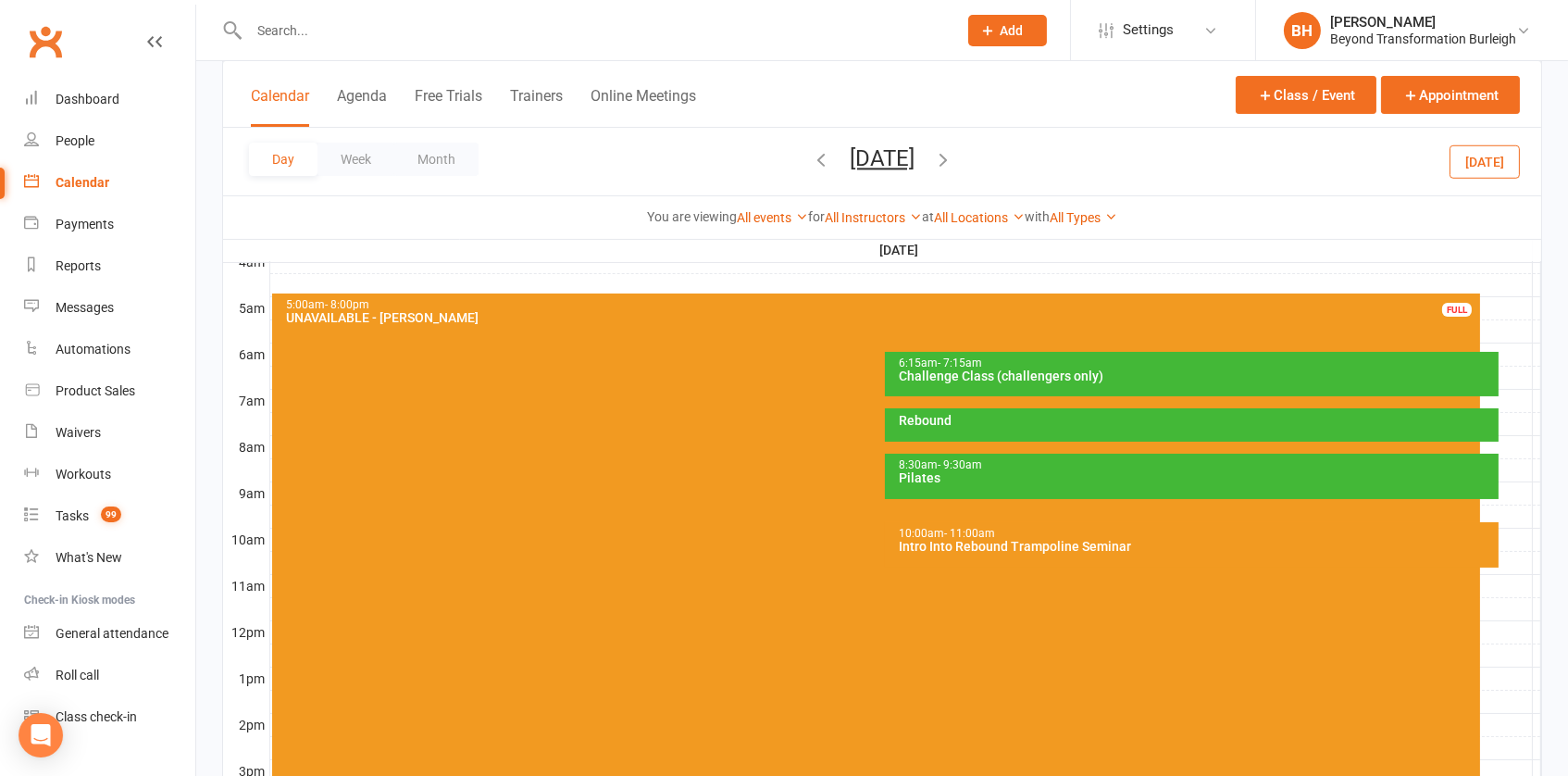
scroll to position [325, 0]
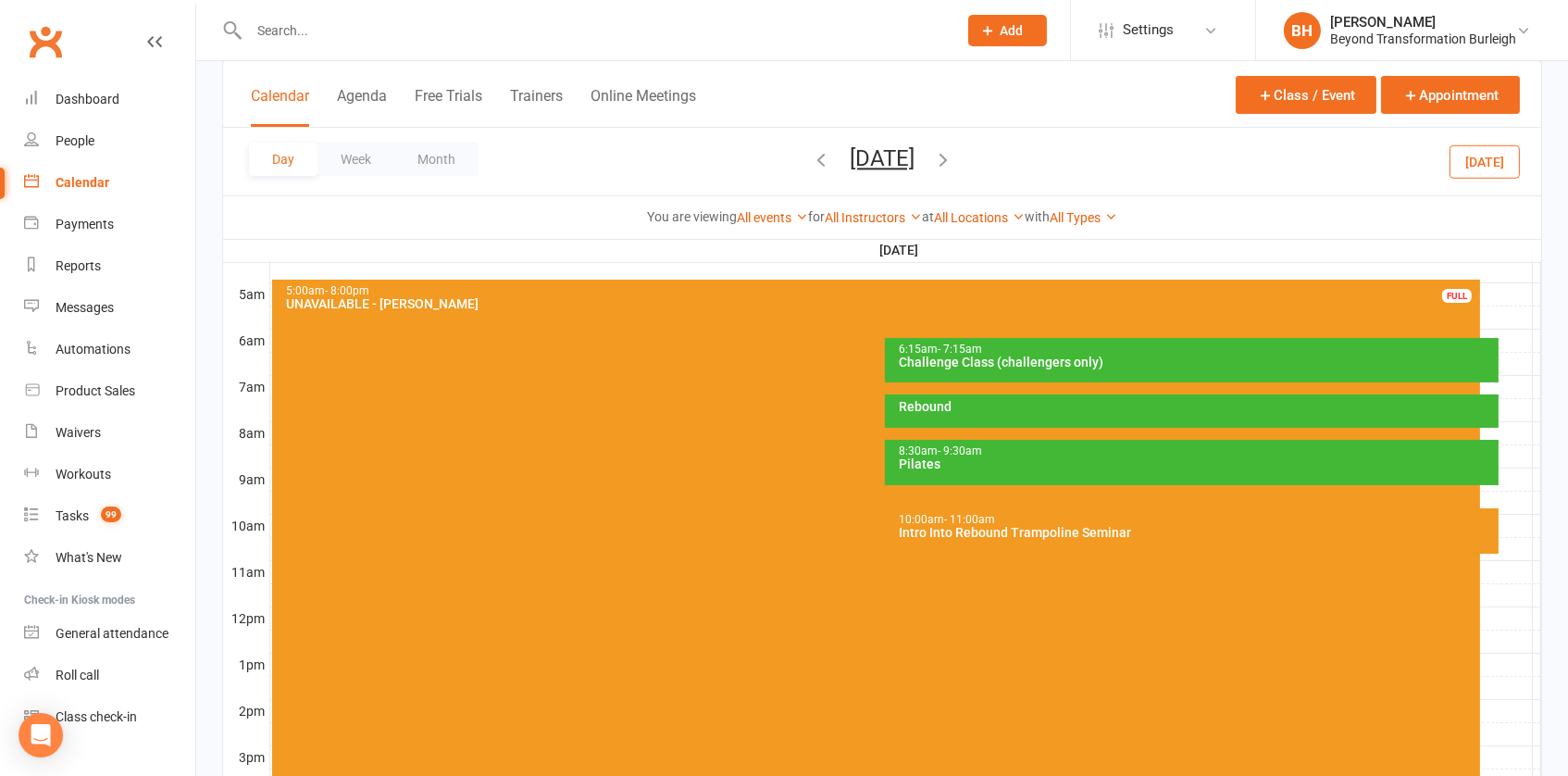
click at [955, 534] on div "Intro Into Rebound Trampoline Seminar" at bounding box center [1196, 532] width 597 height 13
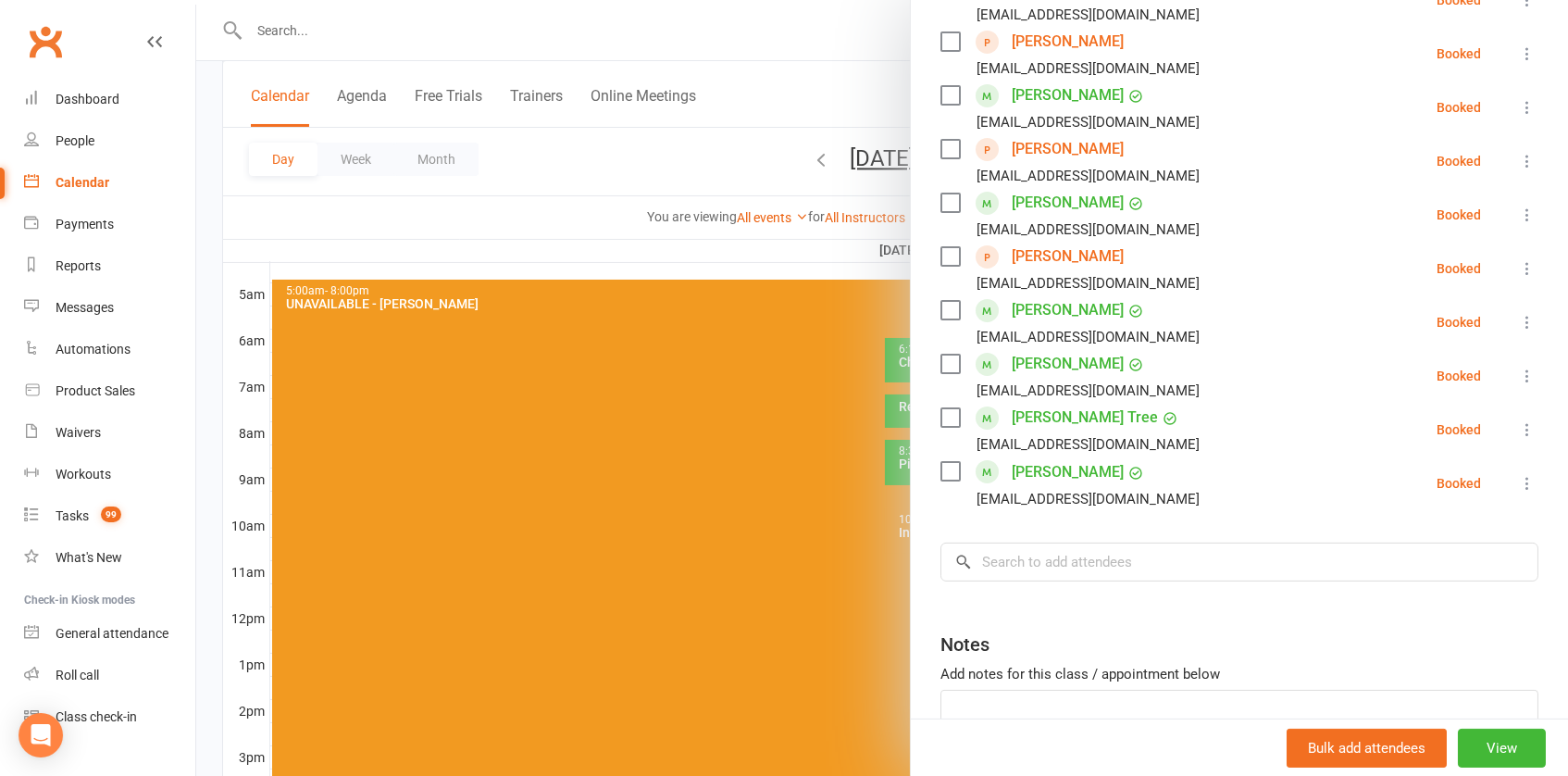
scroll to position [694, 0]
click at [766, 7] on div at bounding box center [882, 388] width 1372 height 776
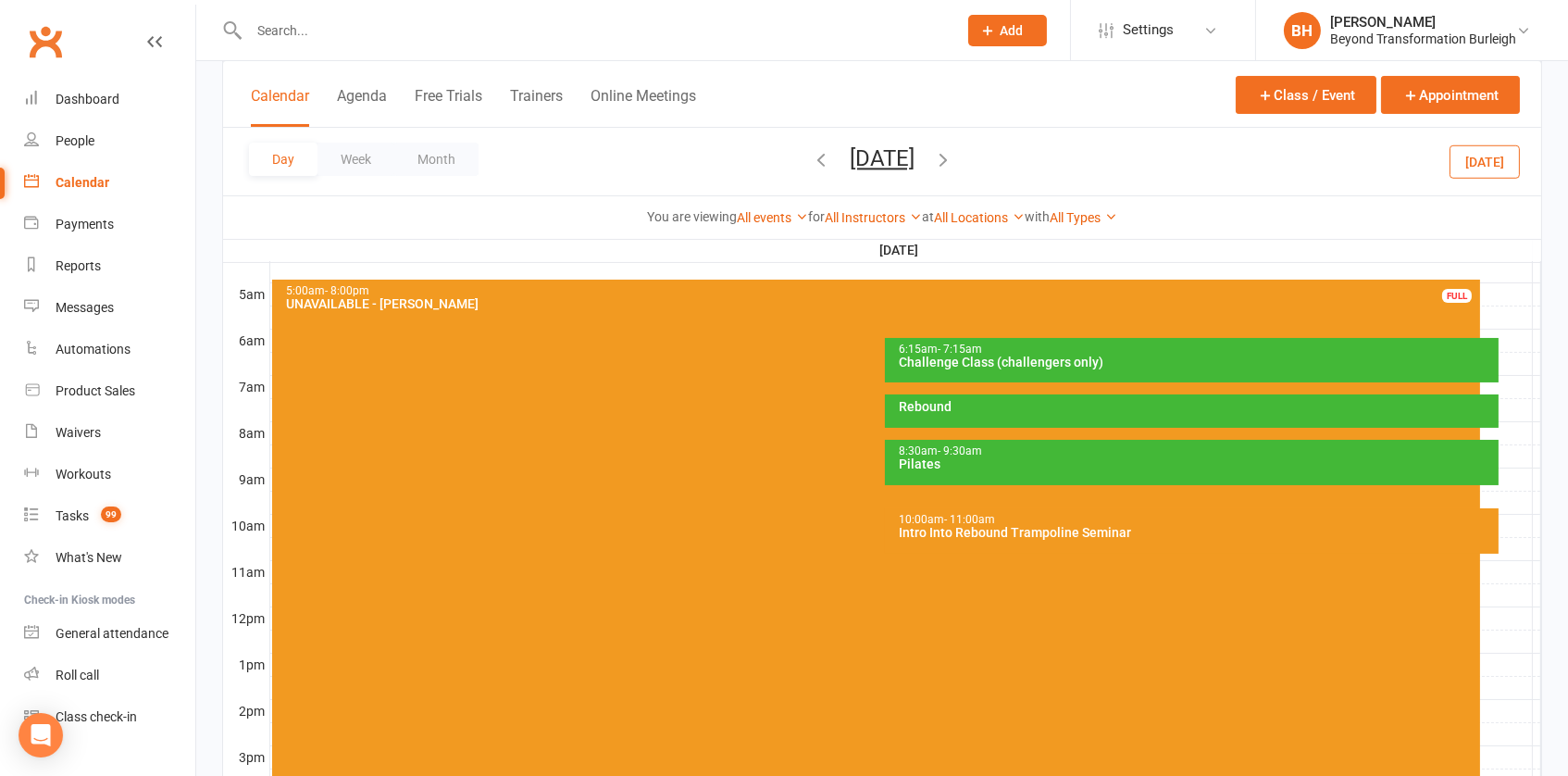
click at [883, 158] on button "[DATE]" at bounding box center [882, 158] width 65 height 25
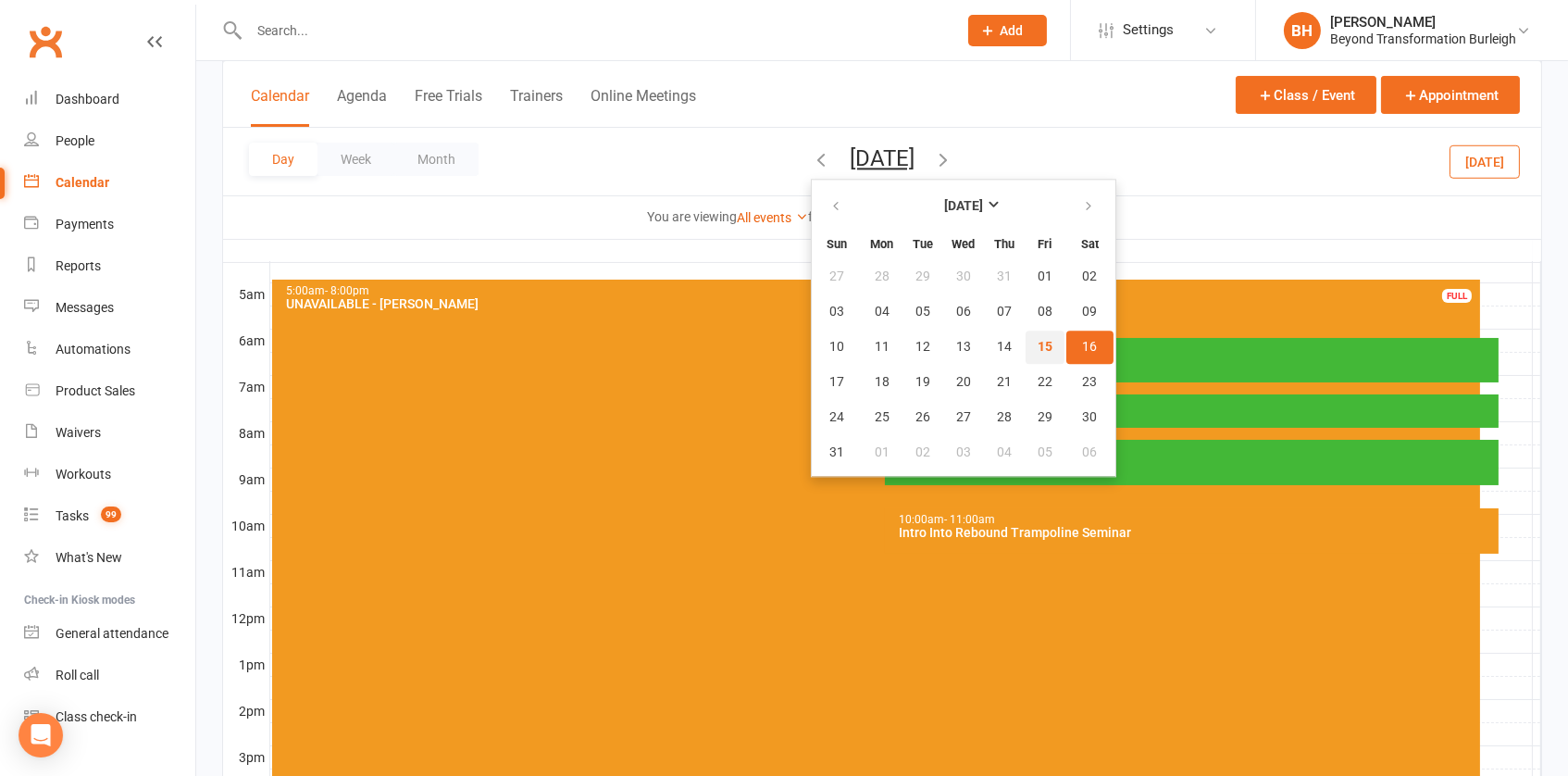
click at [1037, 342] on span "15" at bounding box center [1045, 347] width 15 height 15
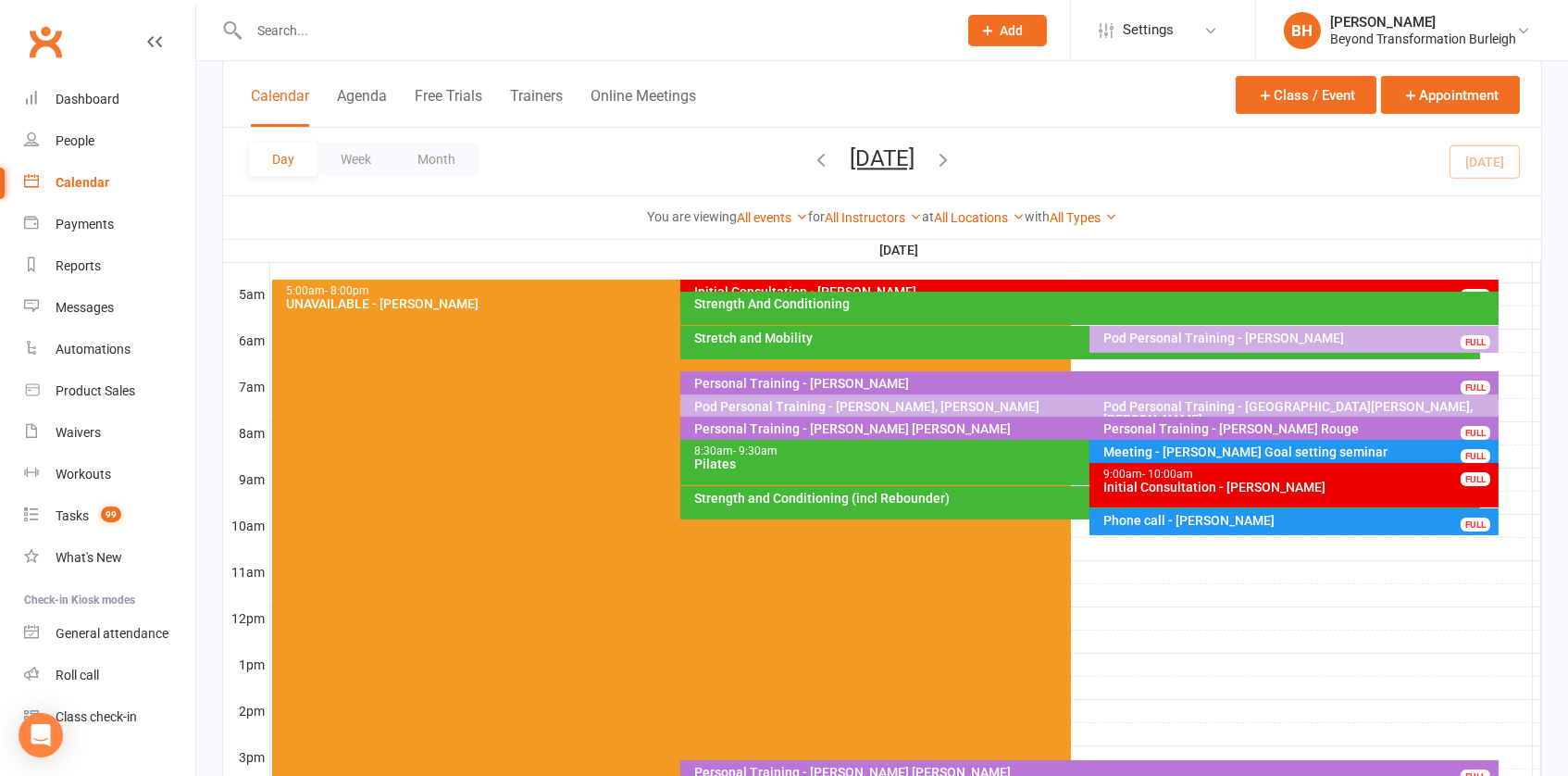
click at [968, 459] on div "Pilates" at bounding box center [1084, 464] width 783 height 13
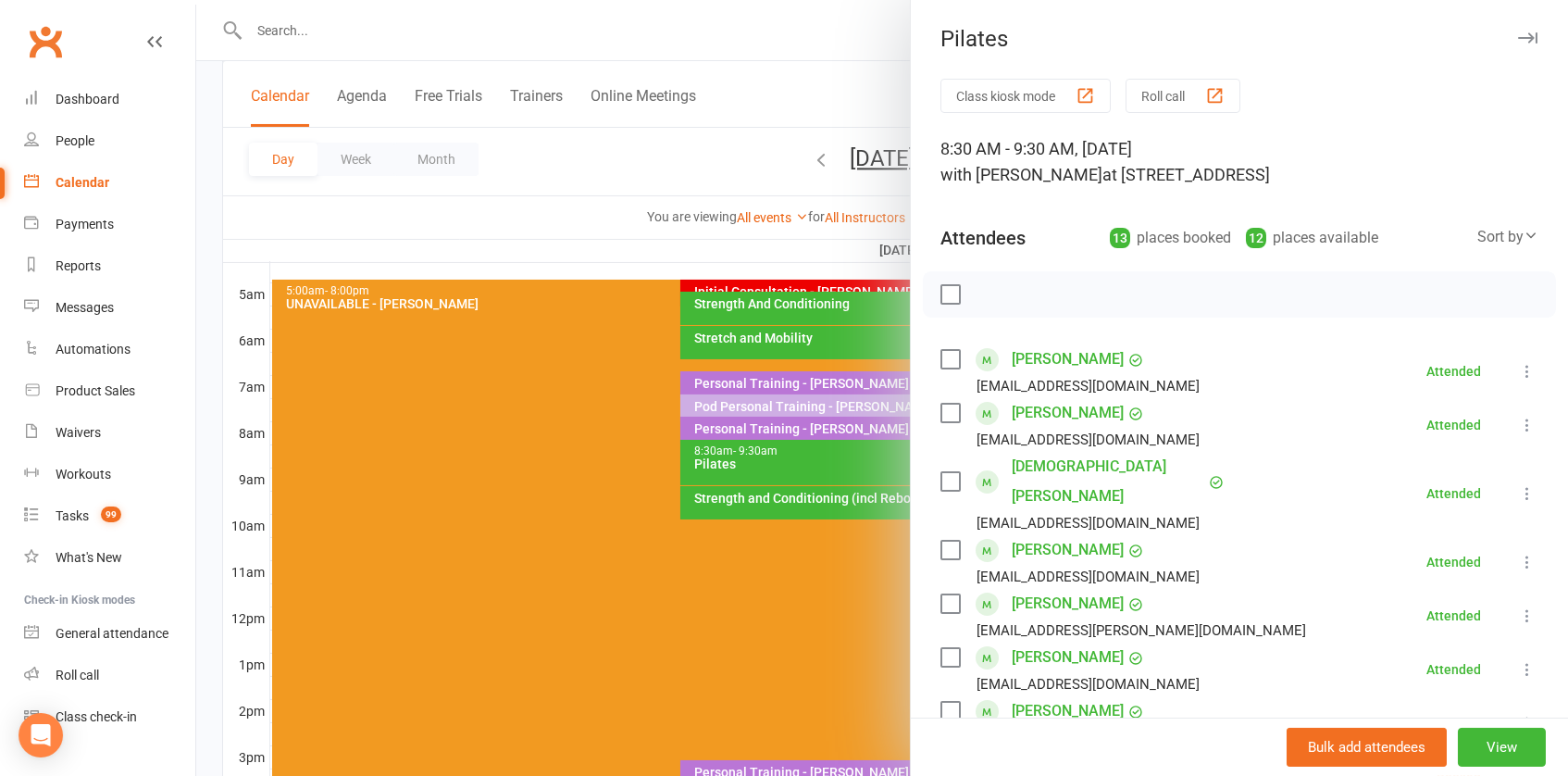
click at [775, 457] on div at bounding box center [882, 388] width 1372 height 776
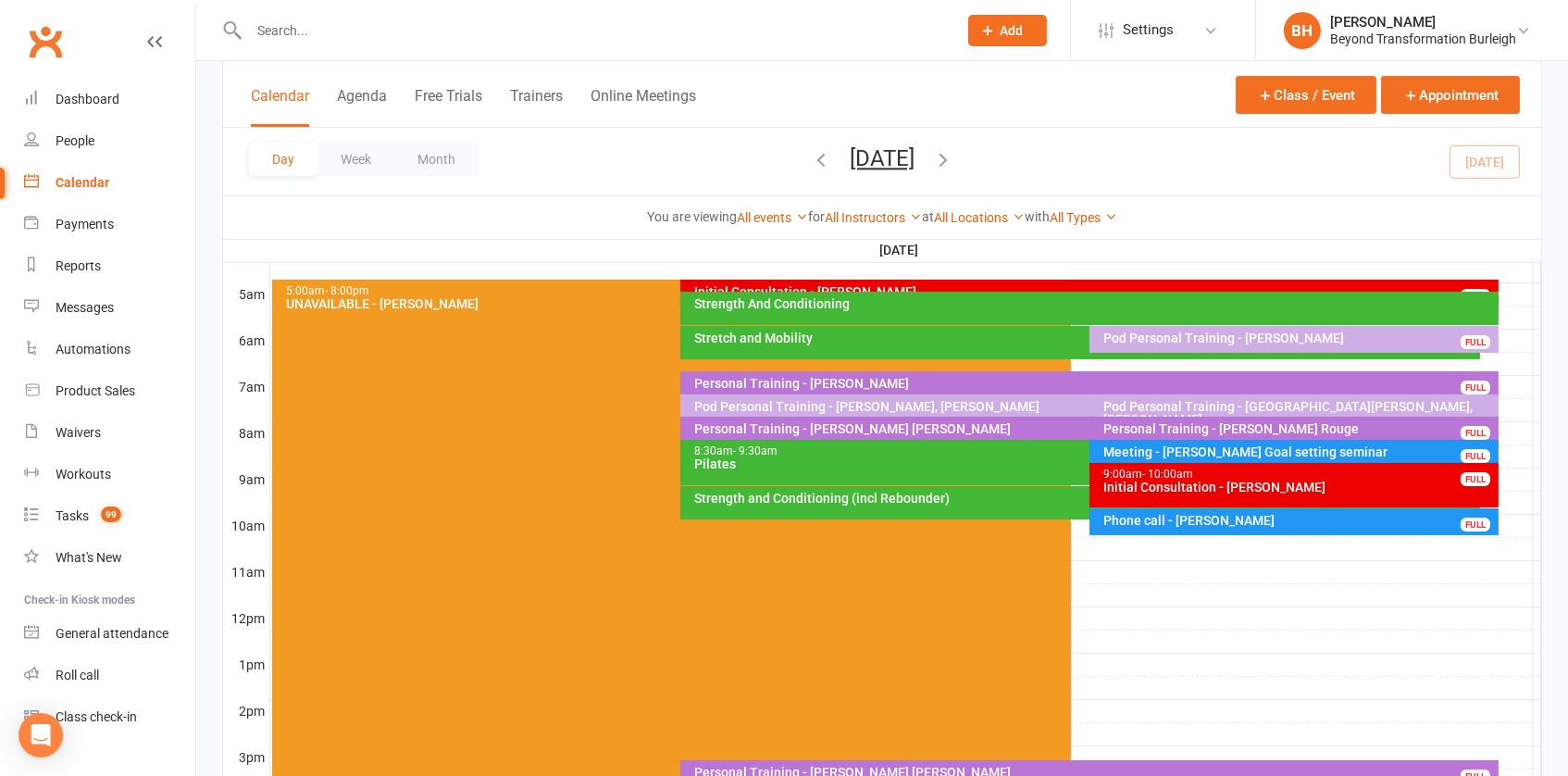
click at [816, 492] on div "Strength and Conditioning (incl Rebounder)" at bounding box center [1084, 498] width 783 height 13
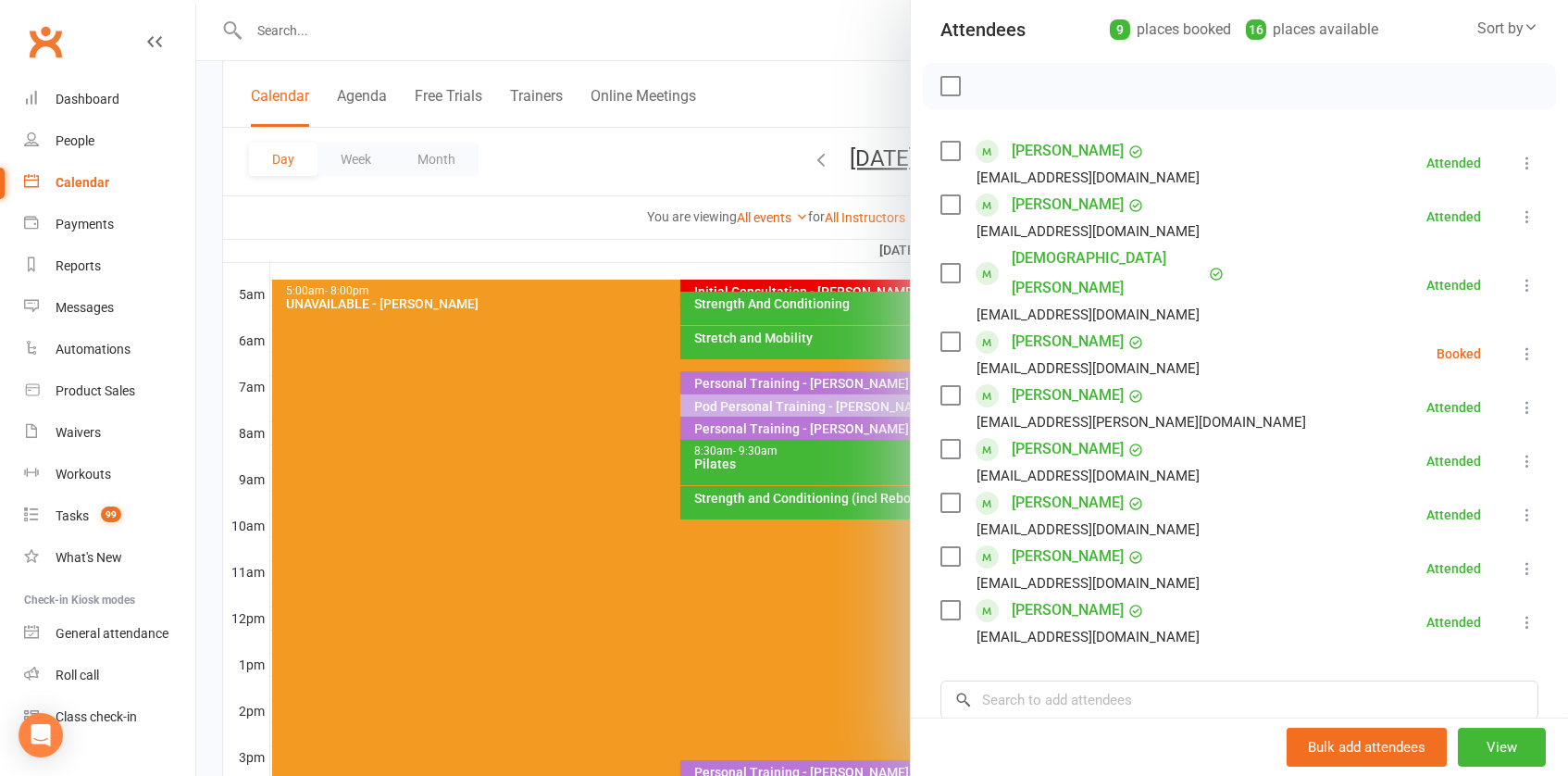
scroll to position [209, 0]
click at [1081, 542] on link "[PERSON_NAME]" at bounding box center [1068, 556] width 112 height 29
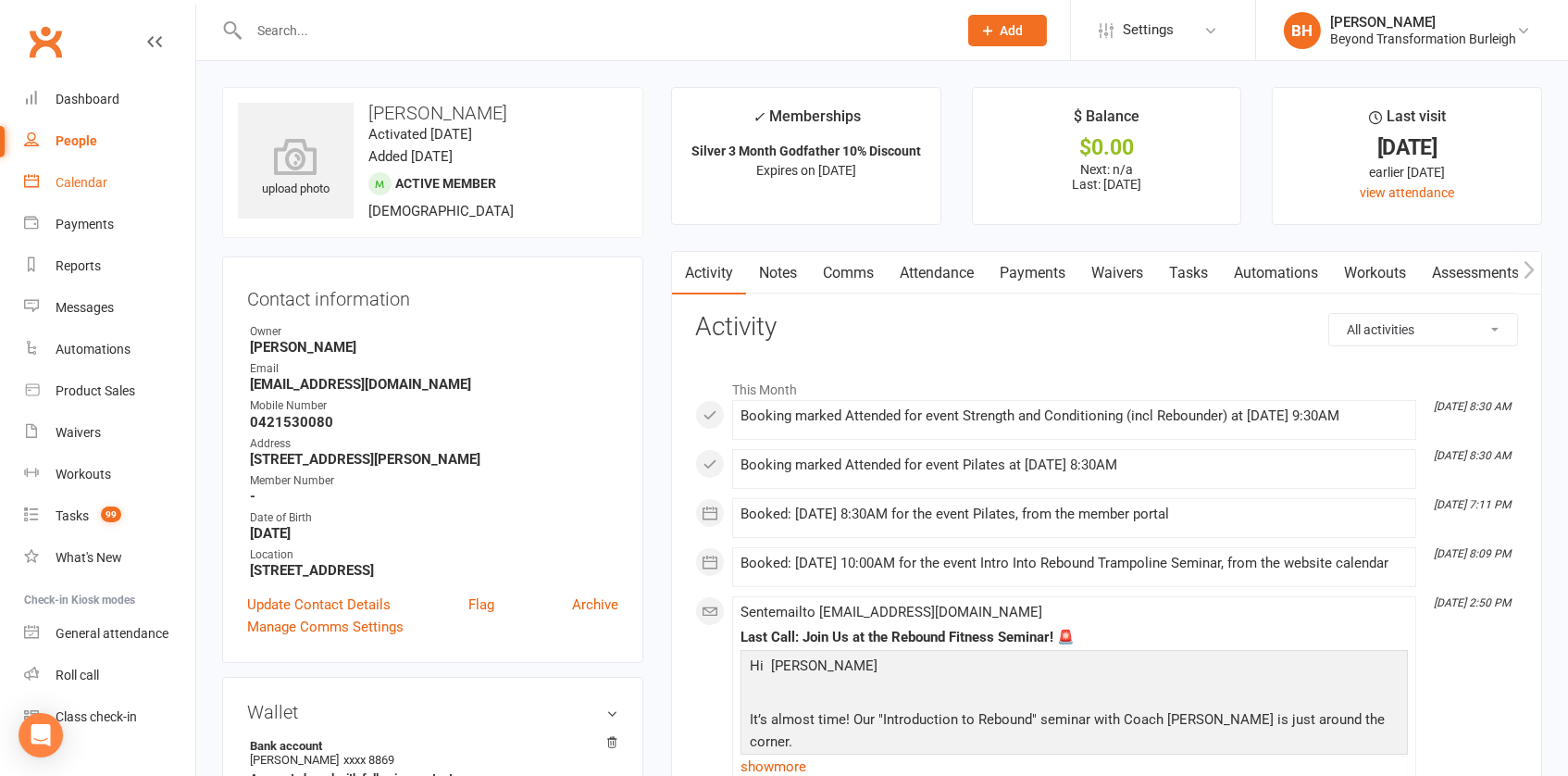
click at [70, 168] on link "Calendar" at bounding box center [109, 183] width 171 height 42
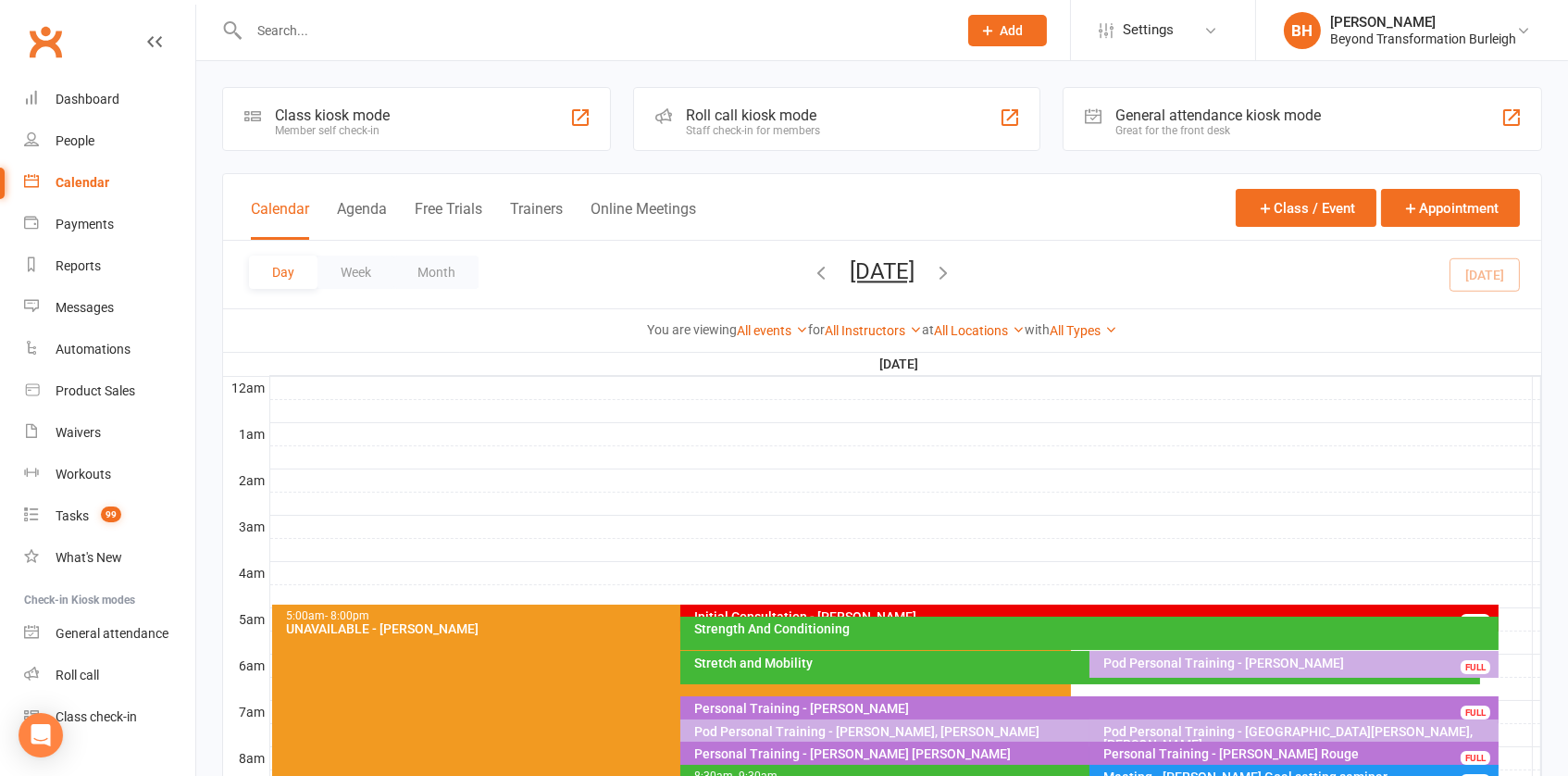
click at [899, 265] on button "[DATE]" at bounding box center [882, 271] width 65 height 25
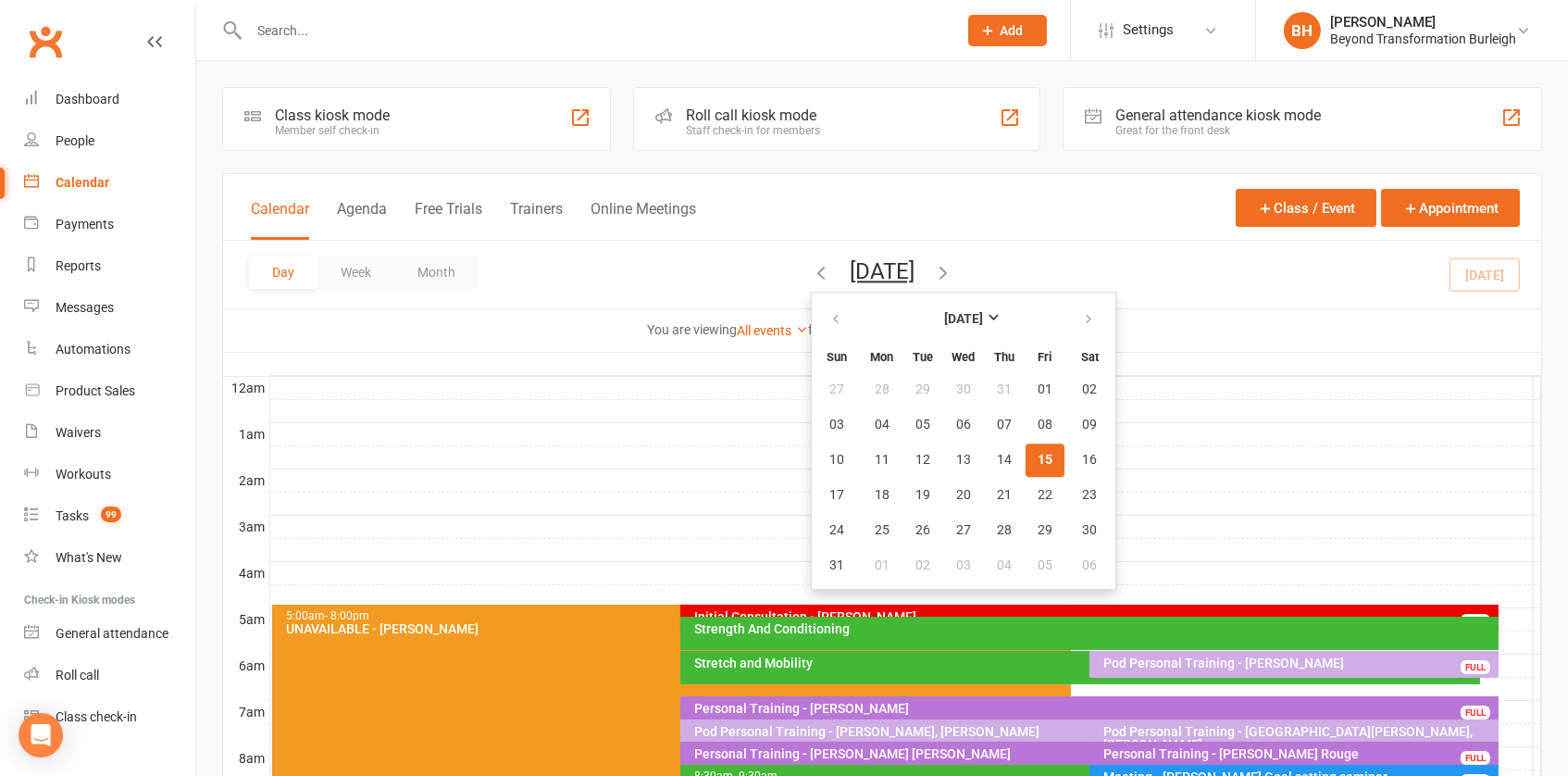
click at [1152, 427] on div at bounding box center [905, 434] width 1271 height 23
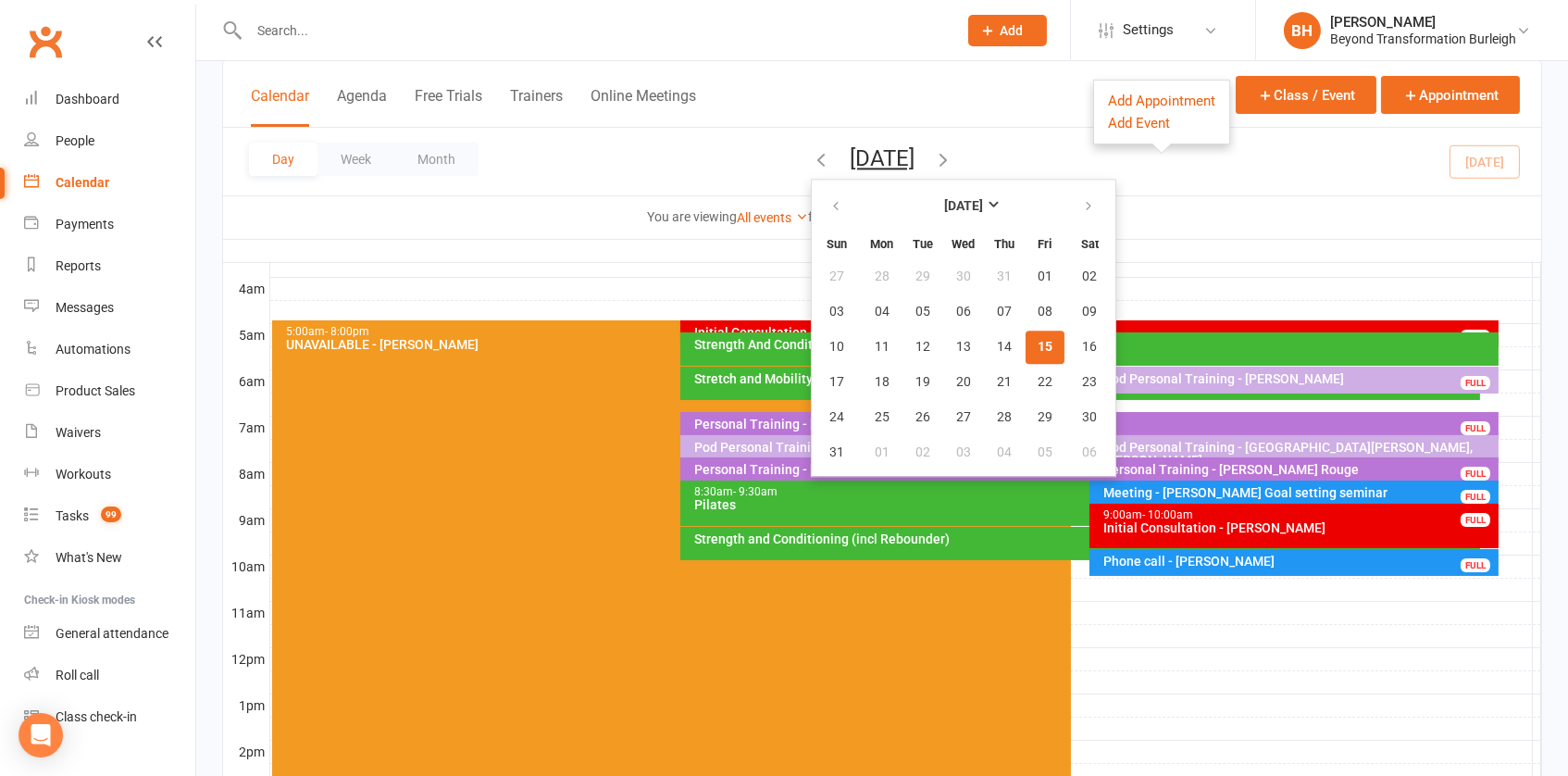
scroll to position [281, 0]
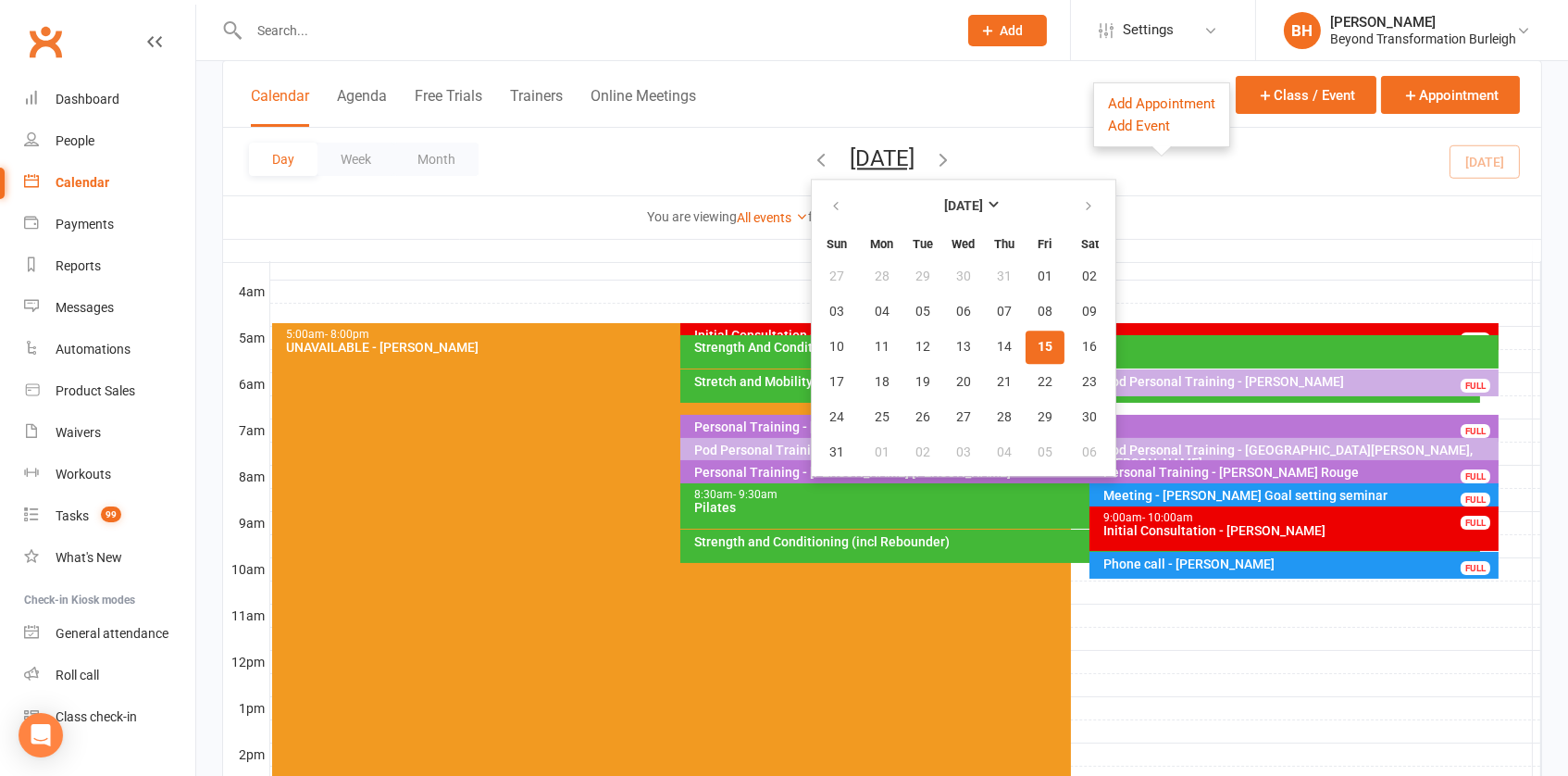
click at [1015, 141] on div "Day Week Month [DATE] [DATE] Sun Mon Tue Wed Thu Fri Sat 27 28 29 30 31 01 02 0…" at bounding box center [882, 161] width 1318 height 68
click at [915, 155] on button "[DATE]" at bounding box center [882, 158] width 65 height 25
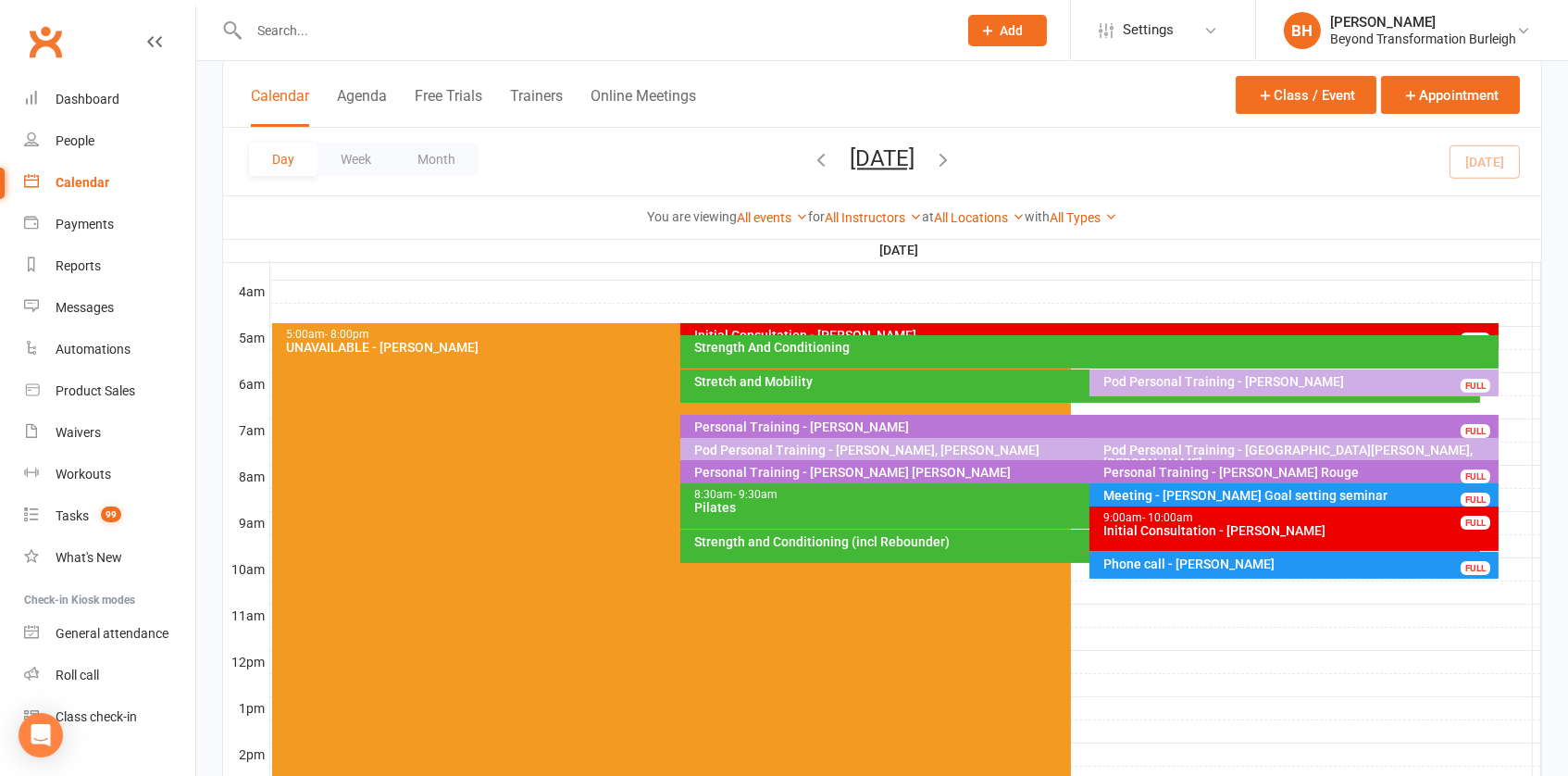
click at [1242, 524] on div "Initial Consultation - [PERSON_NAME]" at bounding box center [1299, 531] width 393 height 13
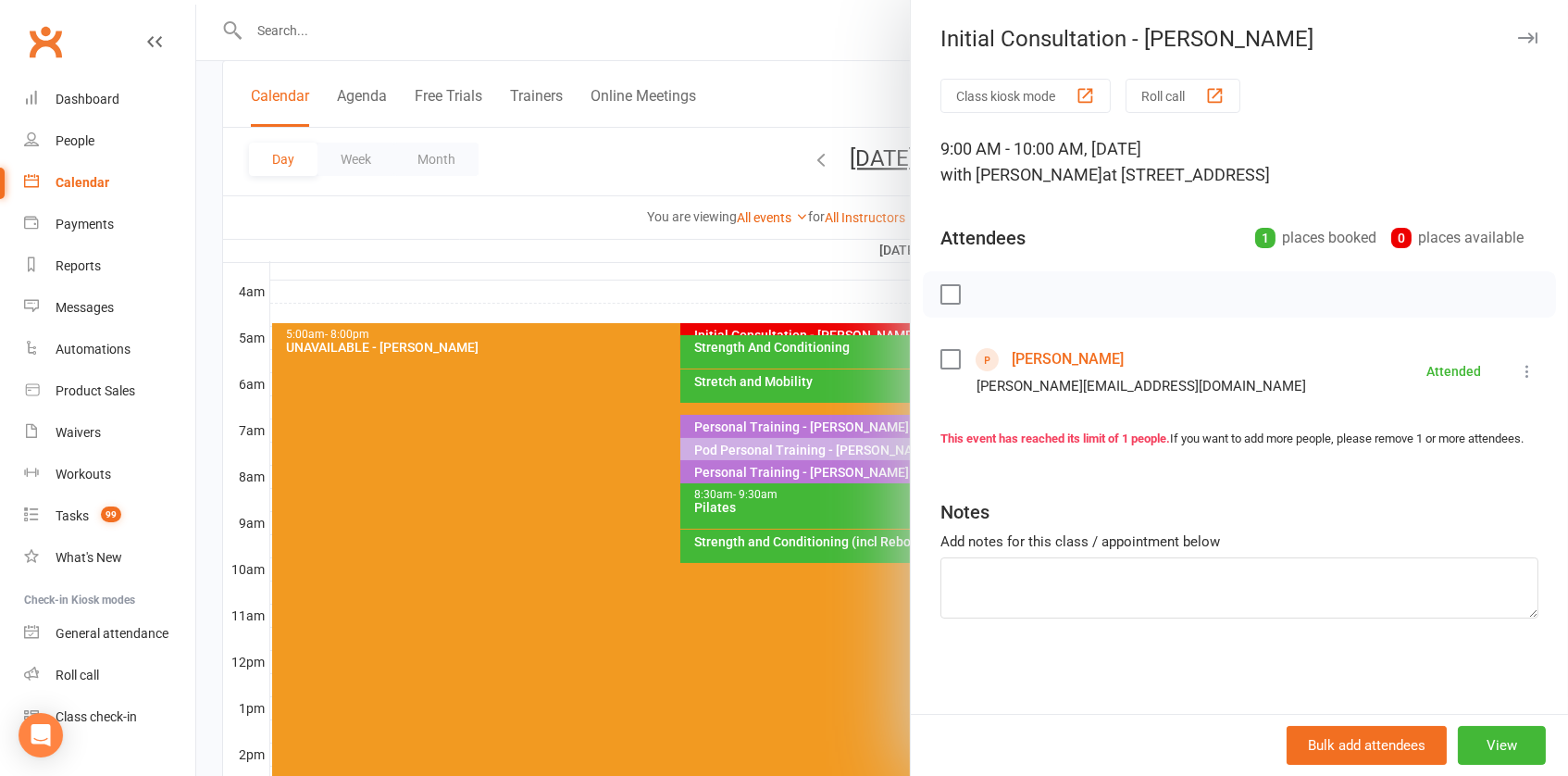
click at [1071, 361] on link "[PERSON_NAME]" at bounding box center [1068, 359] width 112 height 29
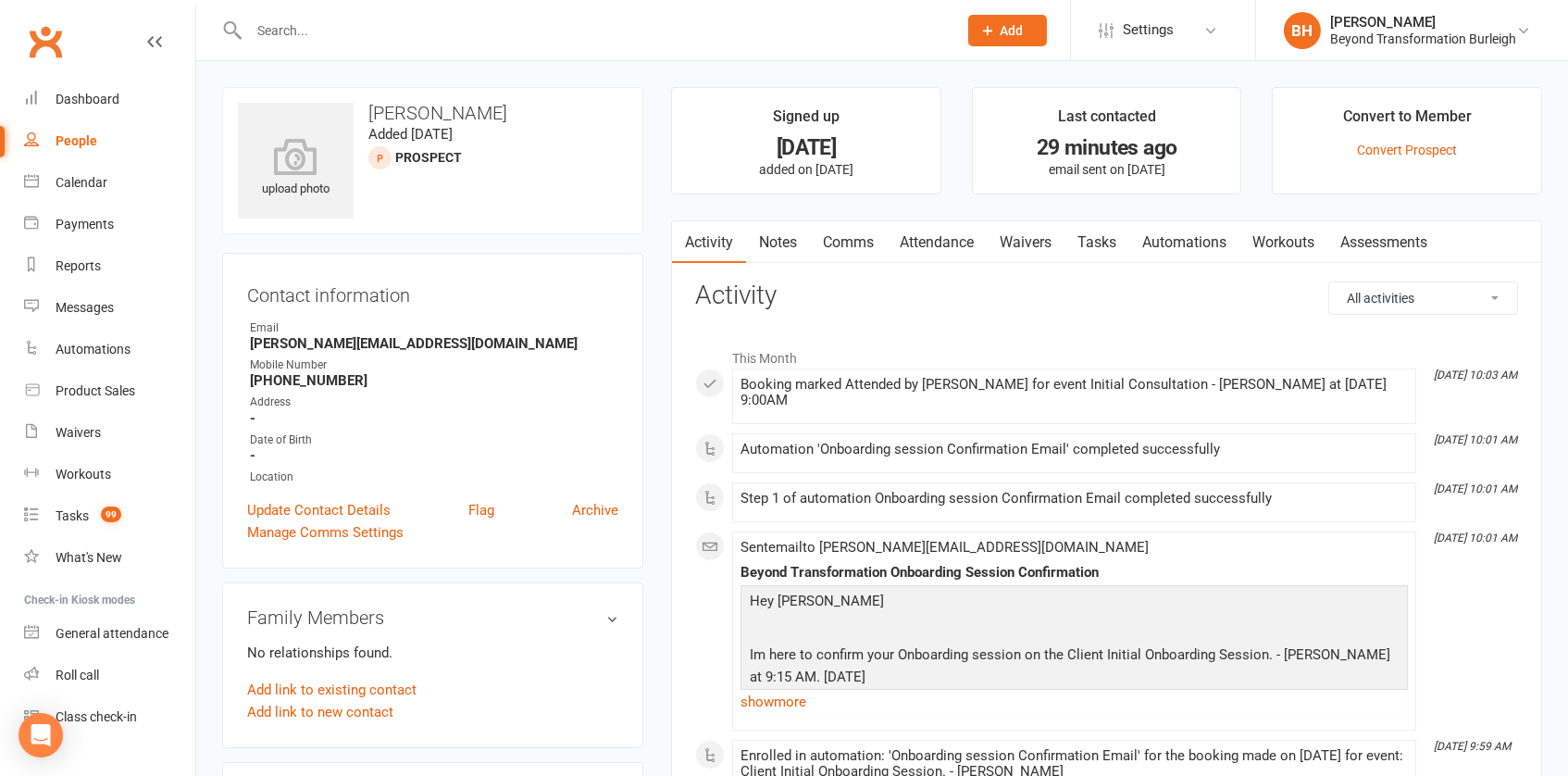
click at [773, 247] on link "Notes" at bounding box center [778, 242] width 64 height 42
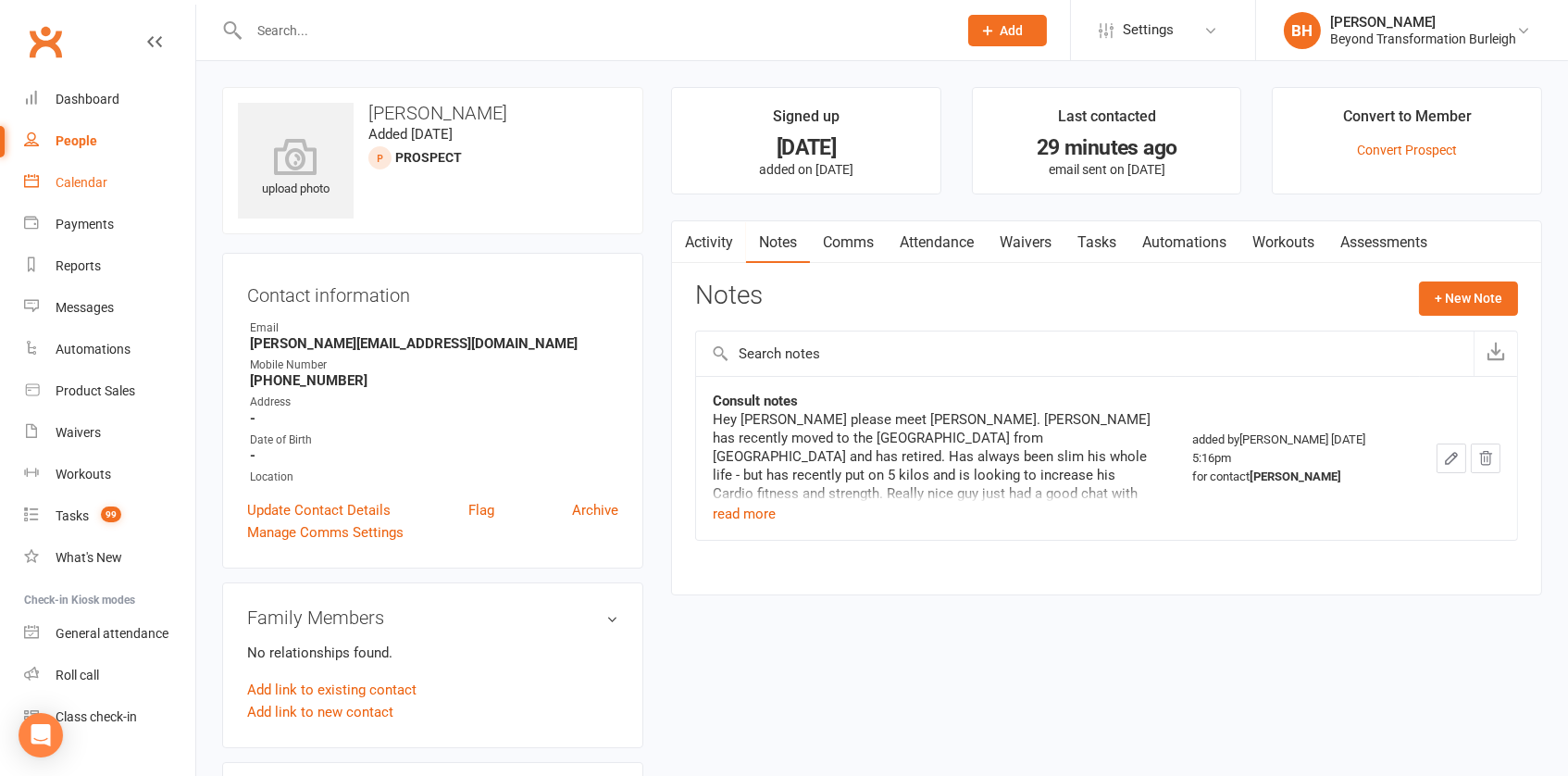
click at [103, 184] on div "Calendar" at bounding box center [81, 182] width 52 height 15
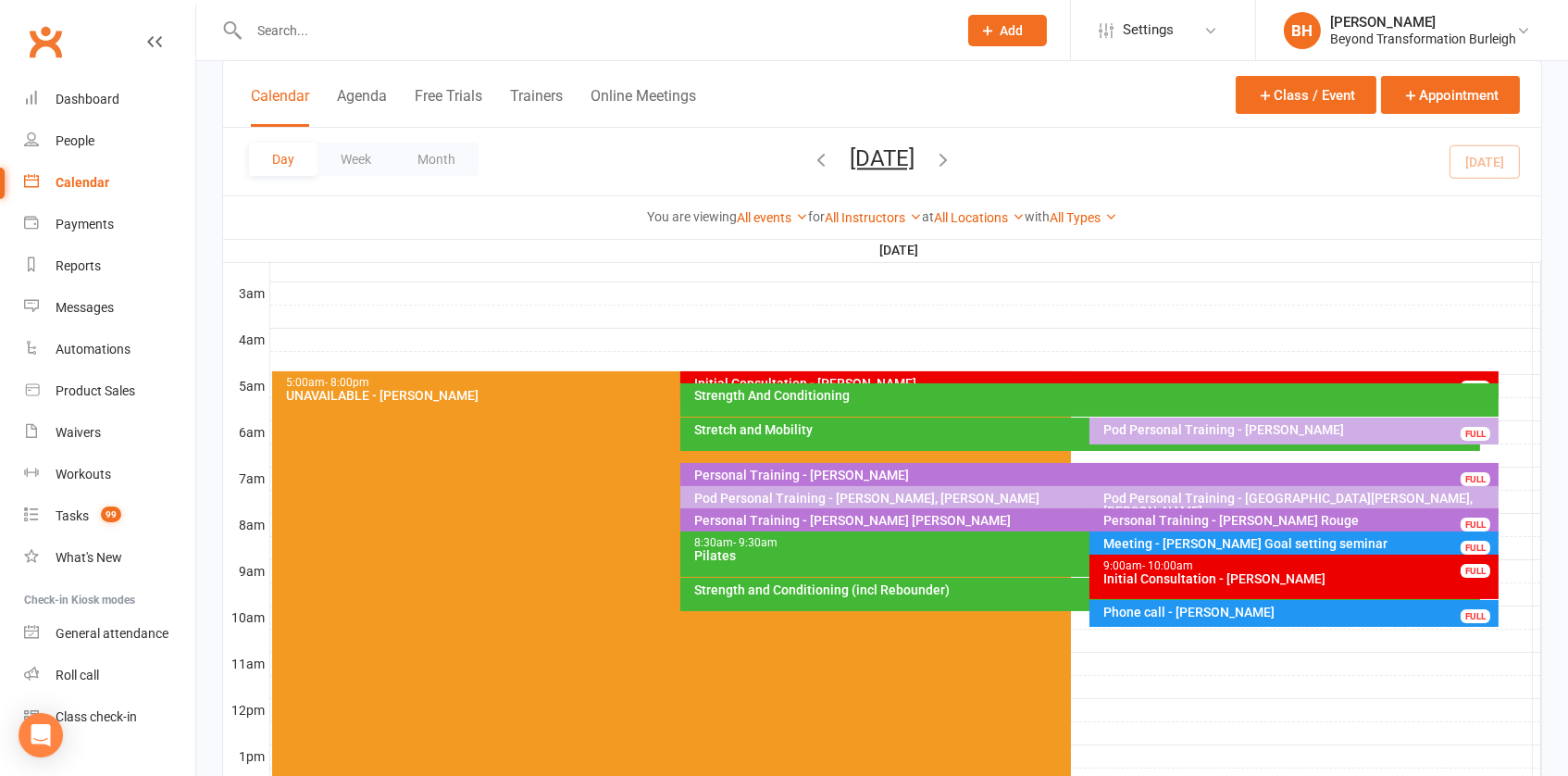
scroll to position [232, 0]
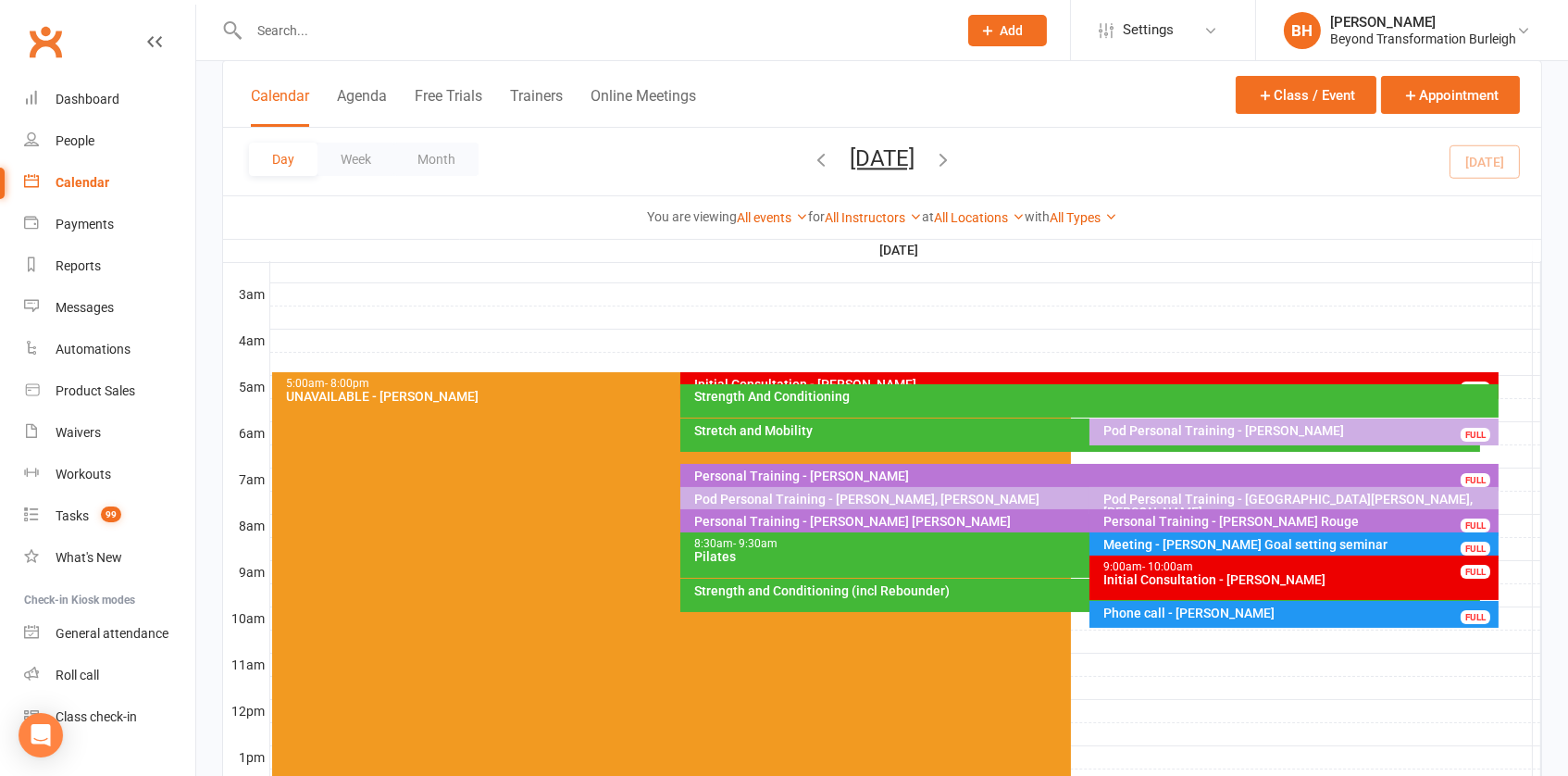
click at [880, 167] on button "[DATE]" at bounding box center [882, 158] width 65 height 25
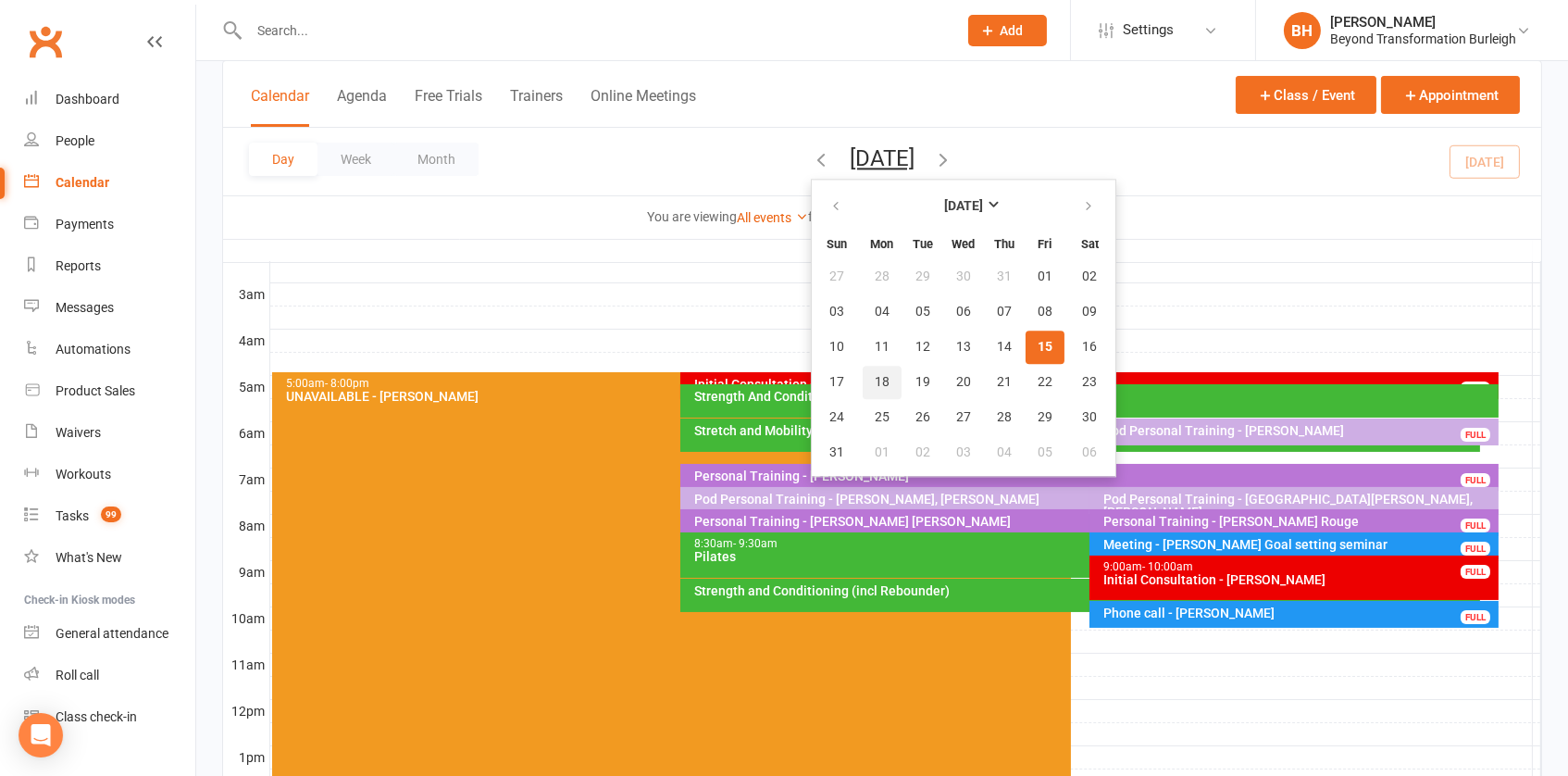
click at [863, 369] on button "18" at bounding box center [882, 381] width 39 height 33
